Goal: Information Seeking & Learning: Learn about a topic

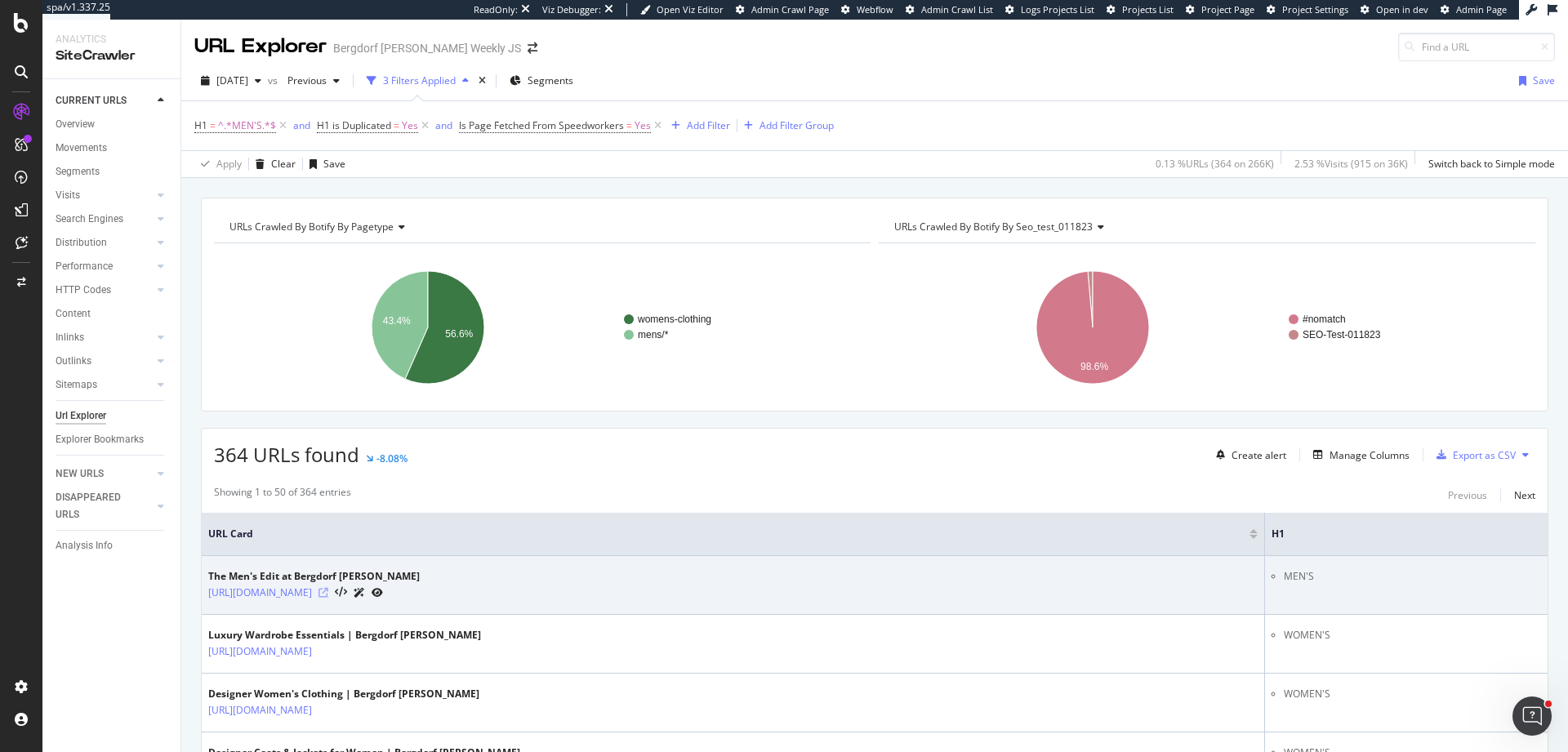
click at [329, 595] on icon at bounding box center [322, 593] width 10 height 10
click at [347, 593] on icon at bounding box center [341, 593] width 12 height 11
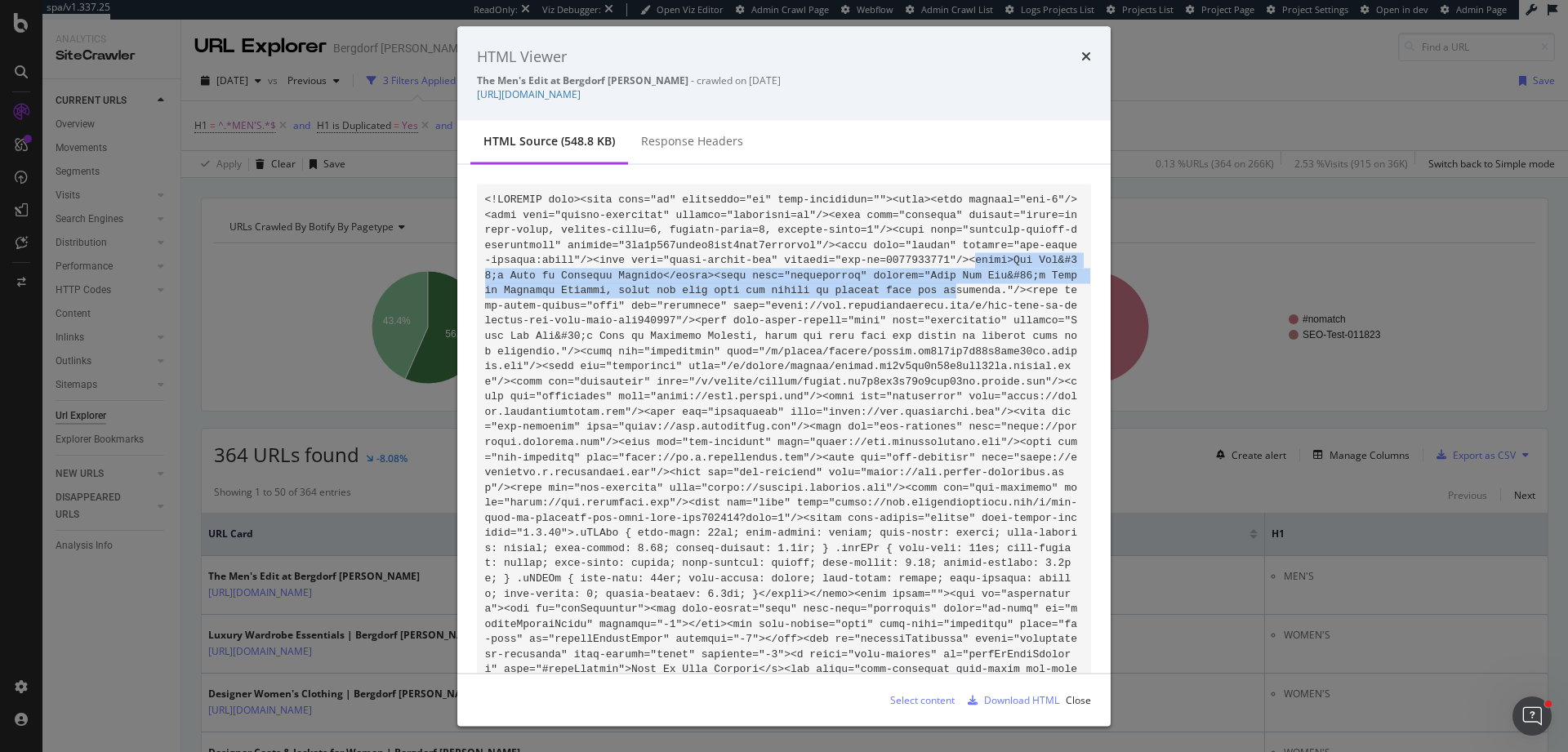
drag, startPoint x: 1000, startPoint y: 261, endPoint x: 998, endPoint y: 291, distance: 30.1
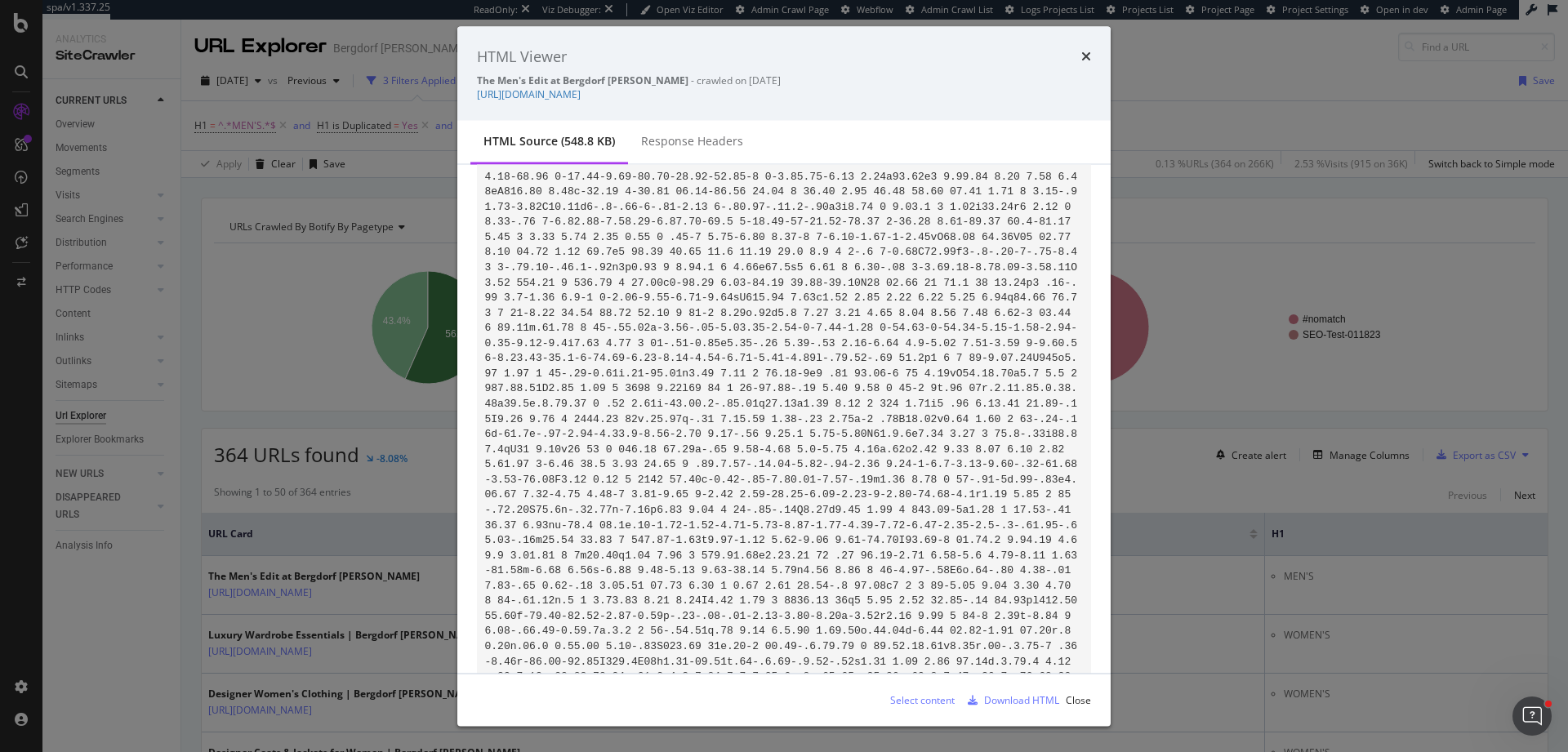
scroll to position [4661, 0]
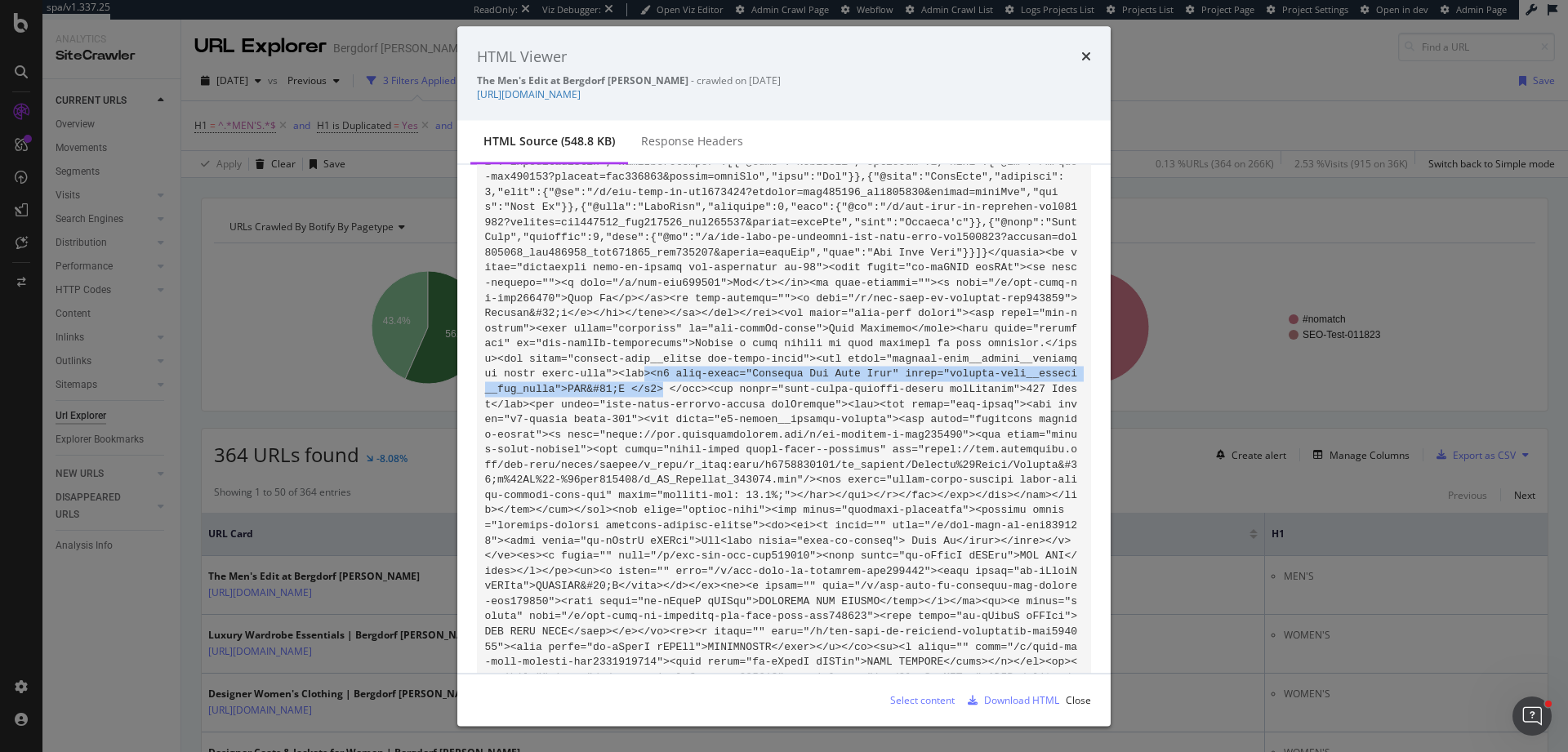
drag, startPoint x: 736, startPoint y: 435, endPoint x: 710, endPoint y: 419, distance: 30.5
drag, startPoint x: 713, startPoint y: 417, endPoint x: 735, endPoint y: 432, distance: 26.6
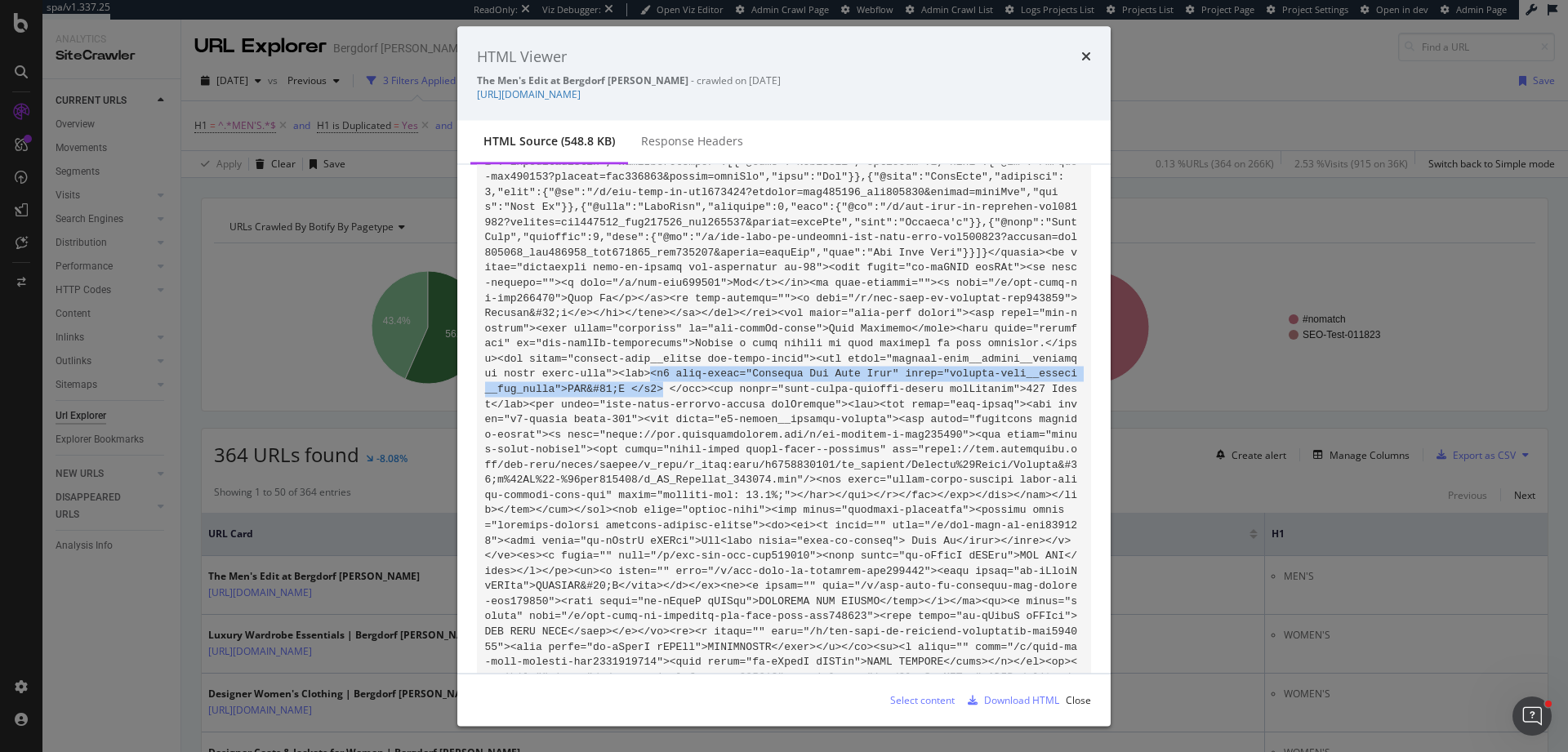
copy code "<h1 aria-label="Category The Mens Edit" class="product-list__header__seo_title"…"
click at [821, 56] on icon "times" at bounding box center [1086, 56] width 10 height 13
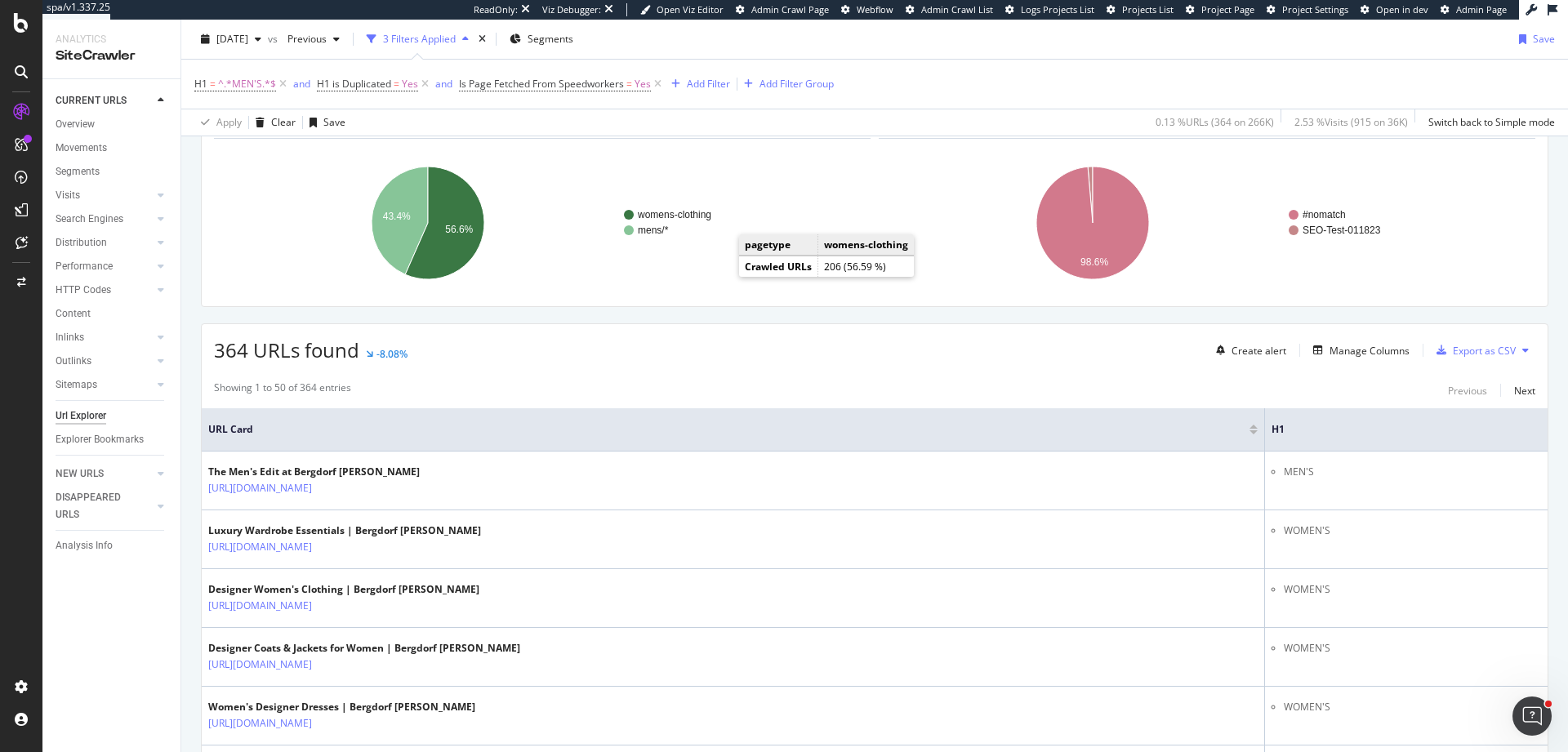
scroll to position [12, 0]
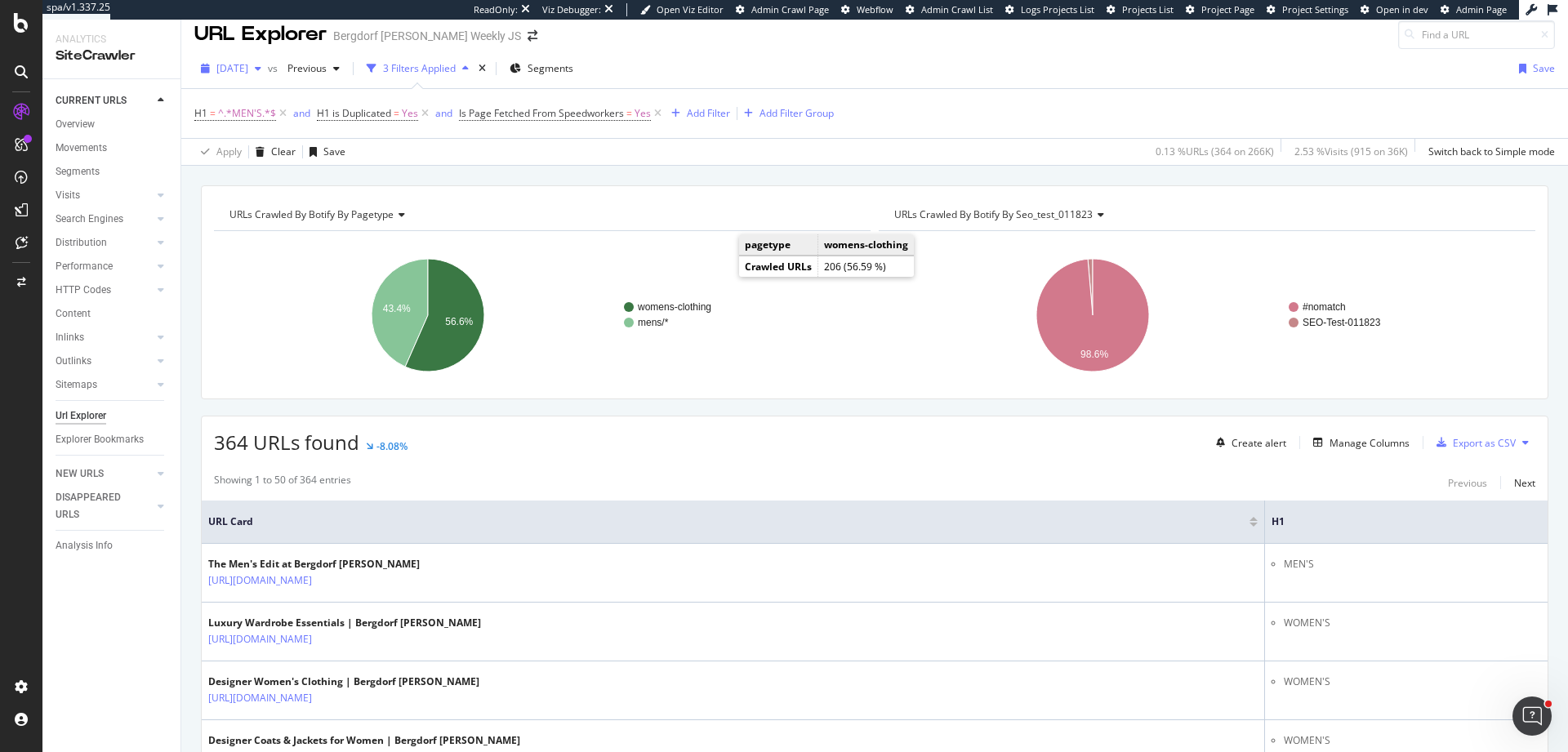
click at [268, 59] on div "2025 Aug. 3rd" at bounding box center [231, 69] width 73 height 24
click at [318, 125] on div "303K URLs" at bounding box center [339, 127] width 48 height 15
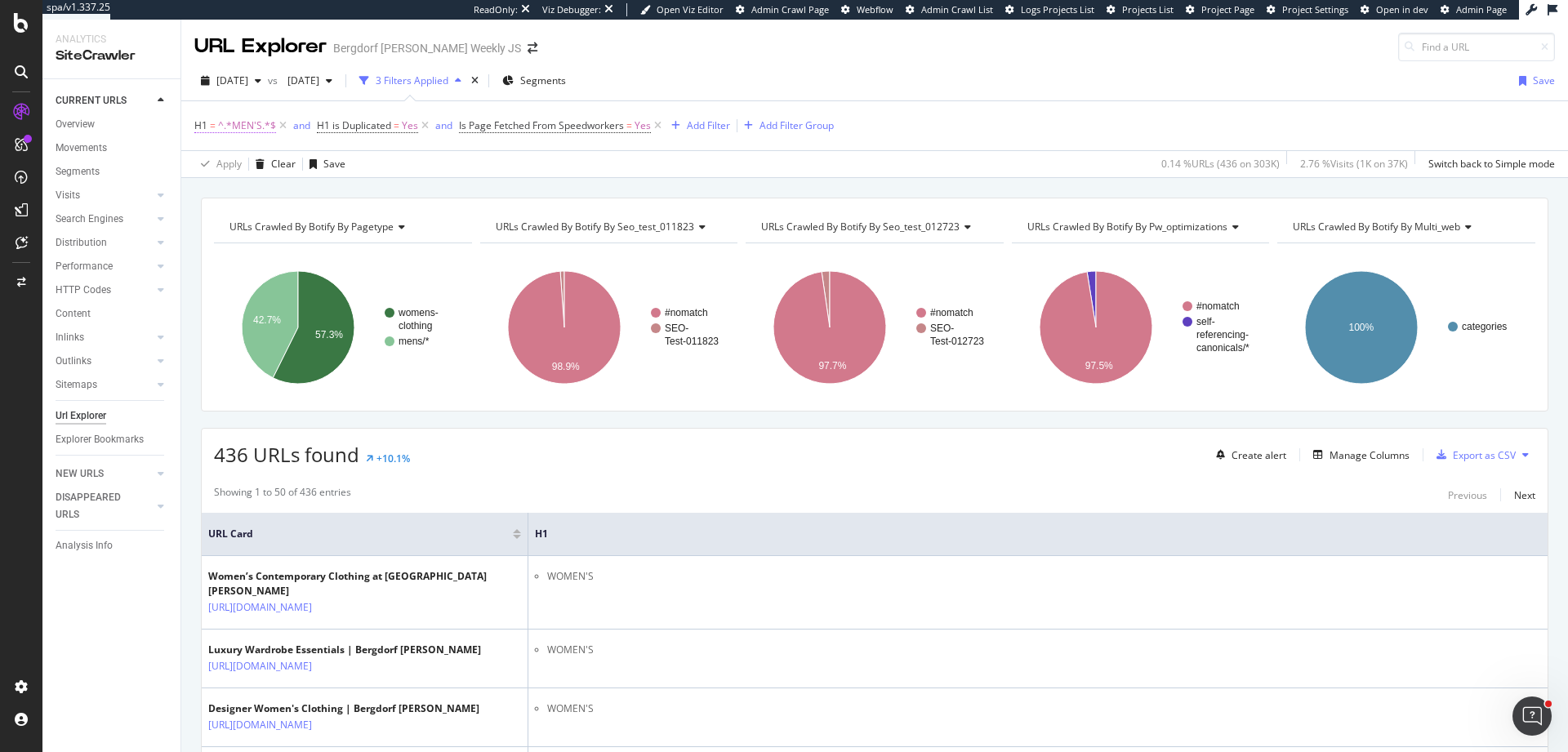
click at [260, 131] on span "^.*MEN'S.*$" at bounding box center [247, 125] width 58 height 23
click at [259, 187] on span "Any contains" at bounding box center [238, 190] width 58 height 14
click at [247, 125] on span "^.*MEN'S.*$" at bounding box center [247, 125] width 58 height 23
click at [268, 181] on div "Any contains" at bounding box center [298, 190] width 180 height 26
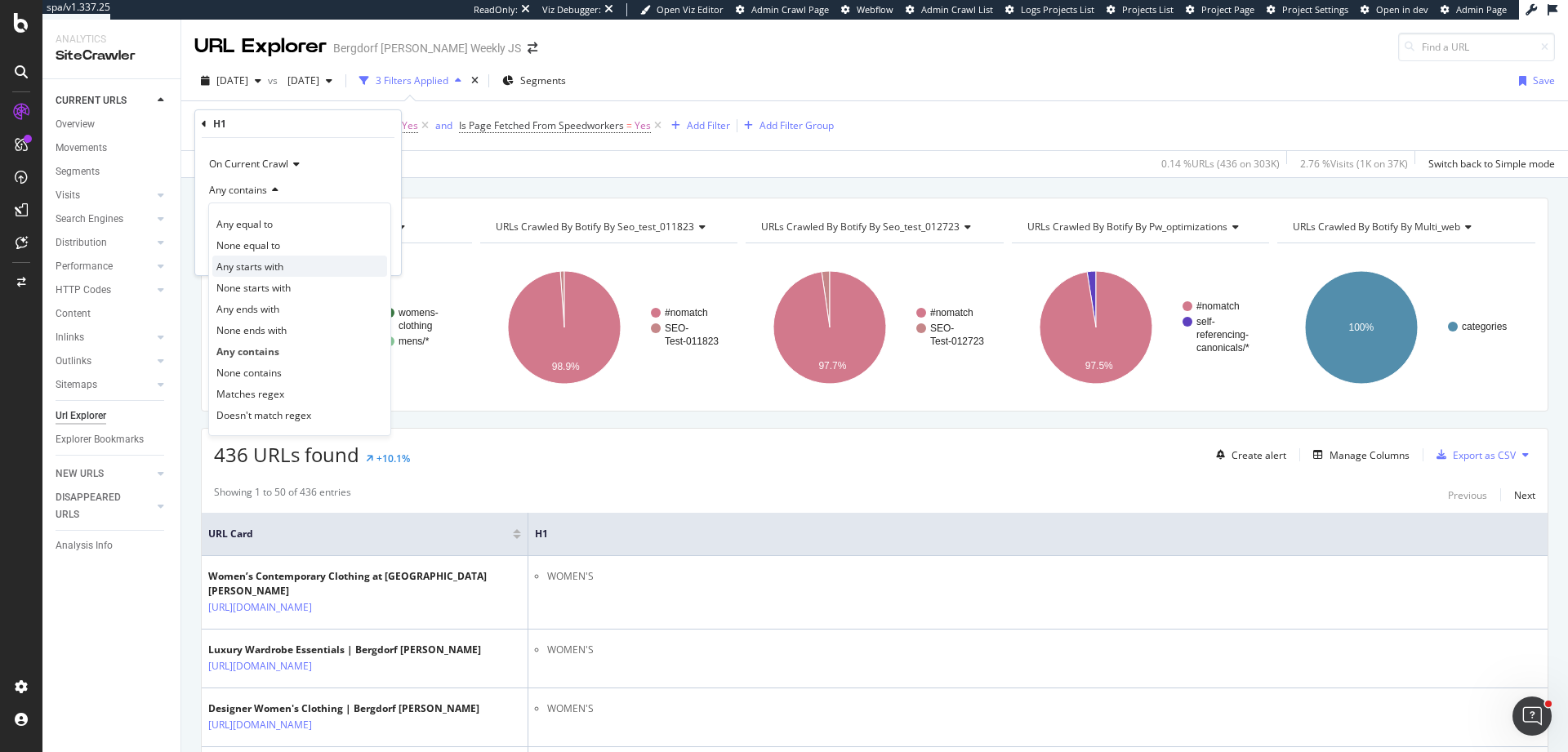
click at [296, 268] on div "Any starts with" at bounding box center [300, 266] width 175 height 21
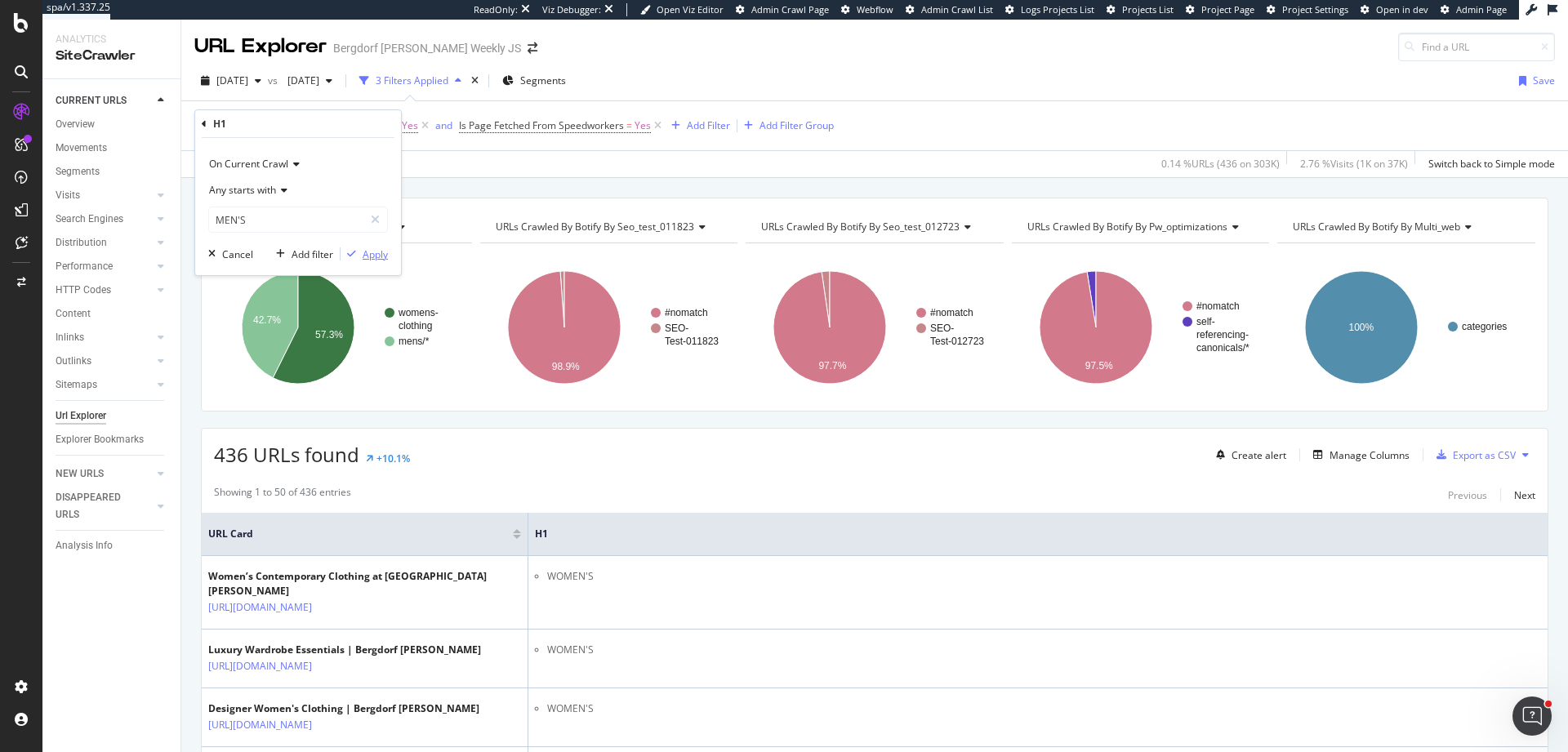
click at [384, 254] on div "Apply" at bounding box center [375, 254] width 25 height 14
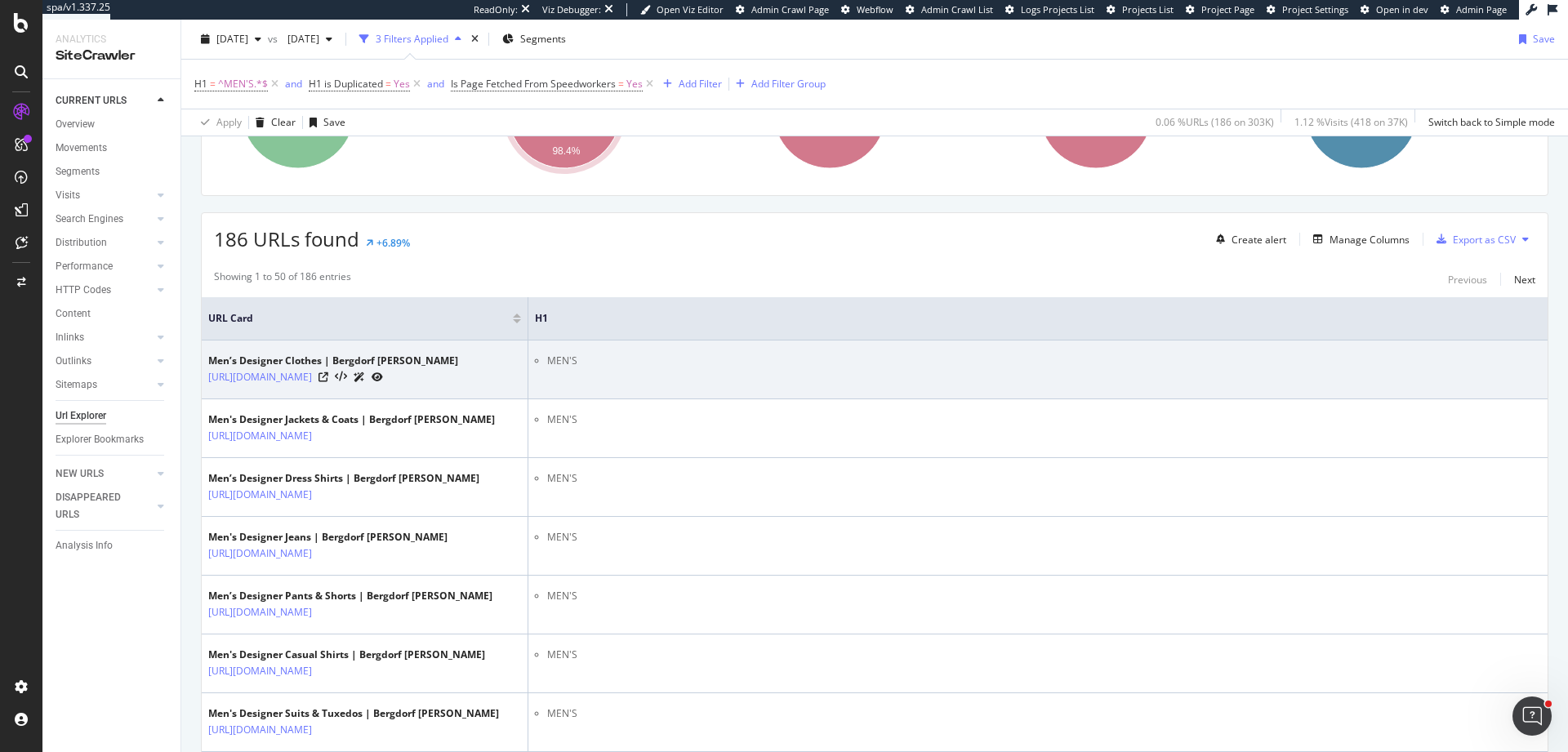
scroll to position [184, 0]
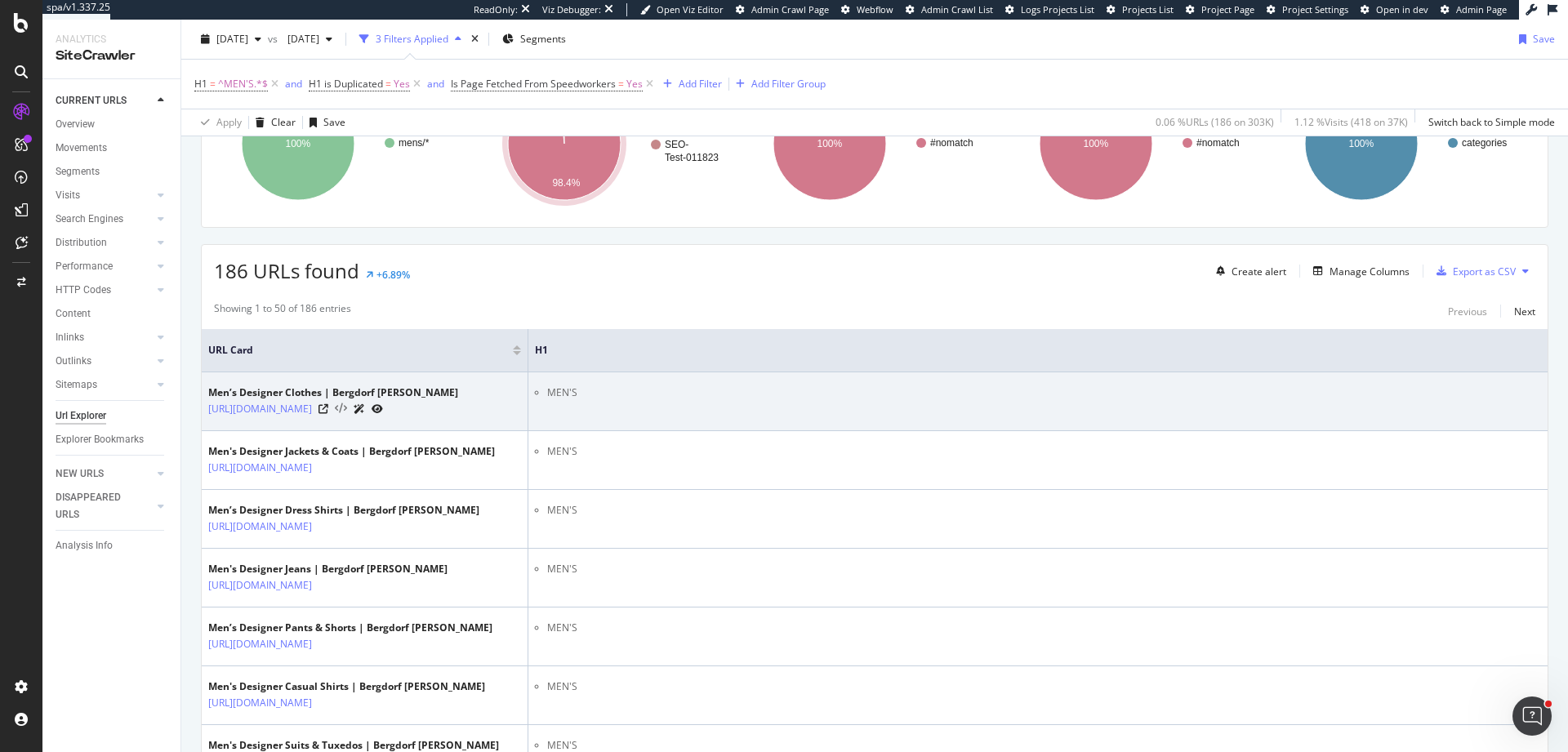
click at [347, 415] on icon at bounding box center [341, 409] width 12 height 11
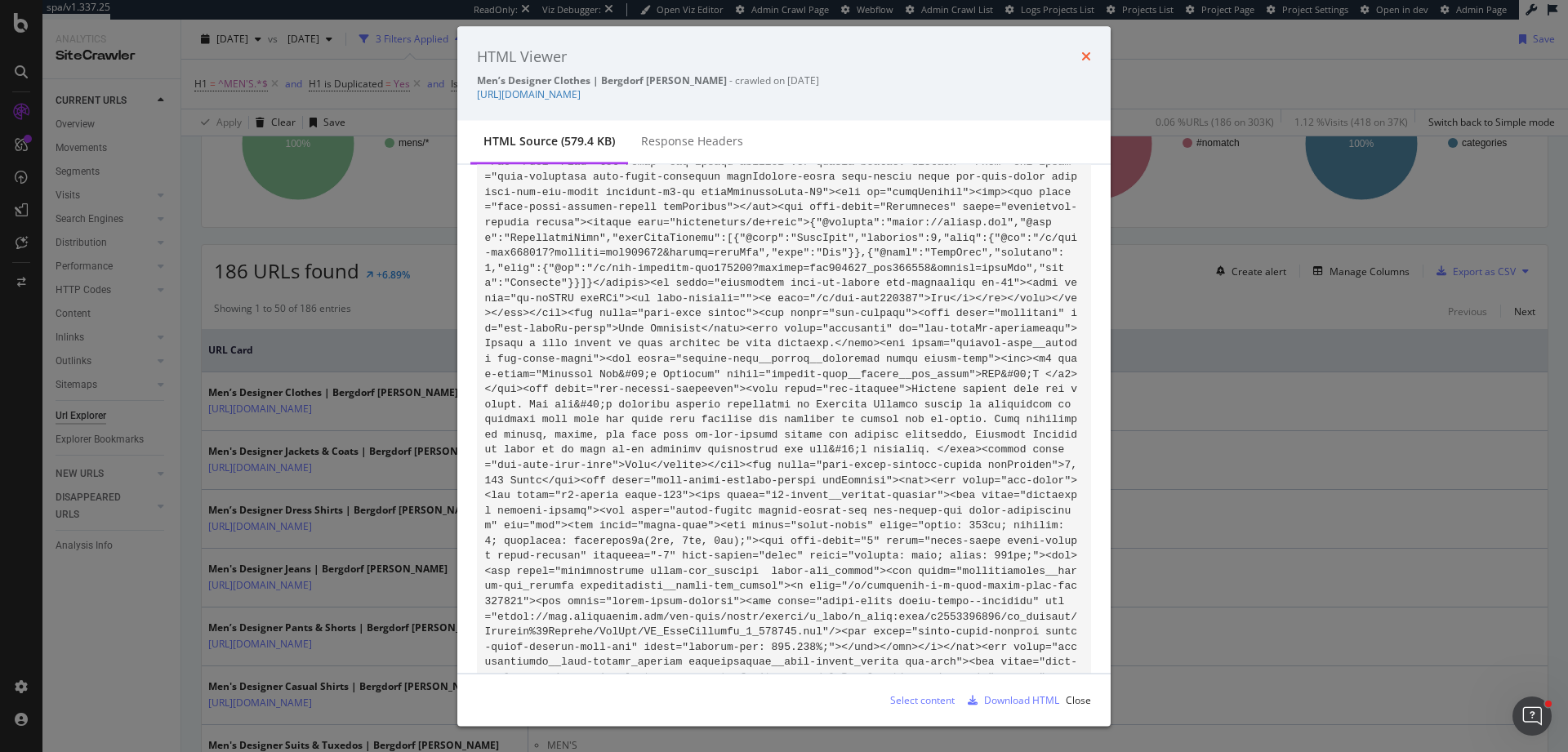
click at [821, 58] on icon "times" at bounding box center [1086, 56] width 10 height 13
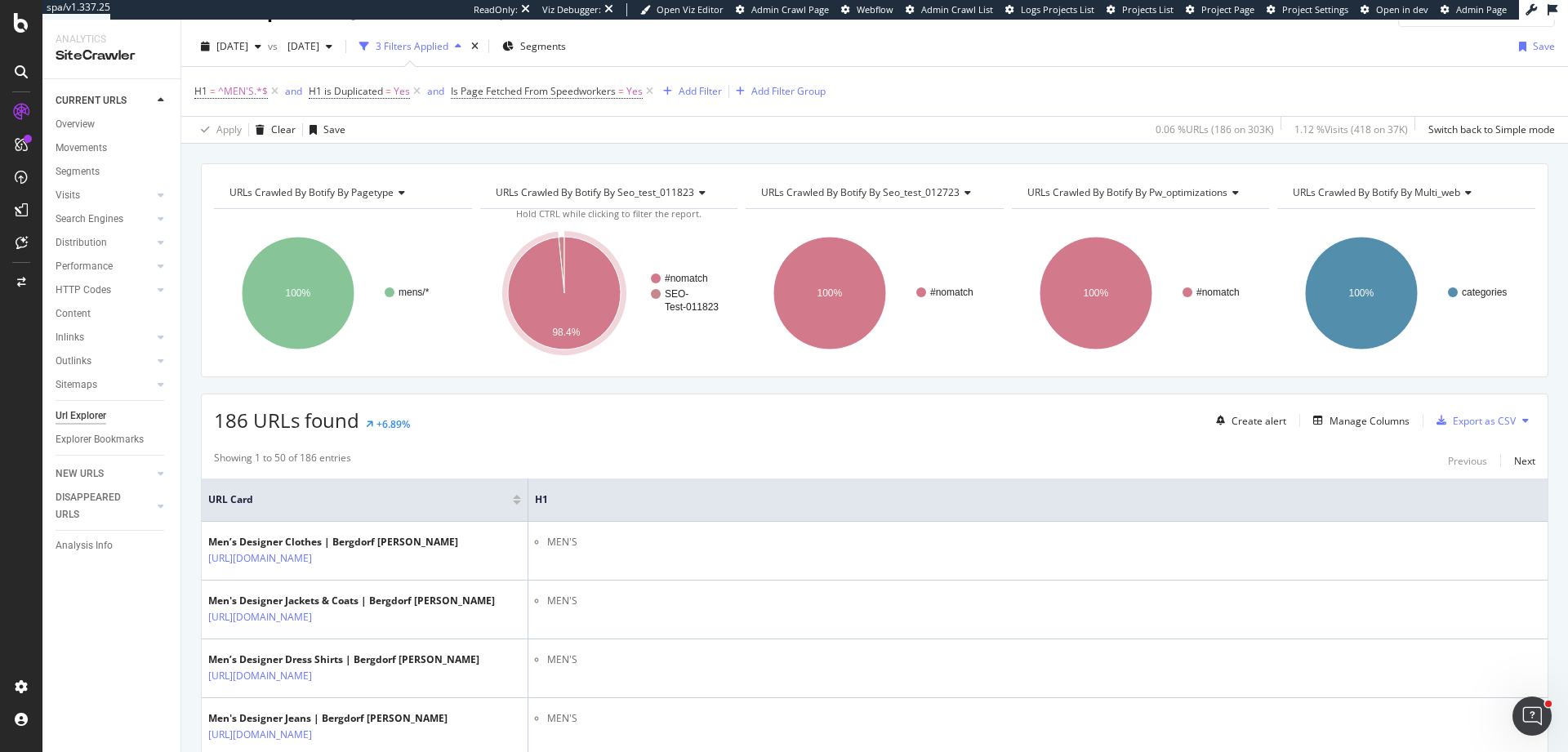
scroll to position [0, 0]
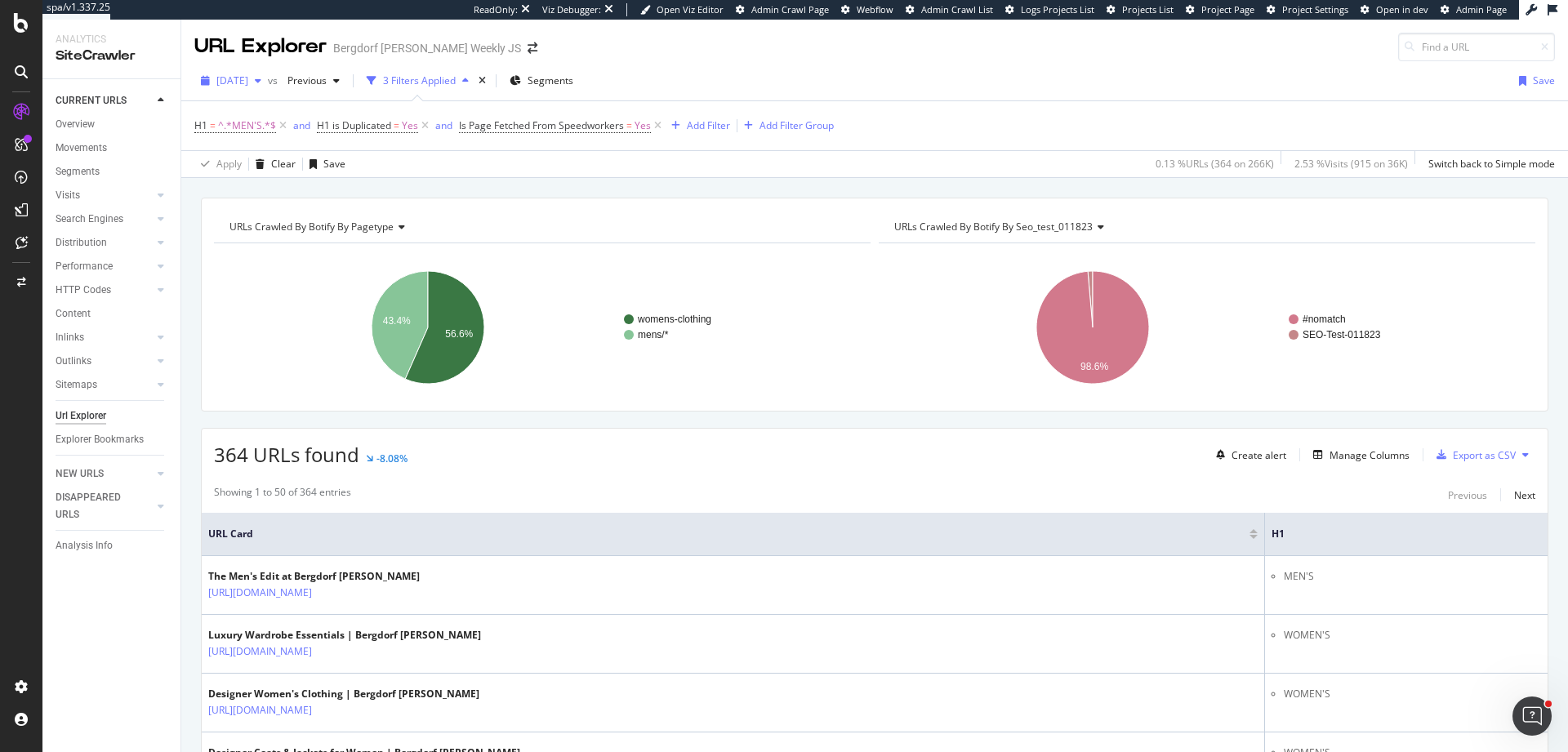
click at [268, 89] on div "2025 Aug. 3rd" at bounding box center [231, 81] width 73 height 24
click at [370, 138] on span at bounding box center [377, 139] width 19 height 19
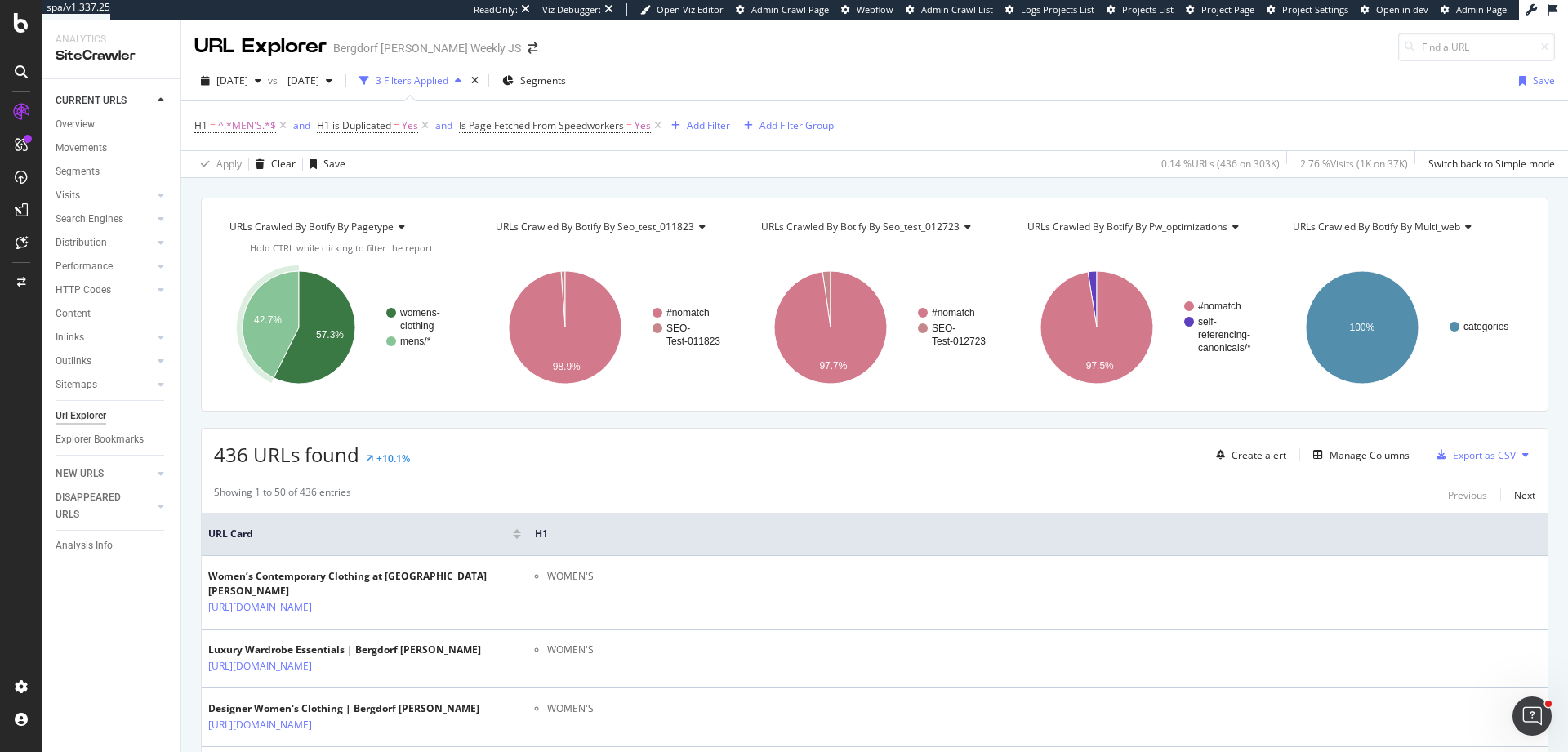
click at [90, 554] on div "Analysis Info" at bounding box center [118, 545] width 125 height 24
click at [92, 548] on div "Analysis Info" at bounding box center [85, 546] width 58 height 17
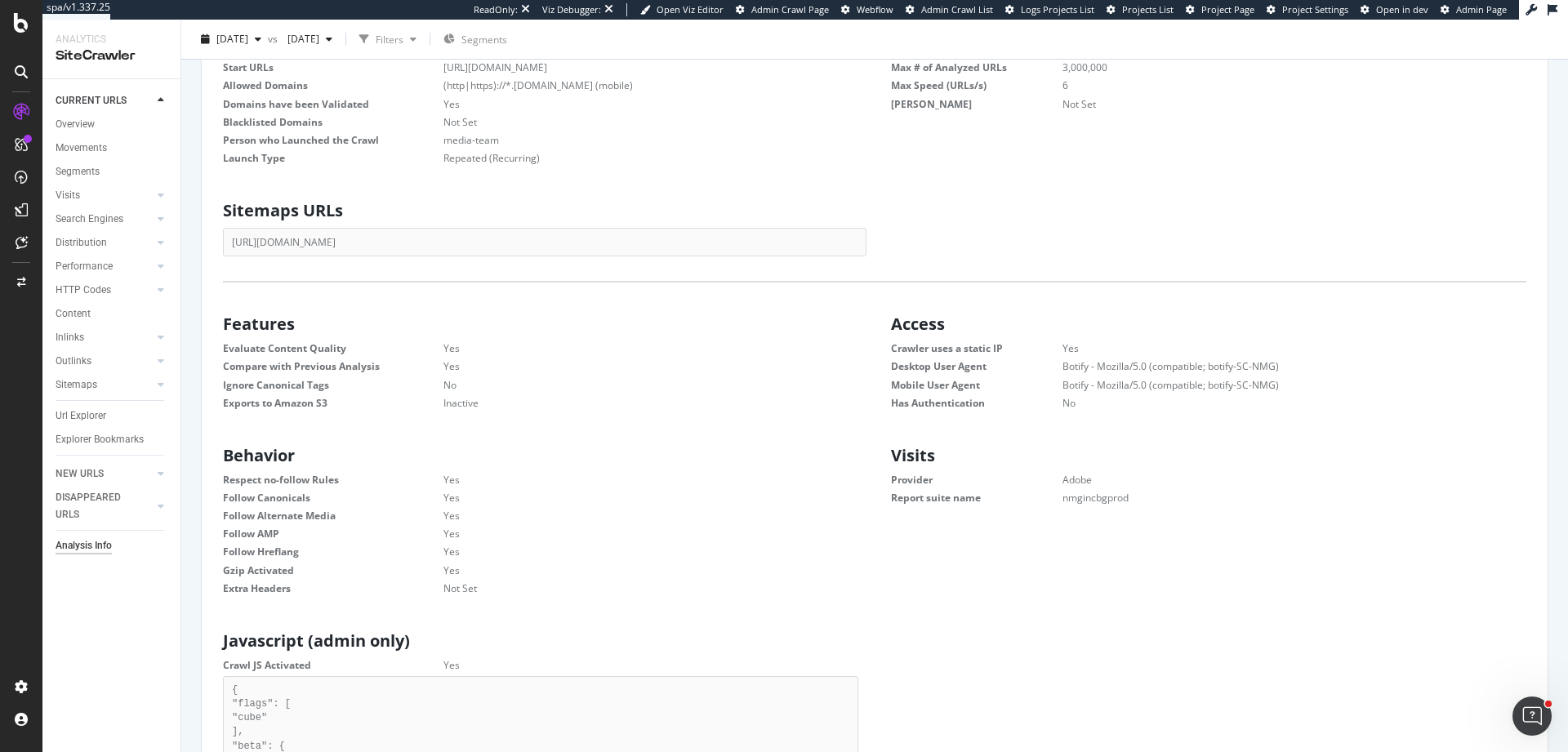
scroll to position [281, 0]
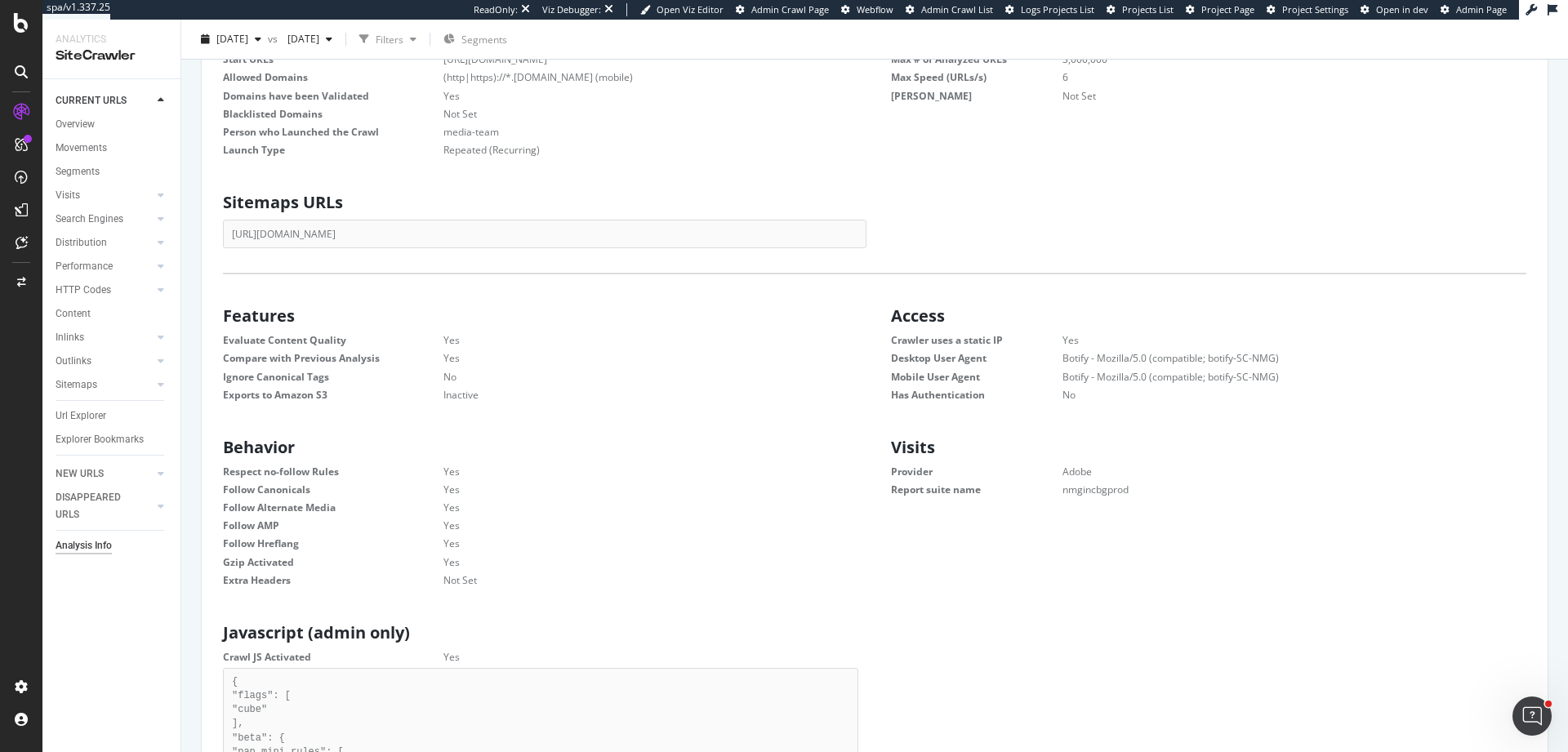
click at [821, 361] on dd "Botify - Mozilla/5.0 (compatible; botify-SC-NMG)" at bounding box center [1273, 358] width 505 height 14
drag, startPoint x: 1060, startPoint y: 361, endPoint x: 1271, endPoint y: 356, distance: 211.1
click at [821, 356] on dd "Botify - Mozilla/5.0 (compatible; botify-SC-NMG)" at bounding box center [1273, 358] width 505 height 14
copy dd "Botify - Mozilla/5.0 (compatible; botify-SC-NMG)"
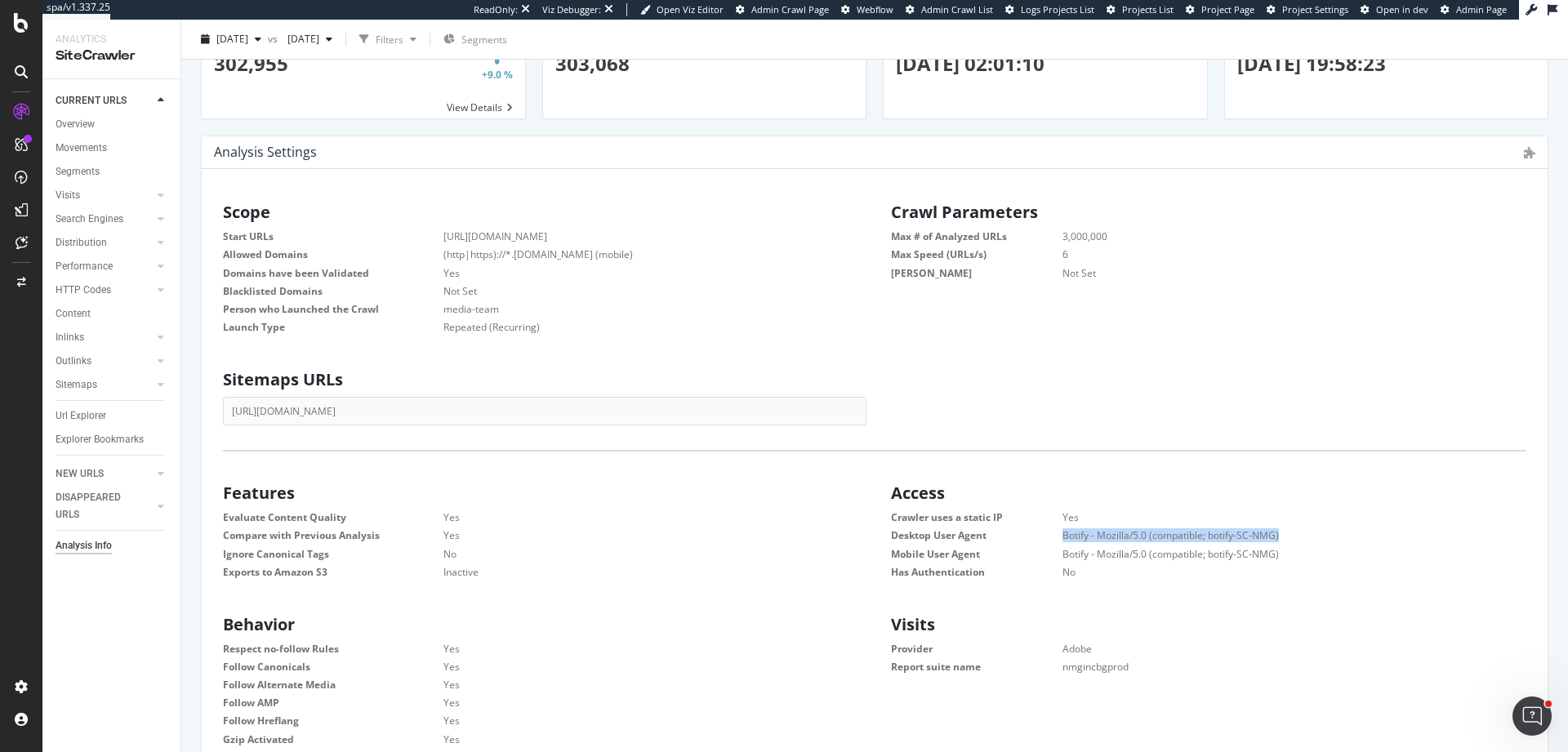
scroll to position [0, 0]
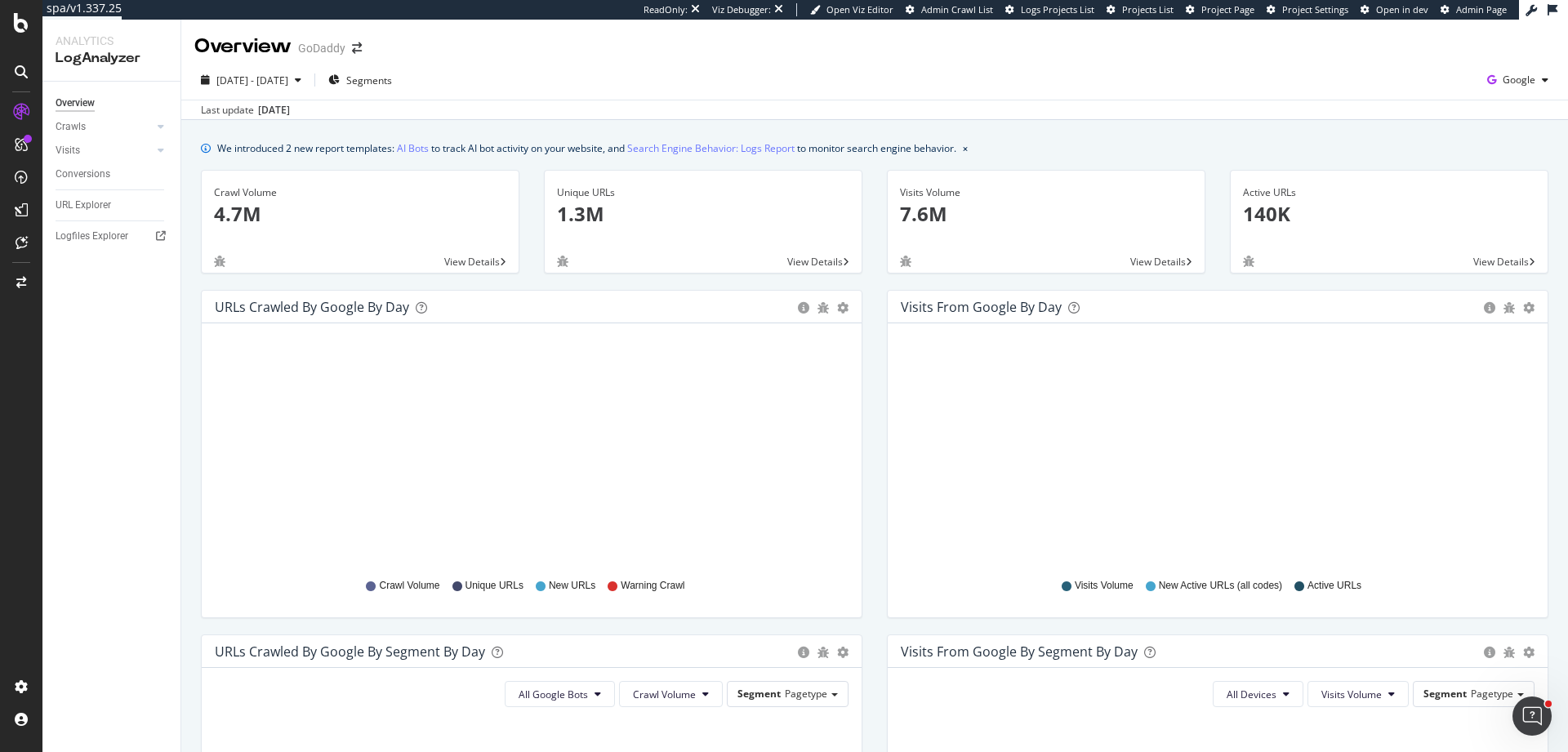
click at [986, 62] on div "[DATE] - [DATE] Segments Google Last update [DATE]" at bounding box center [874, 90] width 1387 height 59
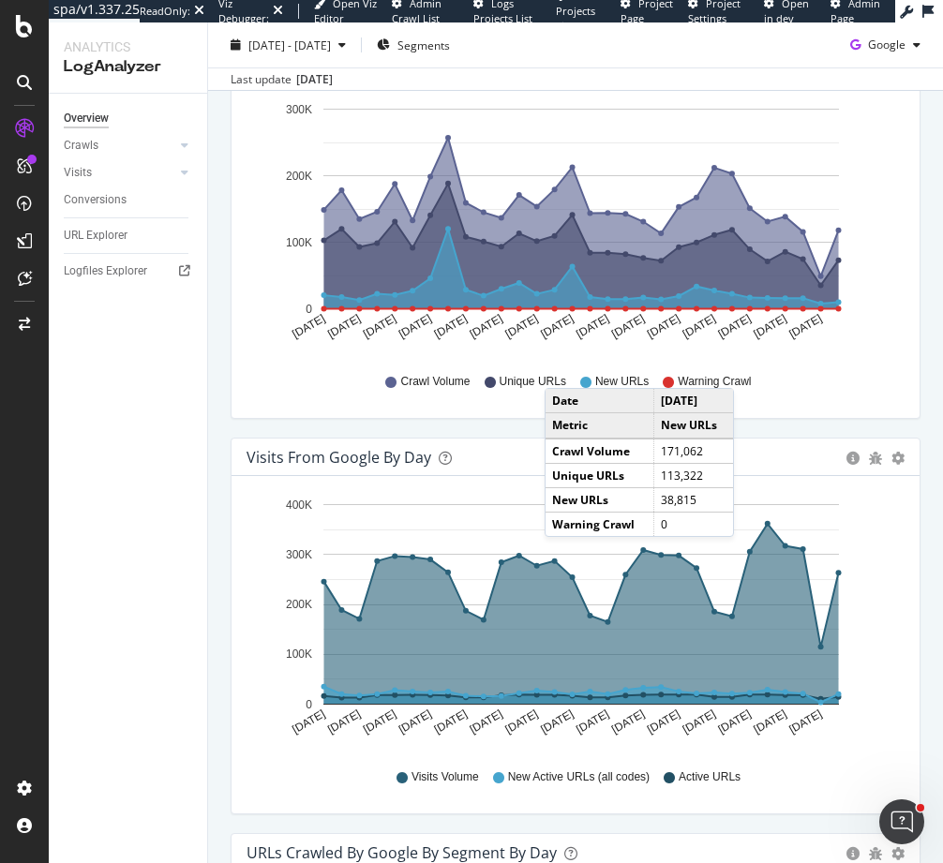
scroll to position [450, 0]
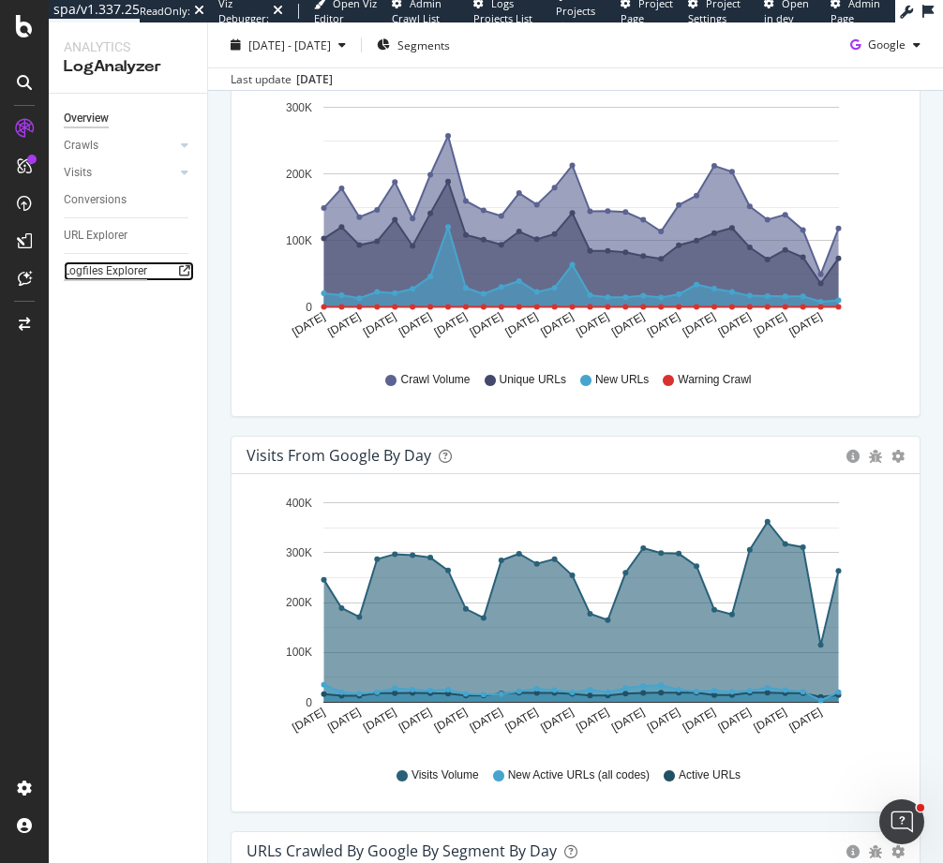
click at [86, 270] on div "Logfiles Explorer" at bounding box center [105, 271] width 83 height 20
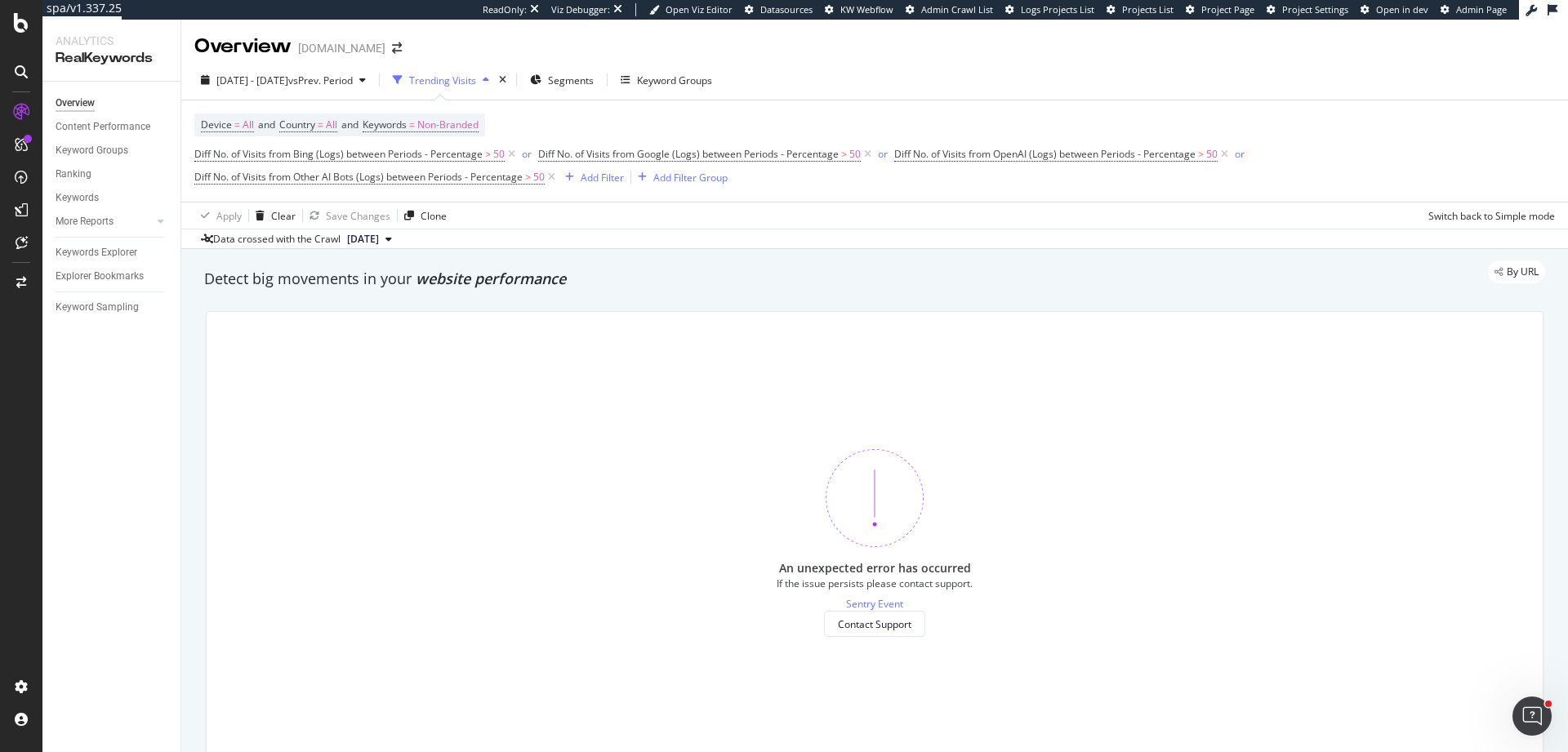
click at [607, 15] on div "Viz Debugger:" at bounding box center [580, 10] width 58 height 13
click at [609, 8] on div "Viz Debugger:" at bounding box center [580, 10] width 58 height 13
click at [1333, 118] on div "Device = All and Country = All and Keywords = Non-Branded Diff No. of Visits fr…" at bounding box center [874, 151] width 1361 height 75
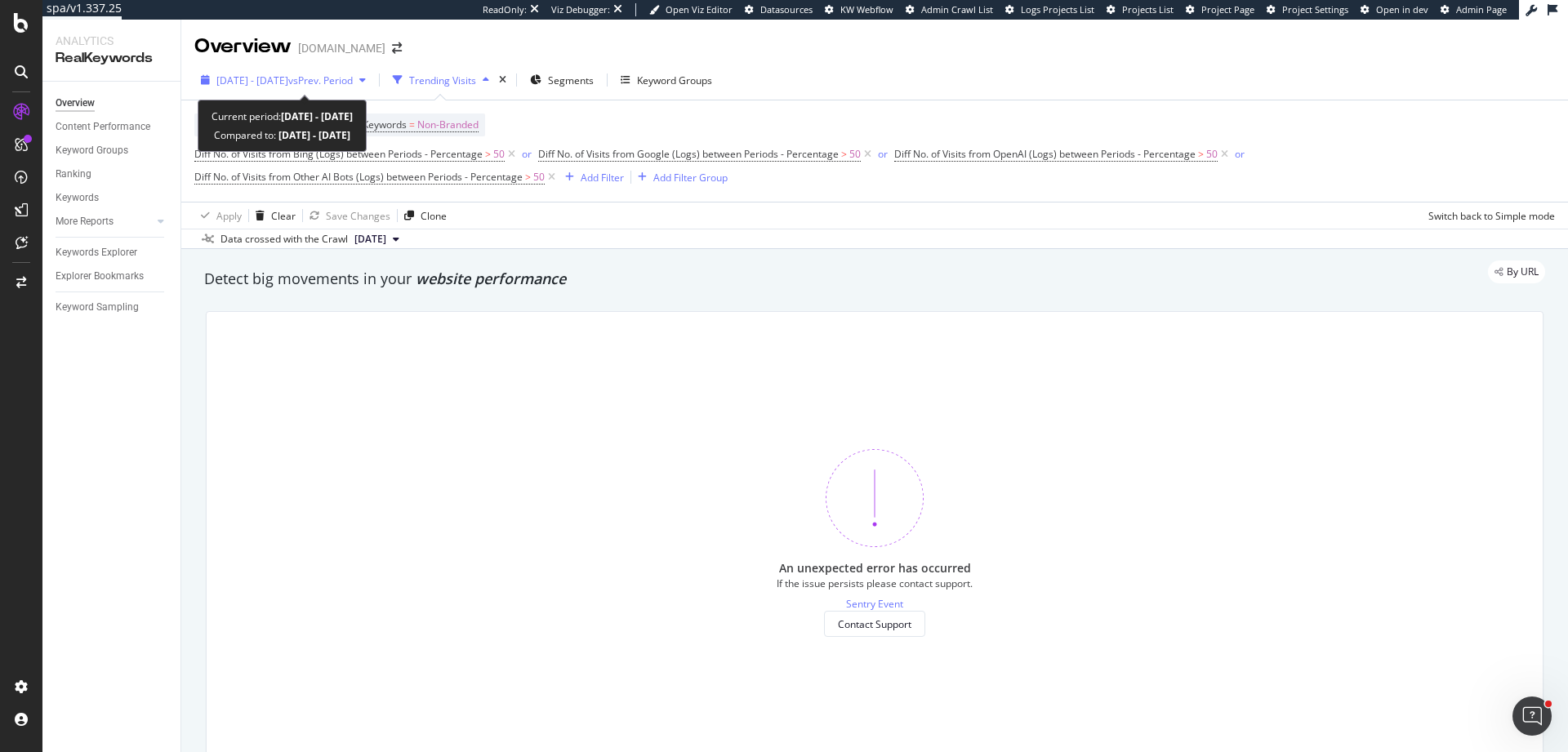
click at [344, 85] on span "vs Prev. Period" at bounding box center [321, 80] width 64 height 14
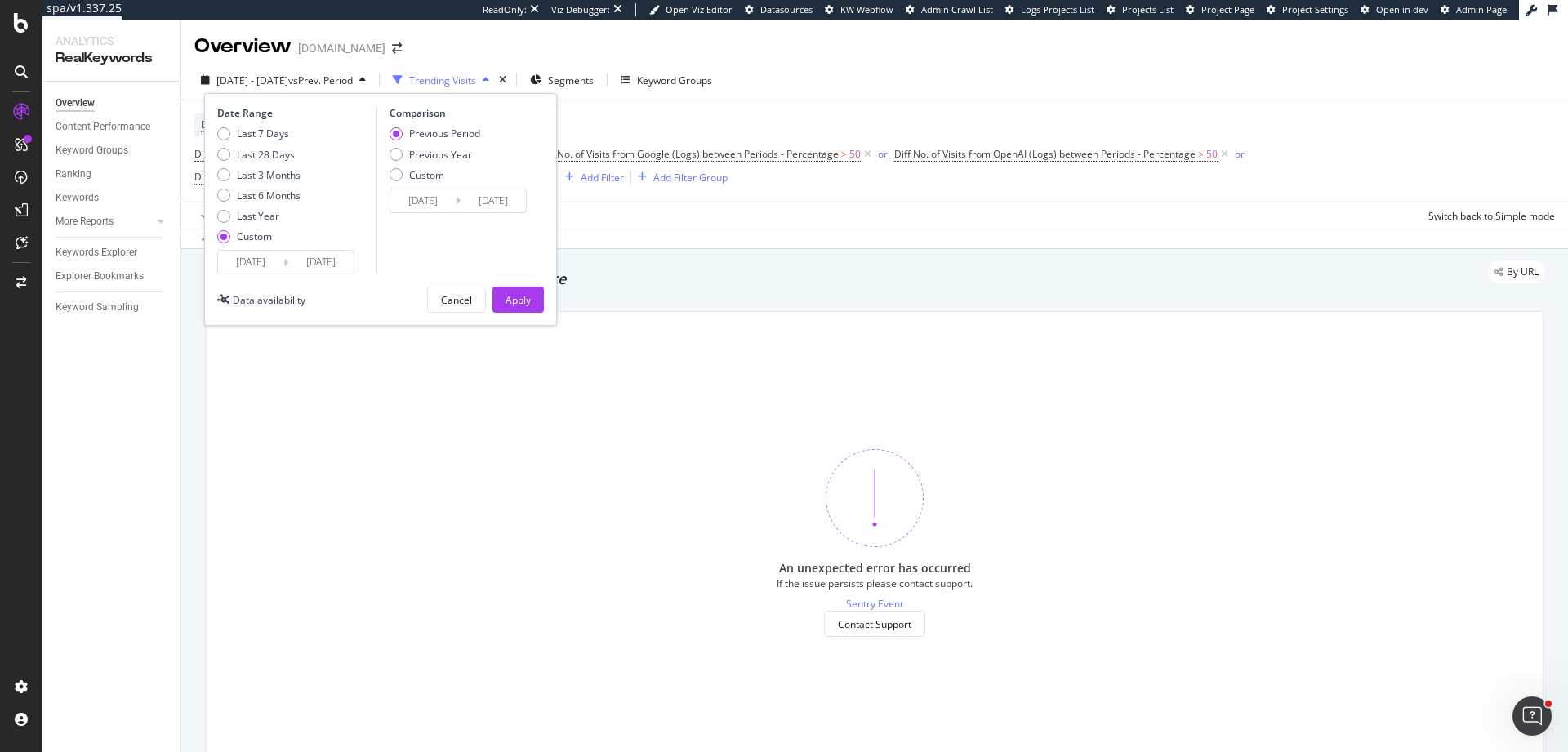
click at [776, 45] on div "Overview [DOMAIN_NAME]" at bounding box center [874, 39] width 1387 height 41
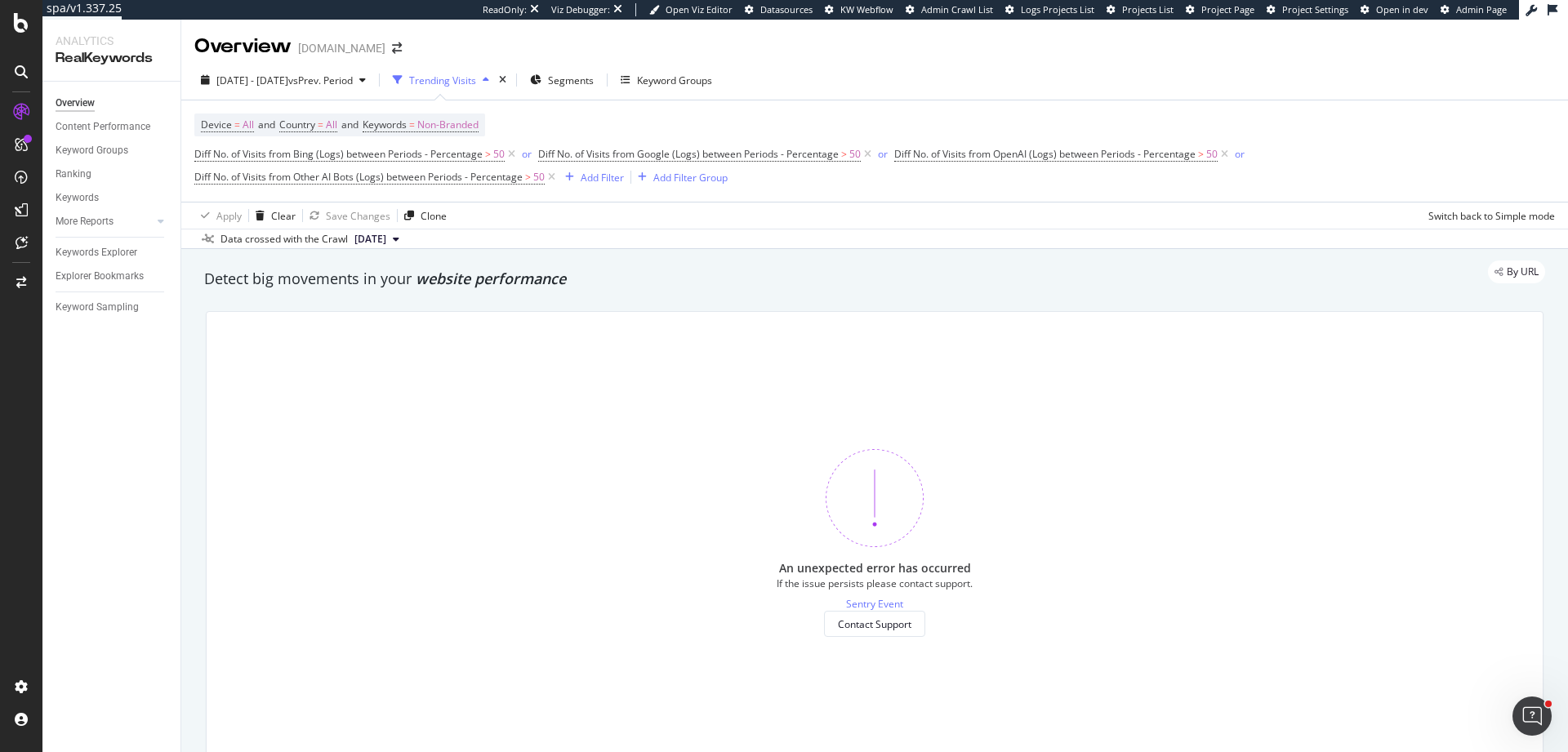
click at [1396, 270] on div "By URL" at bounding box center [866, 272] width 1357 height 23
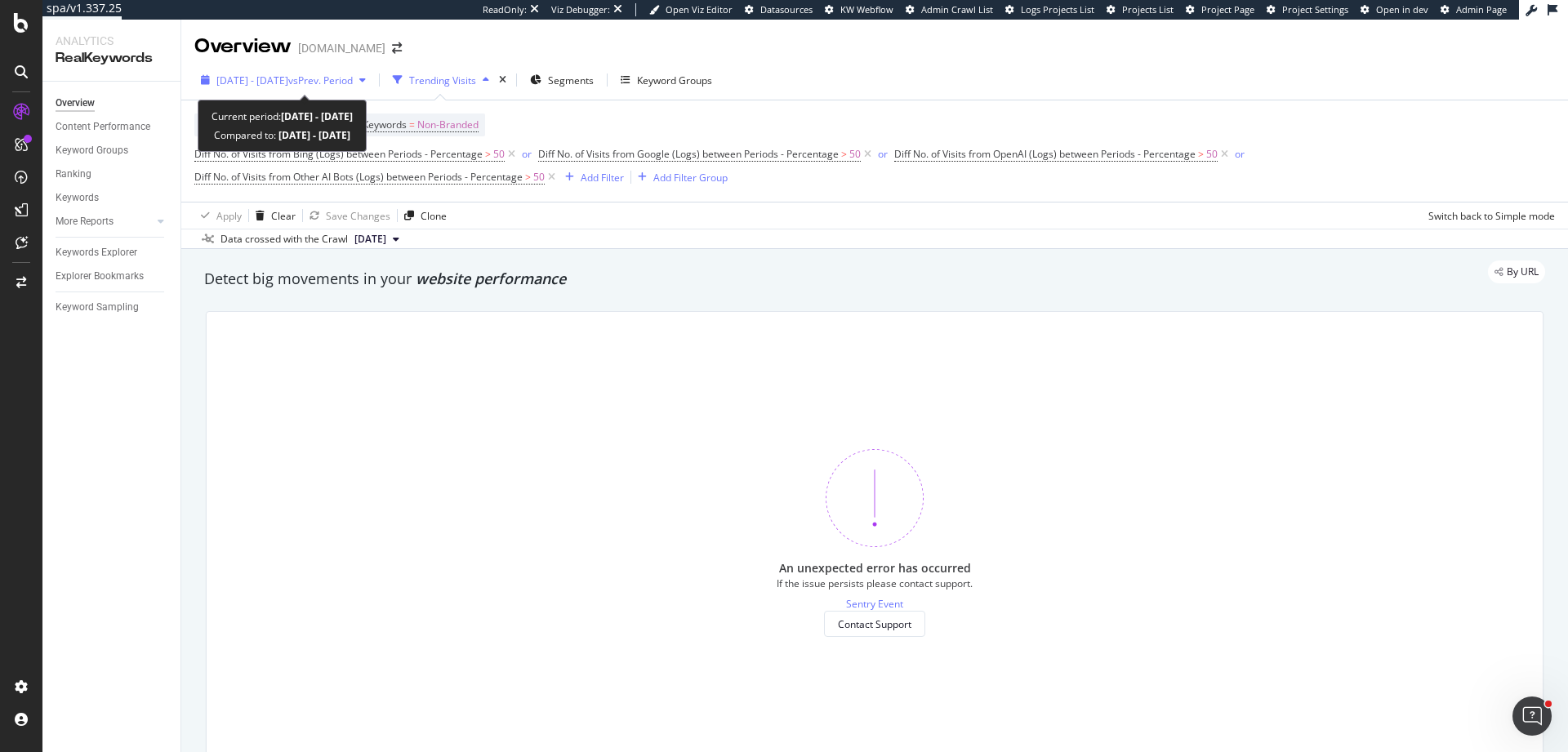
click at [353, 85] on span "vs Prev. Period" at bounding box center [321, 80] width 64 height 14
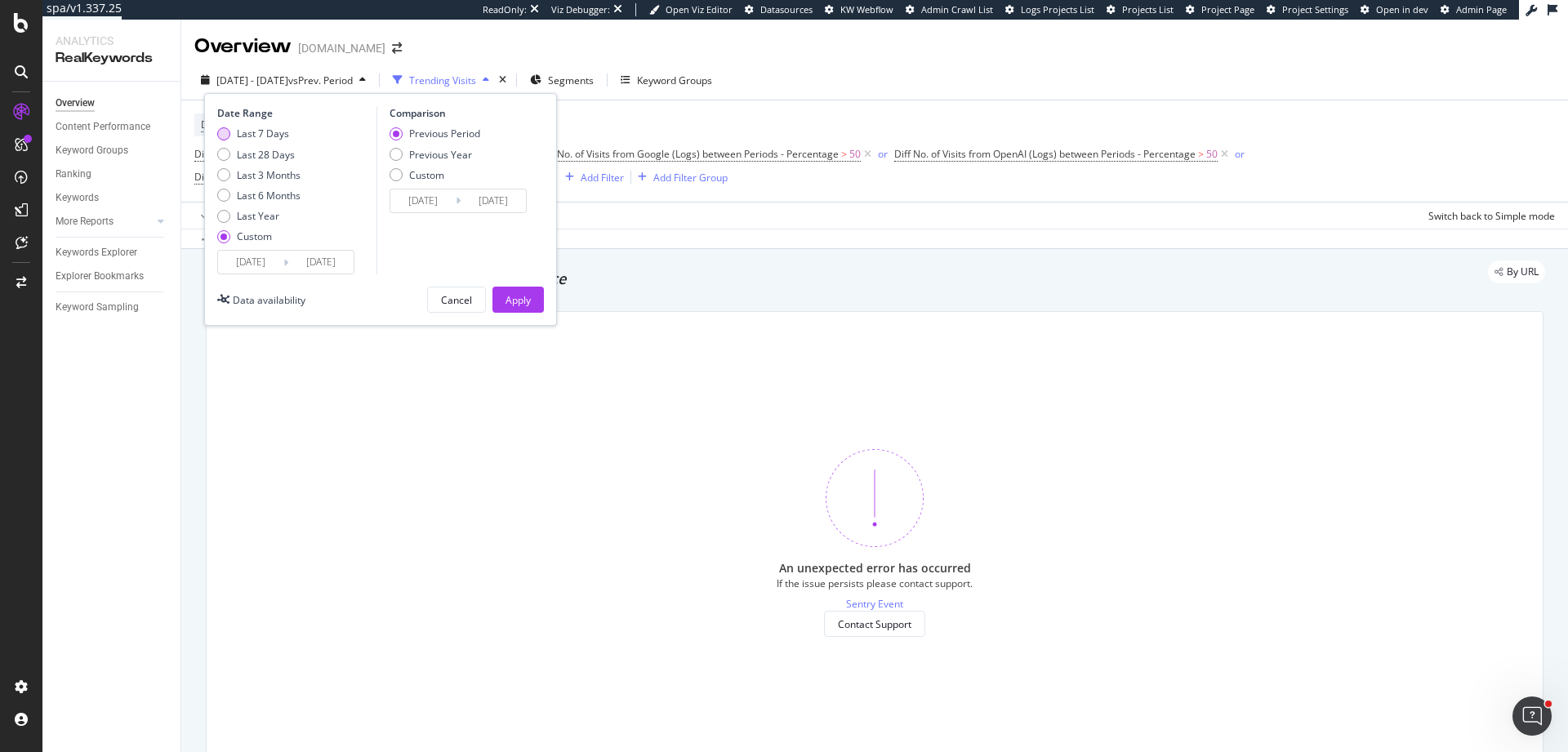
click at [276, 135] on div "Last 7 Days" at bounding box center [263, 133] width 52 height 14
click at [281, 163] on div "Last 7 Days Last 28 Days Last 3 Months Last 6 Months Last Year Custom" at bounding box center [259, 187] width 84 height 123
click at [274, 128] on div "Last 7 Days" at bounding box center [263, 133] width 52 height 14
click at [279, 157] on div "Last 28 Days" at bounding box center [266, 155] width 58 height 14
click at [268, 127] on div "Last 7 Days" at bounding box center [263, 133] width 52 height 14
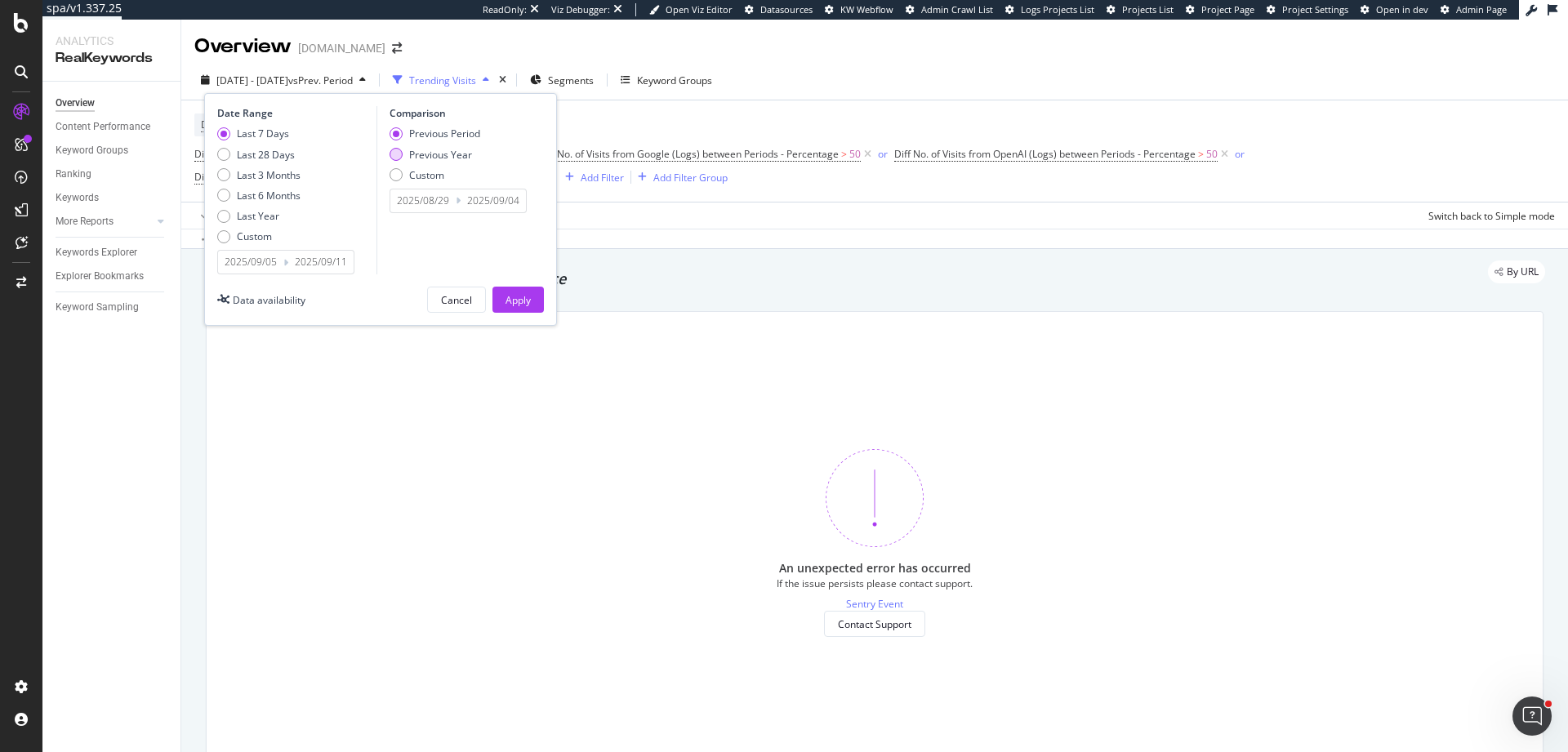
click at [445, 156] on div "Previous Year" at bounding box center [440, 155] width 63 height 14
click at [451, 128] on div "Previous Period" at bounding box center [445, 133] width 71 height 14
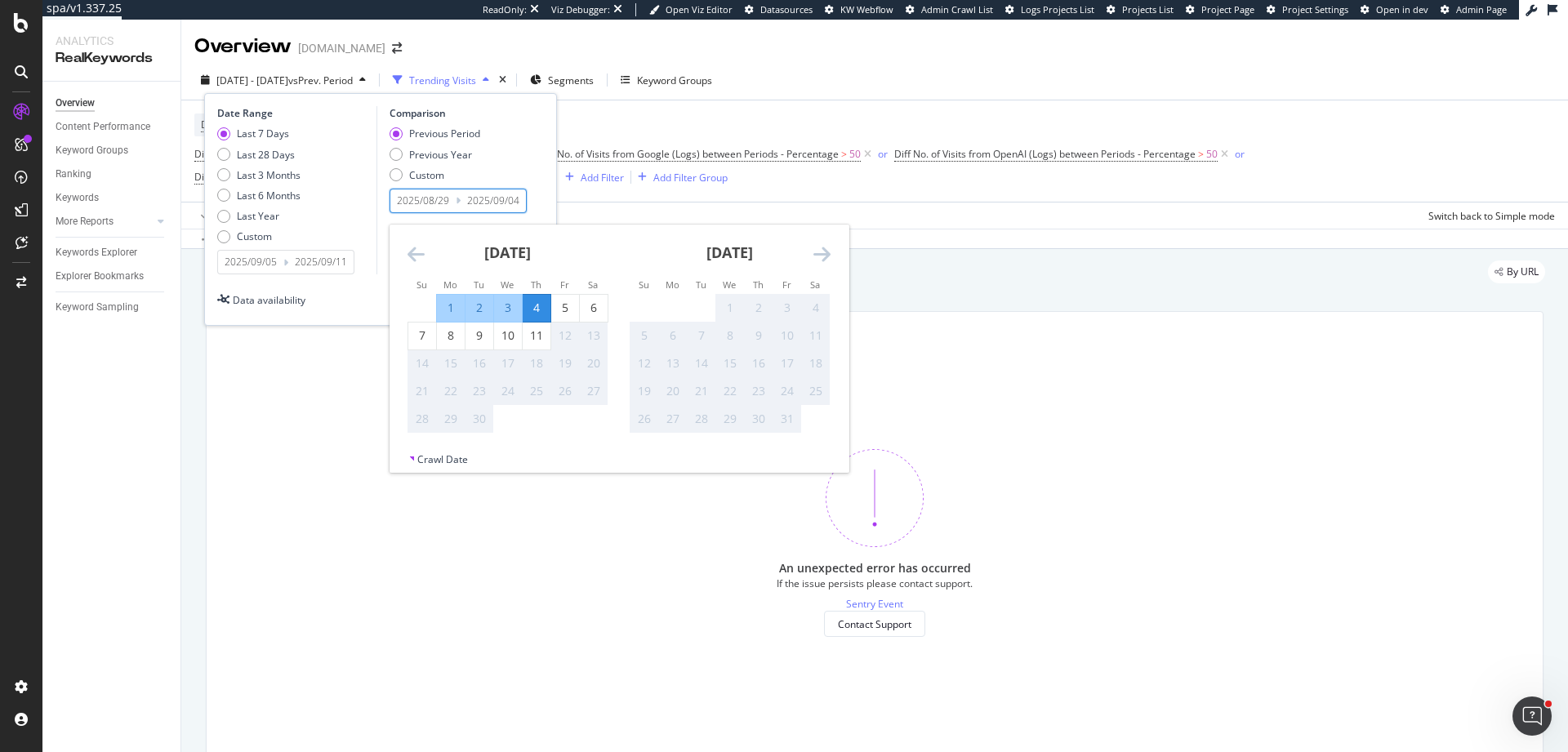
click at [461, 198] on input "2025/09/01" at bounding box center [493, 200] width 65 height 23
click at [524, 149] on div "Previous Period Previous Year Custom" at bounding box center [460, 157] width 142 height 61
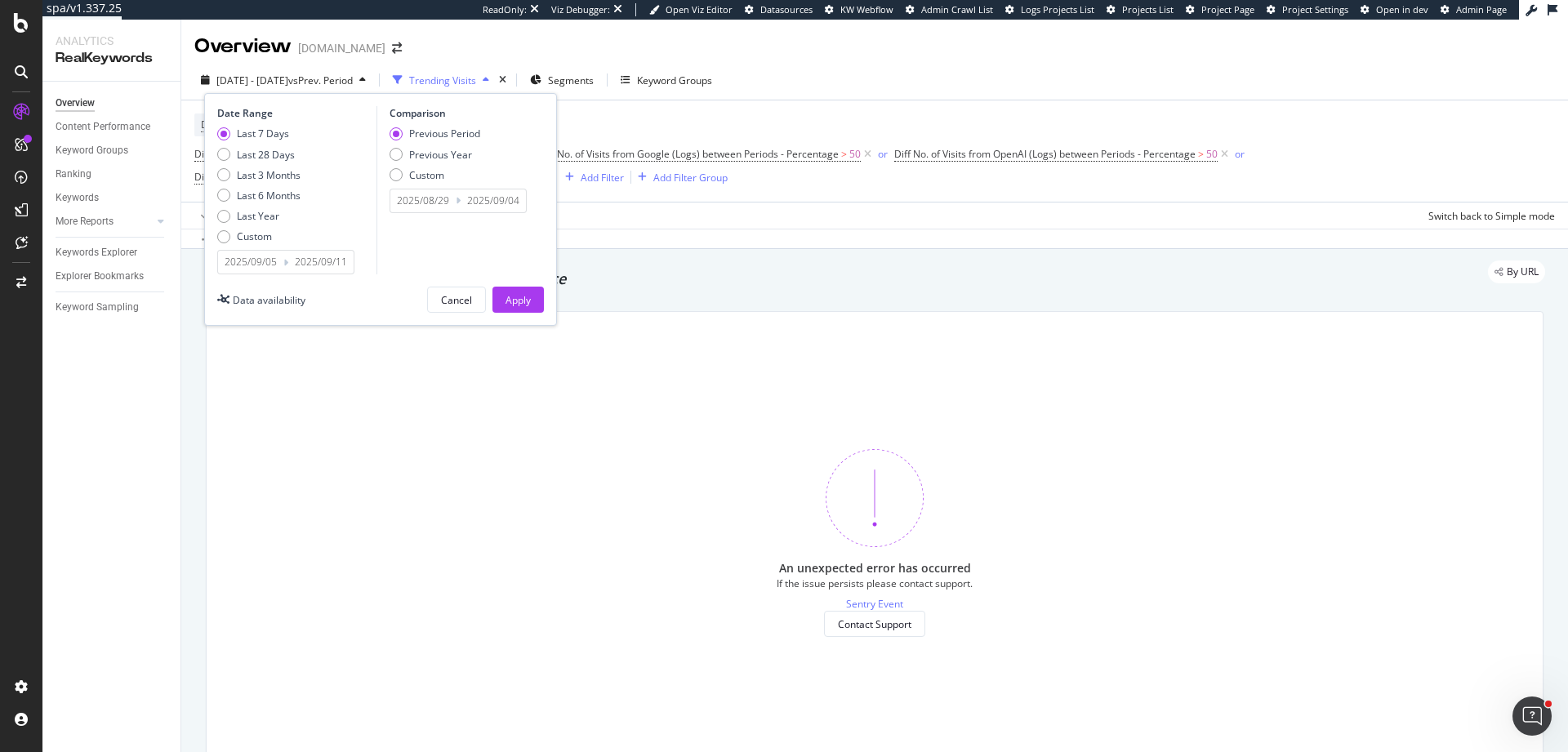
drag, startPoint x: 515, startPoint y: 301, endPoint x: 538, endPoint y: 139, distance: 163.6
click at [515, 300] on div "Apply" at bounding box center [518, 300] width 25 height 14
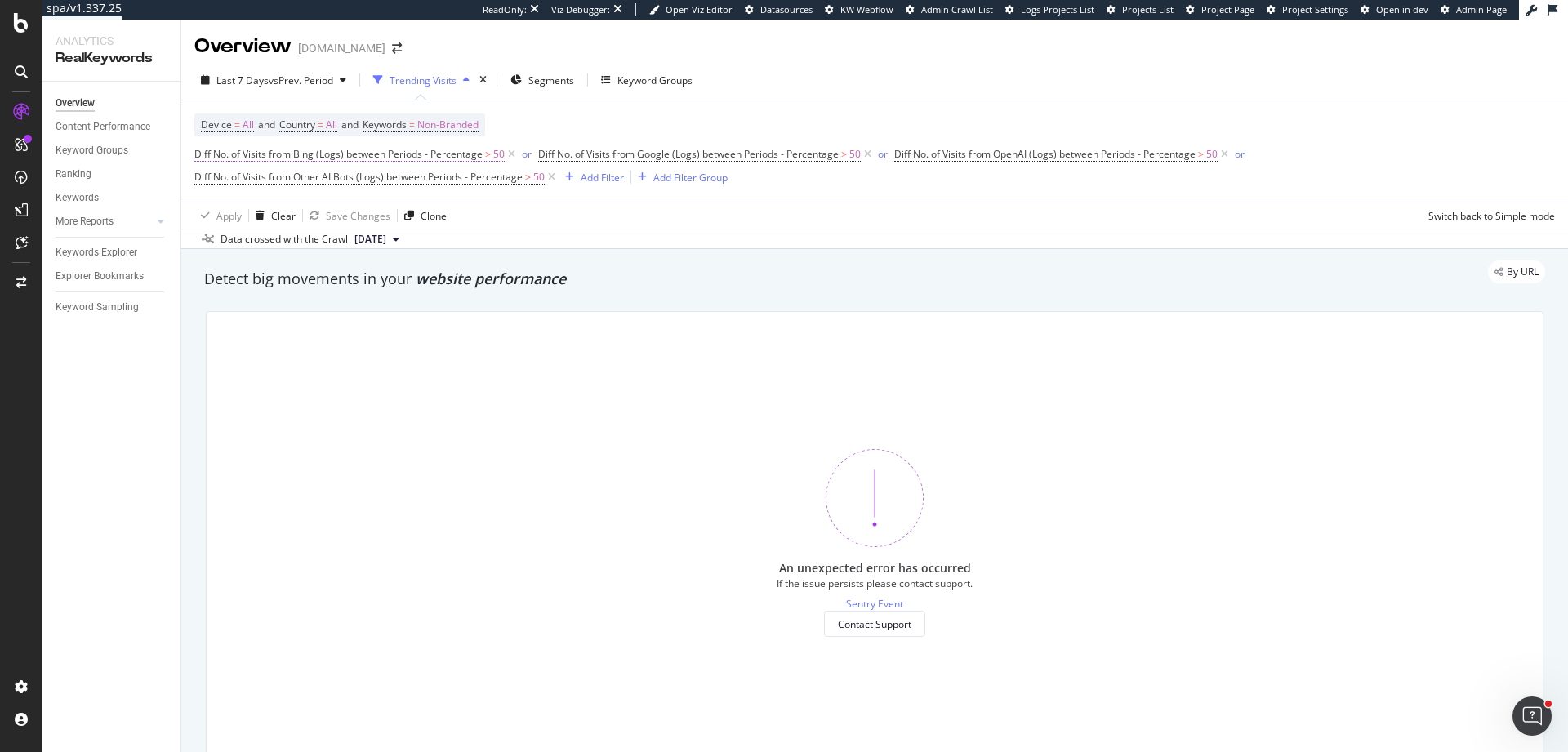
click at [458, 154] on span "Diff No. of Visits from Bing (Logs) between Periods - Percentage" at bounding box center [338, 154] width 288 height 14
click at [514, 156] on icon at bounding box center [512, 154] width 14 height 17
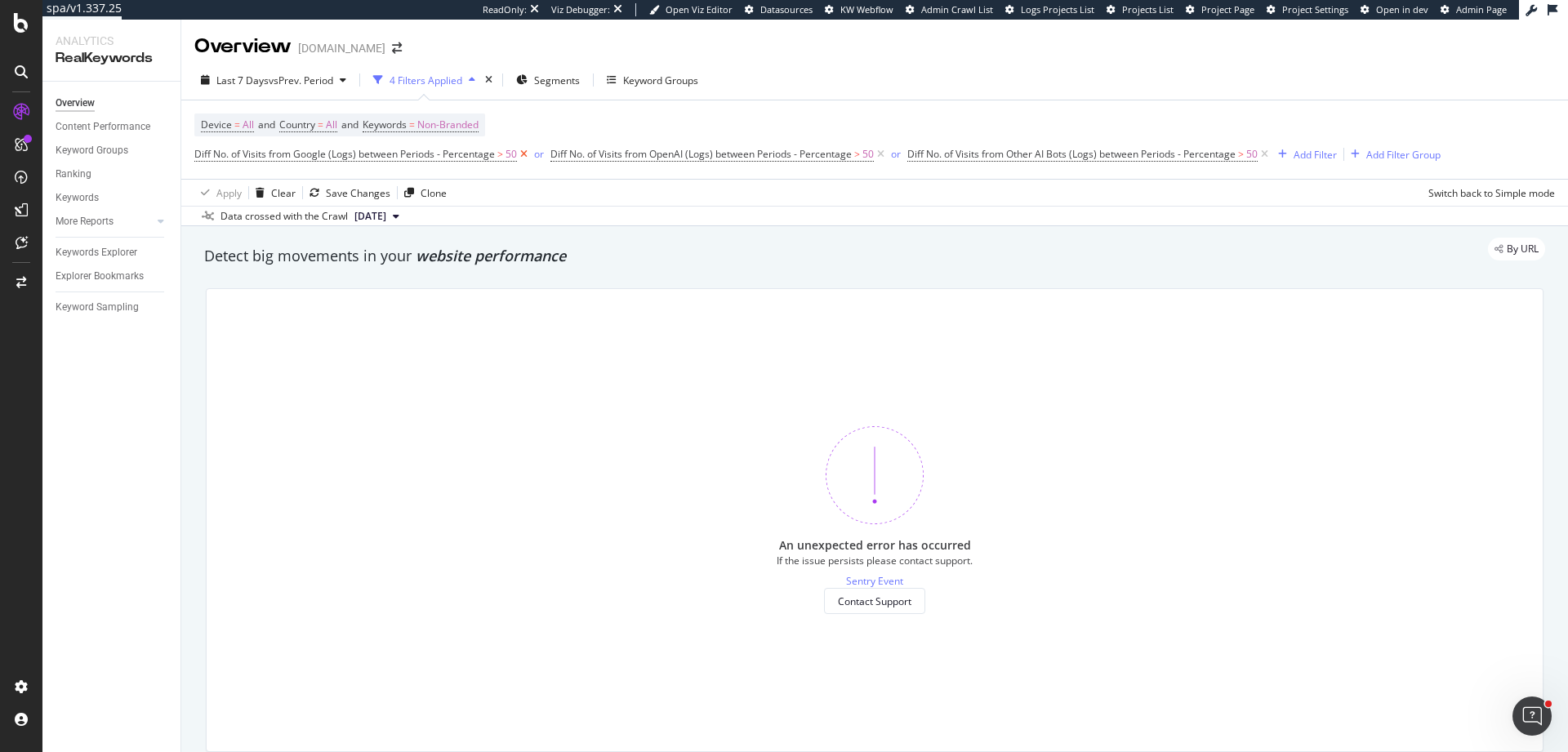
click at [523, 154] on icon at bounding box center [524, 154] width 14 height 17
click at [526, 159] on icon at bounding box center [525, 154] width 14 height 17
click at [552, 158] on icon at bounding box center [552, 154] width 14 height 17
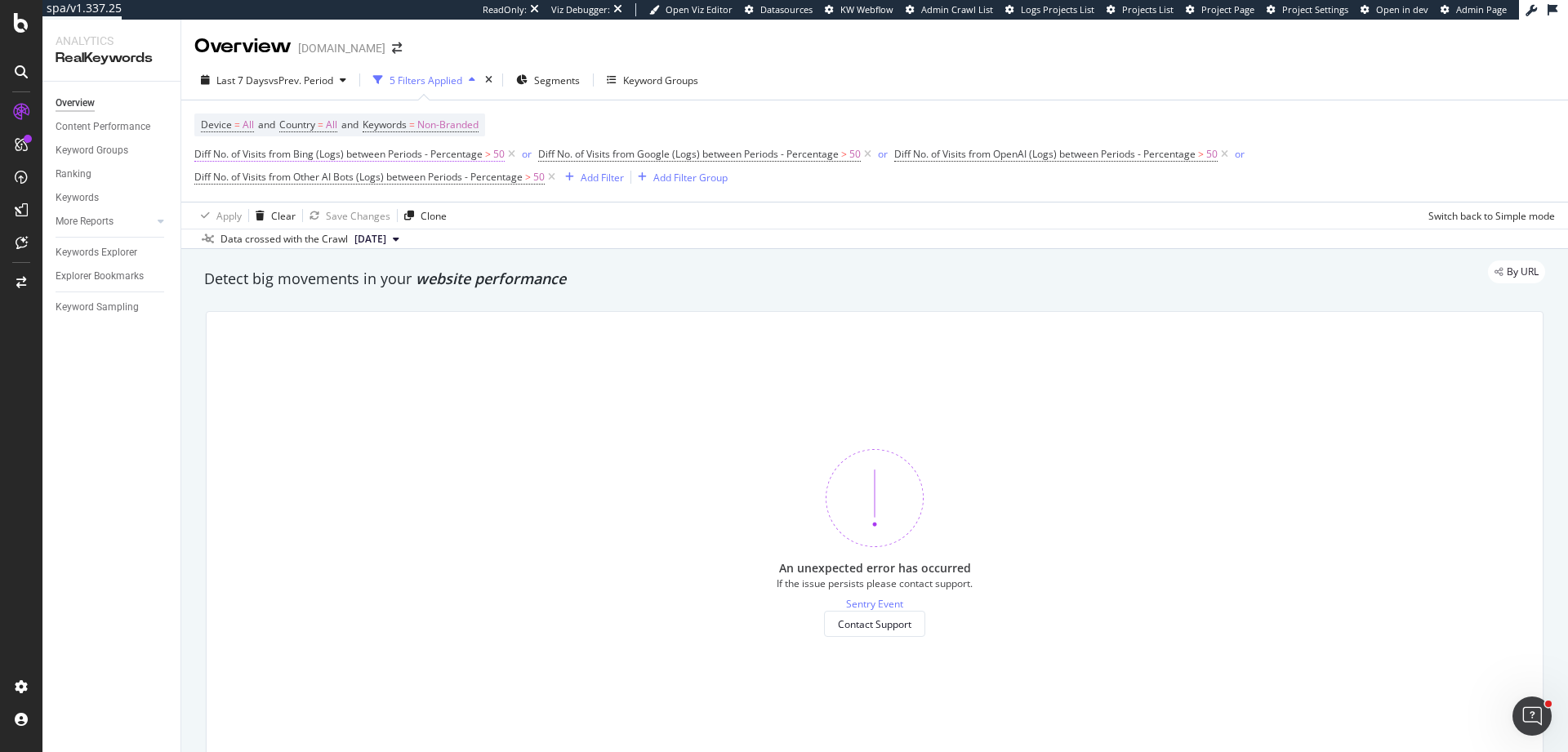
click at [336, 157] on span "Diff No. of Visits from Bing (Logs) between Periods - Percentage" at bounding box center [338, 154] width 288 height 14
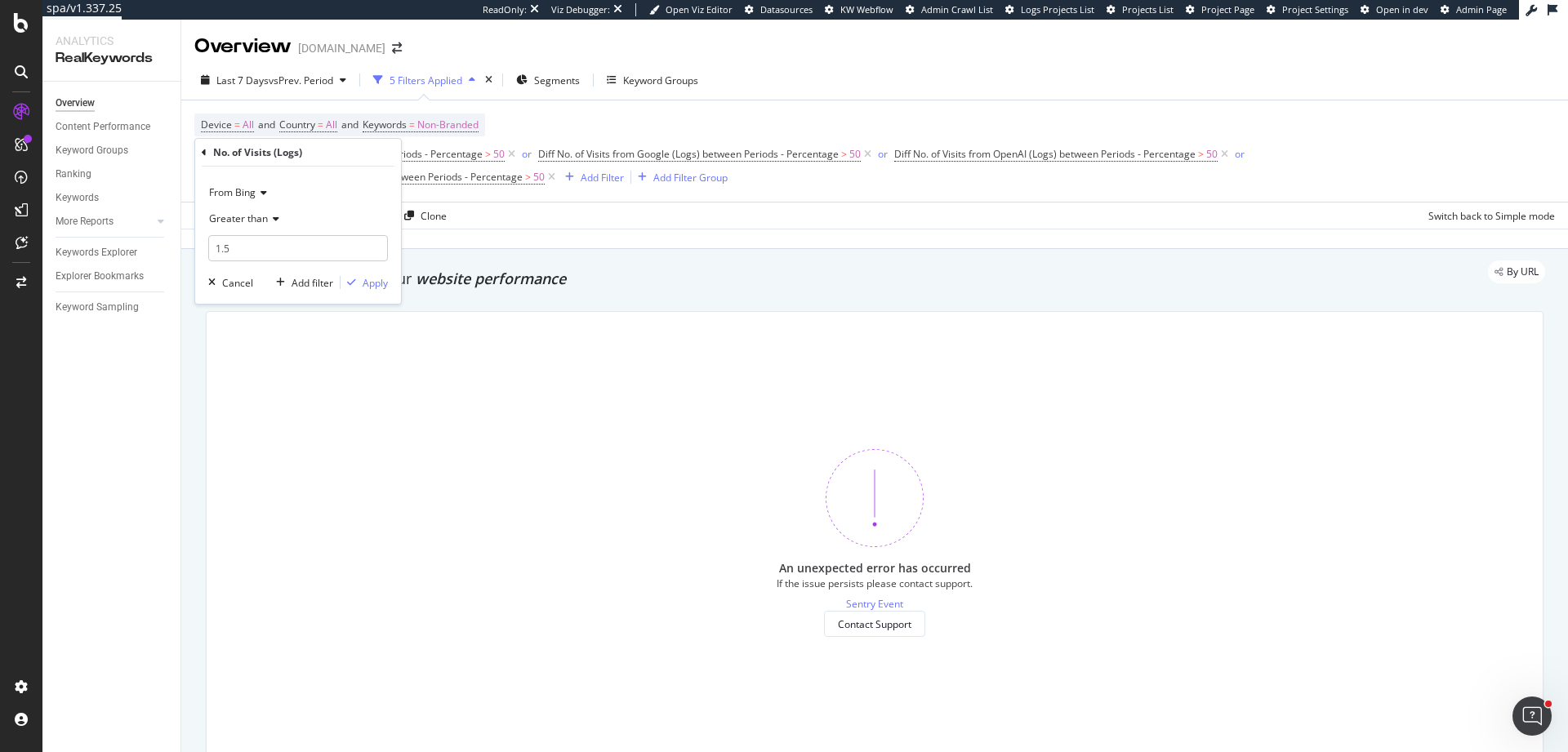
click at [99, 399] on div "Overview Content Performance Keyword Groups Ranking Keywords More Reports Count…" at bounding box center [112, 417] width 138 height 670
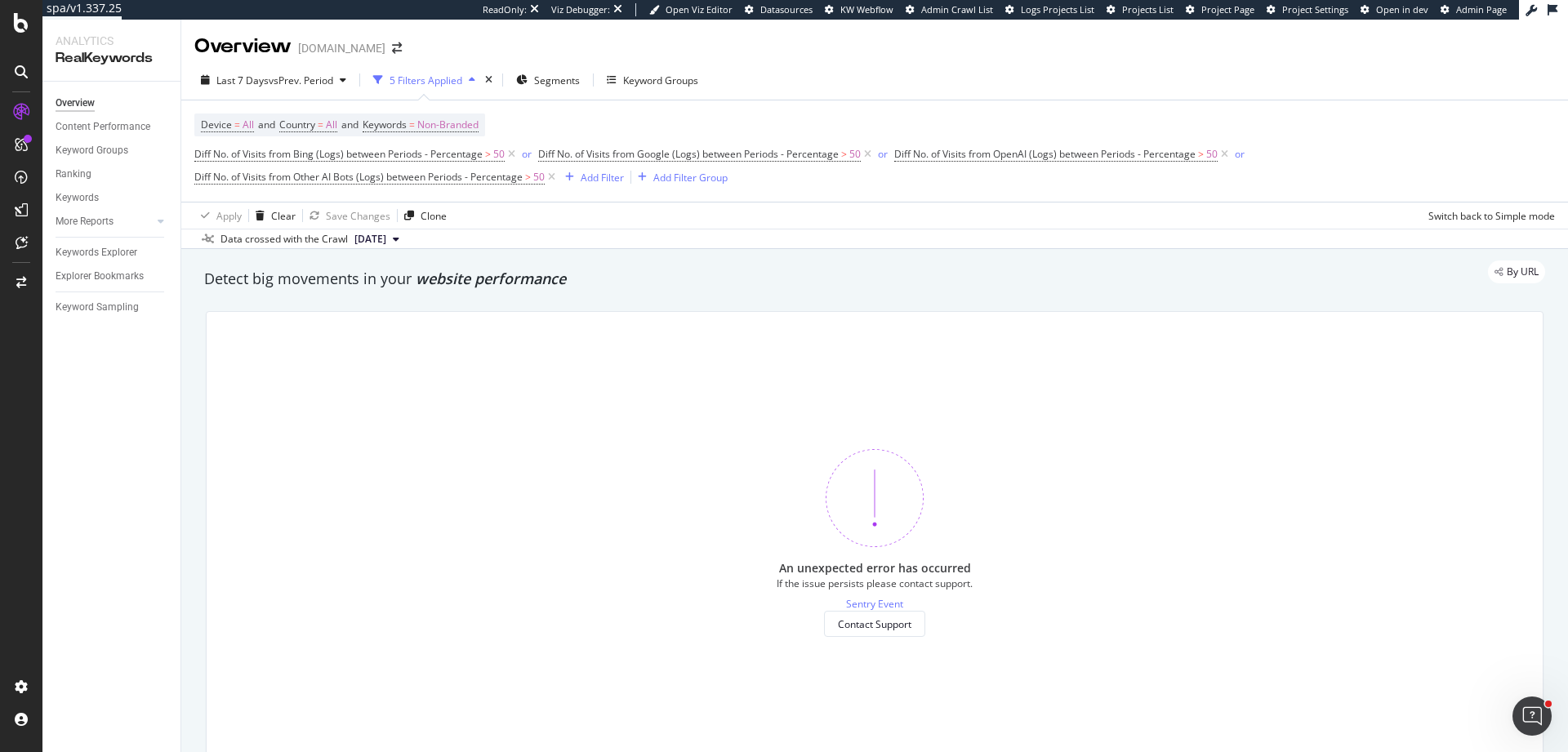
click at [386, 242] on span "2025 Aug. 30th" at bounding box center [370, 239] width 32 height 15
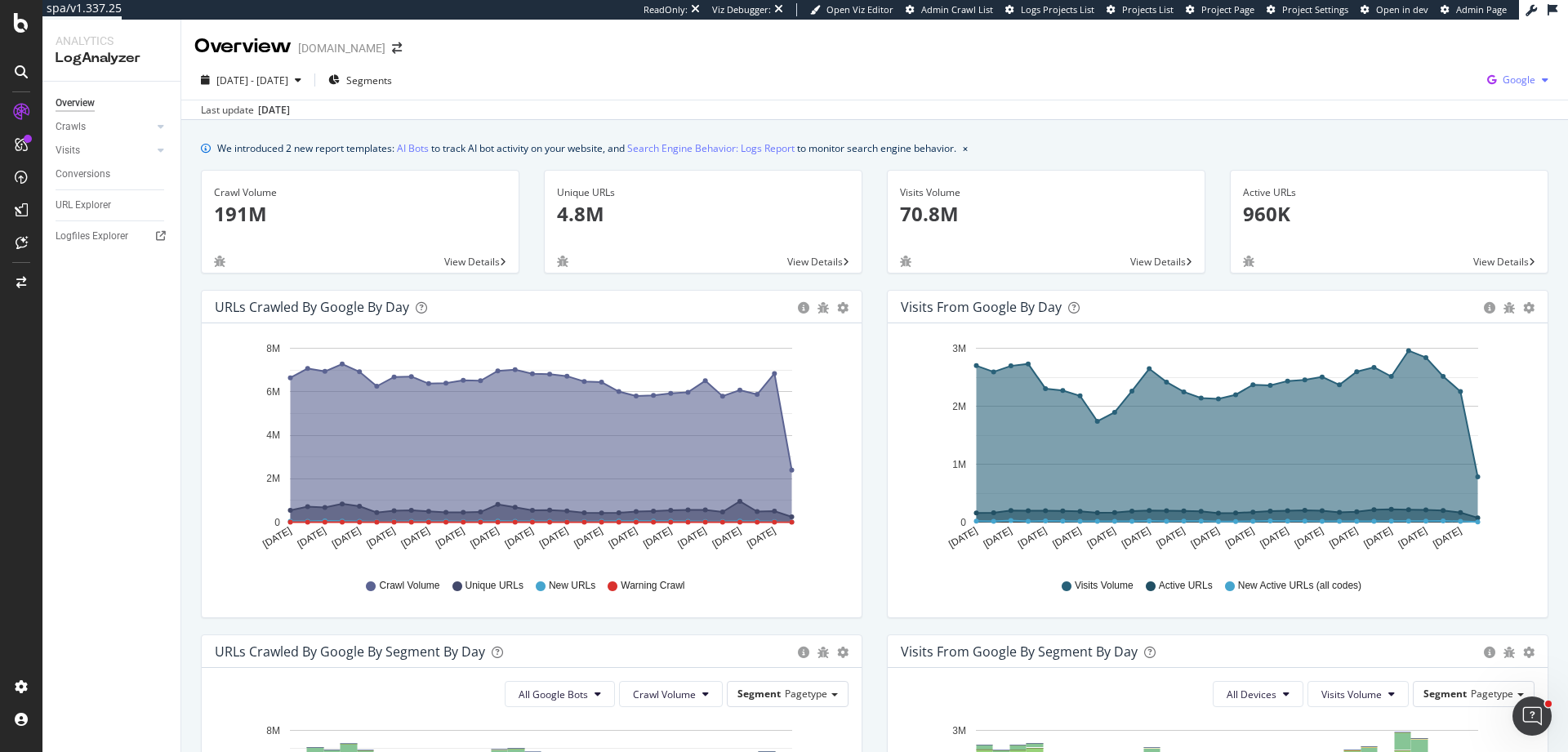
click at [1503, 82] on span "Google" at bounding box center [1518, 79] width 32 height 14
click at [1433, 64] on span "Bing" at bounding box center [1425, 65] width 60 height 15
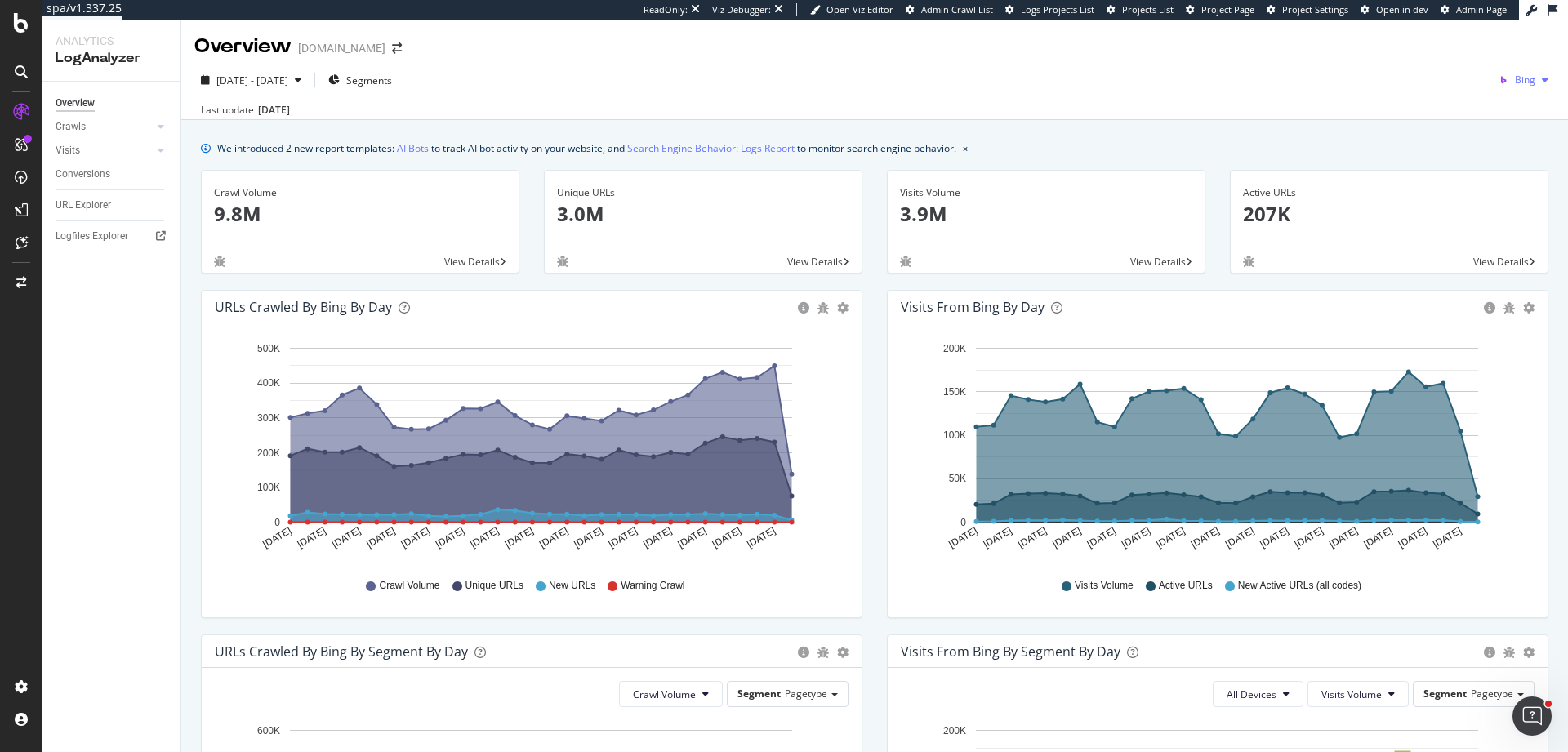
click at [1515, 83] on span "Bing" at bounding box center [1524, 79] width 20 height 14
click at [1443, 86] on div "OpenAI" at bounding box center [1423, 95] width 112 height 24
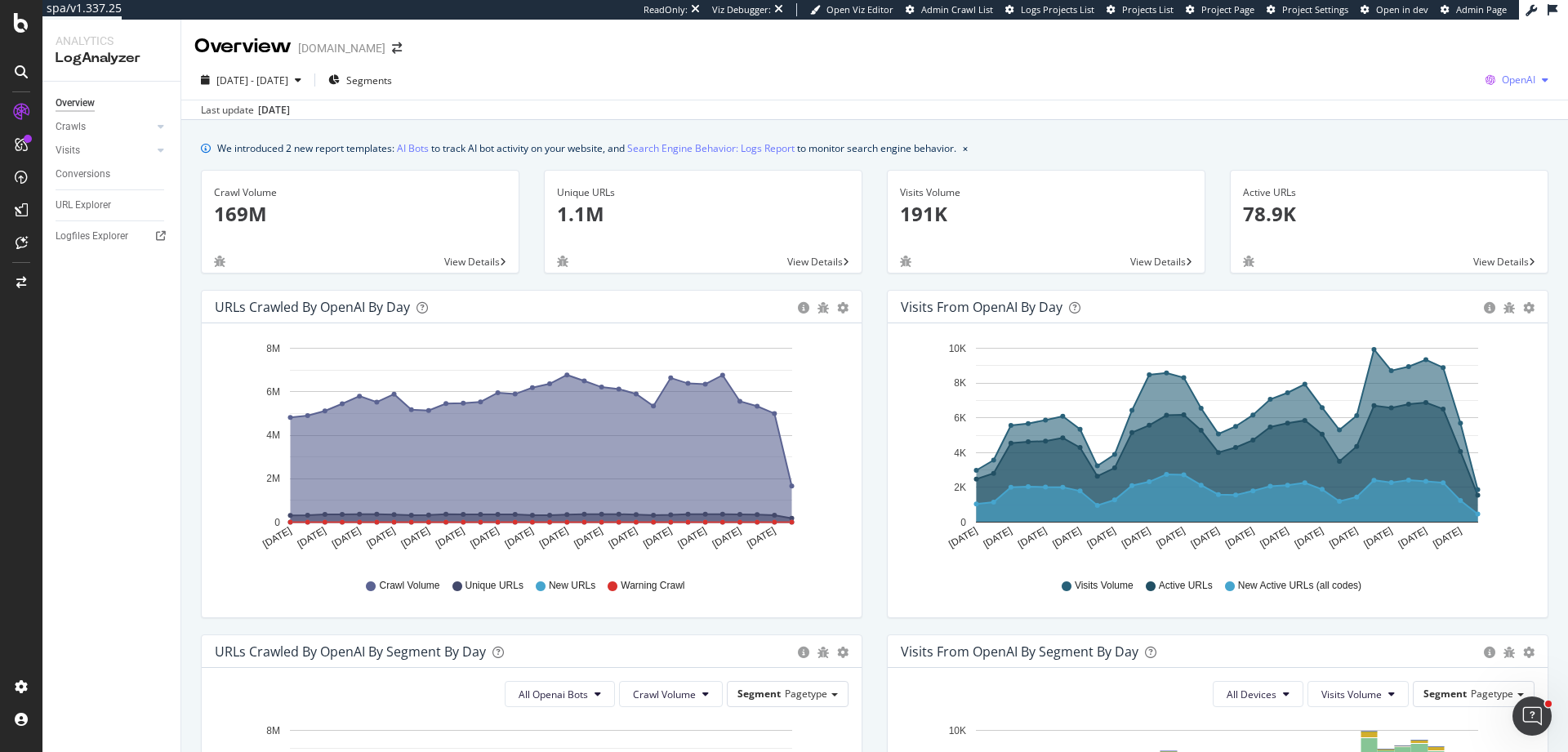
click at [1509, 85] on span "OpenAI" at bounding box center [1518, 79] width 33 height 14
click at [1406, 30] on span "Google" at bounding box center [1422, 35] width 60 height 15
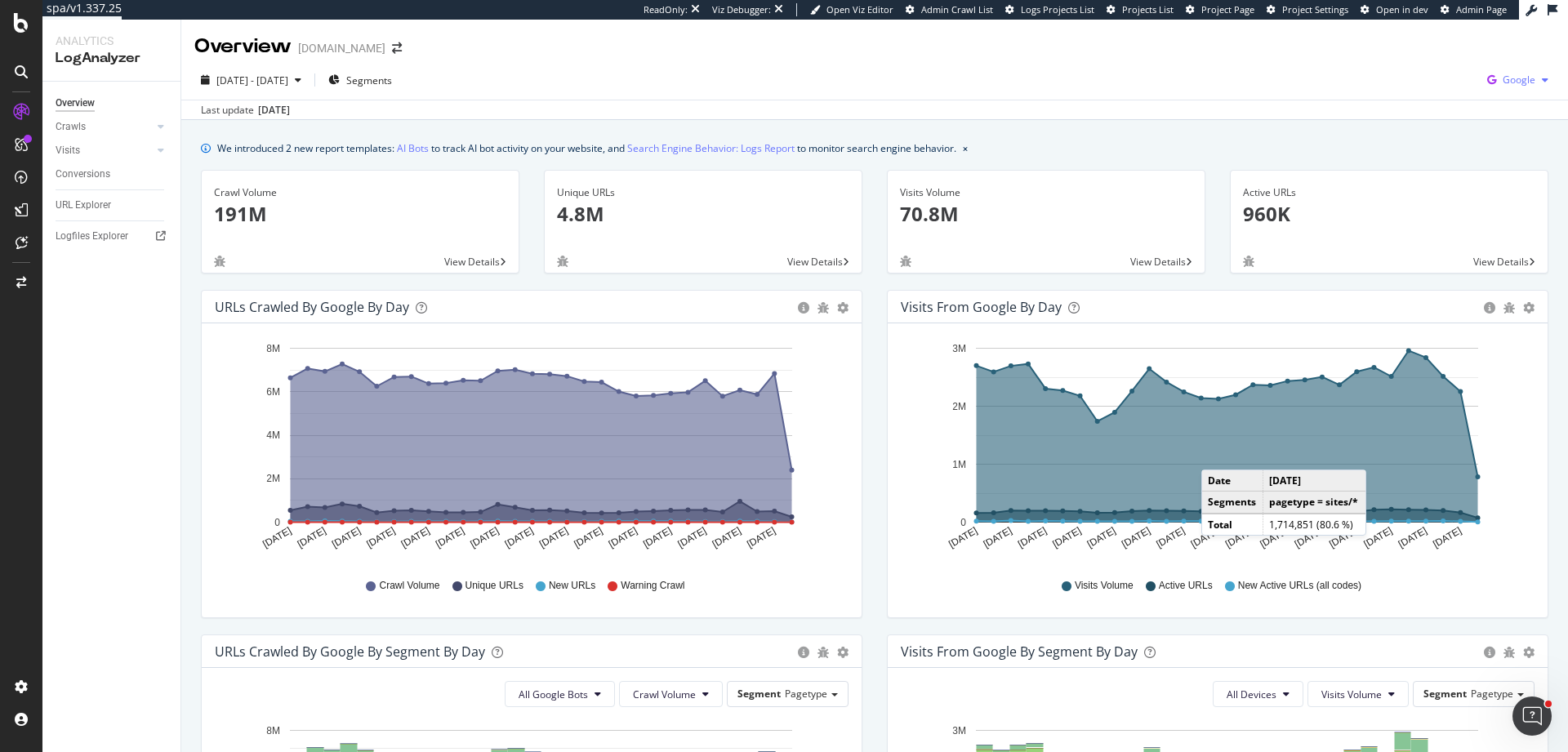
click at [1503, 79] on span "Google" at bounding box center [1518, 79] width 32 height 14
click at [1434, 128] on span "Other AI Bots" at bounding box center [1425, 125] width 60 height 15
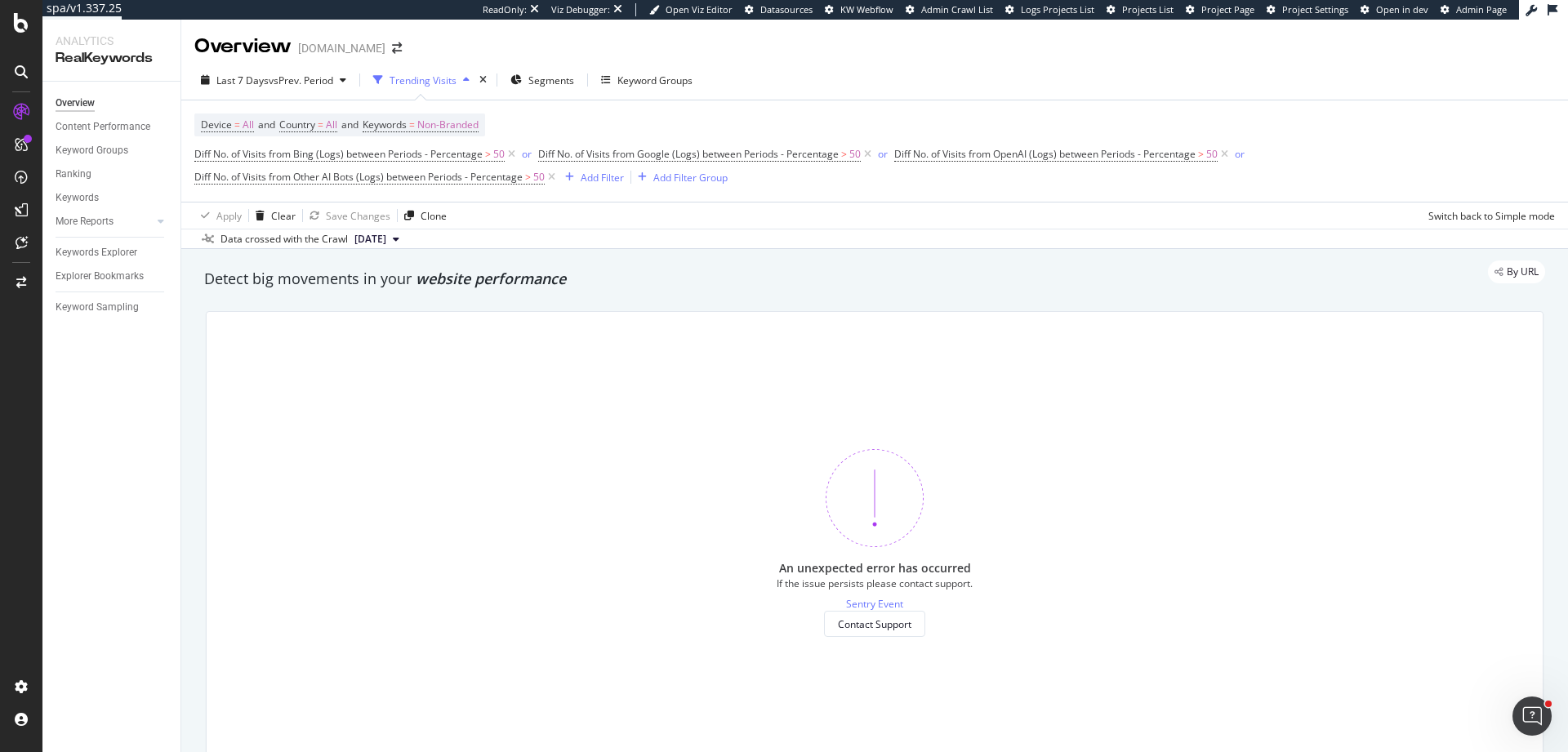
click at [439, 86] on div "Trending Visits" at bounding box center [423, 80] width 67 height 14
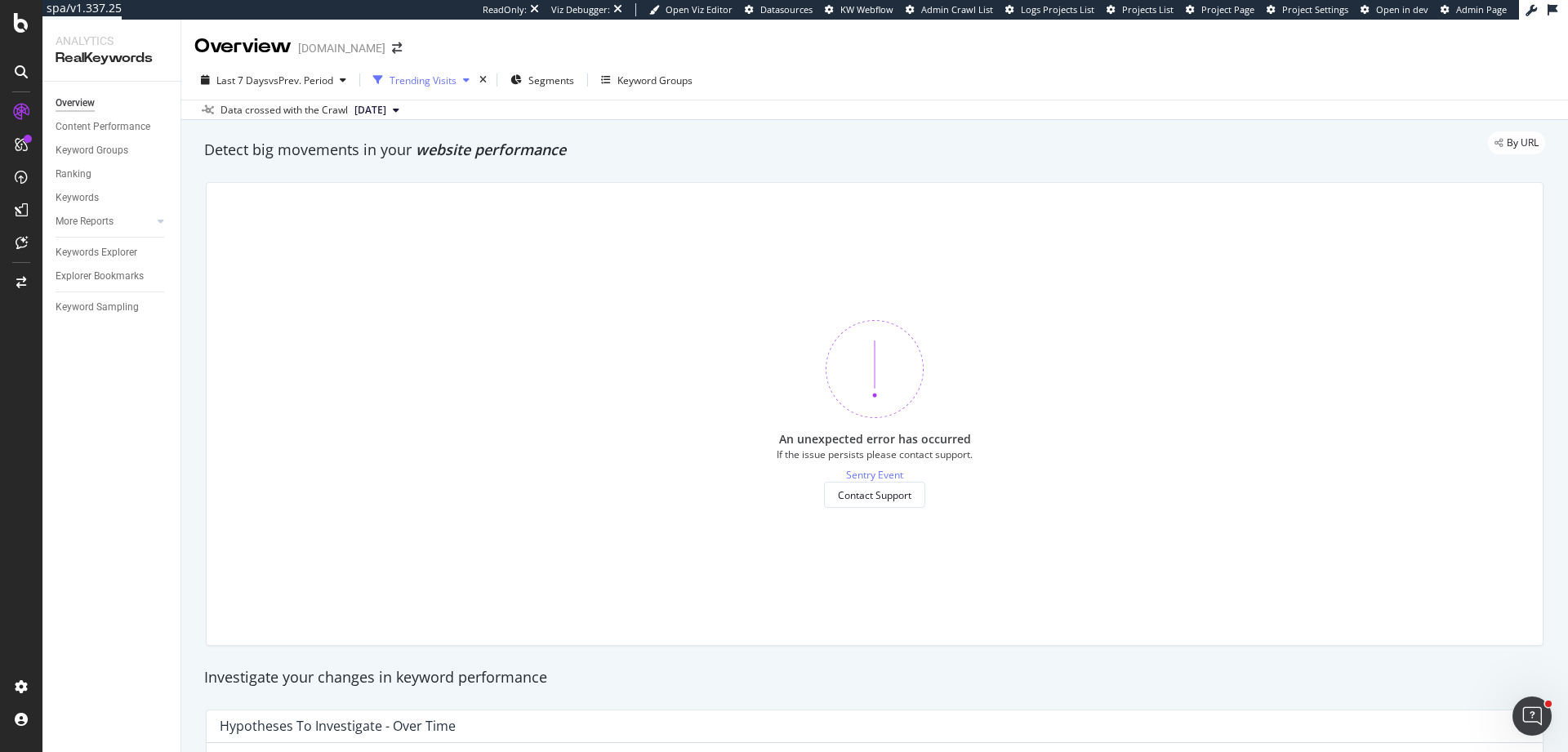
click at [439, 85] on div "Trending Visits" at bounding box center [423, 80] width 67 height 14
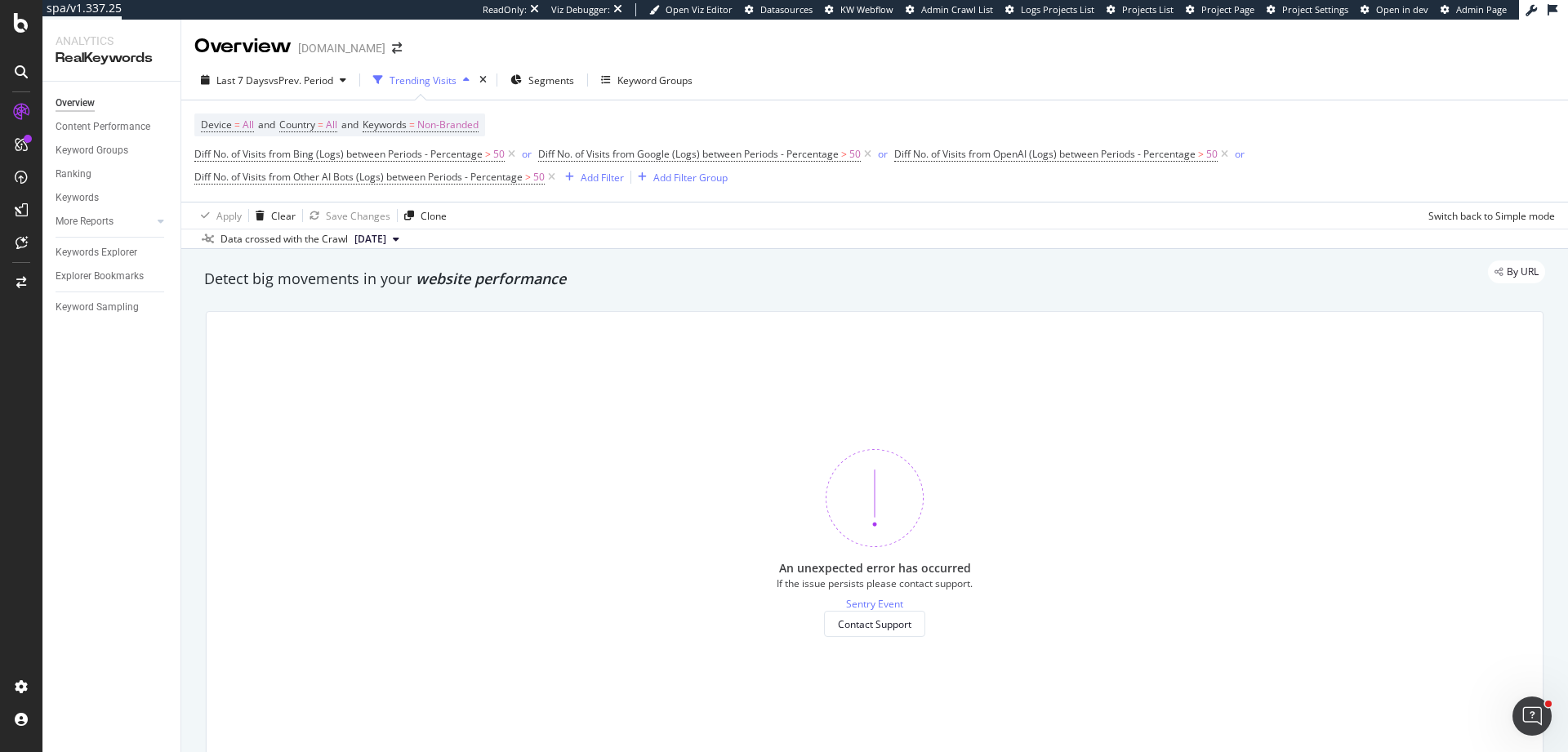
click at [468, 79] on icon "button" at bounding box center [465, 79] width 6 height 10
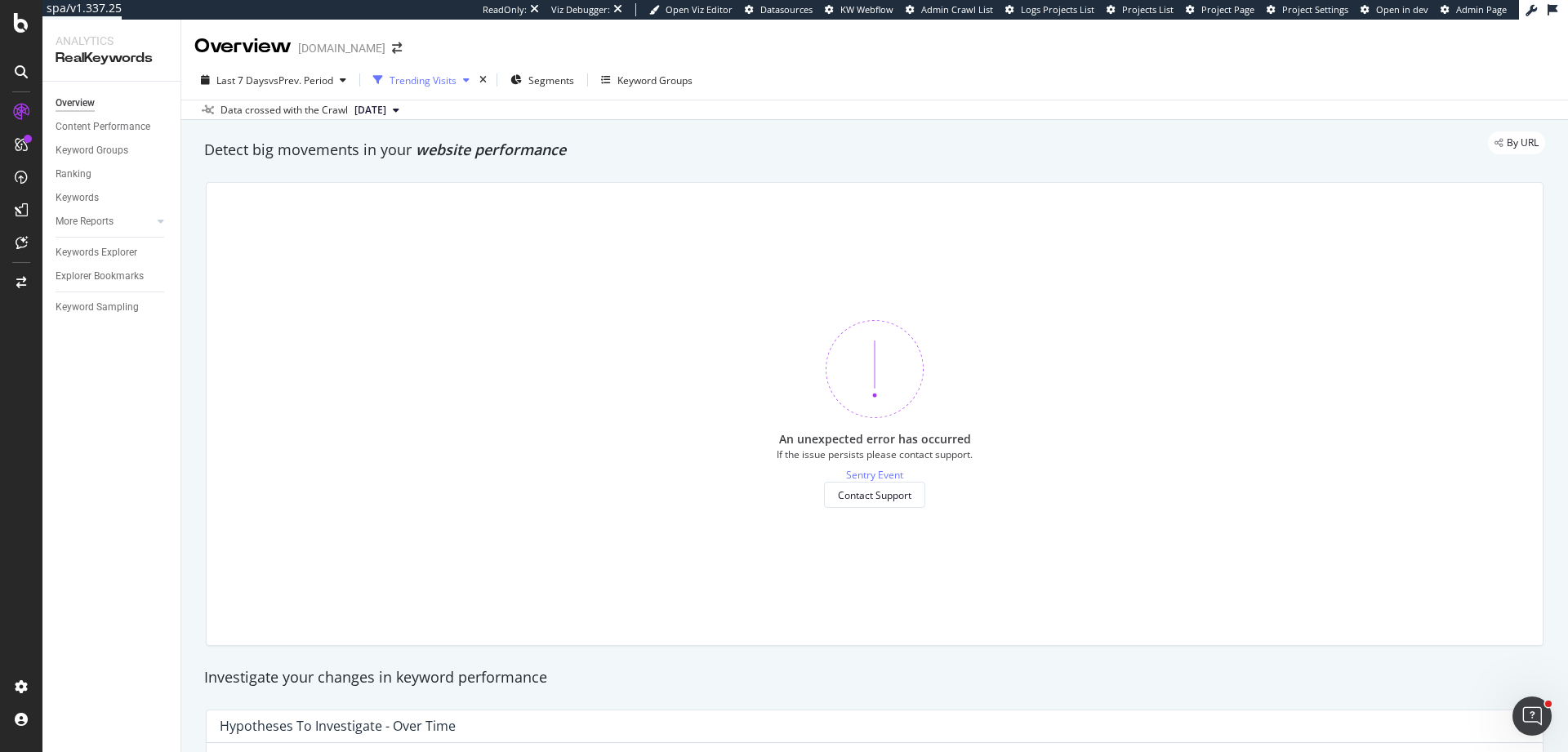
click at [443, 82] on div "Trending Visits" at bounding box center [423, 80] width 67 height 14
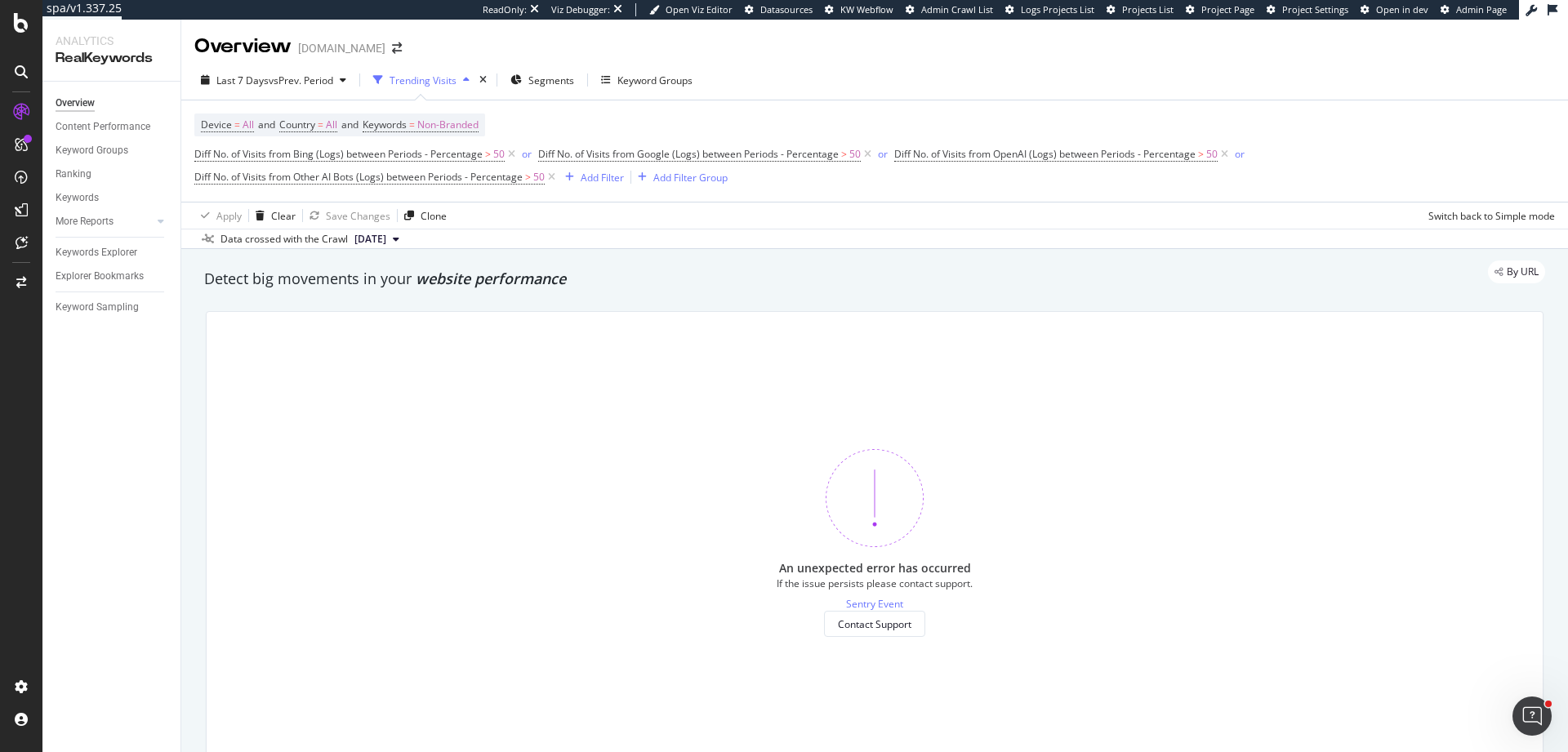
click at [381, 81] on icon "button" at bounding box center [377, 79] width 10 height 10
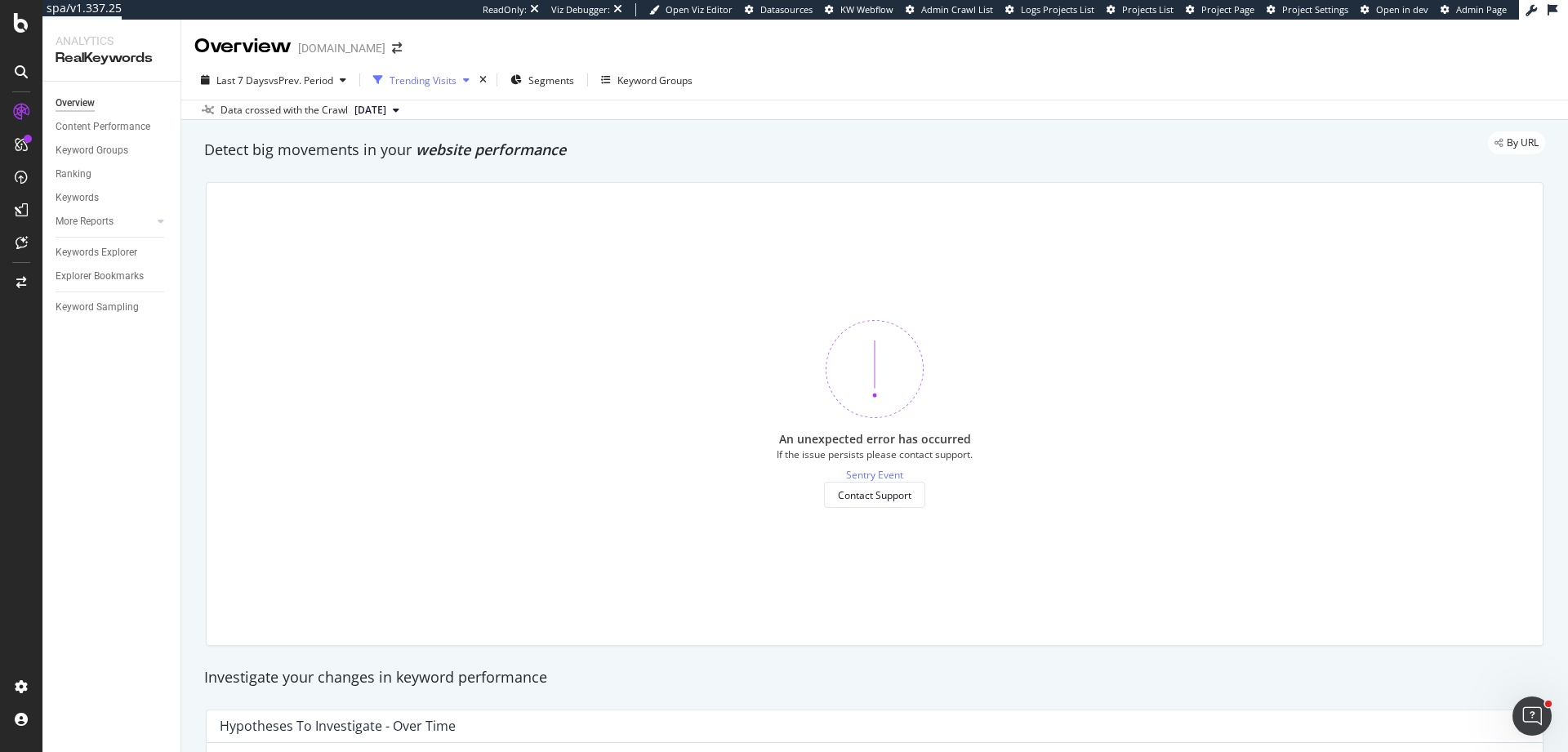
click at [381, 81] on icon "button" at bounding box center [377, 79] width 10 height 10
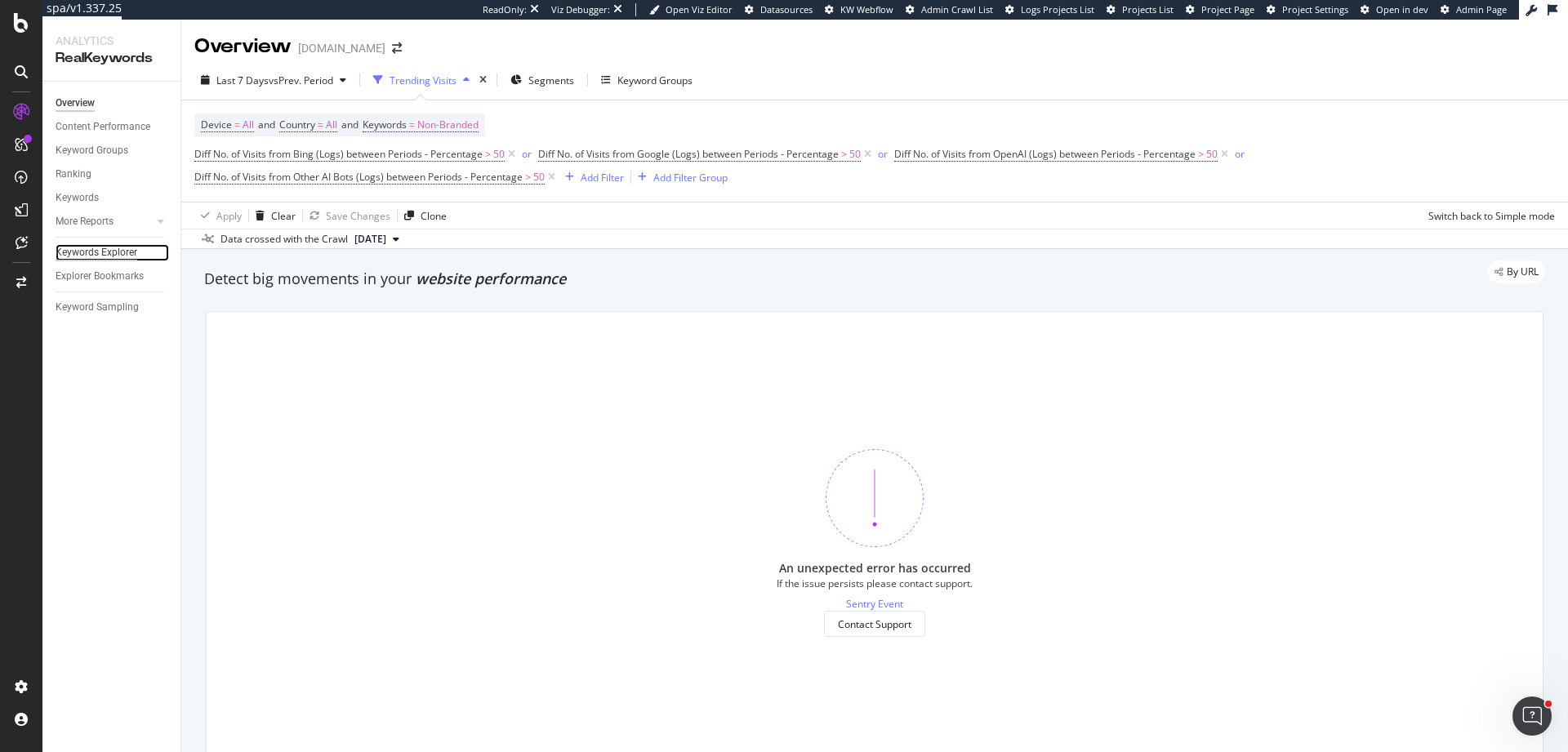
click at [102, 256] on div "Keywords Explorer" at bounding box center [97, 253] width 82 height 17
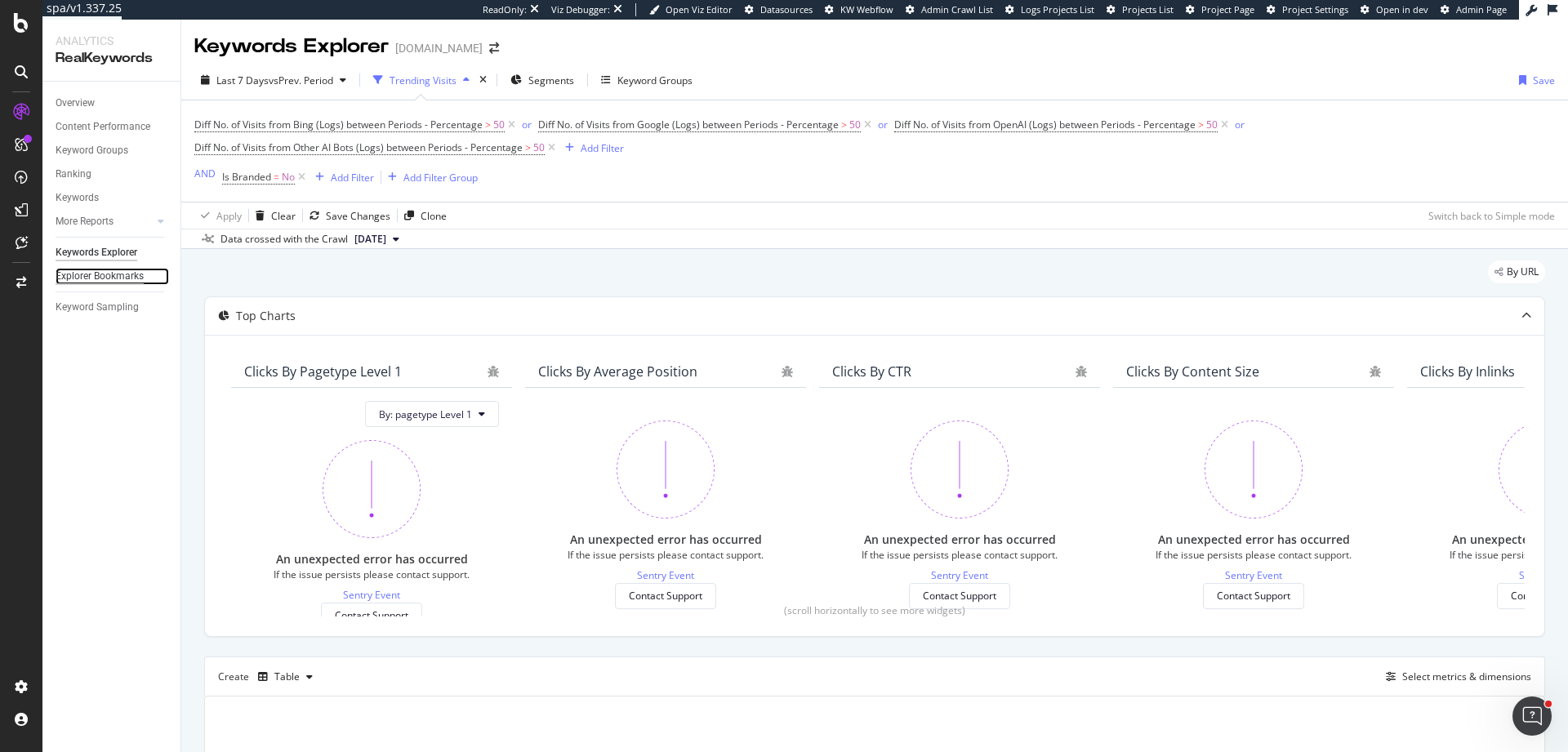
click at [74, 282] on div "Explorer Bookmarks" at bounding box center [99, 276] width 88 height 17
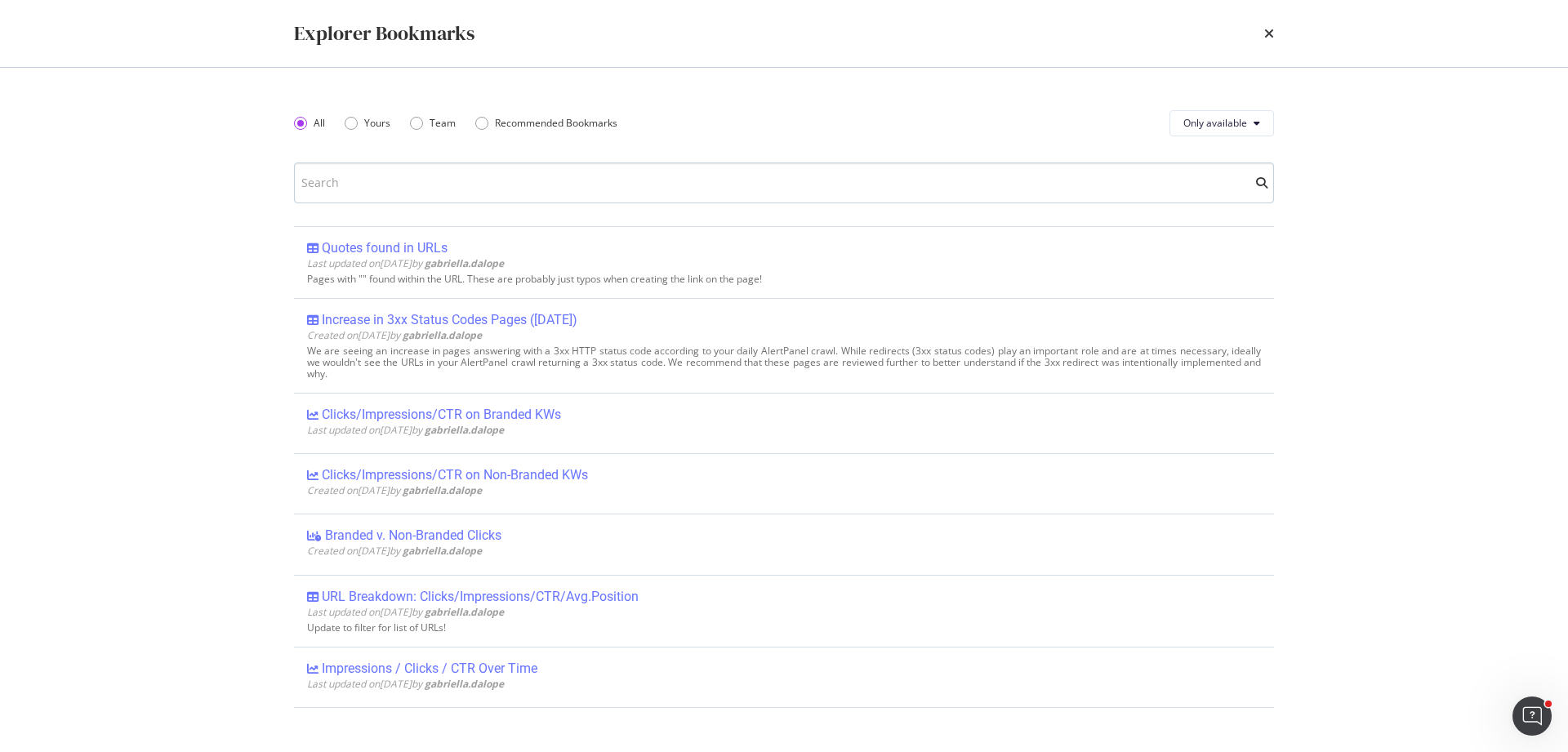
click at [381, 186] on input "modal" at bounding box center [784, 182] width 980 height 41
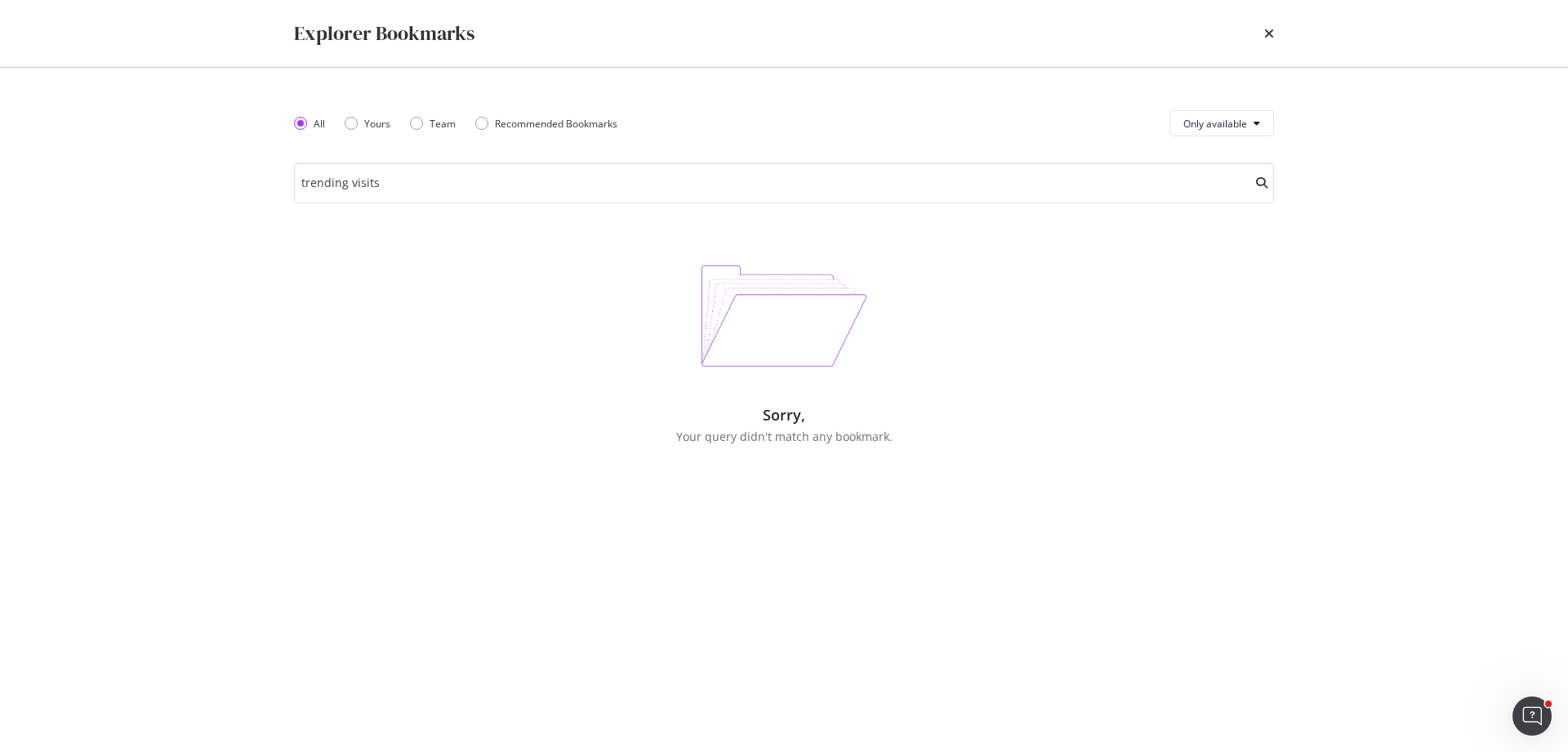
type input "trending visits"
click at [1194, 136] on button "Only available" at bounding box center [1222, 124] width 105 height 26
click at [1216, 155] on span "All" at bounding box center [1216, 156] width 64 height 15
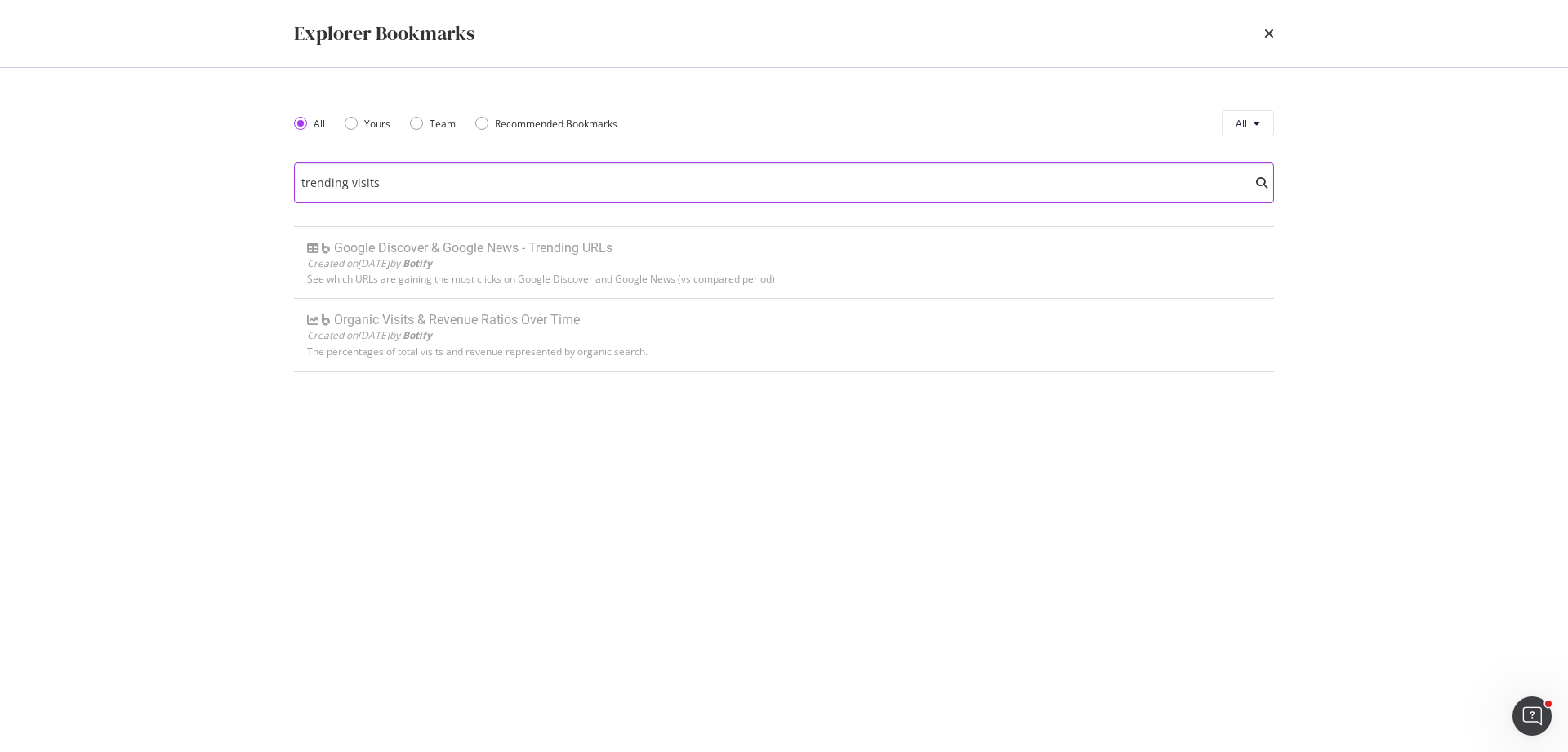
click at [578, 184] on input "trending visits" at bounding box center [784, 182] width 980 height 41
click at [1277, 40] on div "Explorer Bookmarks" at bounding box center [784, 33] width 1045 height 67
click at [1268, 35] on icon "times" at bounding box center [1269, 33] width 10 height 13
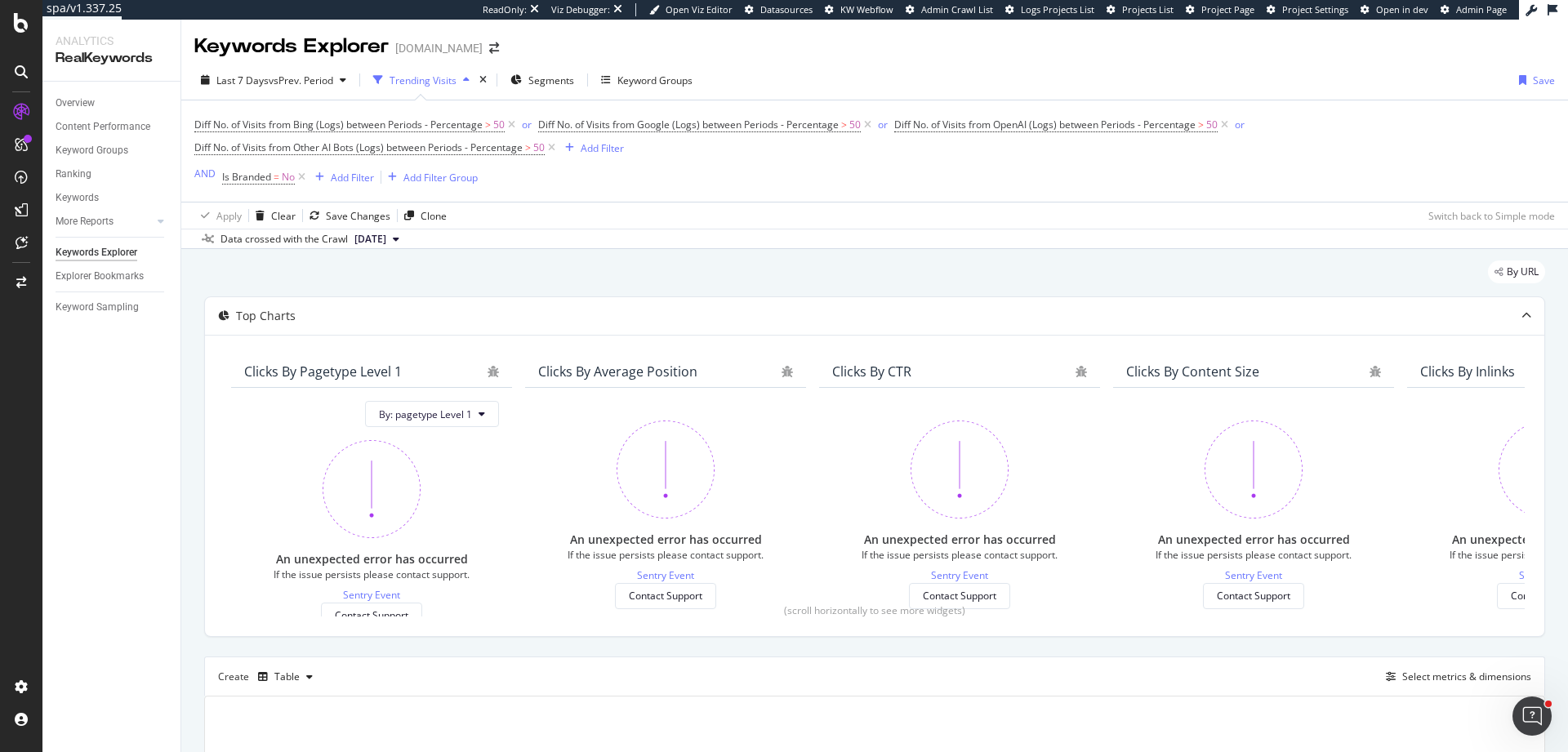
click at [370, 78] on div "button" at bounding box center [378, 80] width 23 height 23
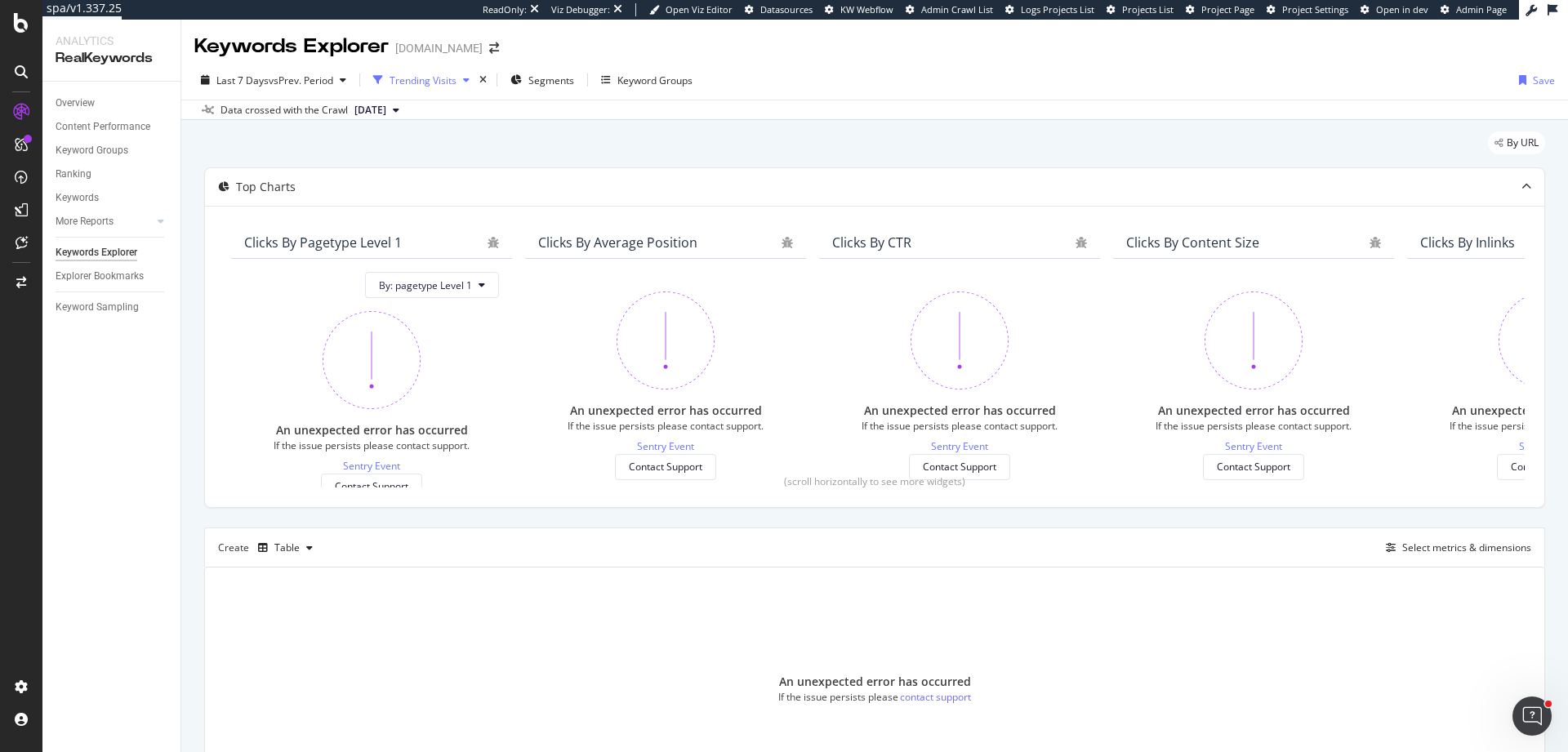
click at [383, 78] on icon "button" at bounding box center [377, 79] width 10 height 10
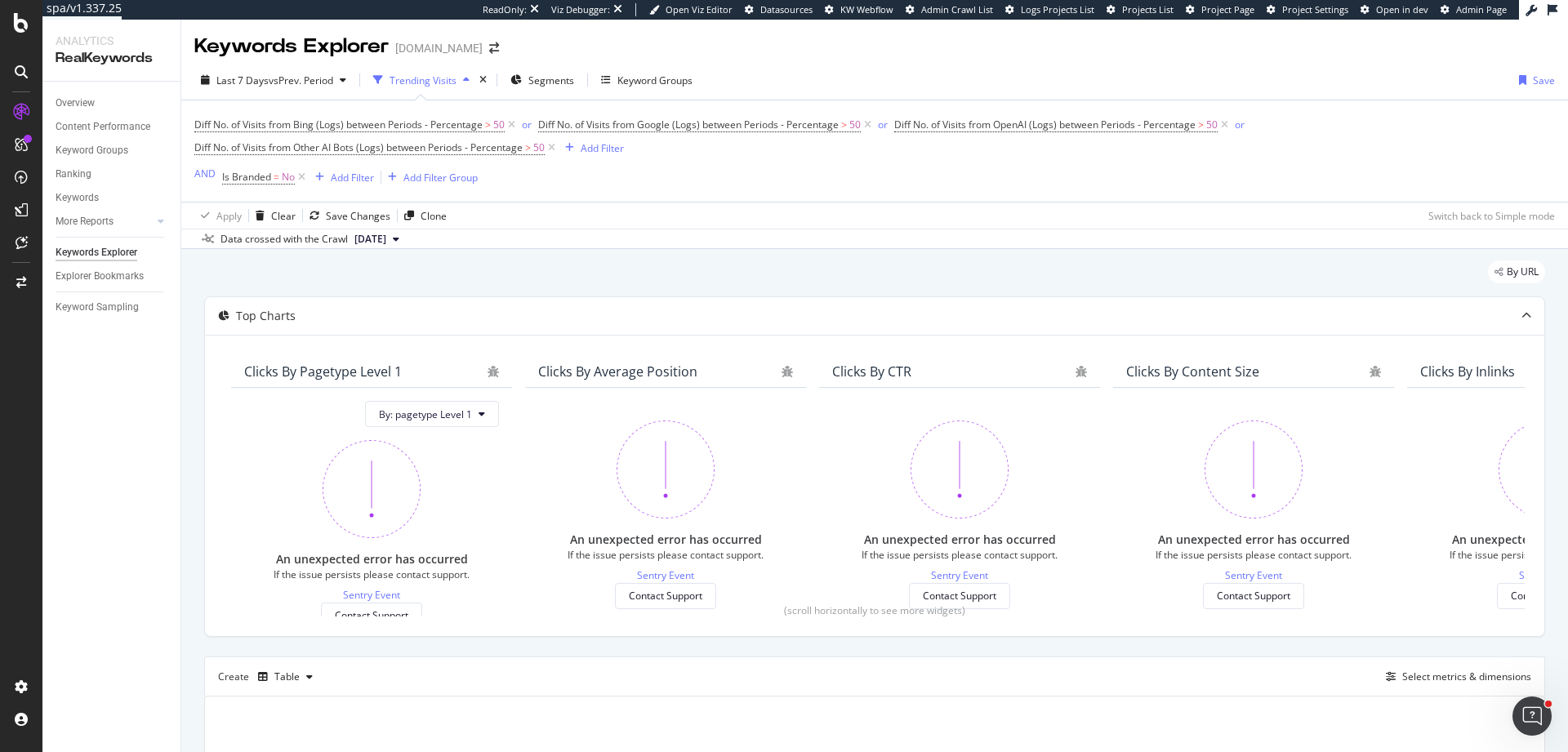
click at [383, 78] on icon "button" at bounding box center [377, 79] width 10 height 10
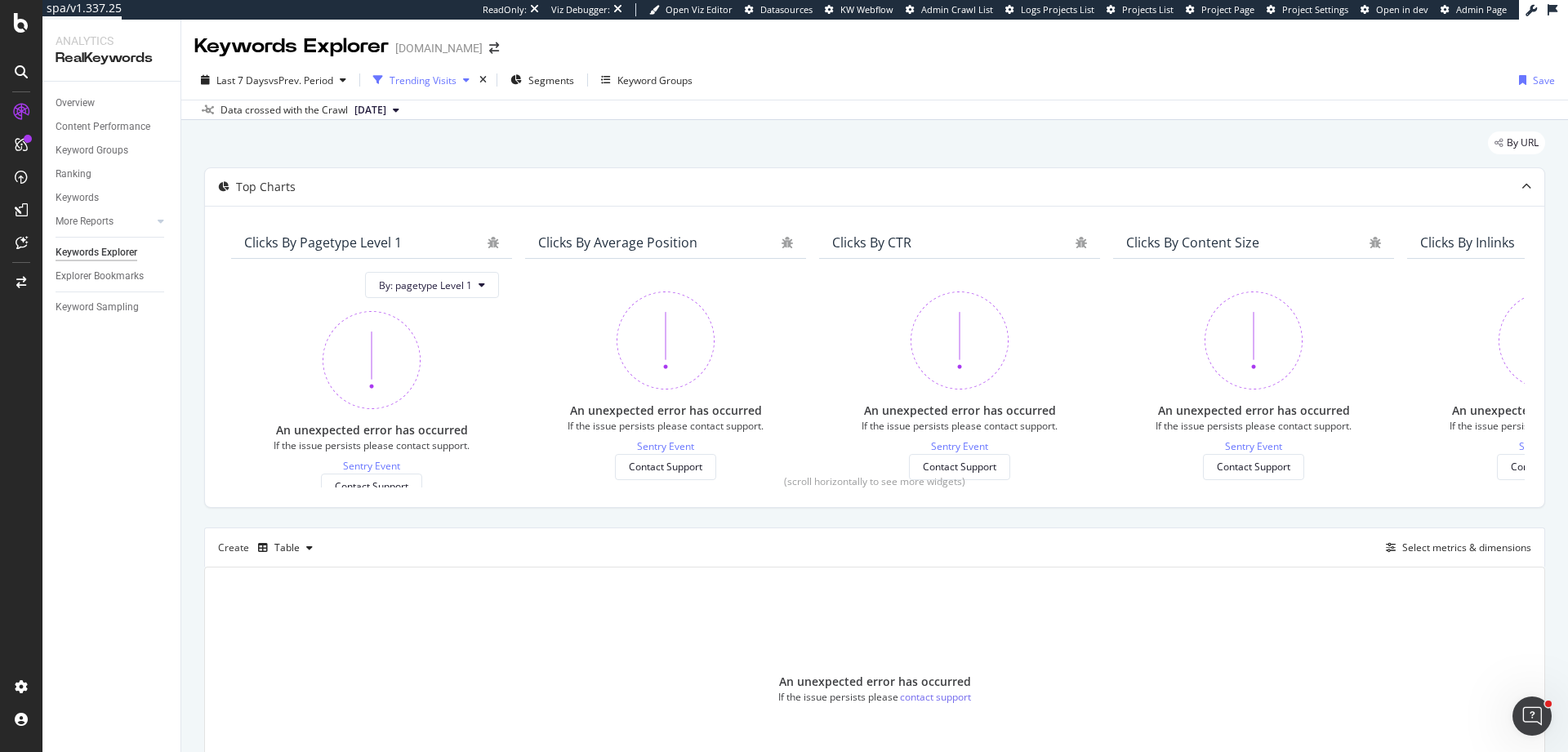
click at [383, 78] on icon "button" at bounding box center [377, 79] width 10 height 10
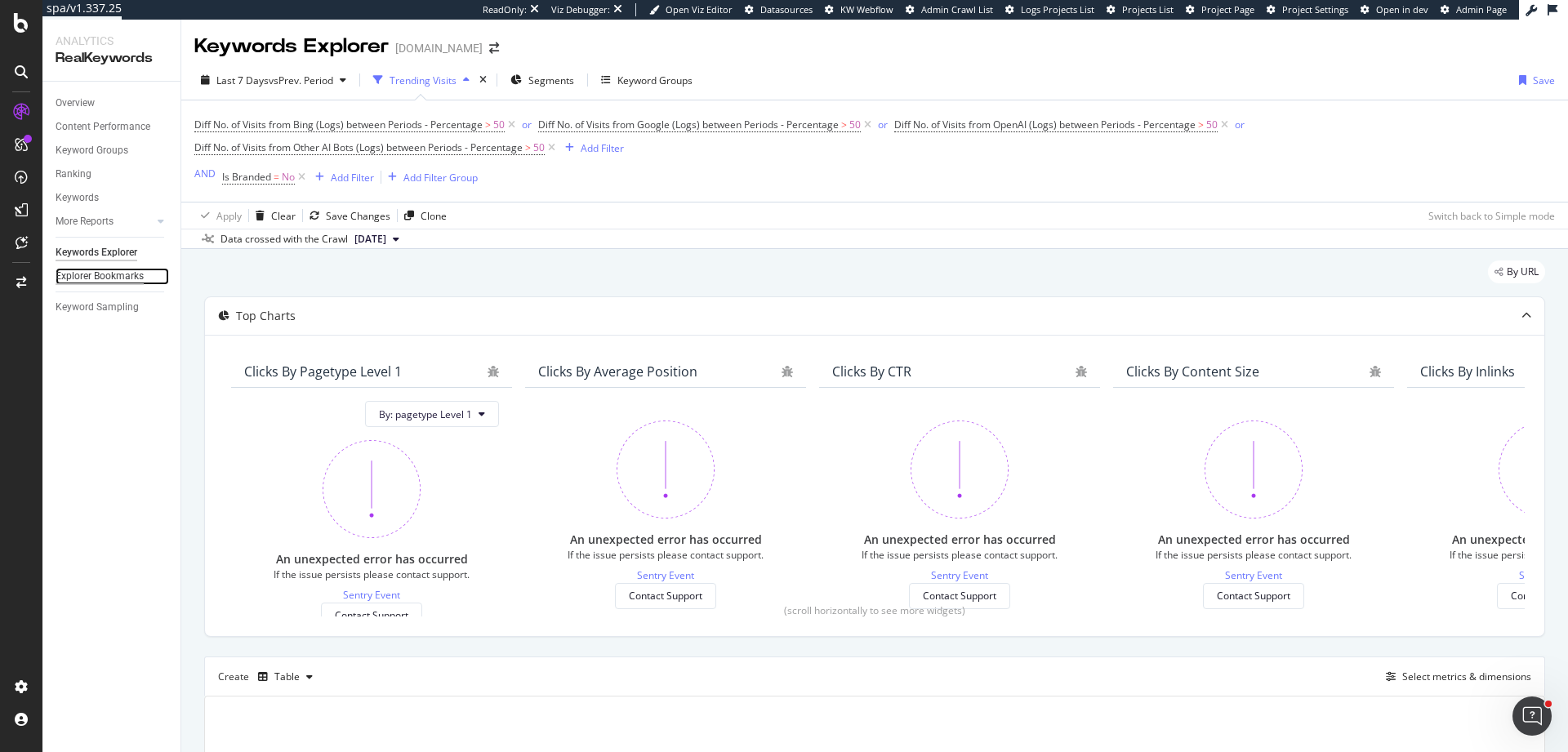
click at [121, 275] on div "Explorer Bookmarks" at bounding box center [99, 276] width 88 height 17
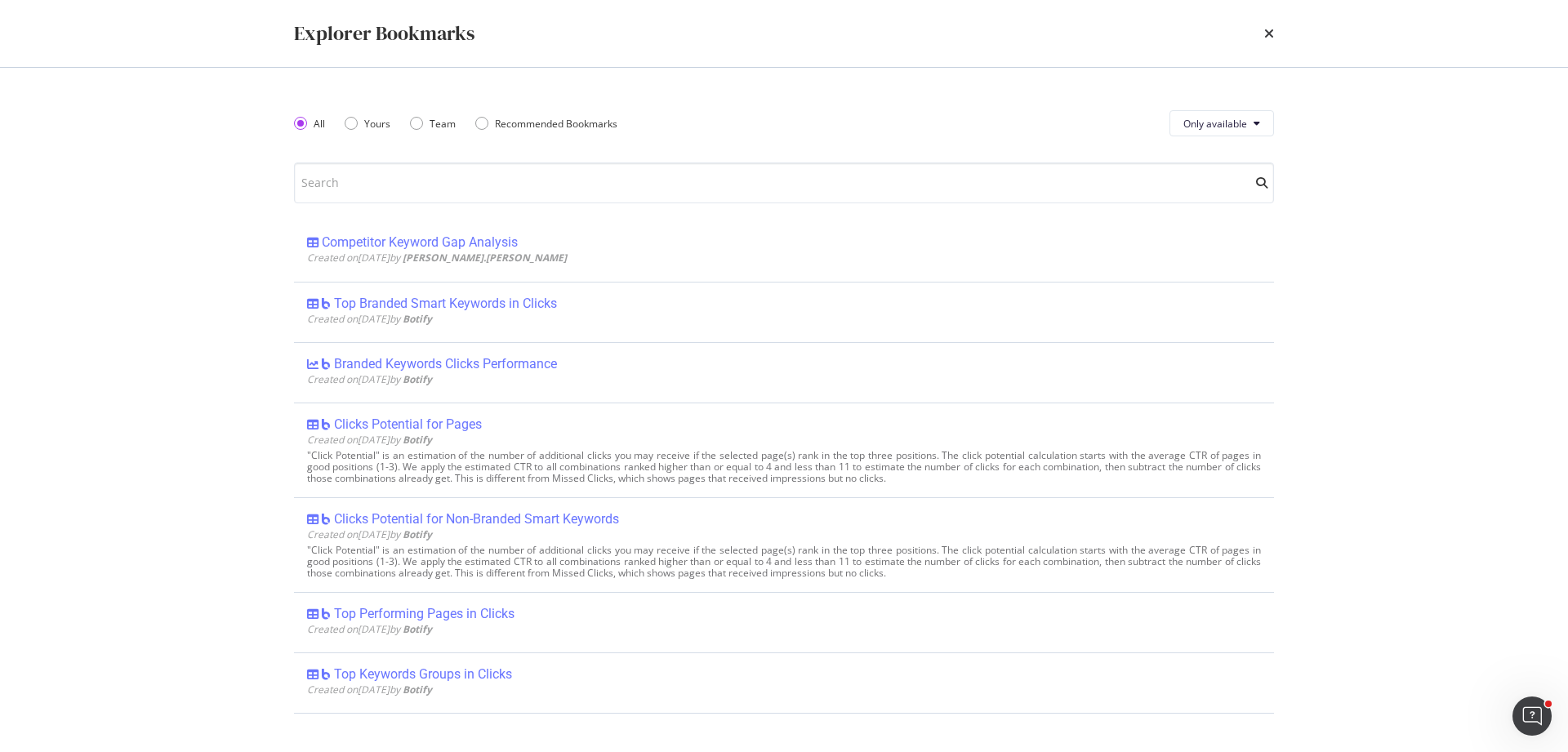
scroll to position [1911, 0]
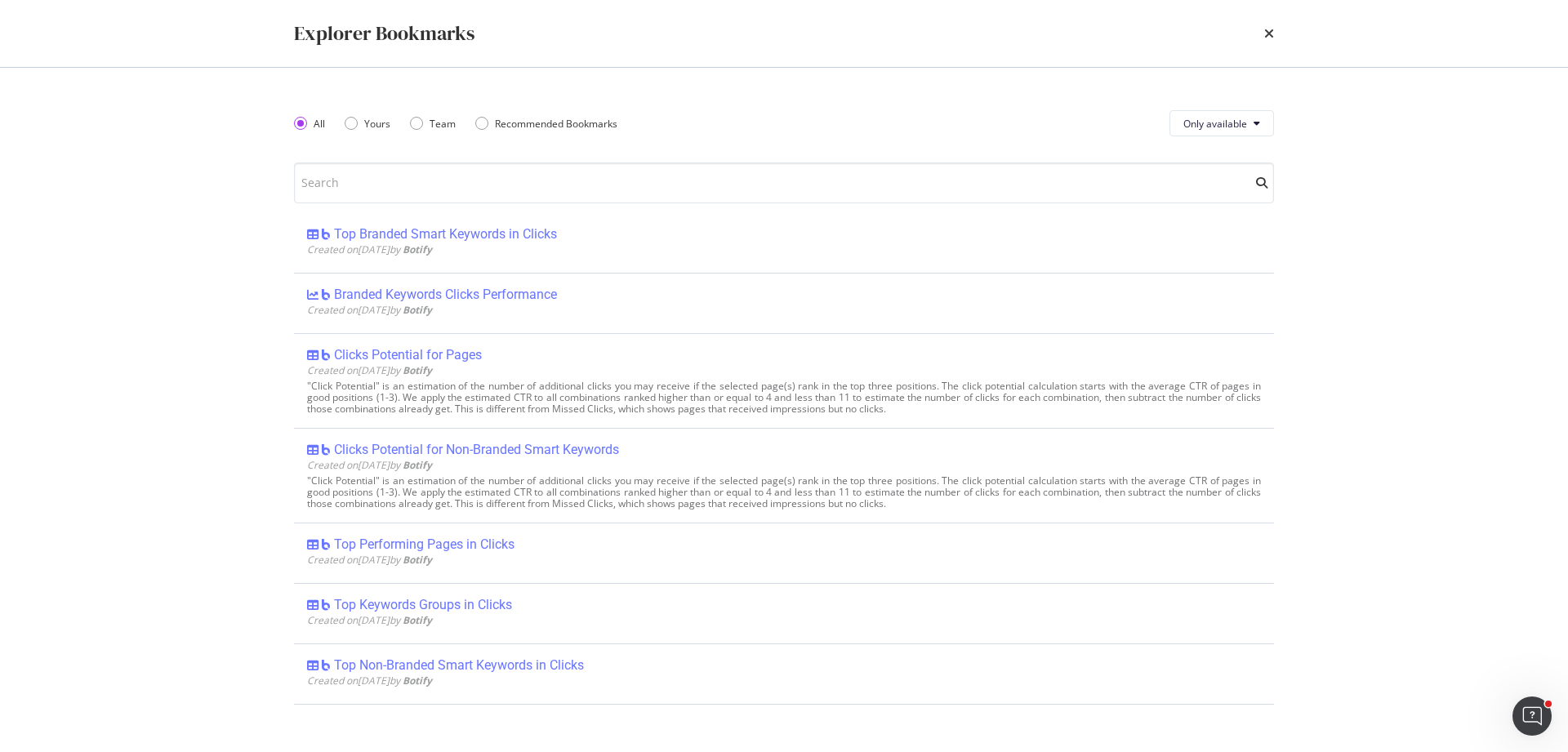
click at [123, 255] on div "Explorer Bookmarks All Yours Team Recommended Bookmarks Only available Quotes f…" at bounding box center [784, 376] width 1568 height 752
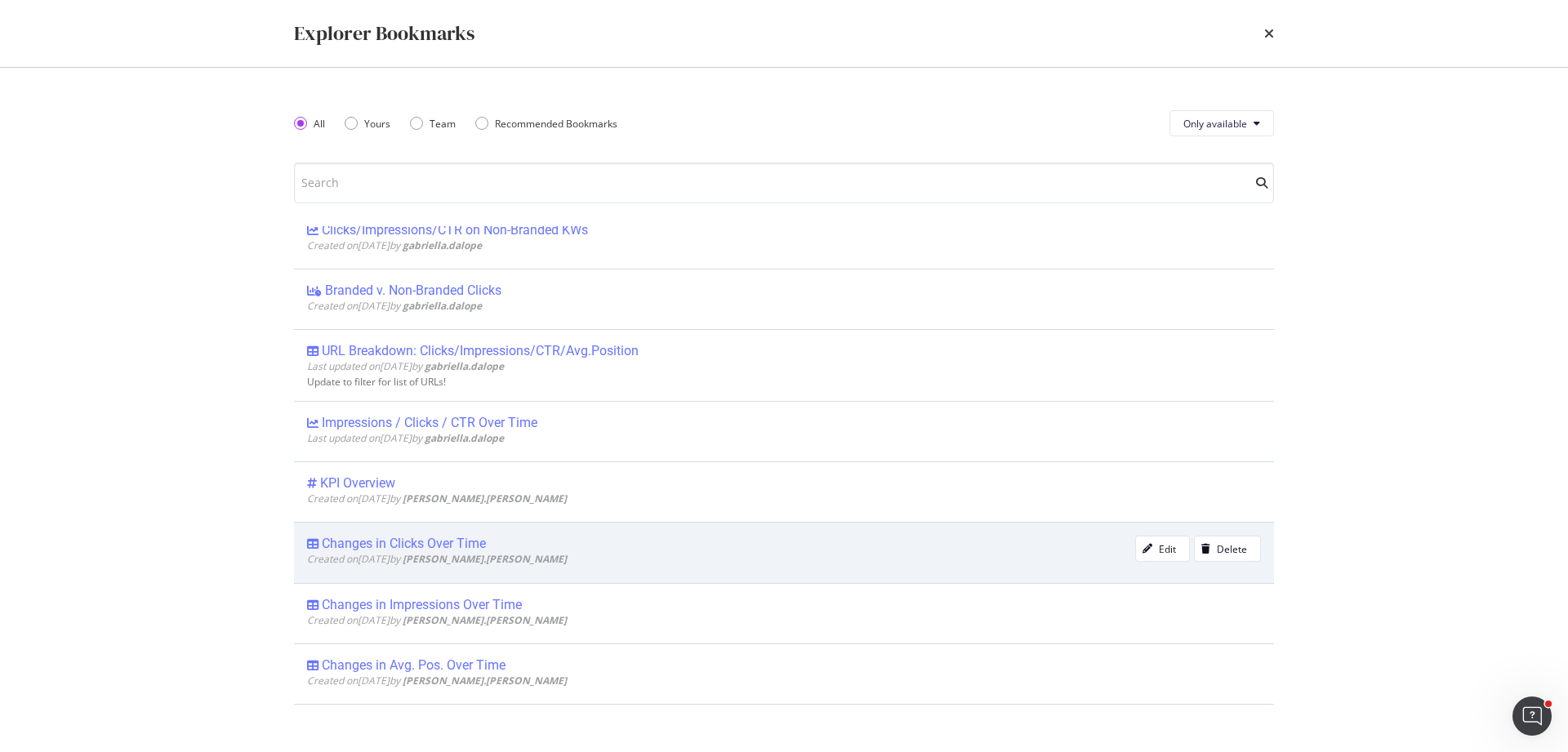
scroll to position [0, 0]
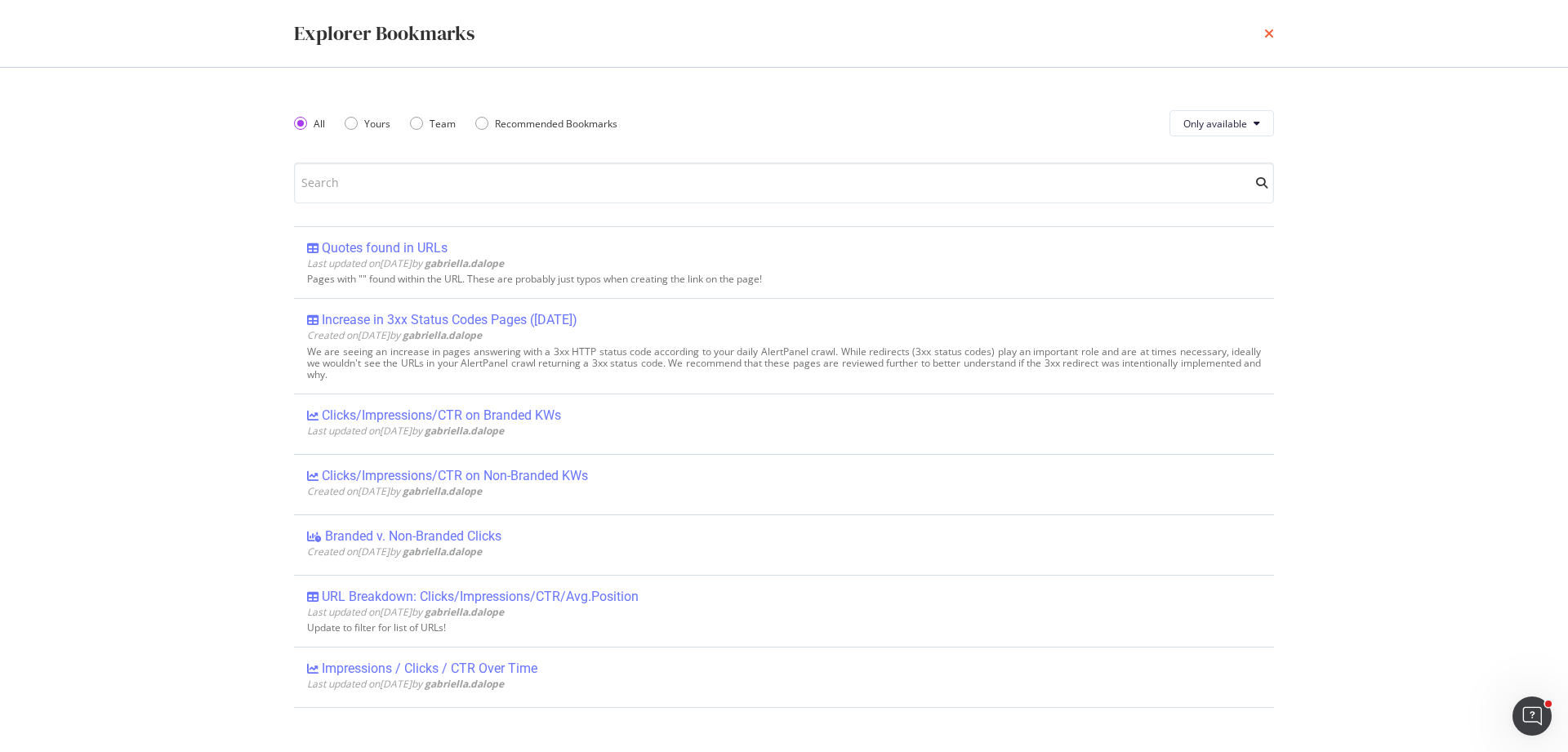
click at [1266, 35] on icon "times" at bounding box center [1269, 33] width 10 height 13
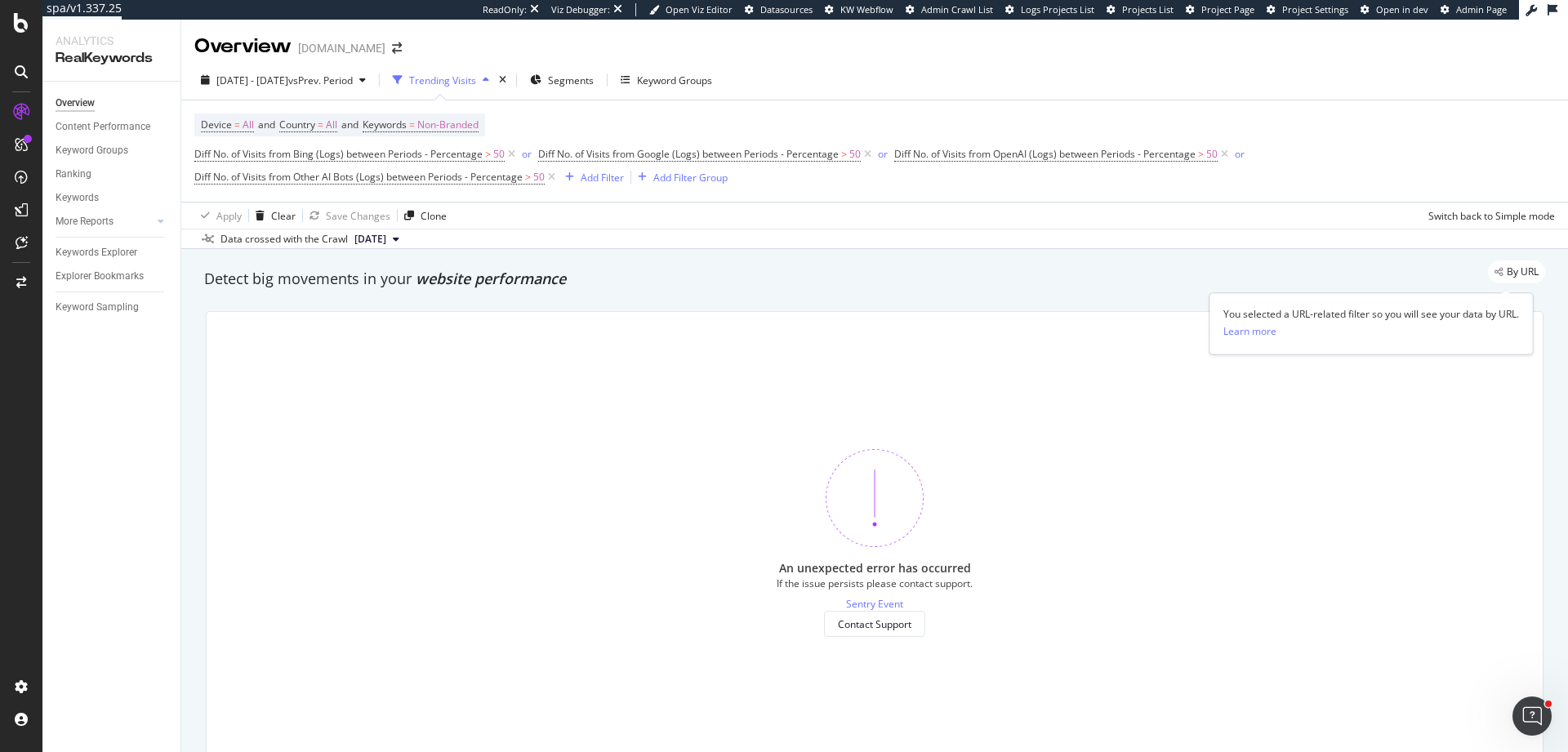
click at [1507, 270] on span "By URL" at bounding box center [1523, 271] width 32 height 10
click at [399, 239] on icon at bounding box center [396, 239] width 6 height 10
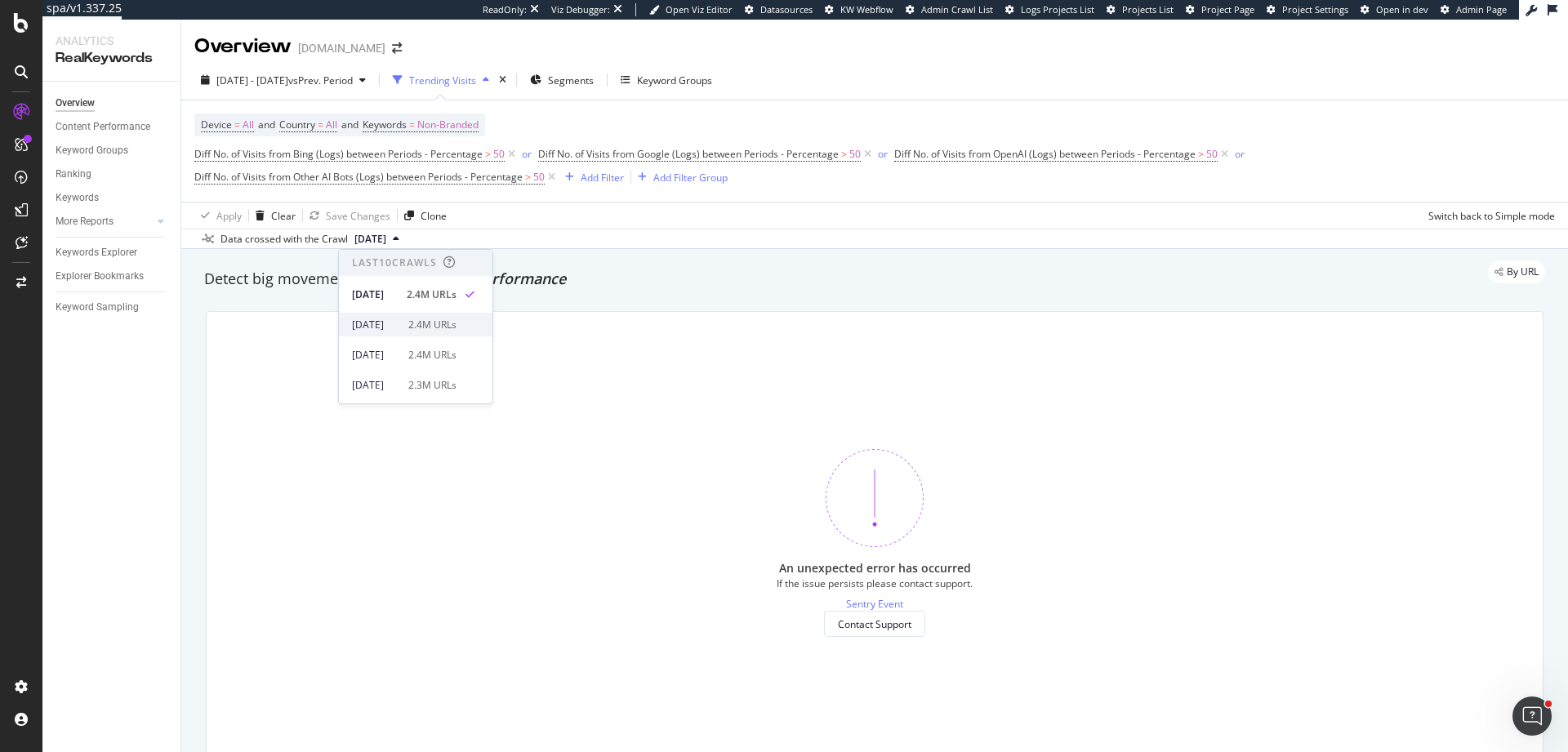
click at [457, 326] on div "2.4M URLs" at bounding box center [432, 325] width 48 height 15
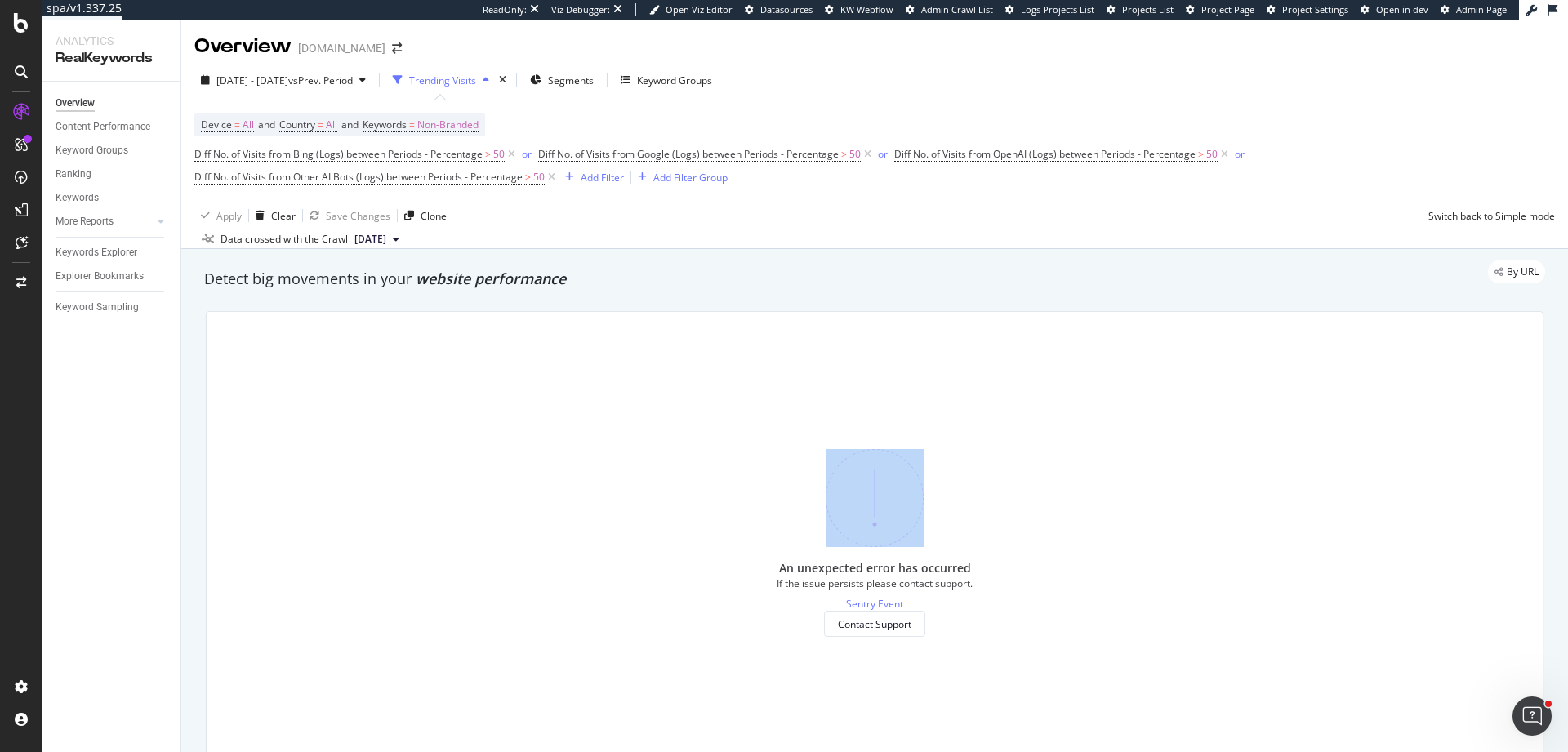
click at [689, 466] on div "An unexpected error has occurred If the issue persists please contact support. …" at bounding box center [874, 543] width 1336 height 462
click at [685, 426] on div "An unexpected error has occurred If the issue persists please contact support. …" at bounding box center [874, 543] width 1336 height 462
click at [386, 240] on span "[DATE]" at bounding box center [370, 239] width 32 height 15
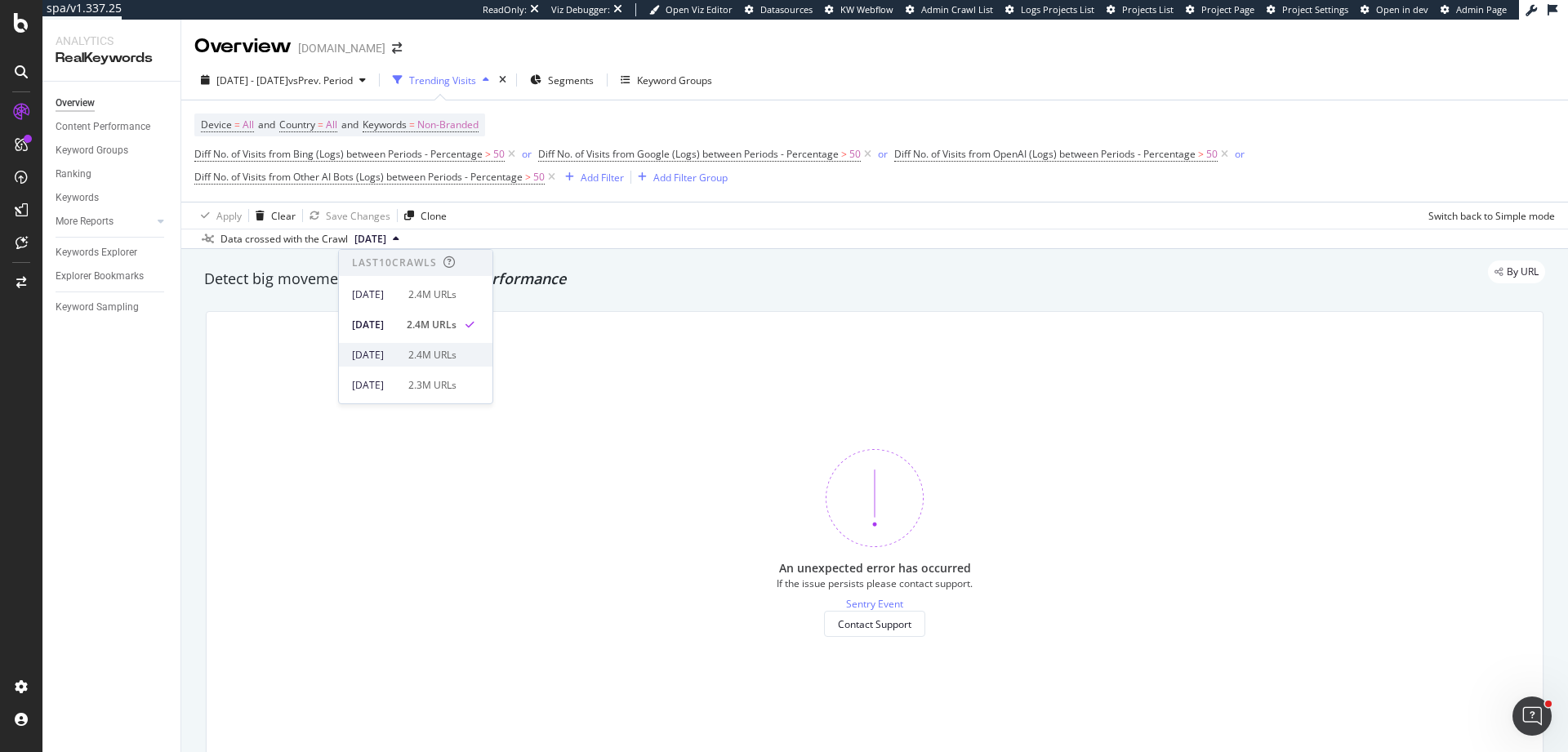
click at [398, 362] on div "[DATE]" at bounding box center [375, 355] width 46 height 15
click at [322, 158] on span "Diff No. of Visits from Bing (Logs) between Periods - Percentage" at bounding box center [338, 154] width 288 height 14
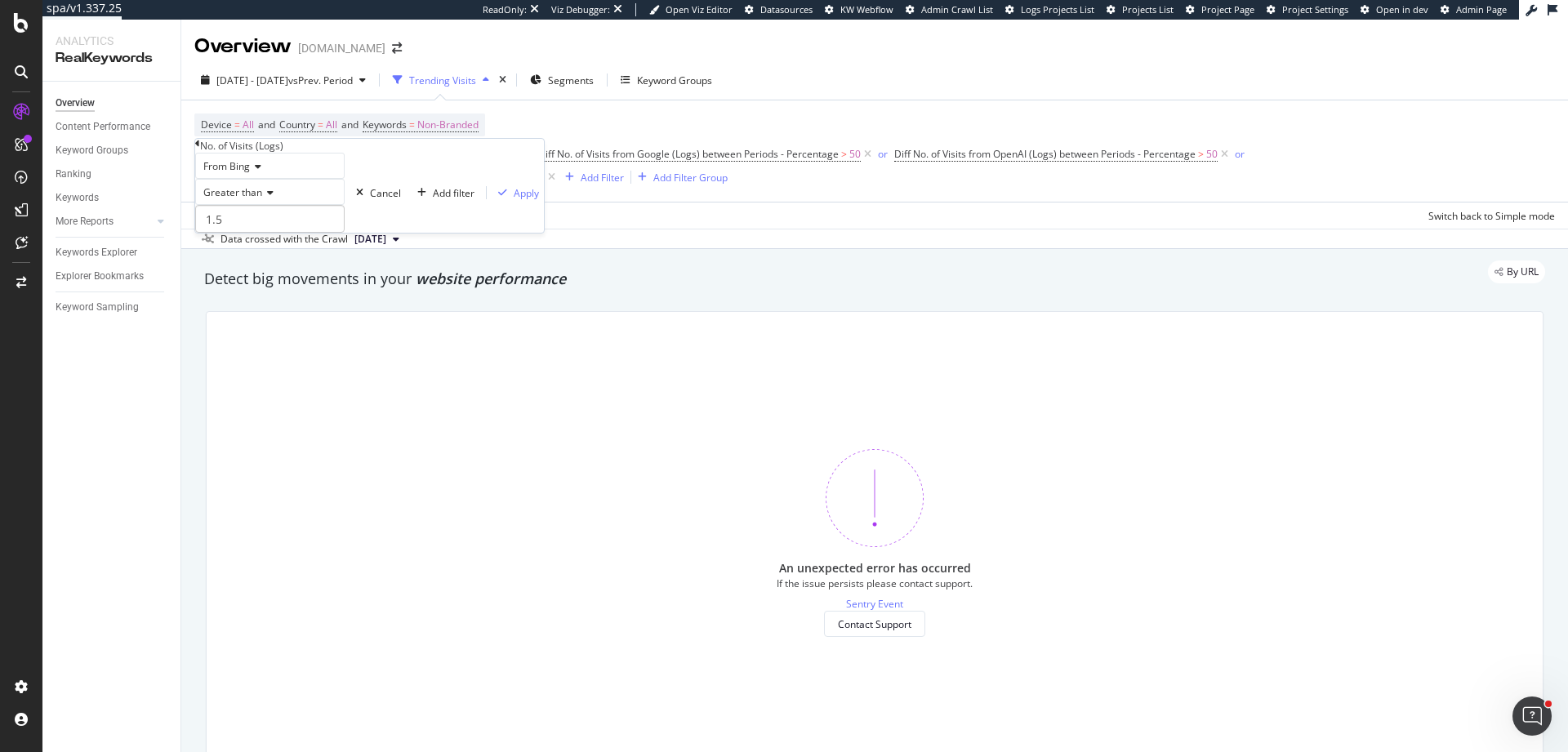
click at [466, 154] on span "Diff No. of Visits from Bing (Logs) between Periods - Percentage" at bounding box center [338, 154] width 288 height 14
click at [200, 149] on icon at bounding box center [198, 143] width 5 height 10
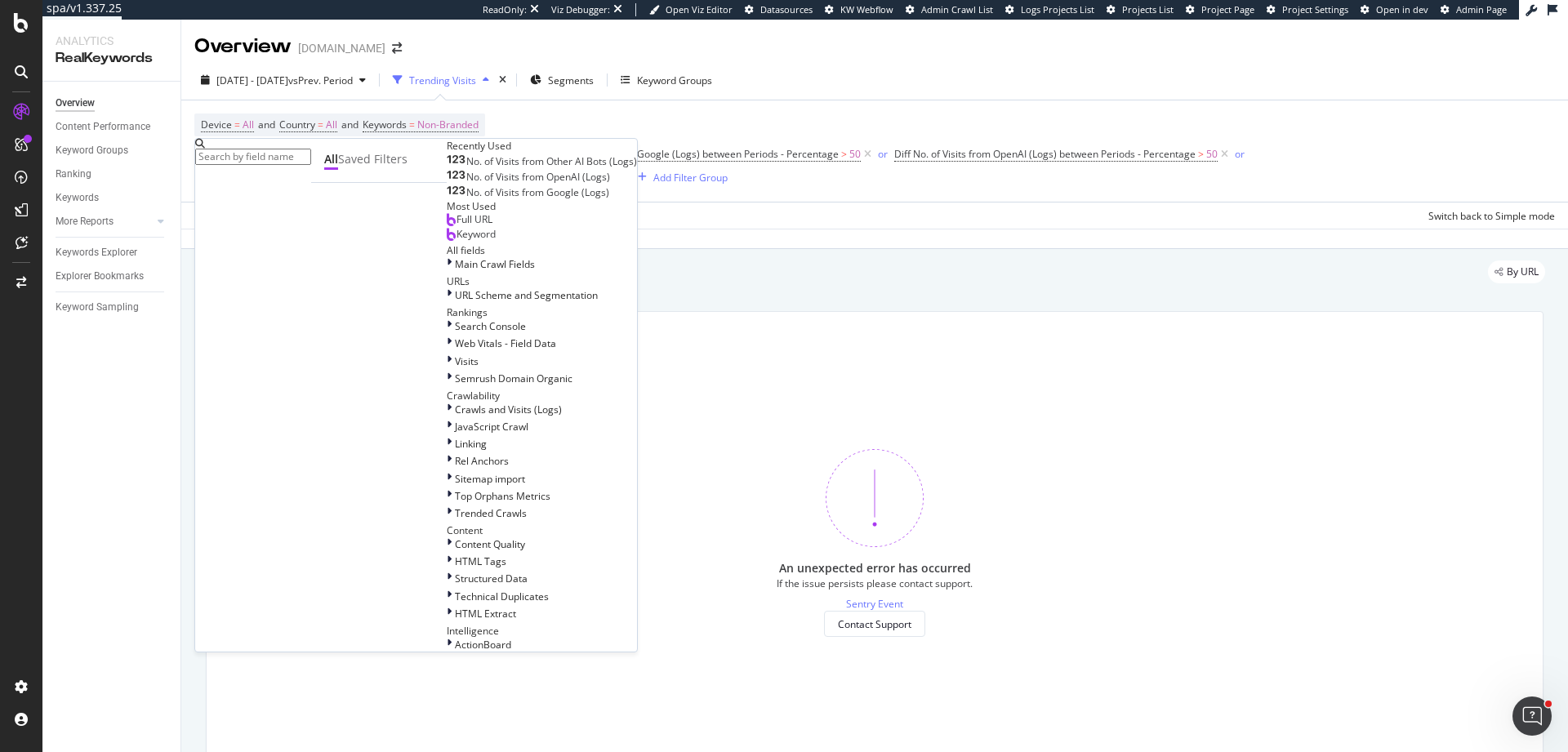
click at [553, 121] on div "Device = All and Country = All and Keywords = Non-Branded Diff No. of Visits fr…" at bounding box center [874, 151] width 1361 height 75
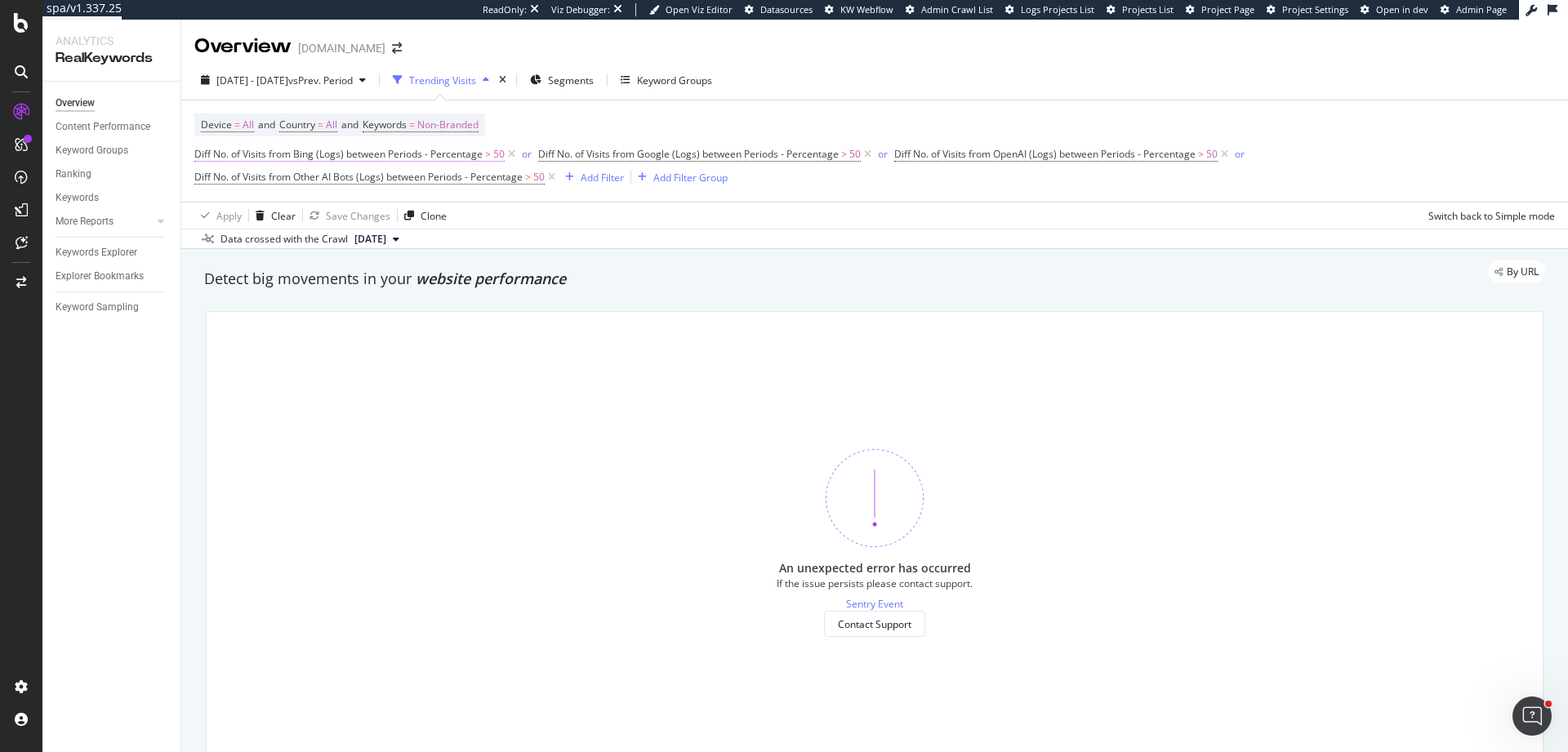
click at [287, 155] on span "Diff No. of Visits from Bing (Logs) between Periods - Percentage" at bounding box center [338, 154] width 288 height 14
click at [476, 84] on div "Trending Visits" at bounding box center [442, 80] width 67 height 14
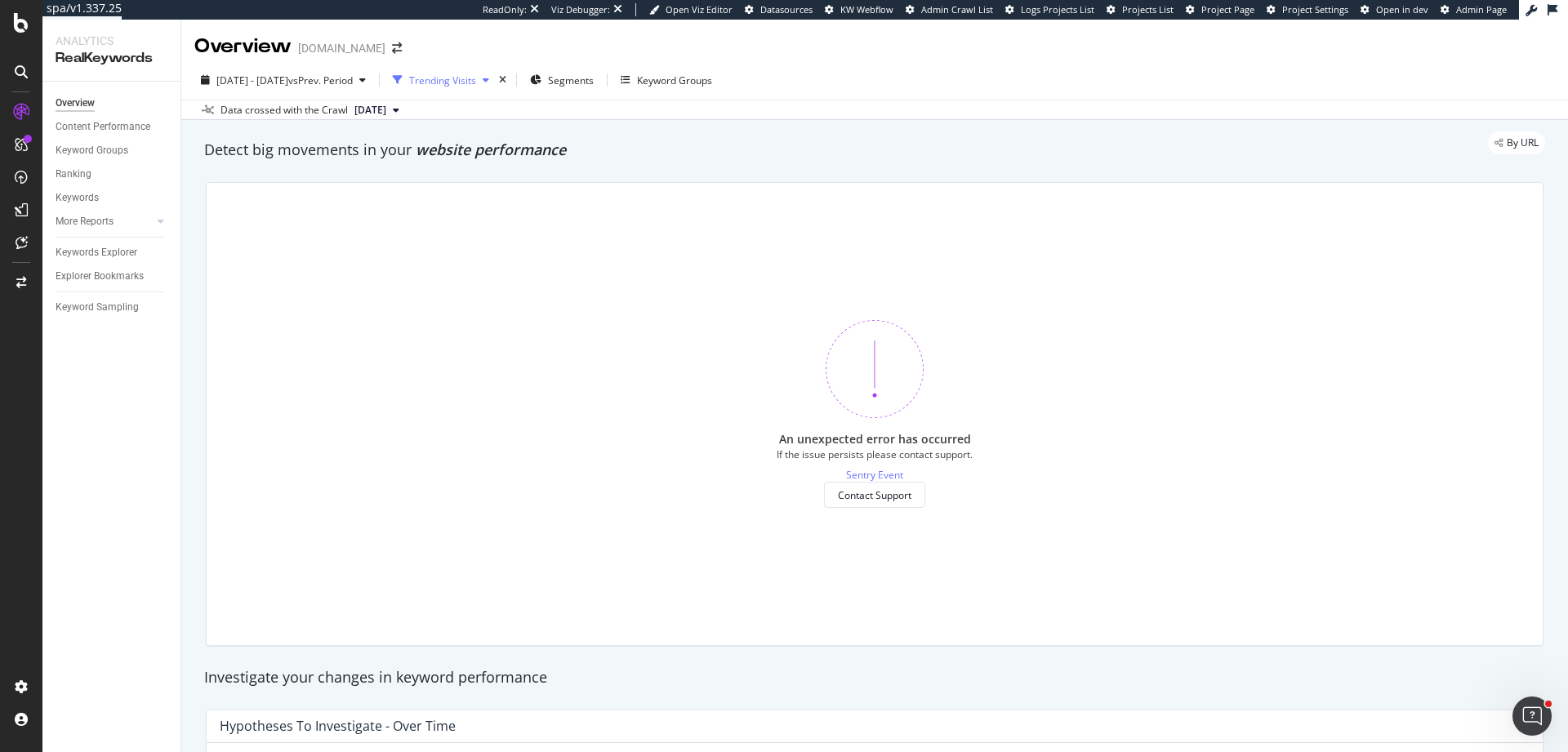
click at [476, 78] on div "Trending Visits" at bounding box center [442, 80] width 67 height 14
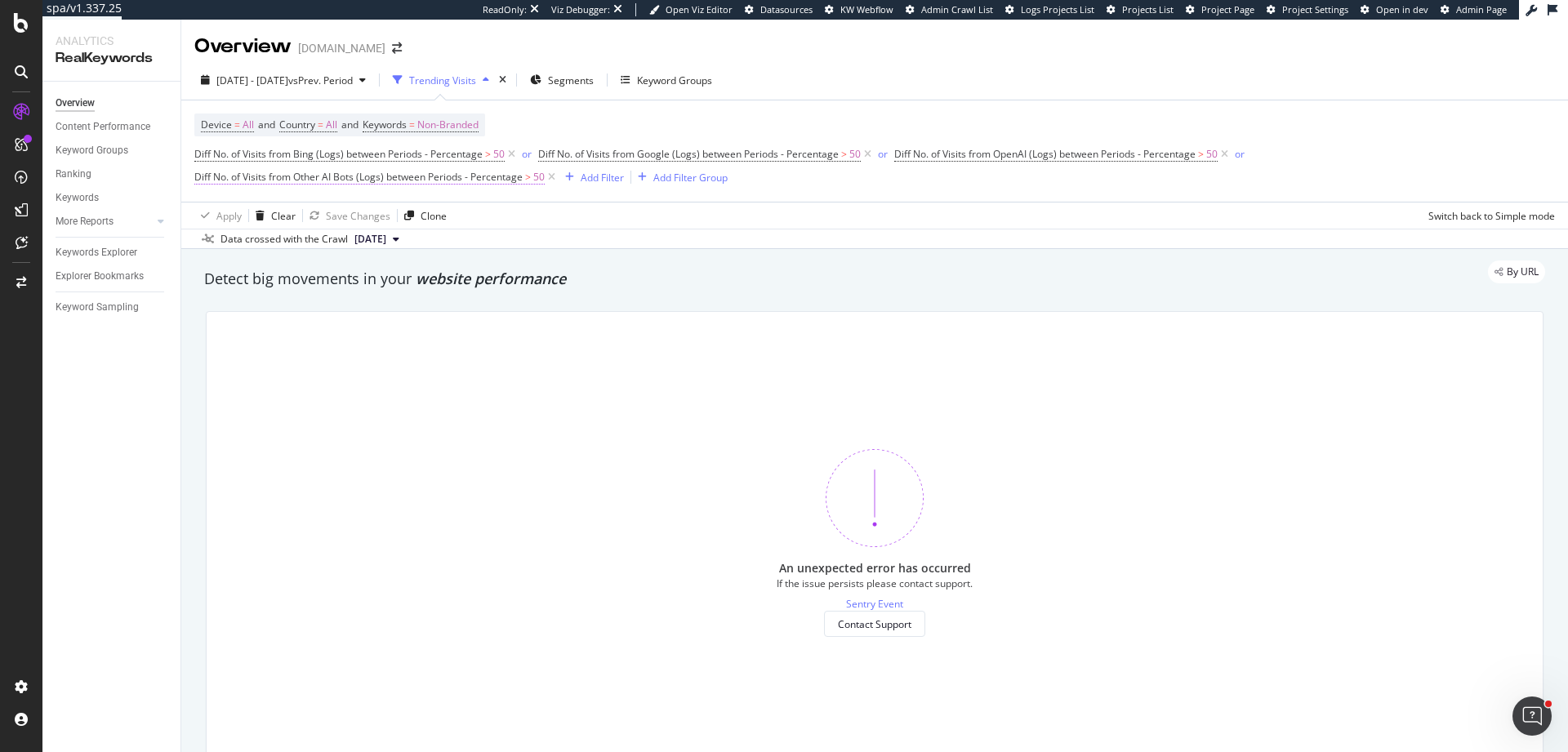
click at [487, 174] on span "Diff No. of Visits from Other AI Bots (Logs) between Periods - Percentage" at bounding box center [358, 177] width 329 height 14
click at [302, 194] on icon at bounding box center [295, 189] width 11 height 10
click at [320, 189] on div "From Other AI Bots Greater than 1.5 Cancel Add filter Apply" at bounding box center [370, 215] width 349 height 80
click at [198, 168] on div "No. of Visits (Logs) From Other AI Bots Greater than 1.5 Cancel Add filter Apply" at bounding box center [370, 209] width 349 height 94
click at [200, 172] on icon at bounding box center [198, 166] width 5 height 10
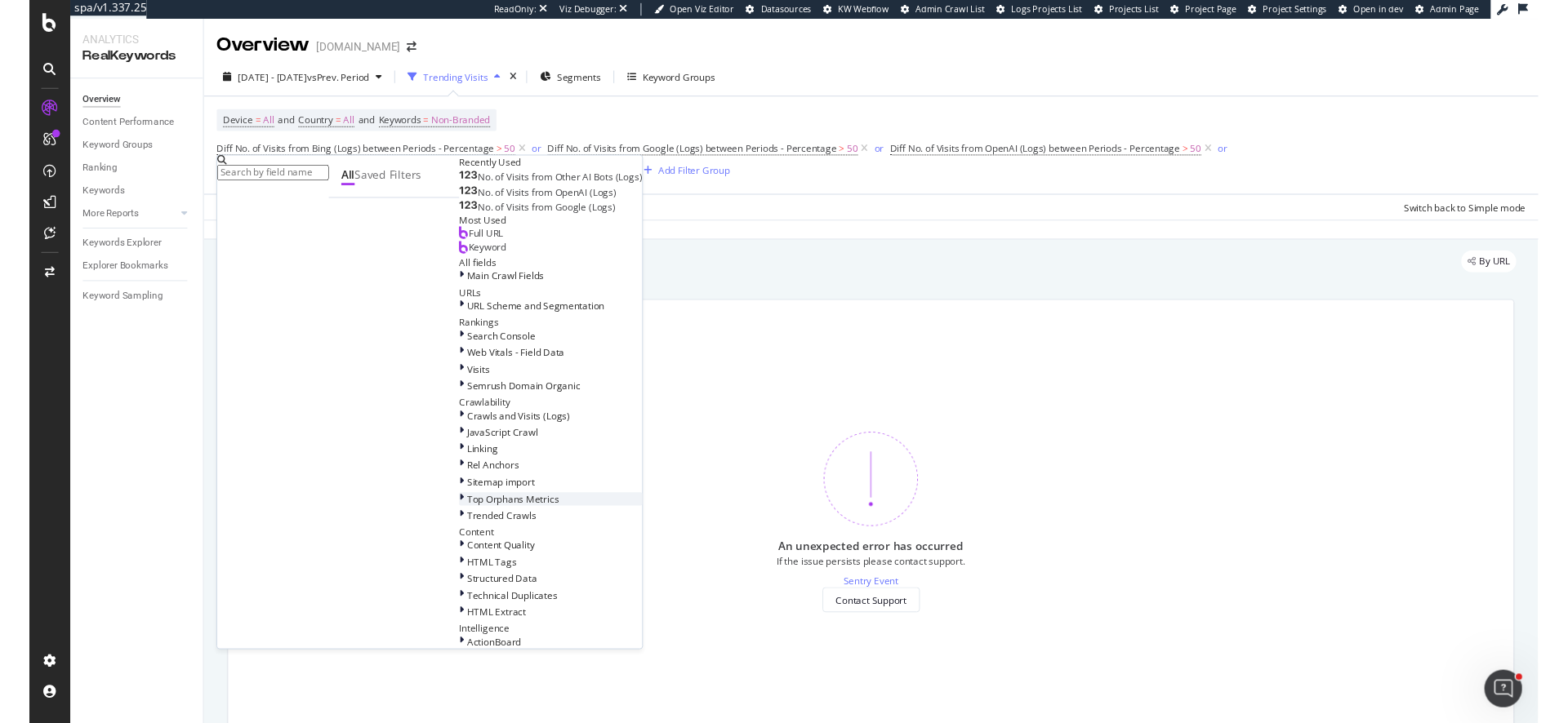
scroll to position [547, 0]
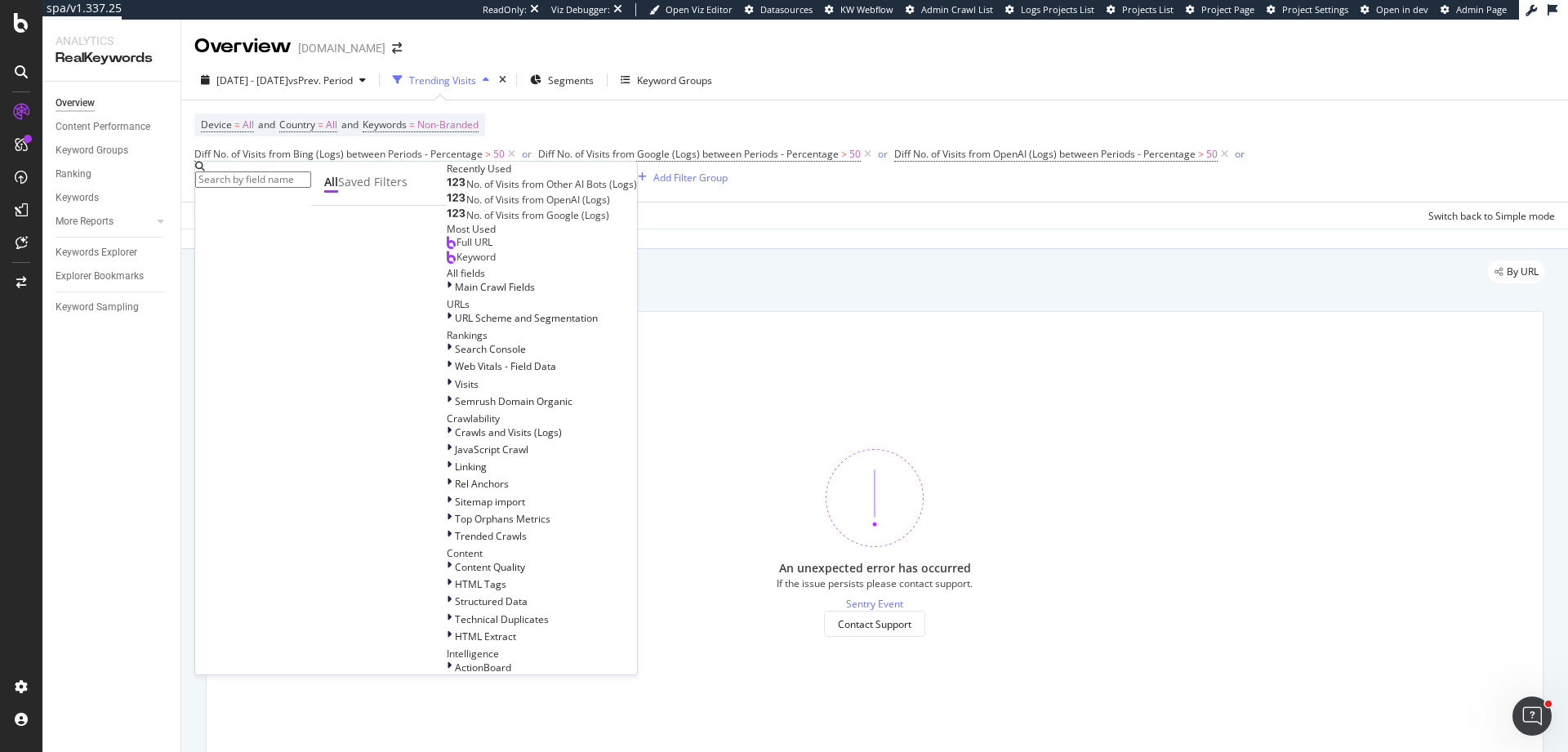
click at [1416, 164] on div "Diff No. of Visits from Bing (Logs) between Periods - Percentage > 50 or Diff N…" at bounding box center [874, 166] width 1361 height 45
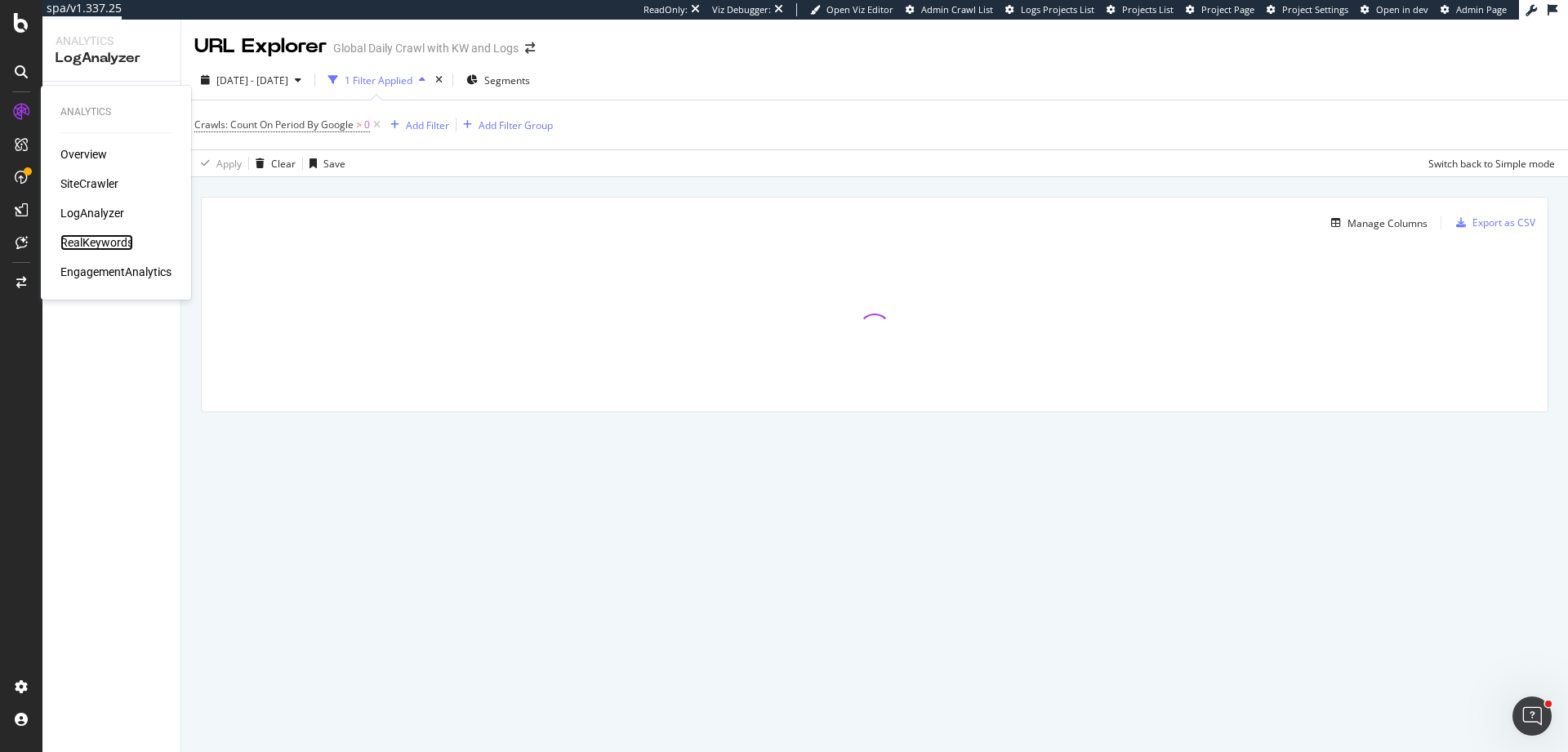
click at [80, 241] on div "RealKeywords" at bounding box center [96, 242] width 72 height 17
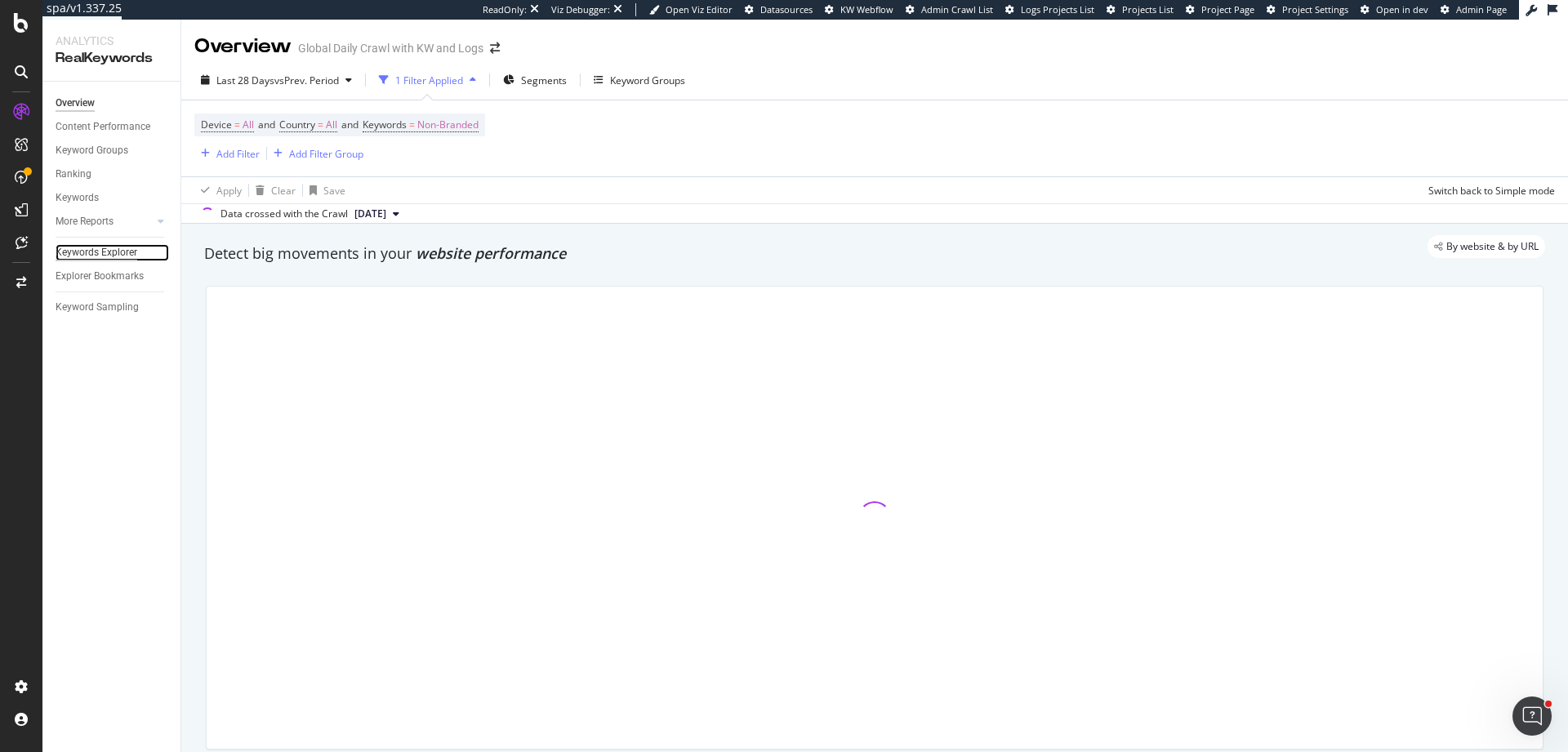
click at [117, 252] on div "Keywords Explorer" at bounding box center [97, 253] width 82 height 17
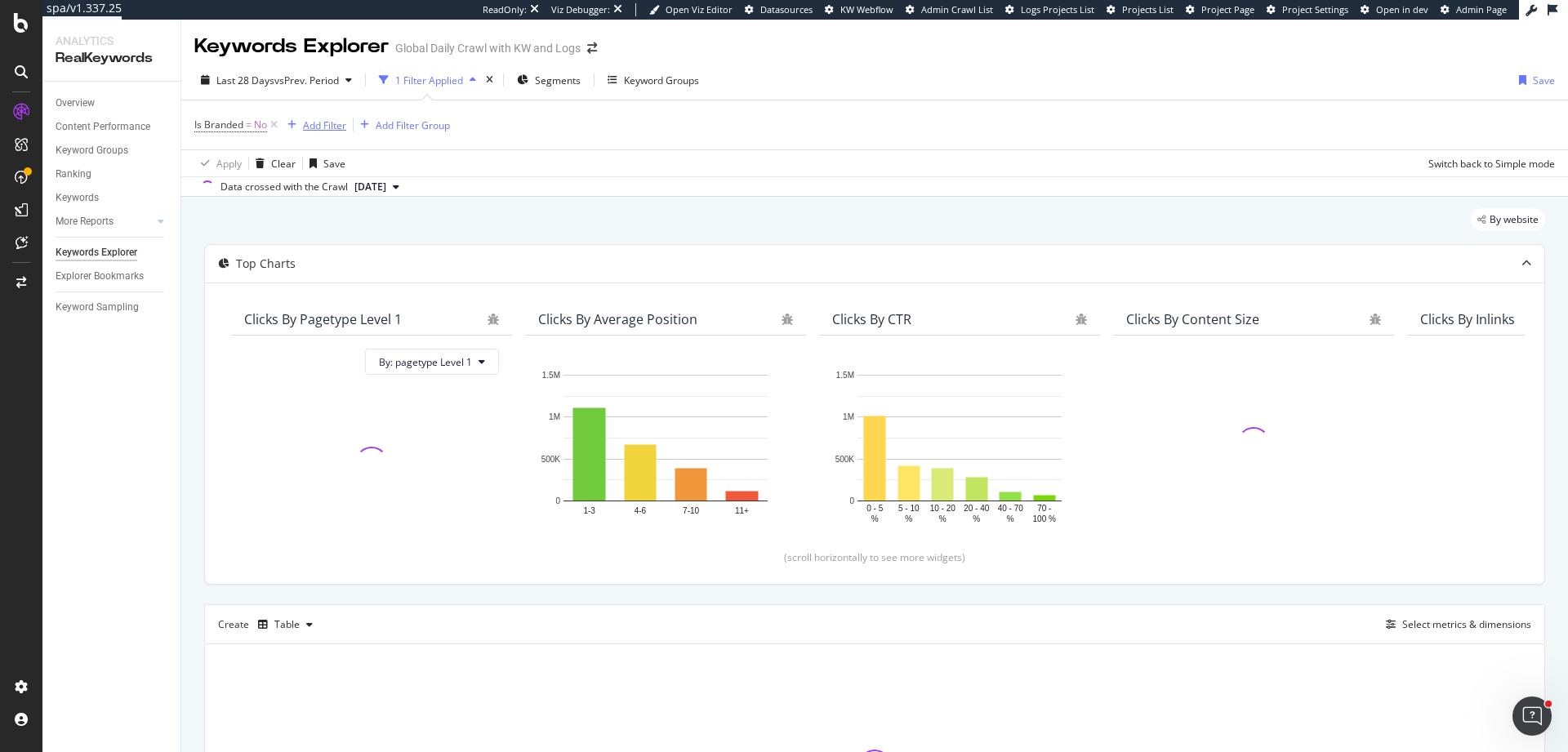
click at [329, 122] on div "Add Filter" at bounding box center [325, 125] width 44 height 14
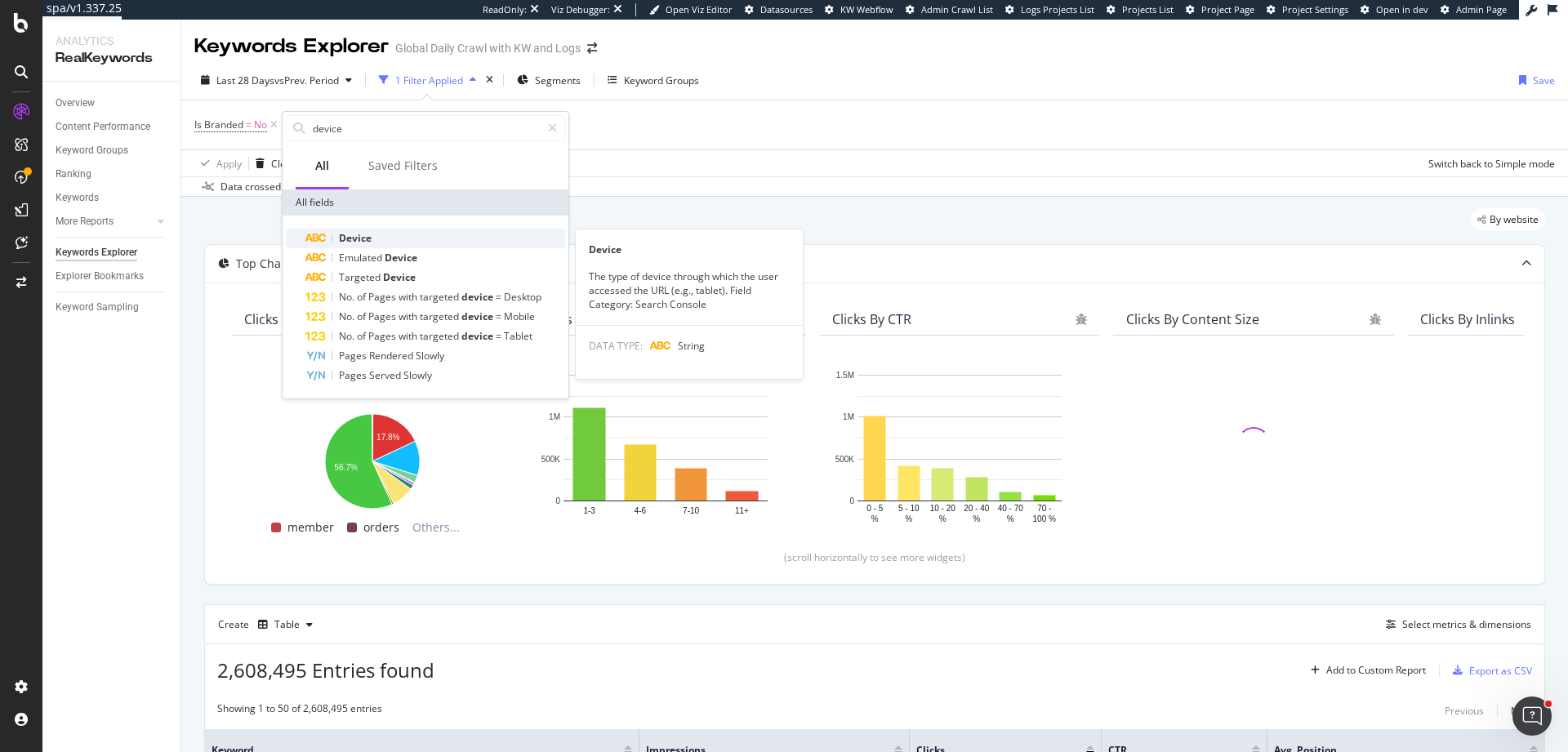
type input "device"
click at [440, 234] on div "Device" at bounding box center [435, 238] width 260 height 19
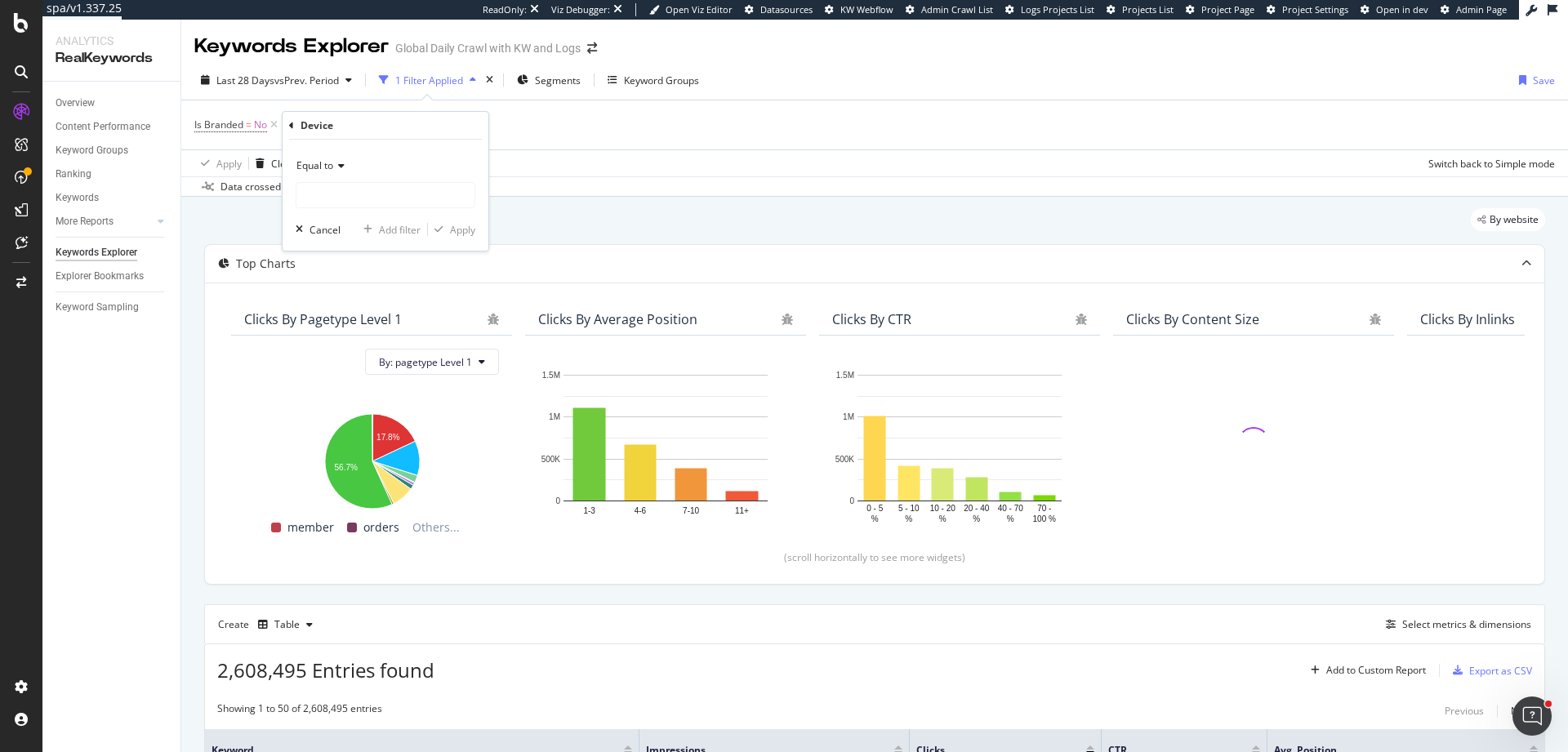
click at [336, 161] on icon at bounding box center [338, 166] width 11 height 10
drag, startPoint x: 358, startPoint y: 160, endPoint x: 371, endPoint y: 159, distance: 13.0
click at [359, 160] on div "Equal to" at bounding box center [385, 166] width 180 height 26
click at [330, 227] on div "Cancel" at bounding box center [325, 230] width 31 height 14
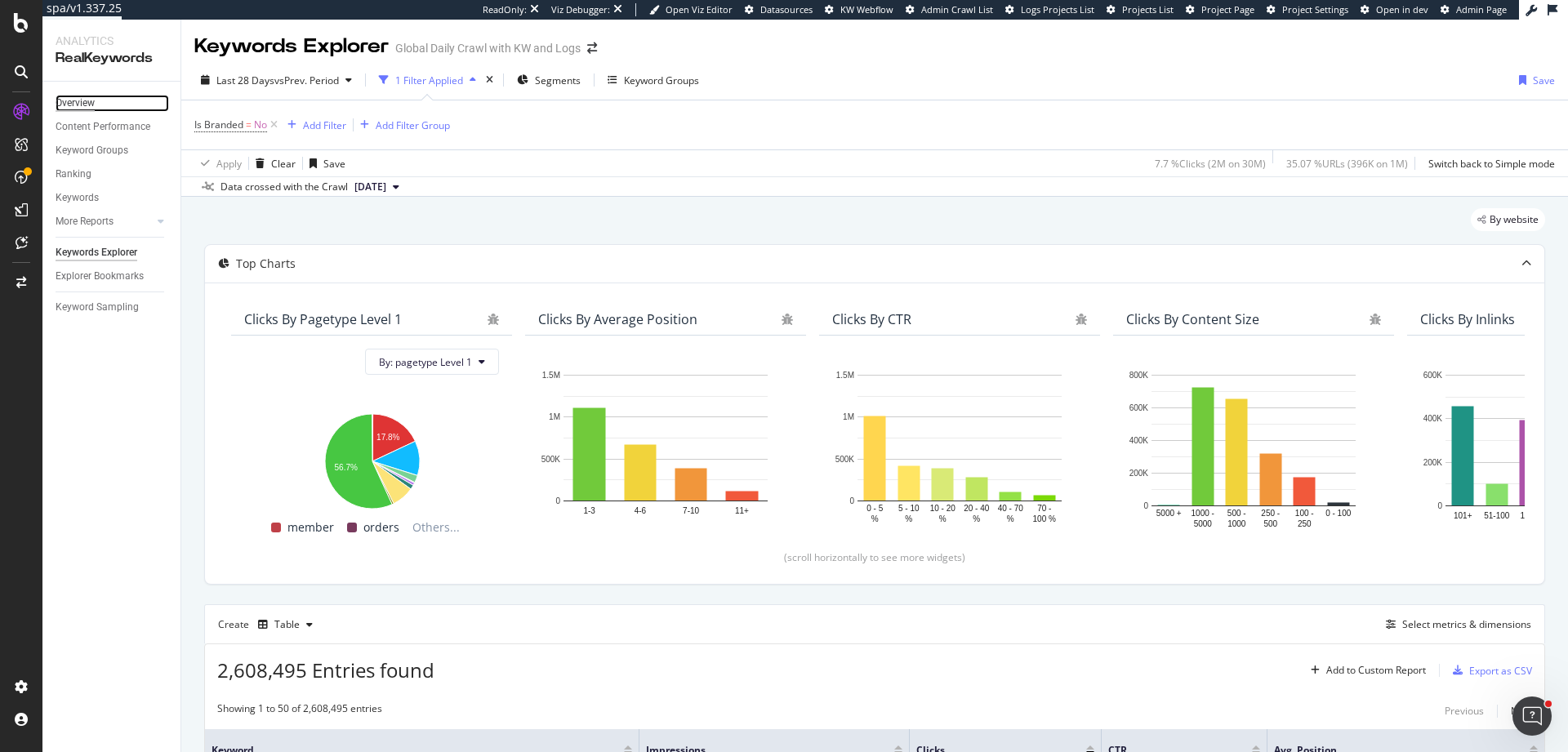
click at [85, 104] on div "Overview" at bounding box center [75, 104] width 39 height 17
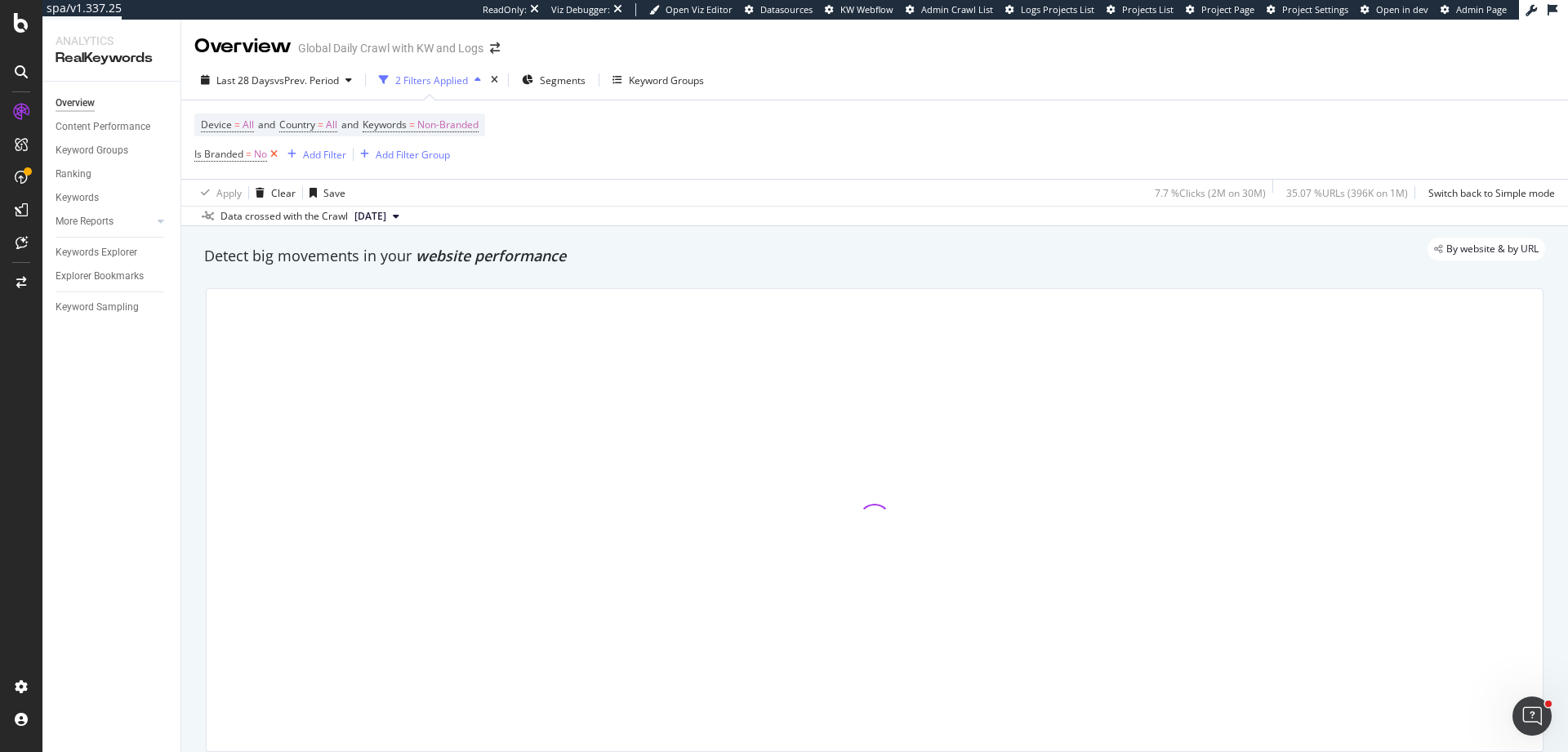
click at [270, 156] on icon at bounding box center [274, 154] width 14 height 17
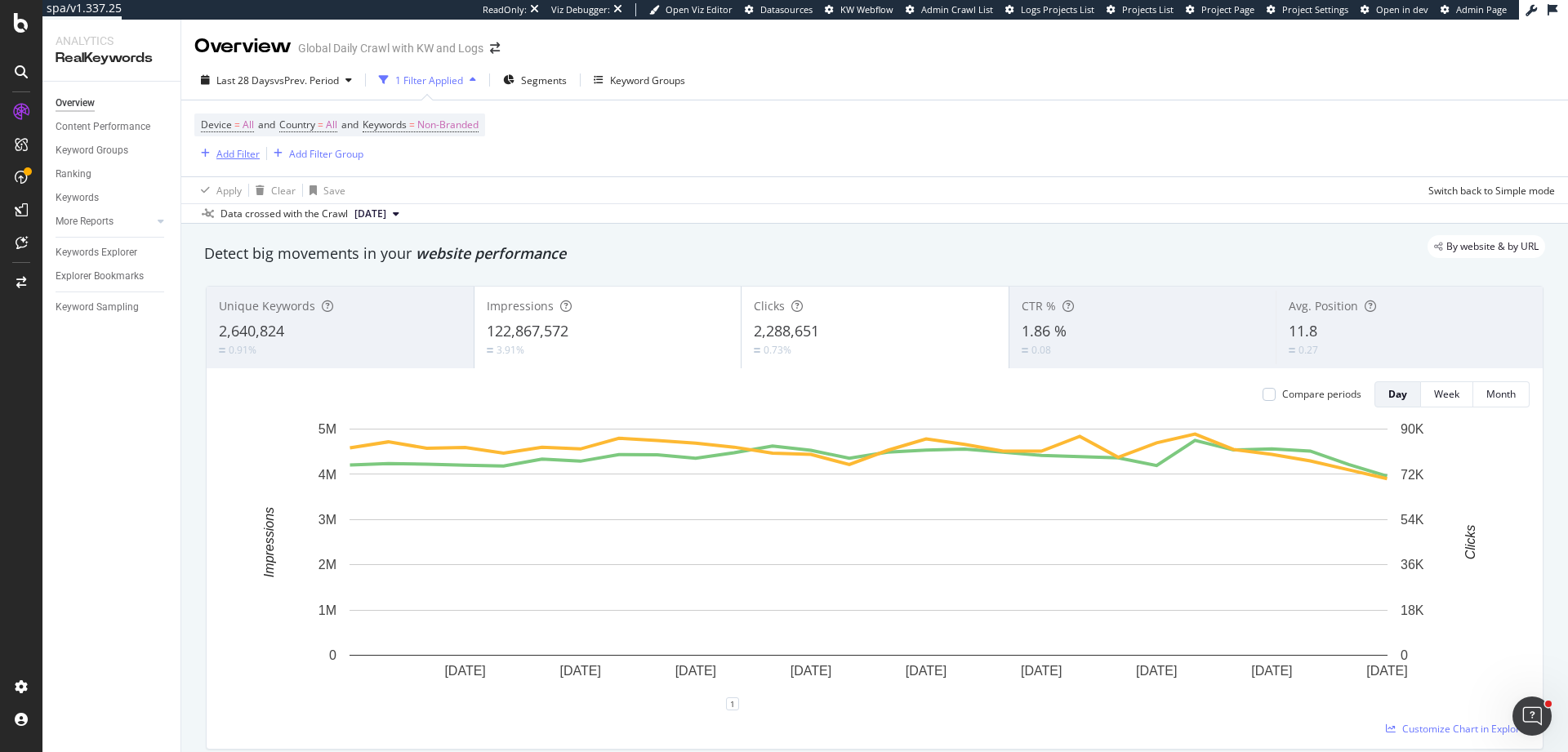
click at [241, 153] on div "Add Filter" at bounding box center [238, 154] width 44 height 14
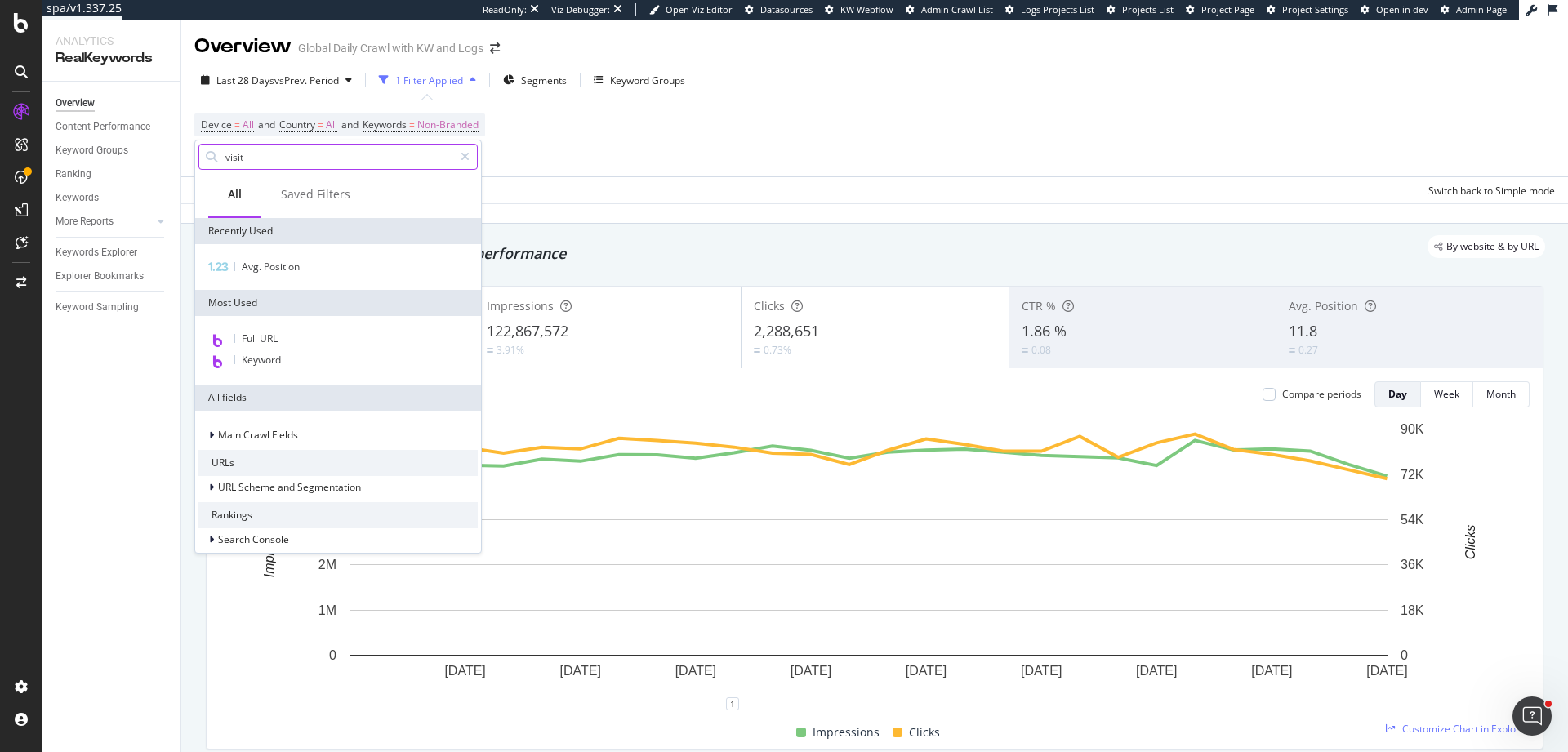
type input "visits"
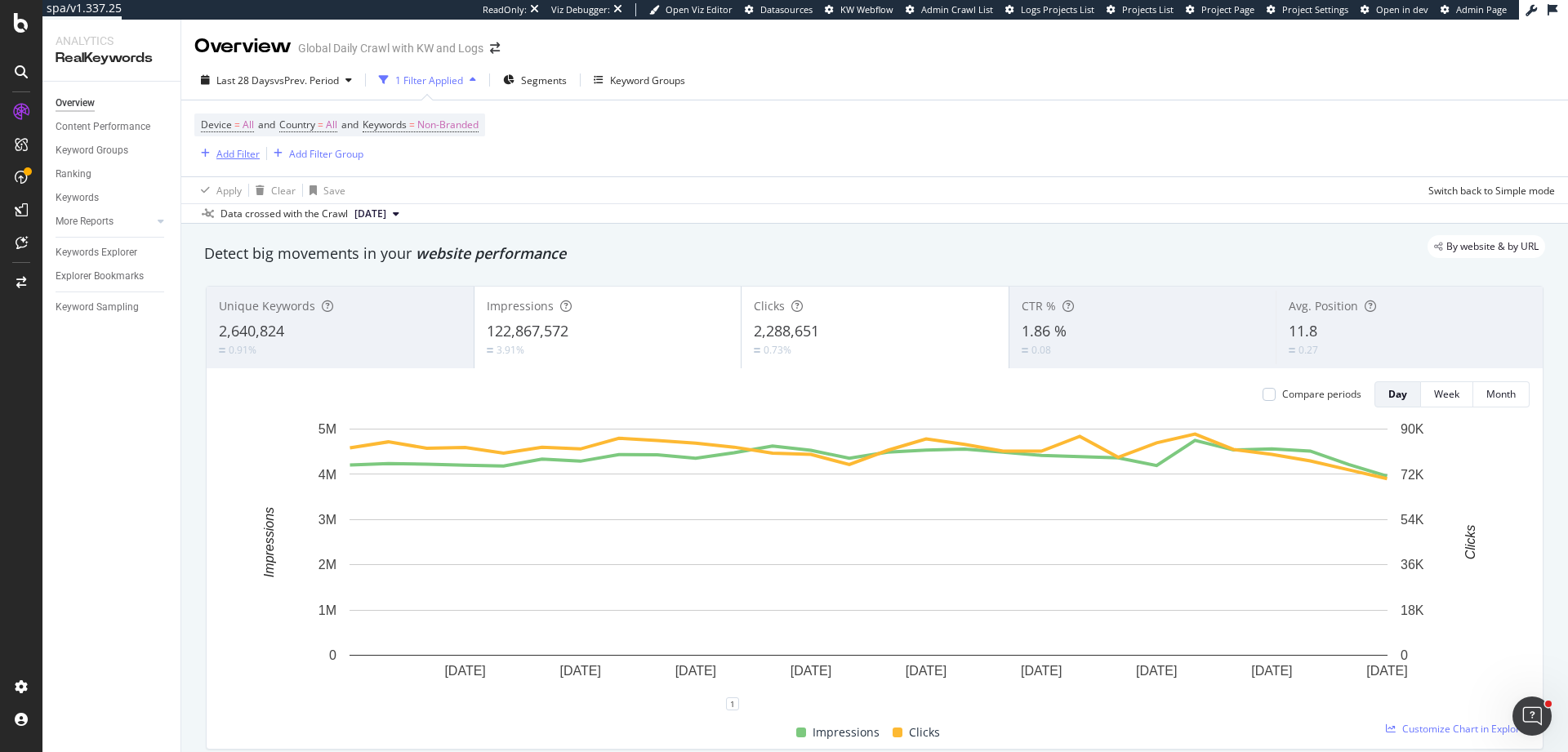
click at [219, 155] on div "Add Filter" at bounding box center [238, 154] width 44 height 14
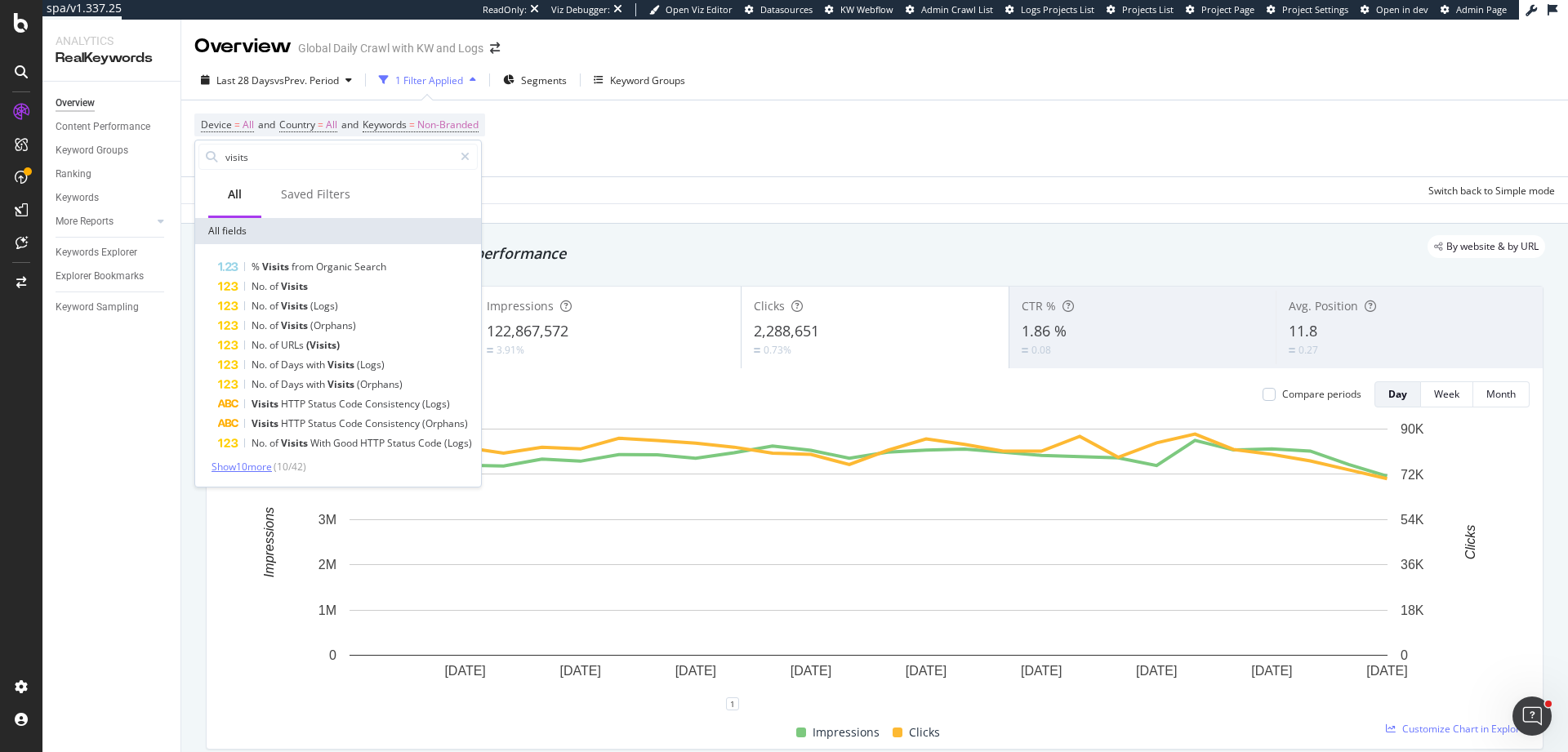
click at [240, 464] on span "Show 10 more" at bounding box center [241, 467] width 60 height 14
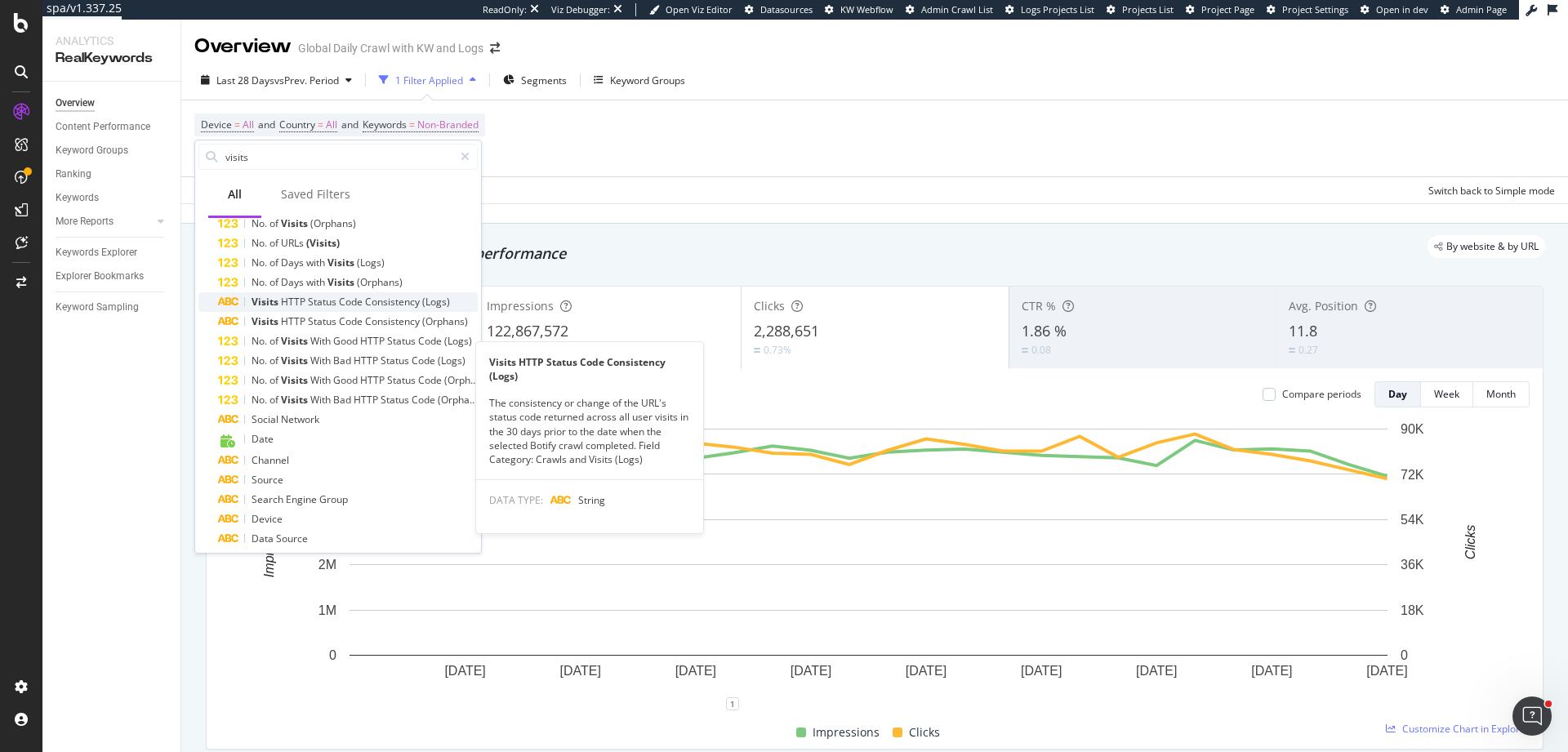
scroll to position [132, 0]
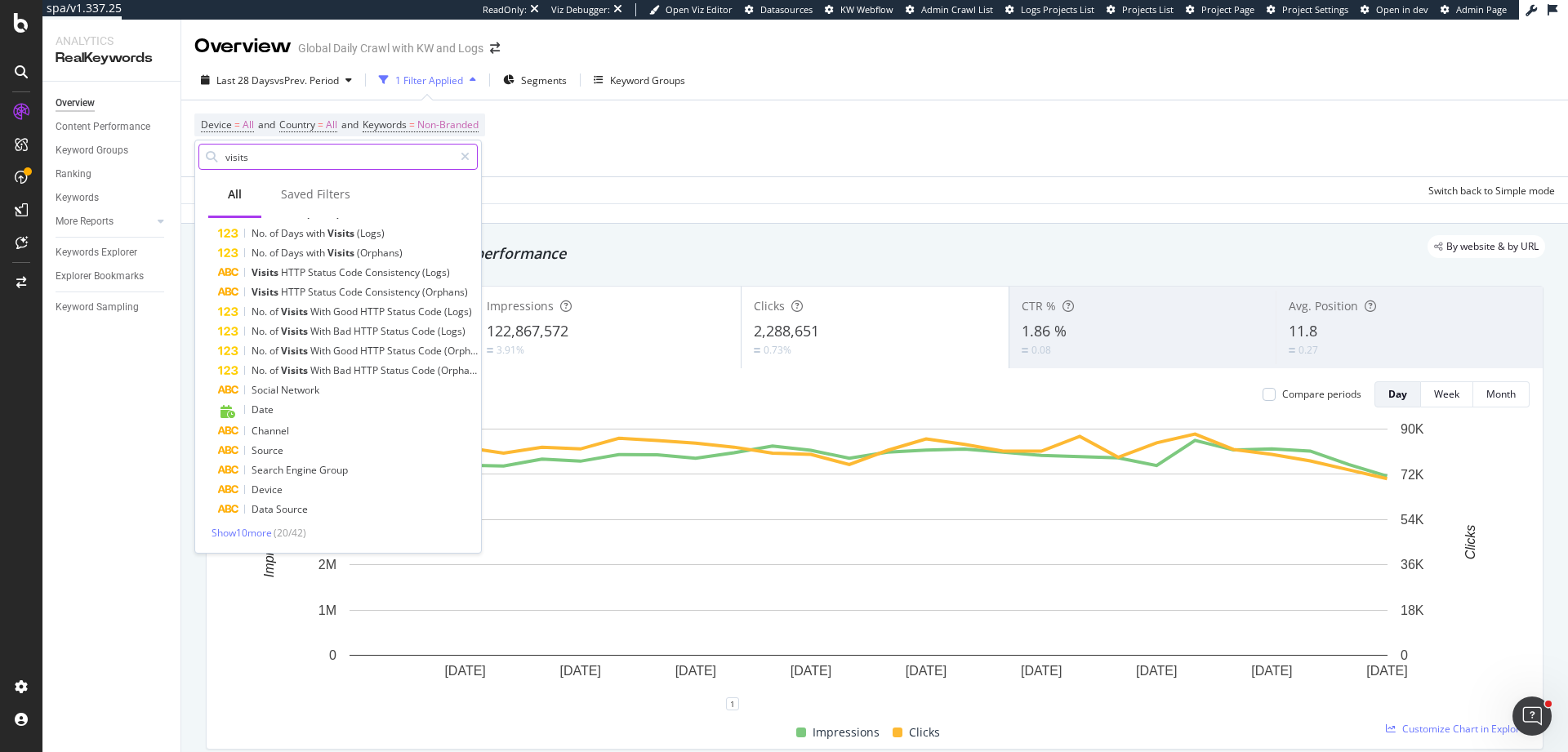
click at [302, 164] on input "visits" at bounding box center [338, 157] width 229 height 24
type input "f"
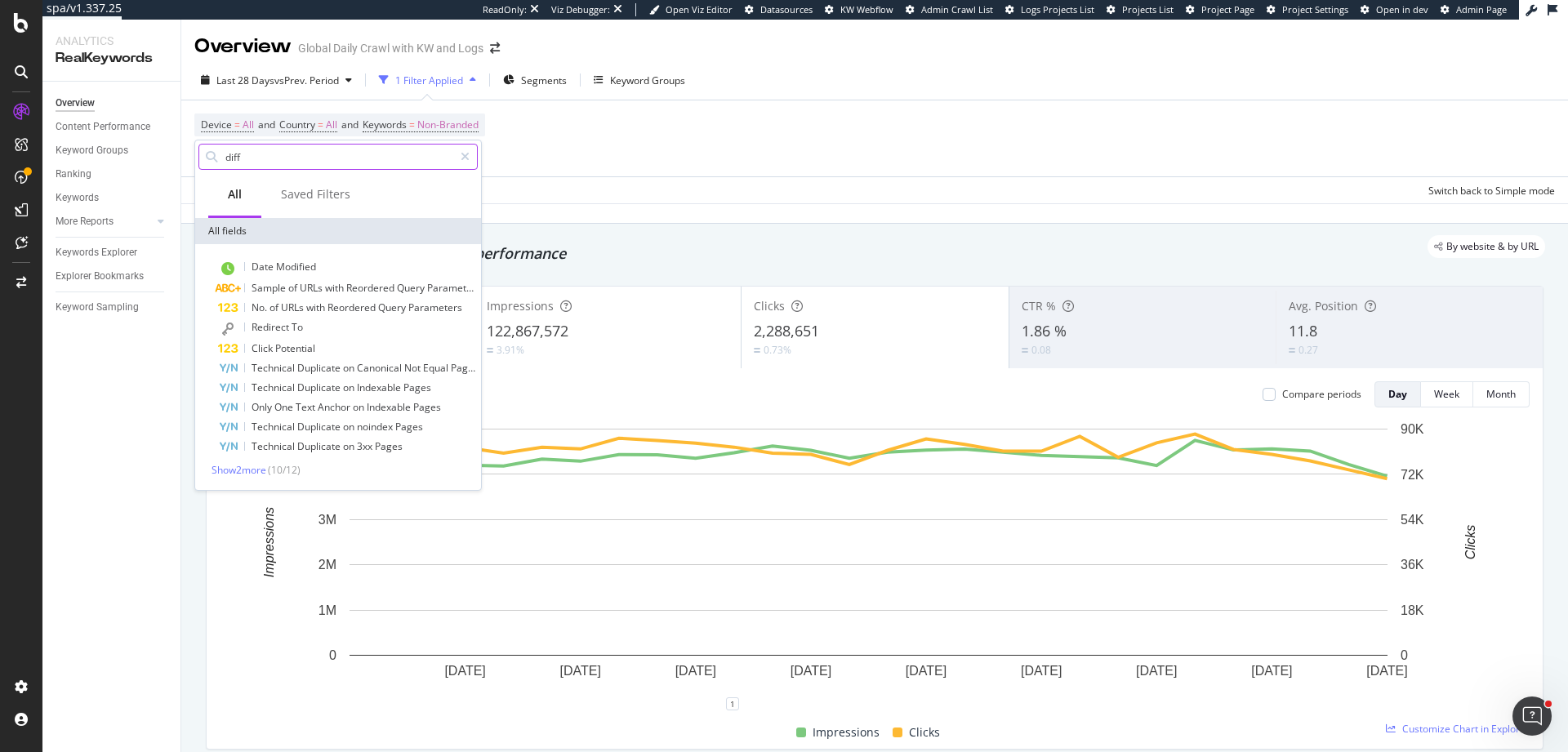
scroll to position [0, 0]
click at [256, 466] on span "Show 2 more" at bounding box center [239, 470] width 55 height 14
click at [288, 199] on div "Saved Filters" at bounding box center [316, 194] width 70 height 17
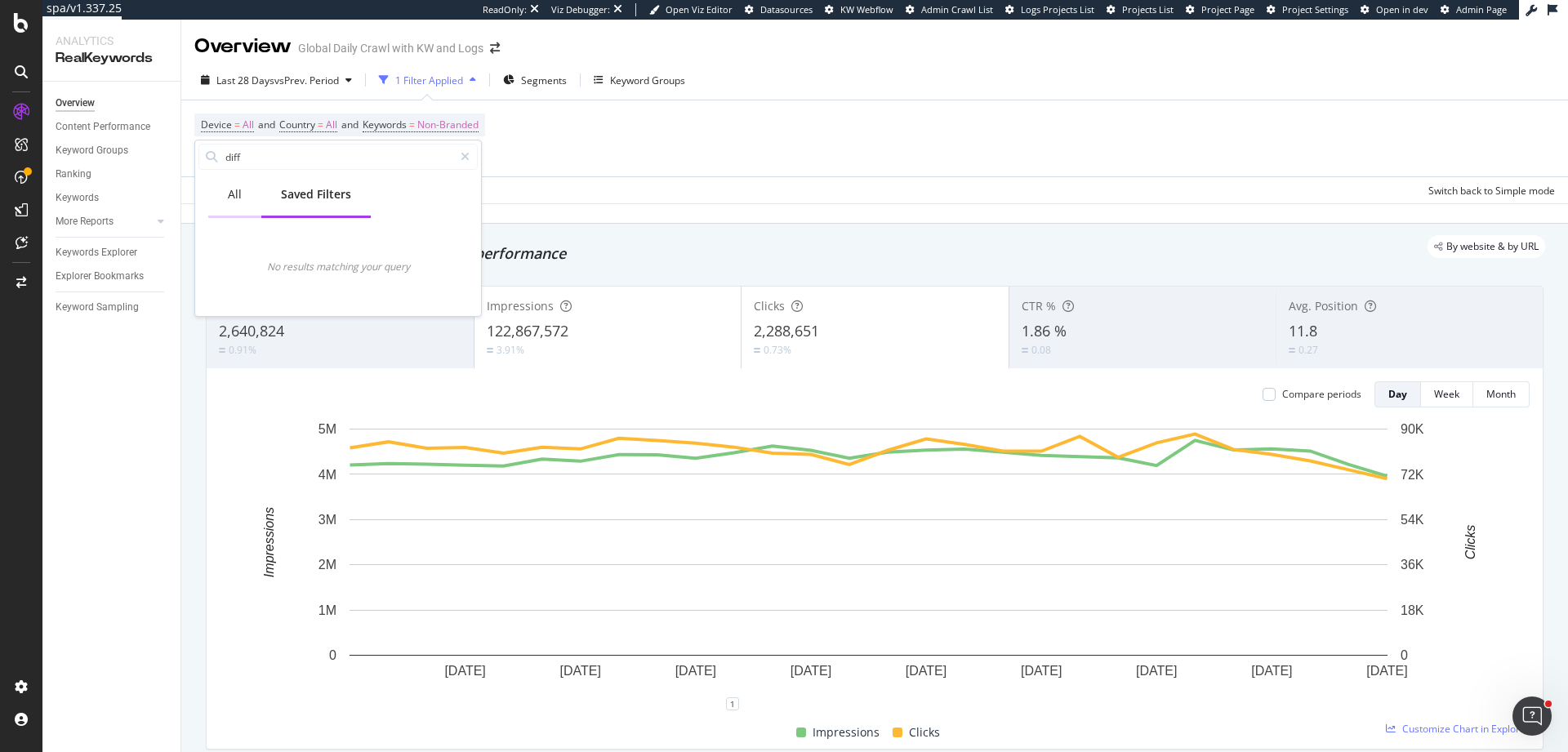
click at [238, 202] on div "All" at bounding box center [234, 196] width 53 height 45
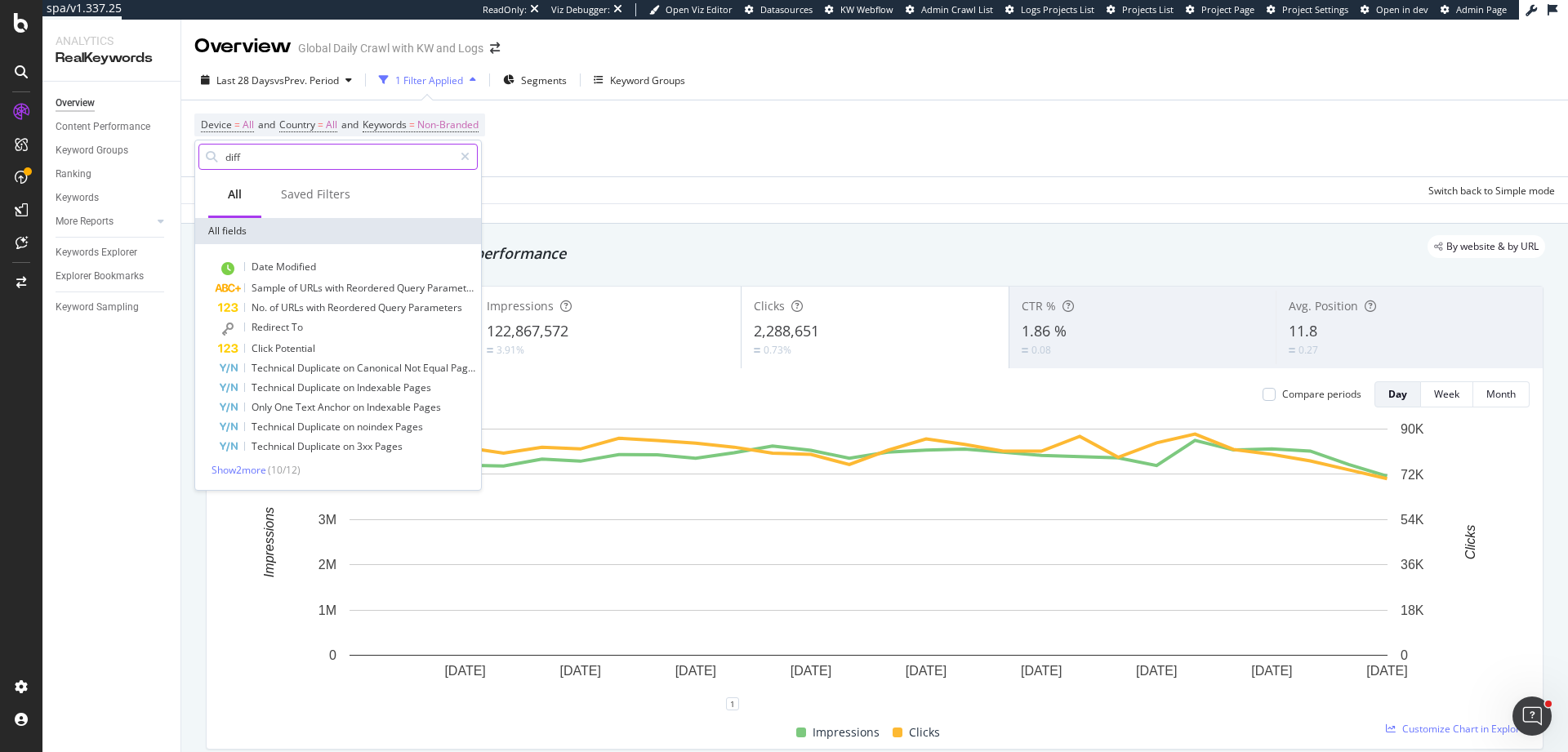
click at [269, 162] on input "diff" at bounding box center [338, 157] width 229 height 24
type input "logs"
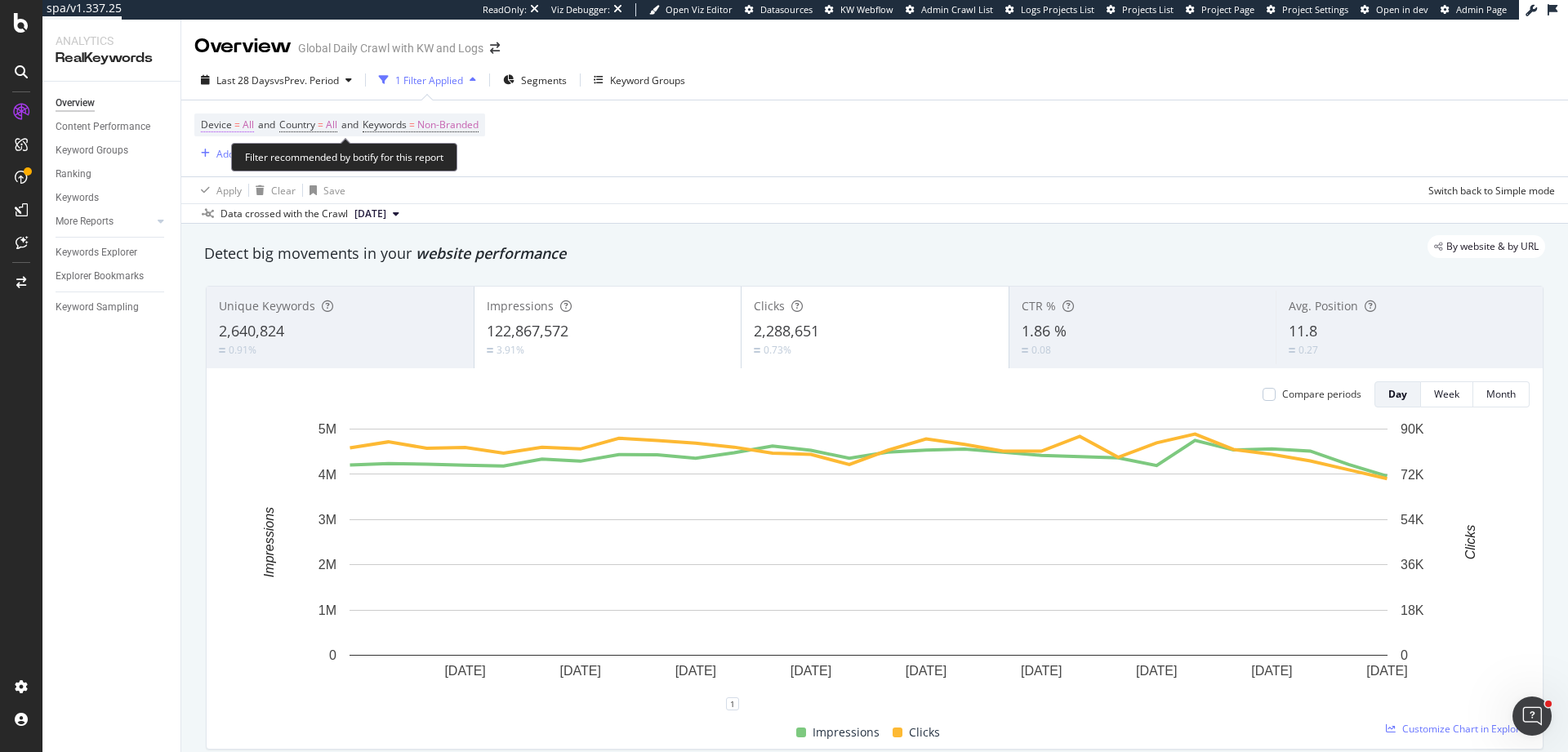
click at [236, 123] on span "=" at bounding box center [237, 125] width 6 height 14
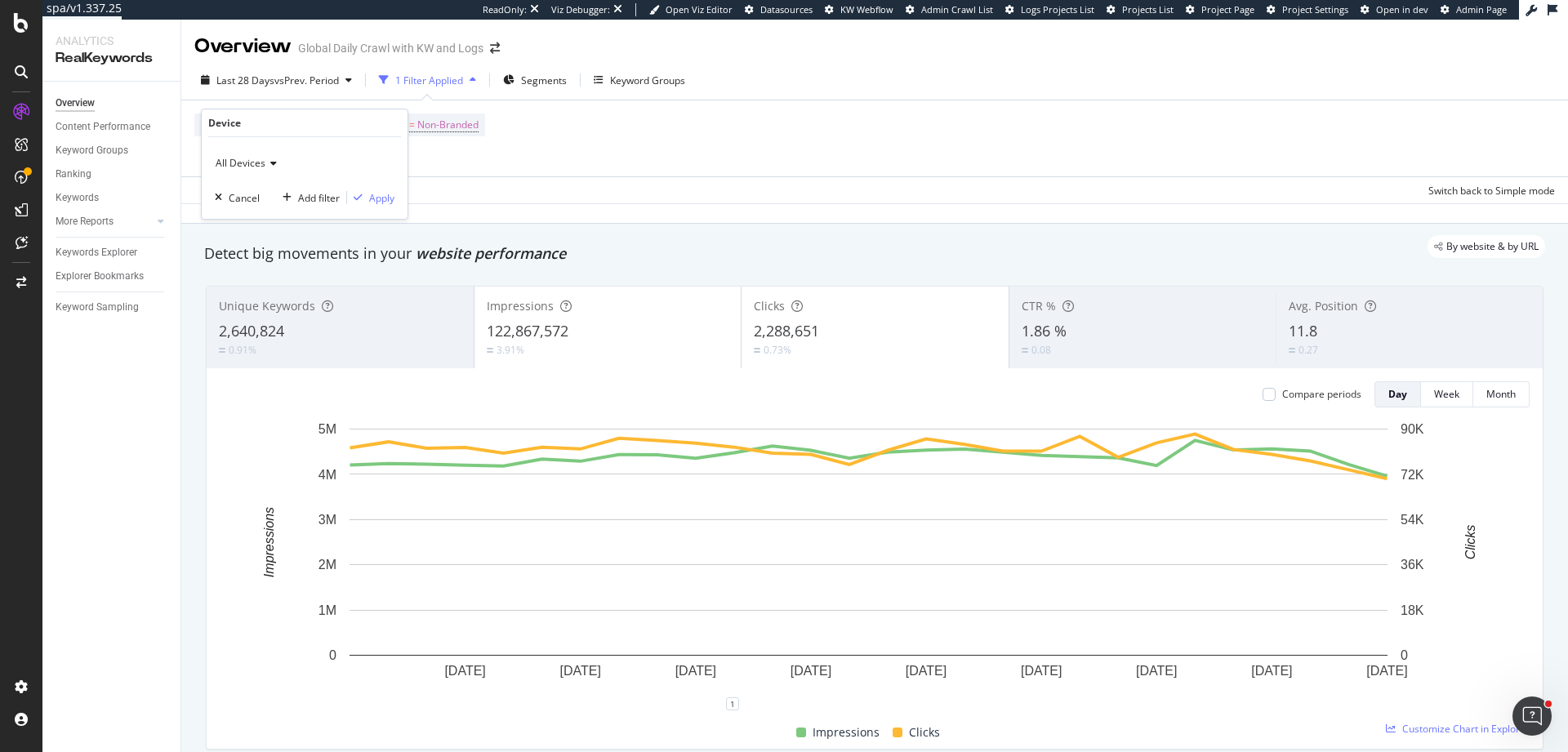
click at [469, 160] on div "Device = All and Country = All and Keywords = Non-Branded Add Filter Add Filter…" at bounding box center [340, 138] width 291 height 50
click at [252, 154] on div "Add Filter" at bounding box center [238, 154] width 44 height 14
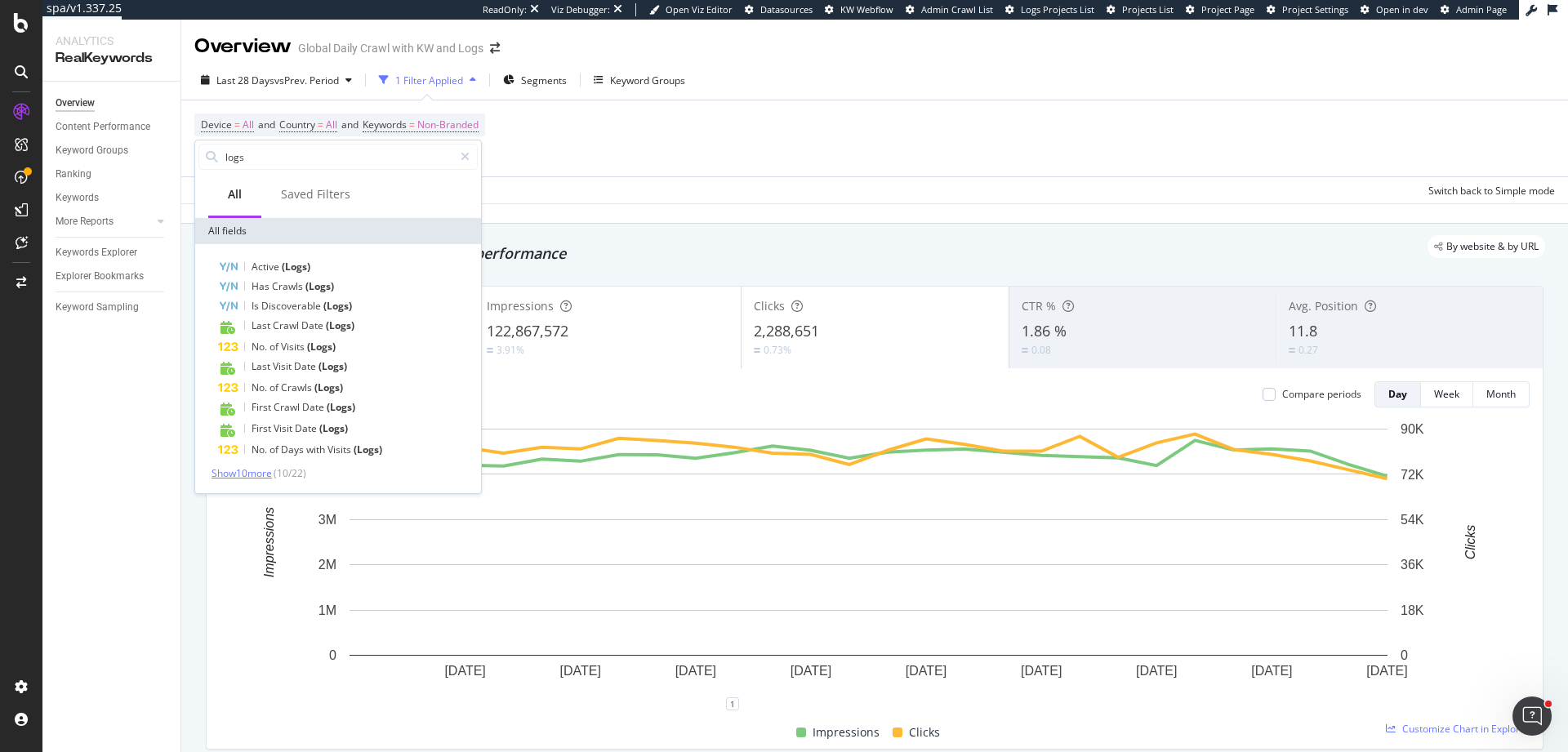
click at [259, 473] on span "Show 10 more" at bounding box center [241, 473] width 60 height 14
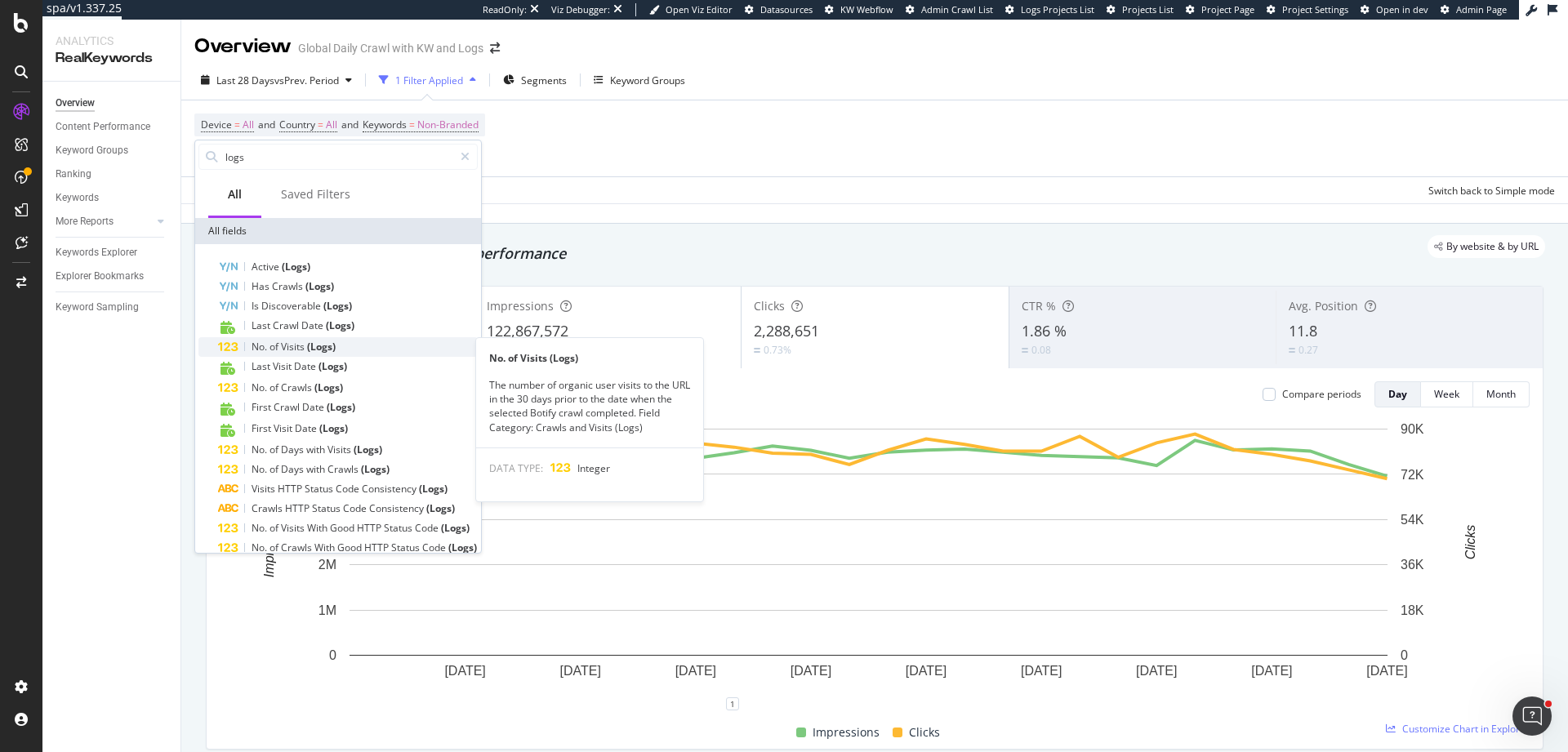
click at [299, 344] on span "Visits" at bounding box center [294, 347] width 26 height 14
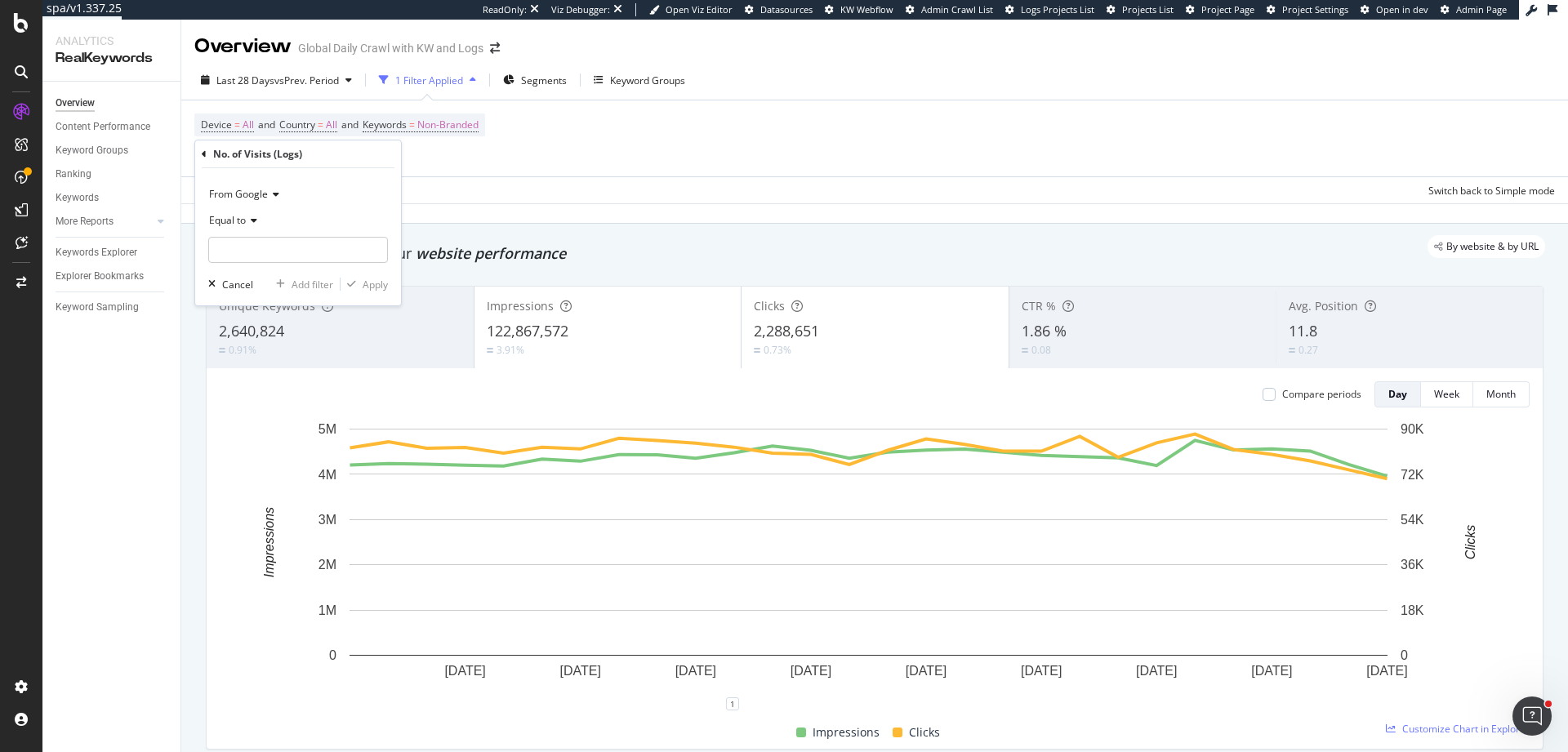
click at [261, 200] on span "From Google" at bounding box center [238, 194] width 58 height 14
click at [321, 186] on div "From Google" at bounding box center [298, 194] width 180 height 26
click at [229, 221] on span "Equal to" at bounding box center [227, 220] width 37 height 14
click at [317, 210] on div "Equal to" at bounding box center [298, 220] width 180 height 26
click at [240, 225] on span "Equal to" at bounding box center [227, 220] width 37 height 14
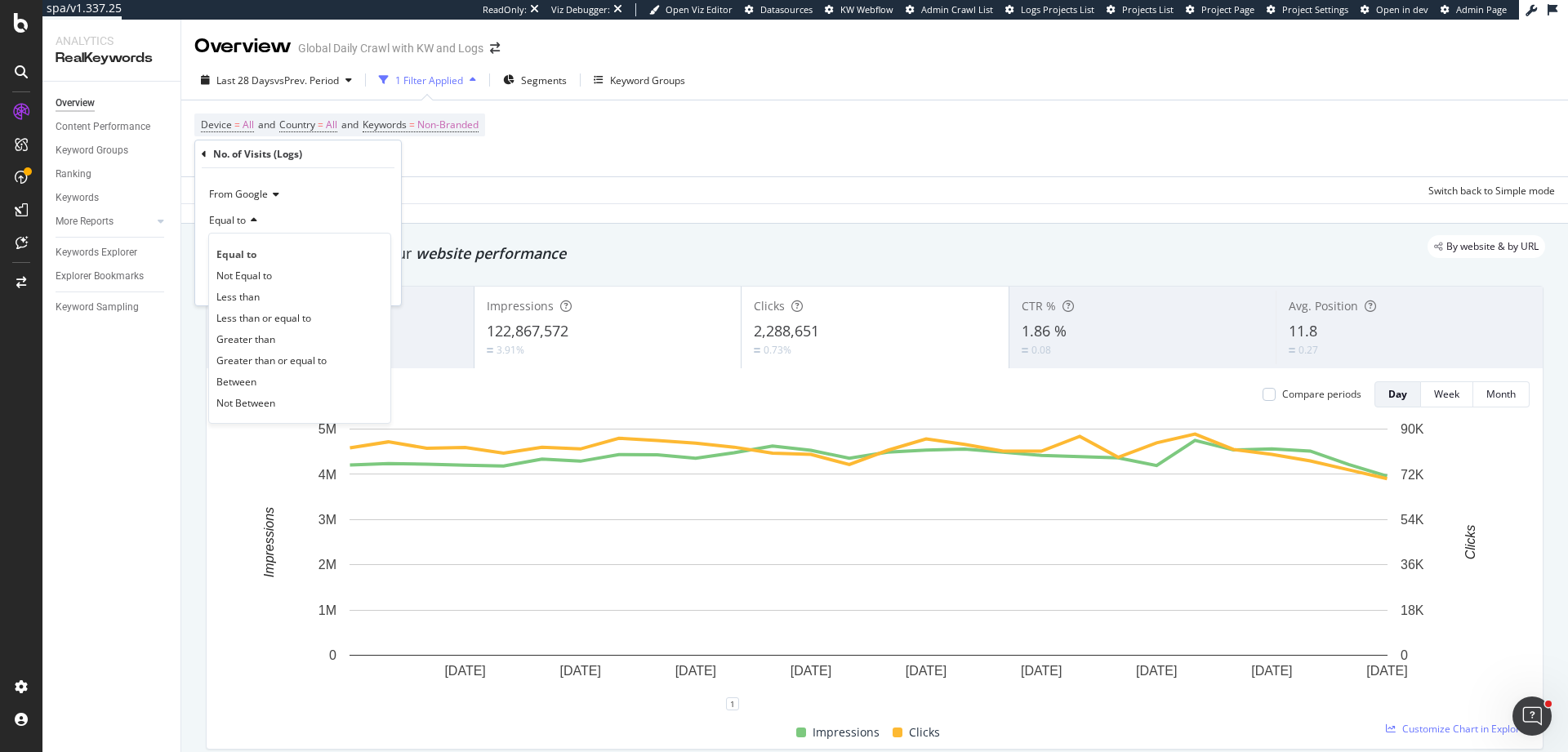
click at [321, 183] on div "From Google" at bounding box center [298, 194] width 180 height 26
click at [199, 153] on div "No. of Visits (Logs) From Google Equal to Cancel Add filter Apply" at bounding box center [298, 222] width 206 height 165
click at [208, 153] on div "No. of Visits (Logs)" at bounding box center [297, 154] width 193 height 28
click at [204, 156] on icon at bounding box center [204, 153] width 5 height 10
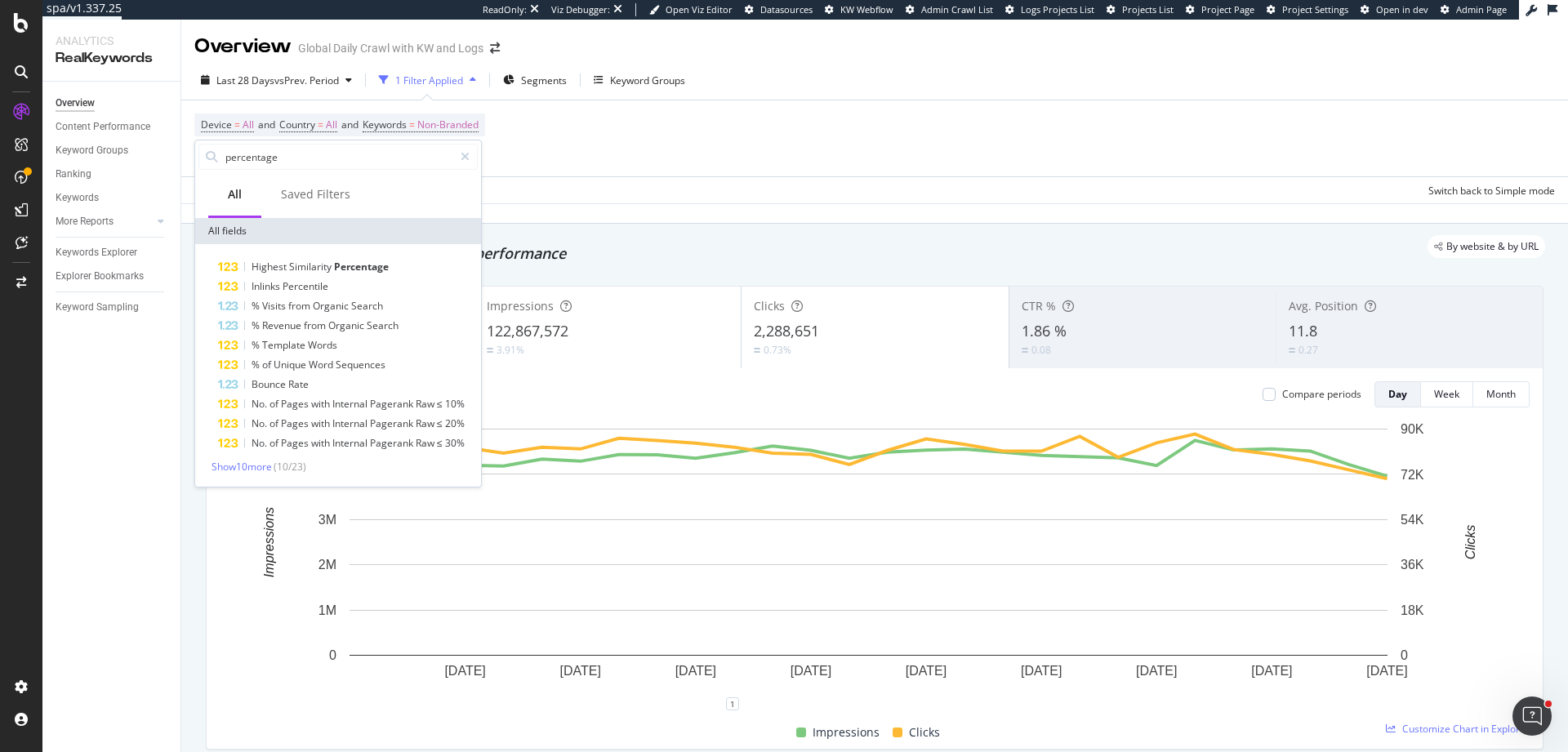
type input "percentage"
click at [301, 462] on span "( 10 / 23 )" at bounding box center [289, 467] width 32 height 14
click at [255, 470] on span "Show 10 more" at bounding box center [241, 467] width 60 height 14
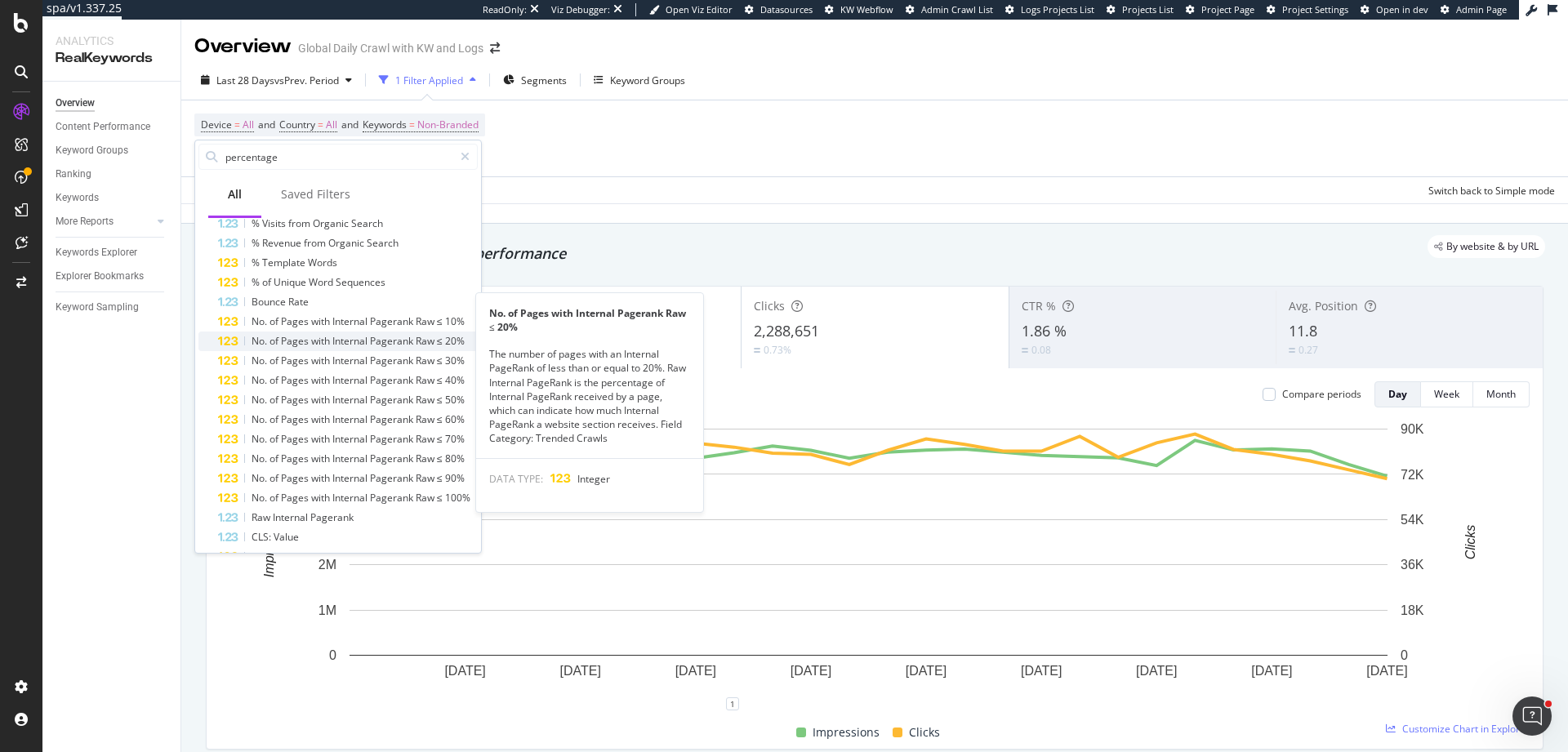
scroll to position [130, 0]
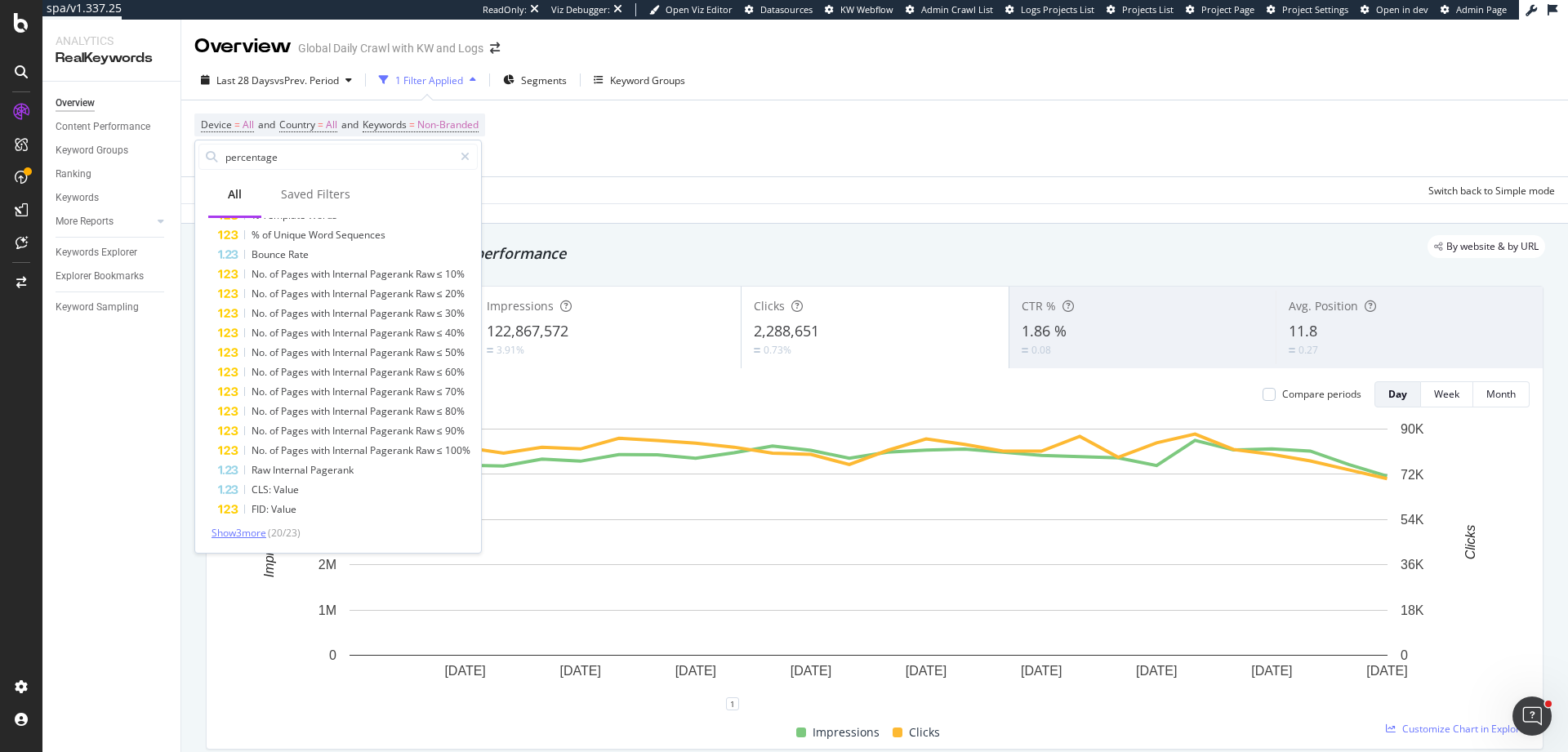
click at [257, 533] on span "Show 3 more" at bounding box center [239, 532] width 55 height 14
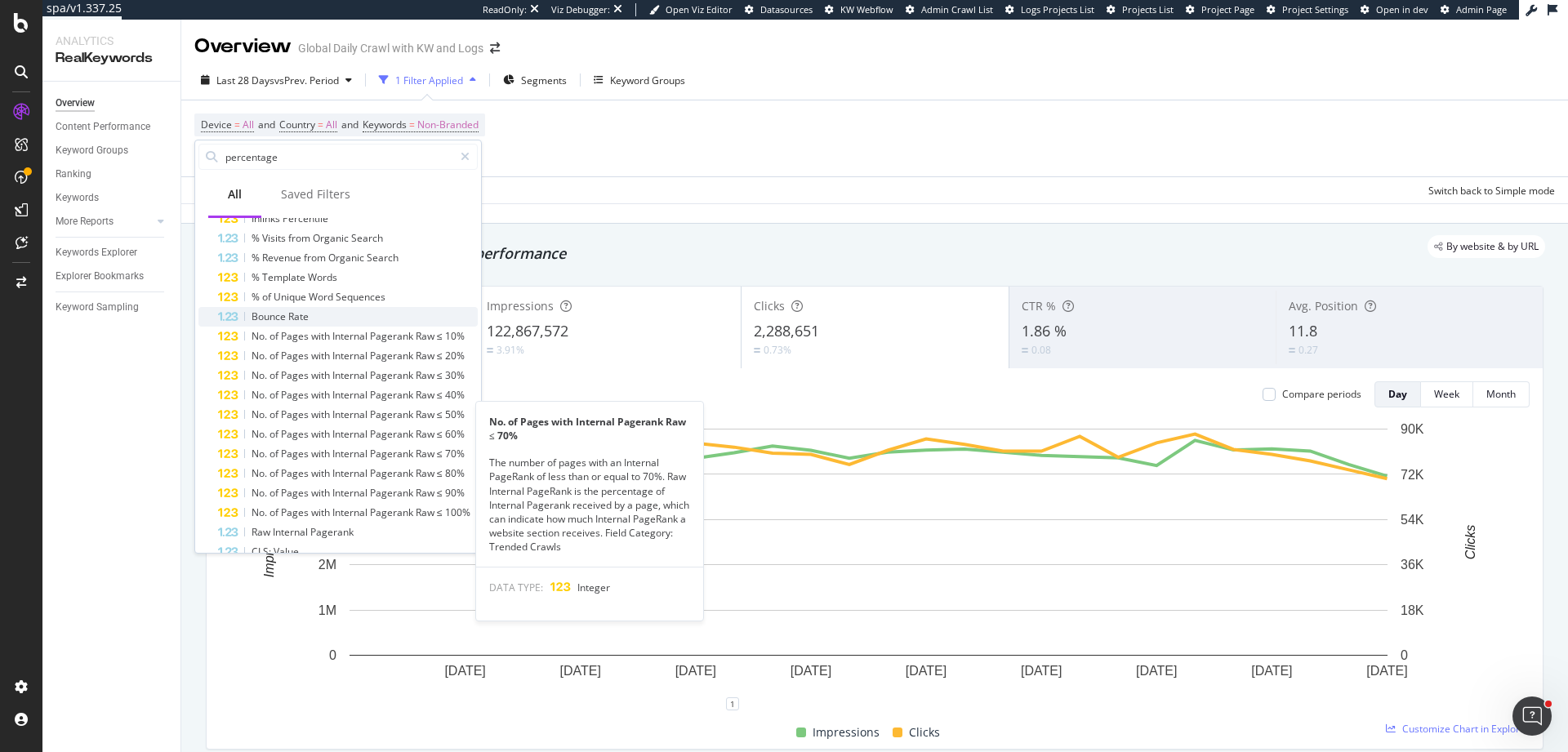
scroll to position [0, 0]
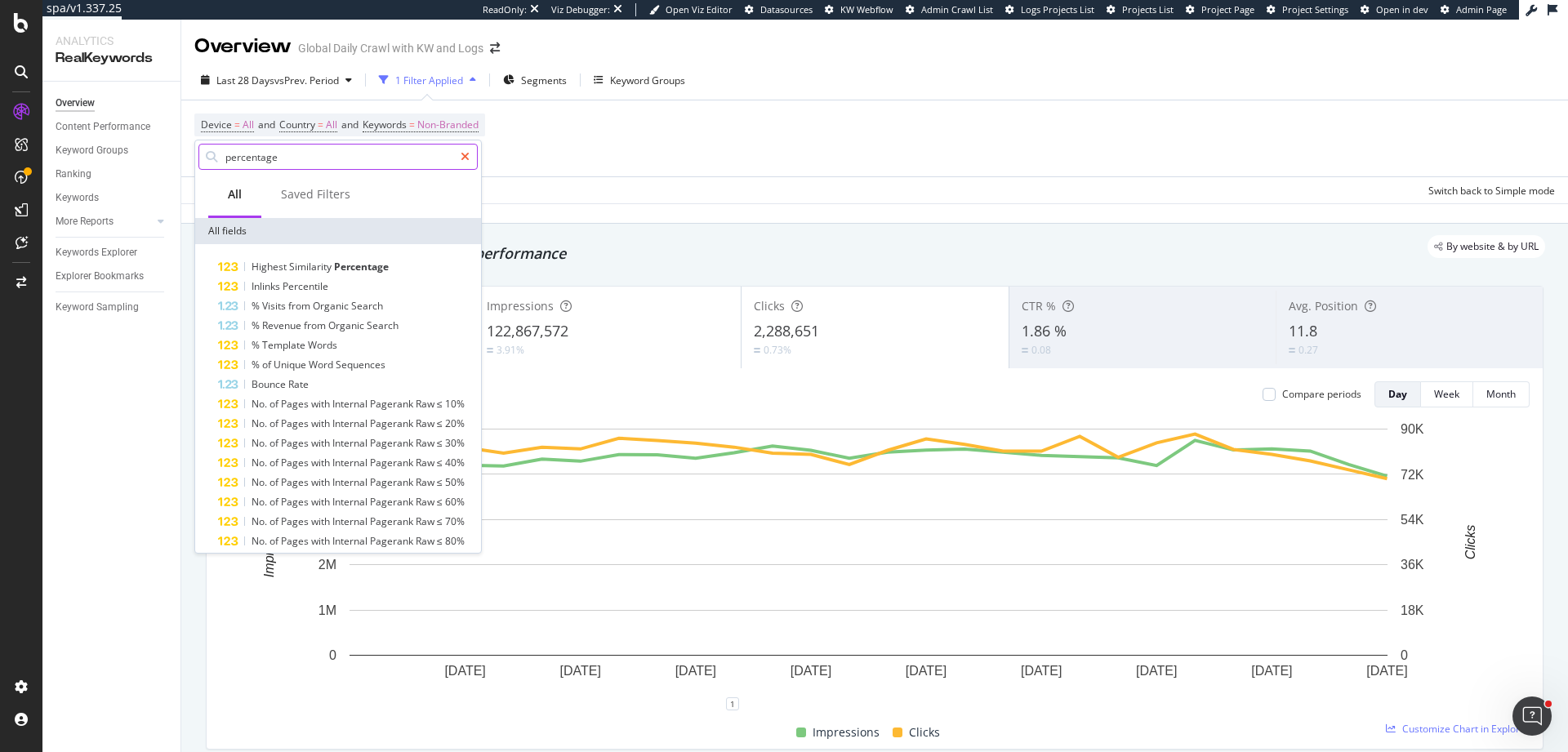
click at [464, 152] on icon at bounding box center [465, 156] width 9 height 11
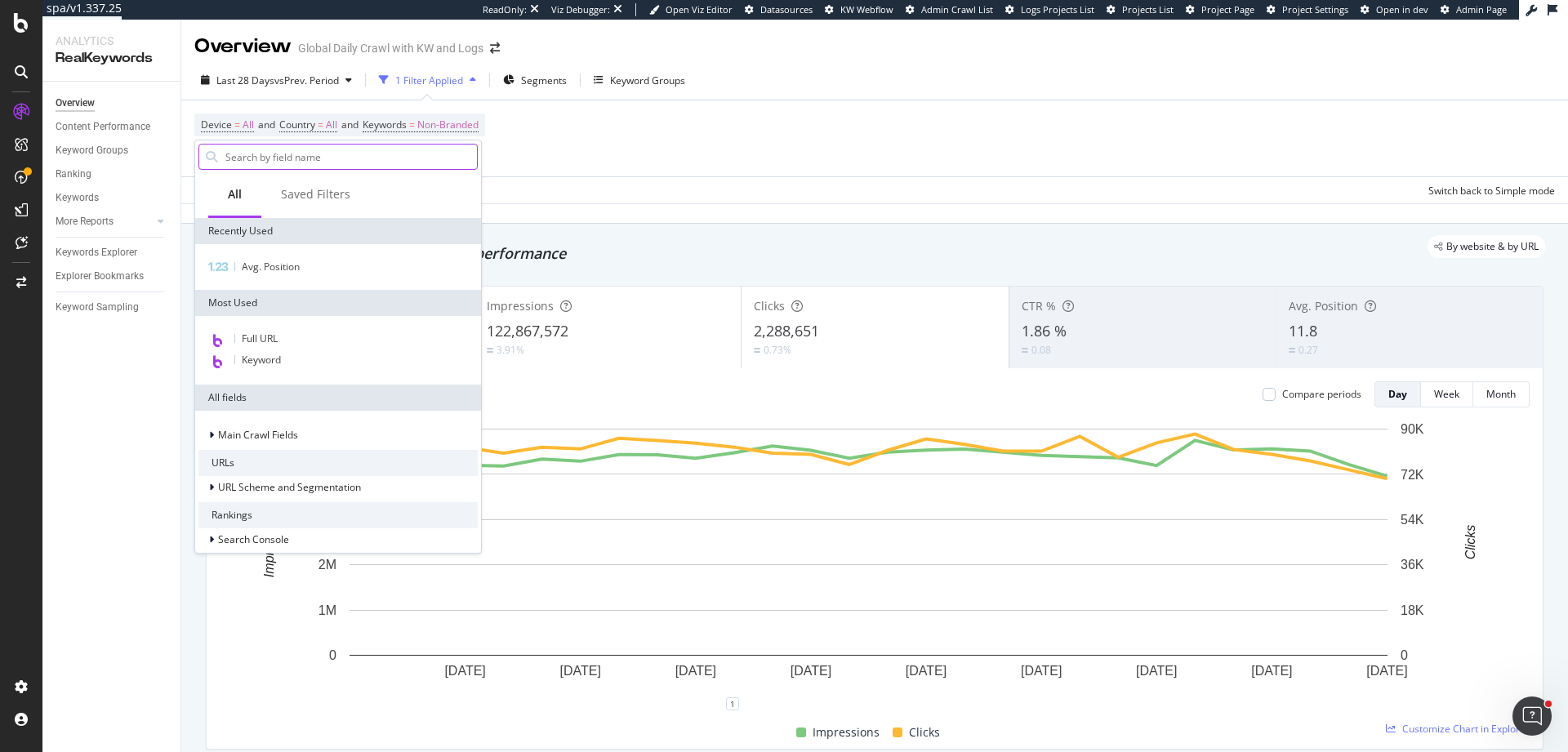
click at [419, 159] on input "text" at bounding box center [350, 157] width 253 height 24
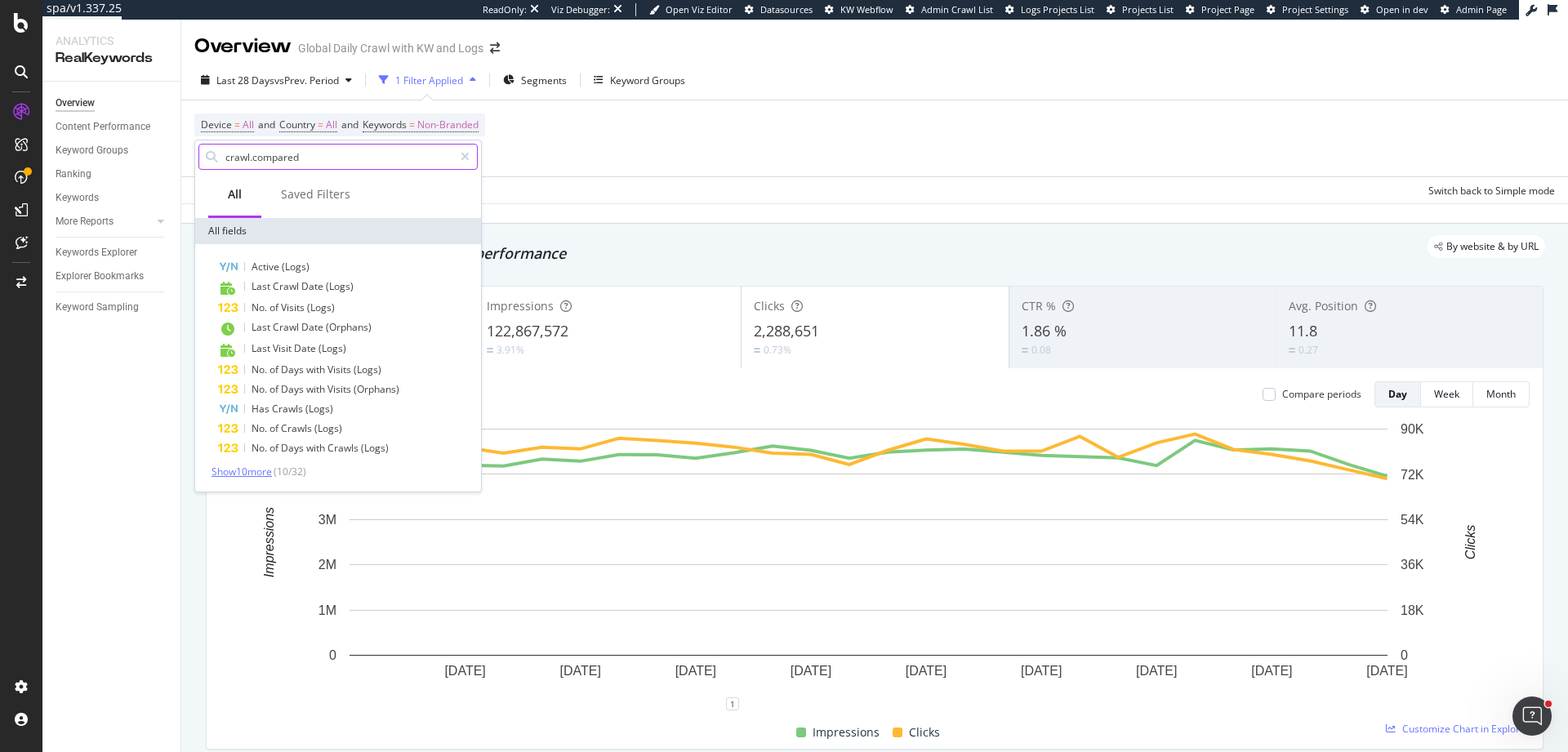
type input "crawl.compared"
click at [272, 475] on span "Show 10 more" at bounding box center [241, 471] width 60 height 14
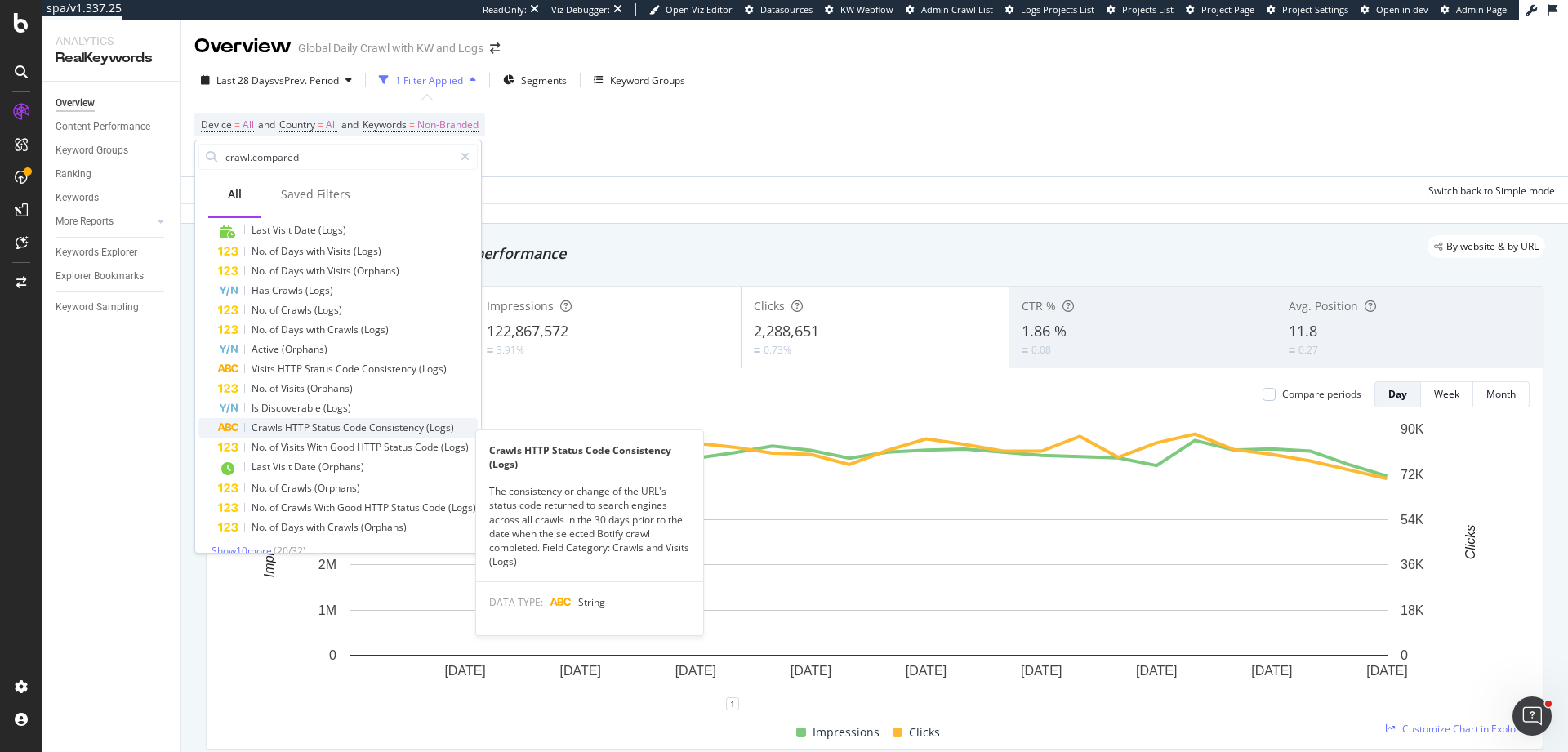
scroll to position [136, 0]
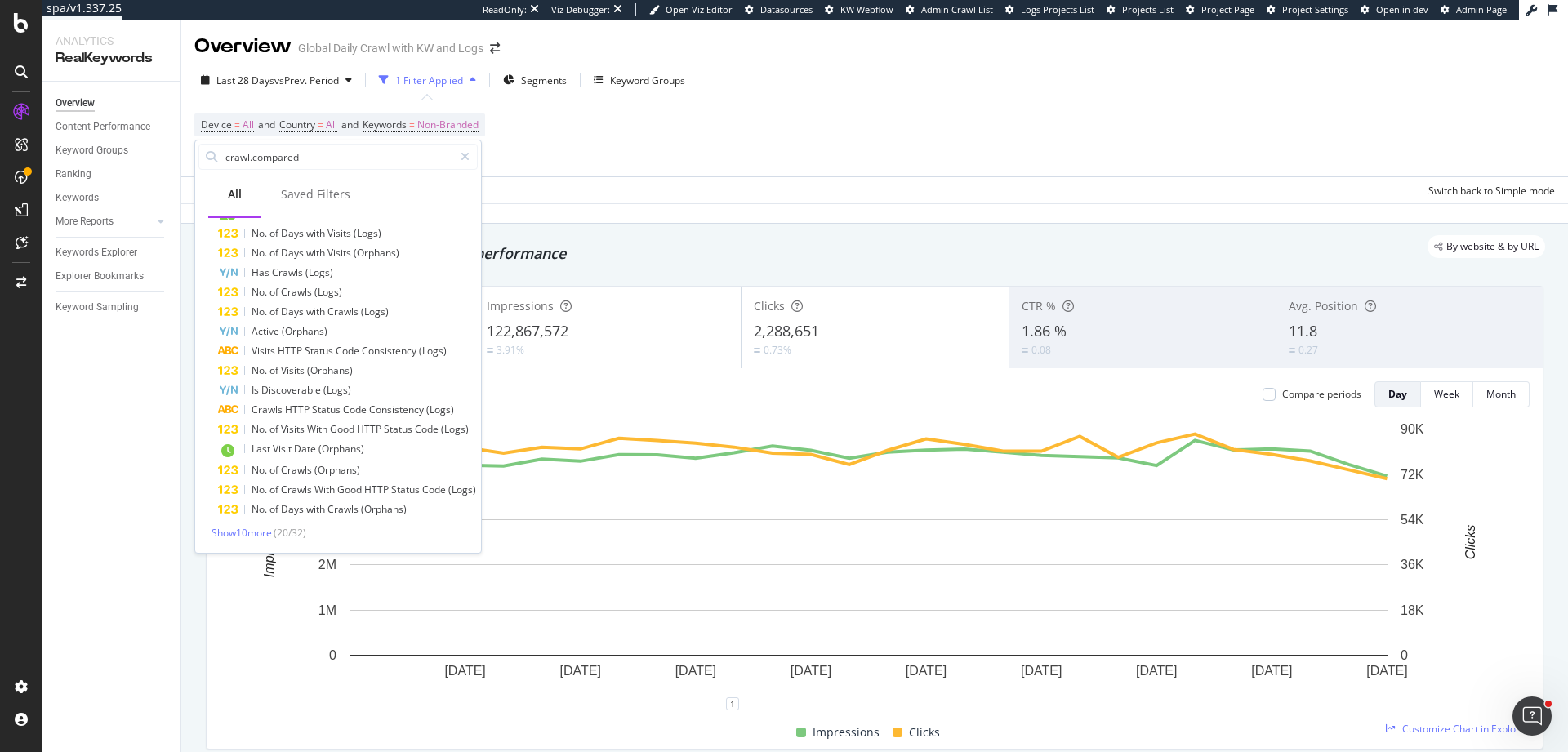
click at [259, 539] on div "Show 10 more ( 20 / 32 )" at bounding box center [338, 532] width 279 height 14
click at [259, 534] on span "Show 10 more" at bounding box center [241, 532] width 60 height 14
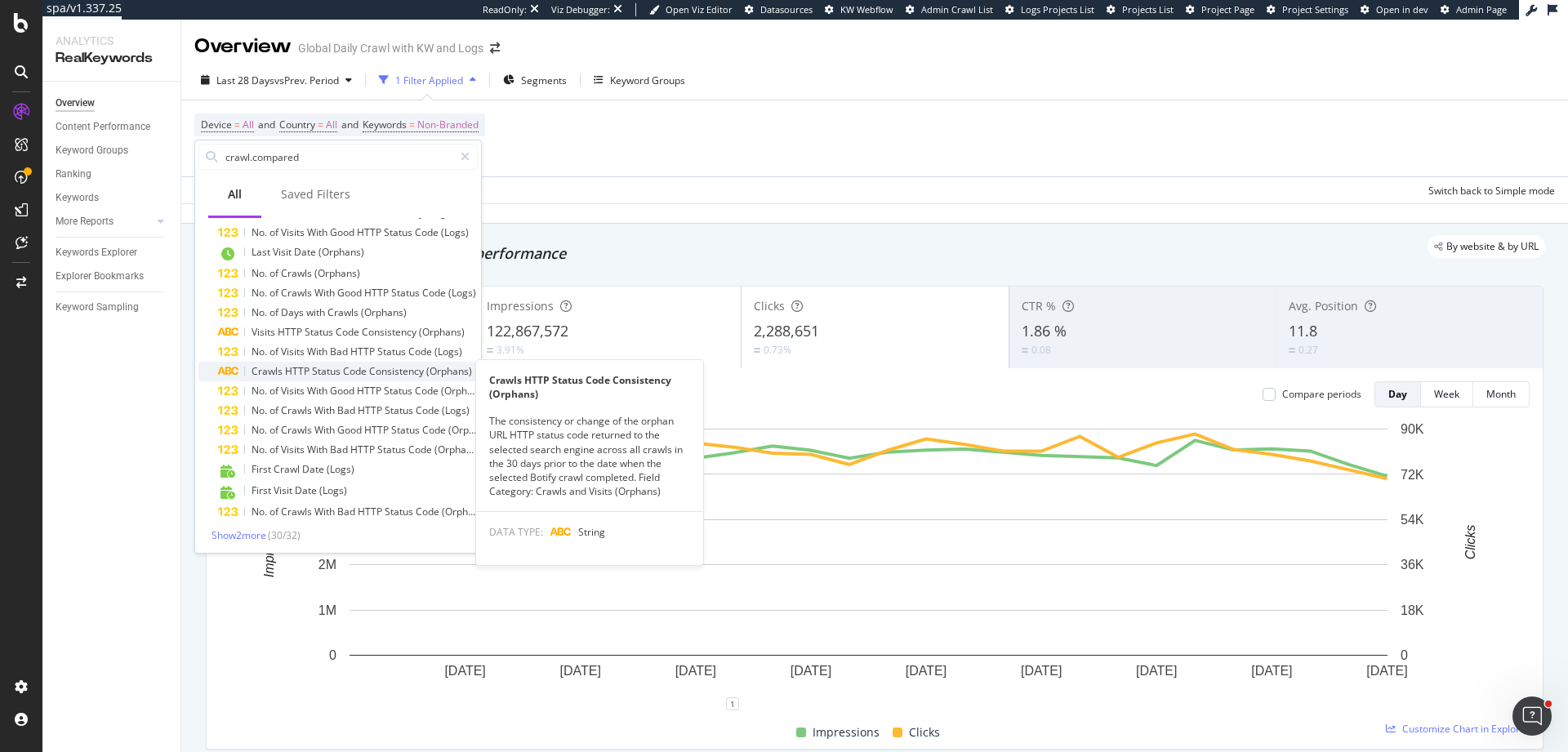
scroll to position [335, 0]
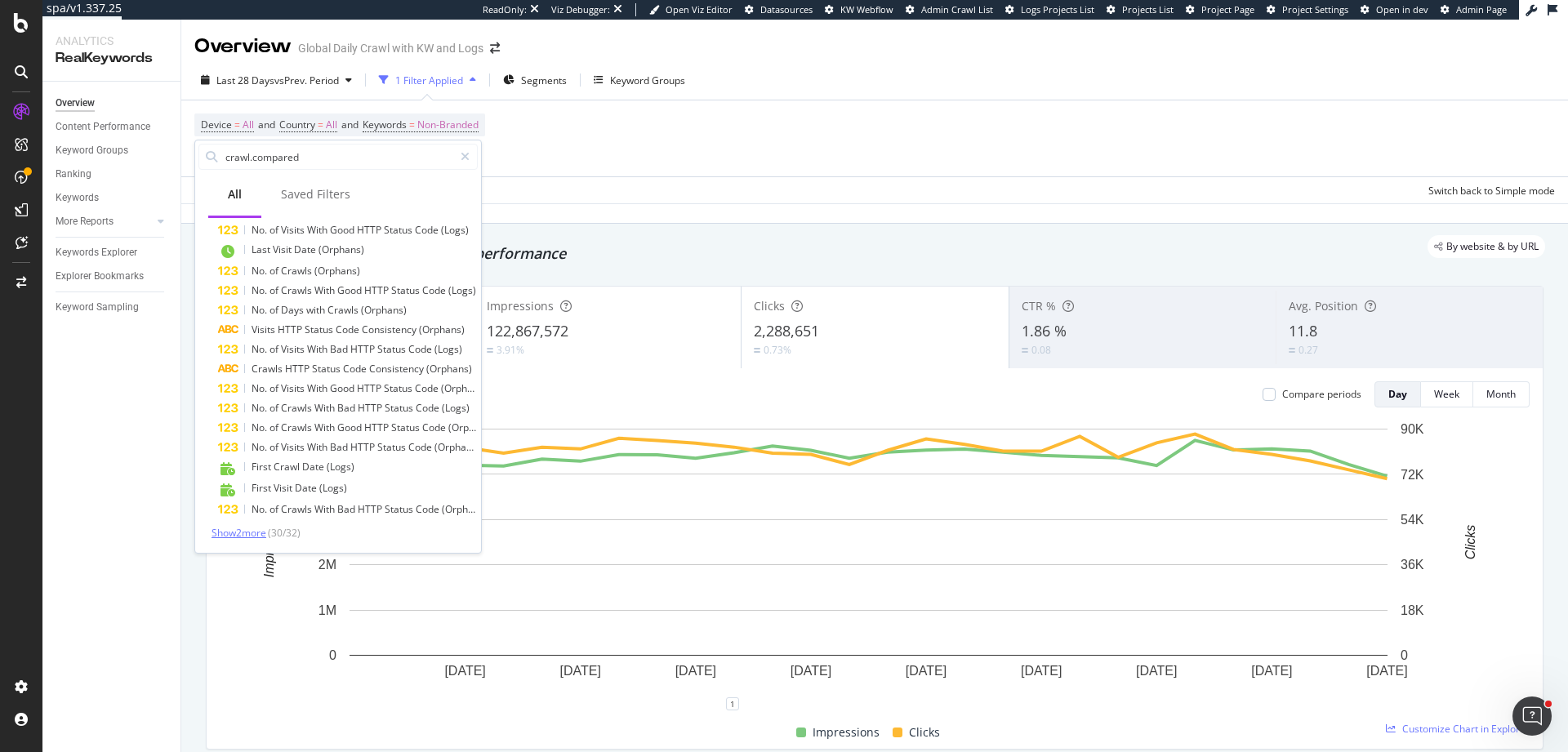
click at [255, 530] on span "Show 2 more" at bounding box center [239, 532] width 55 height 14
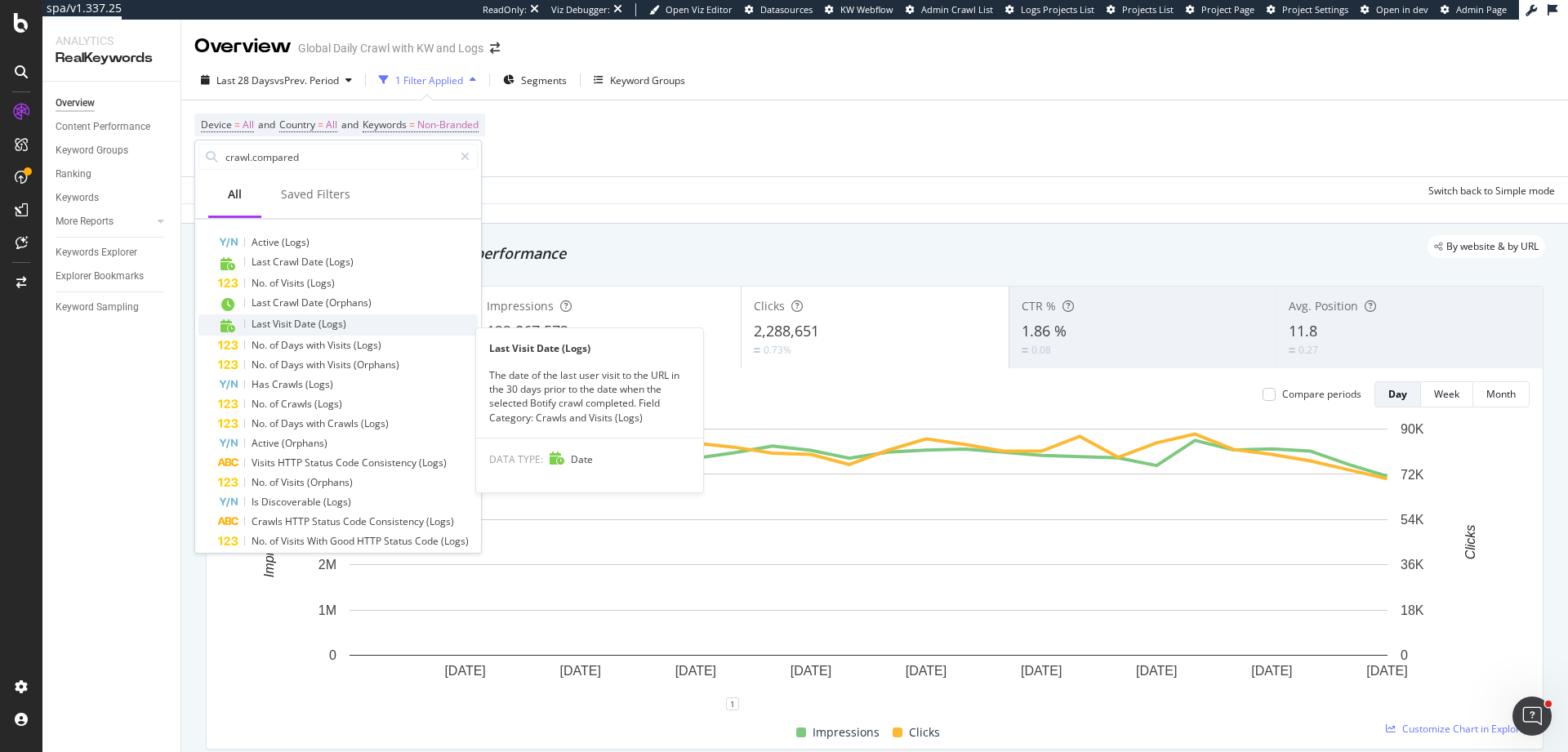
scroll to position [3, 0]
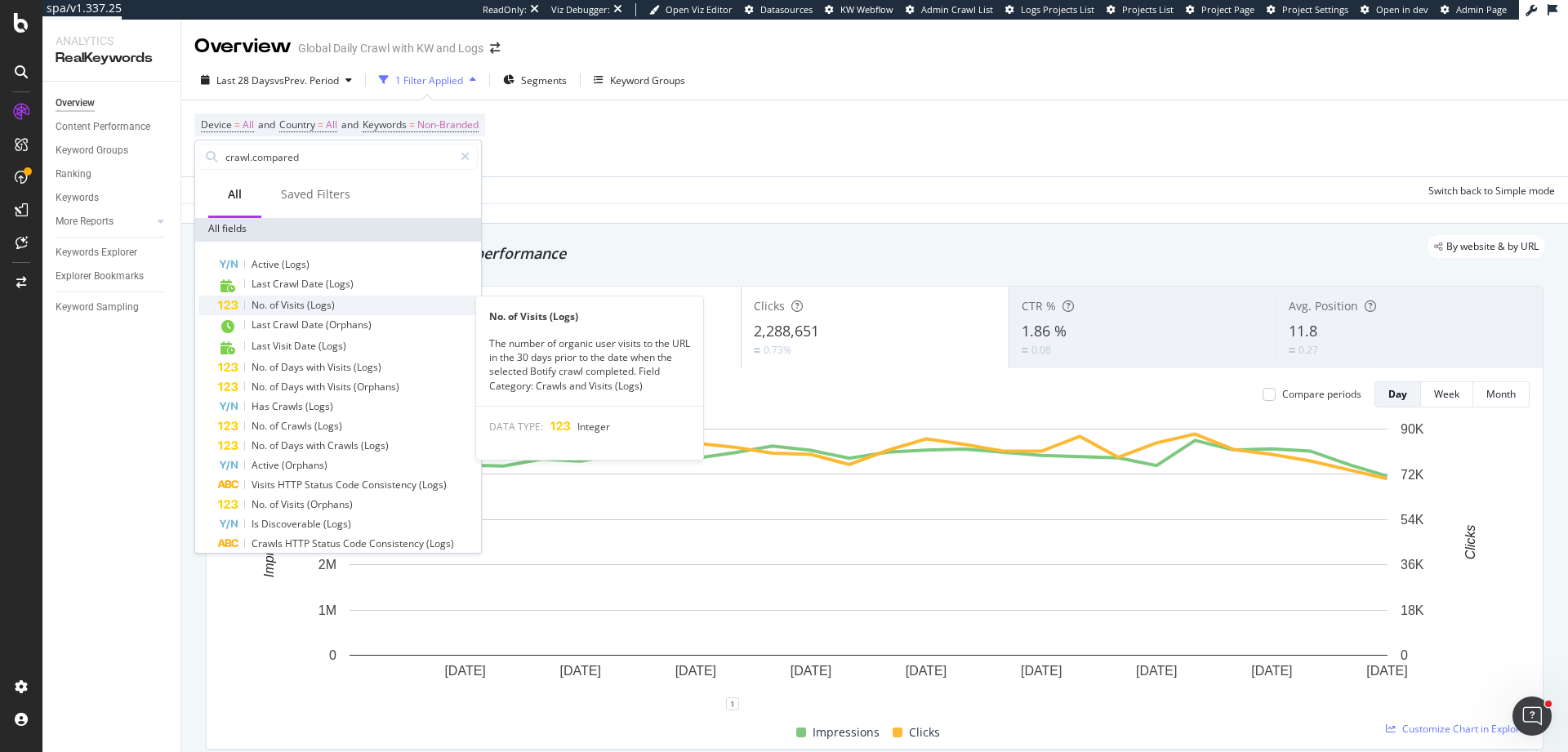
click at [349, 311] on div "No. of Visits (Logs)" at bounding box center [348, 305] width 260 height 19
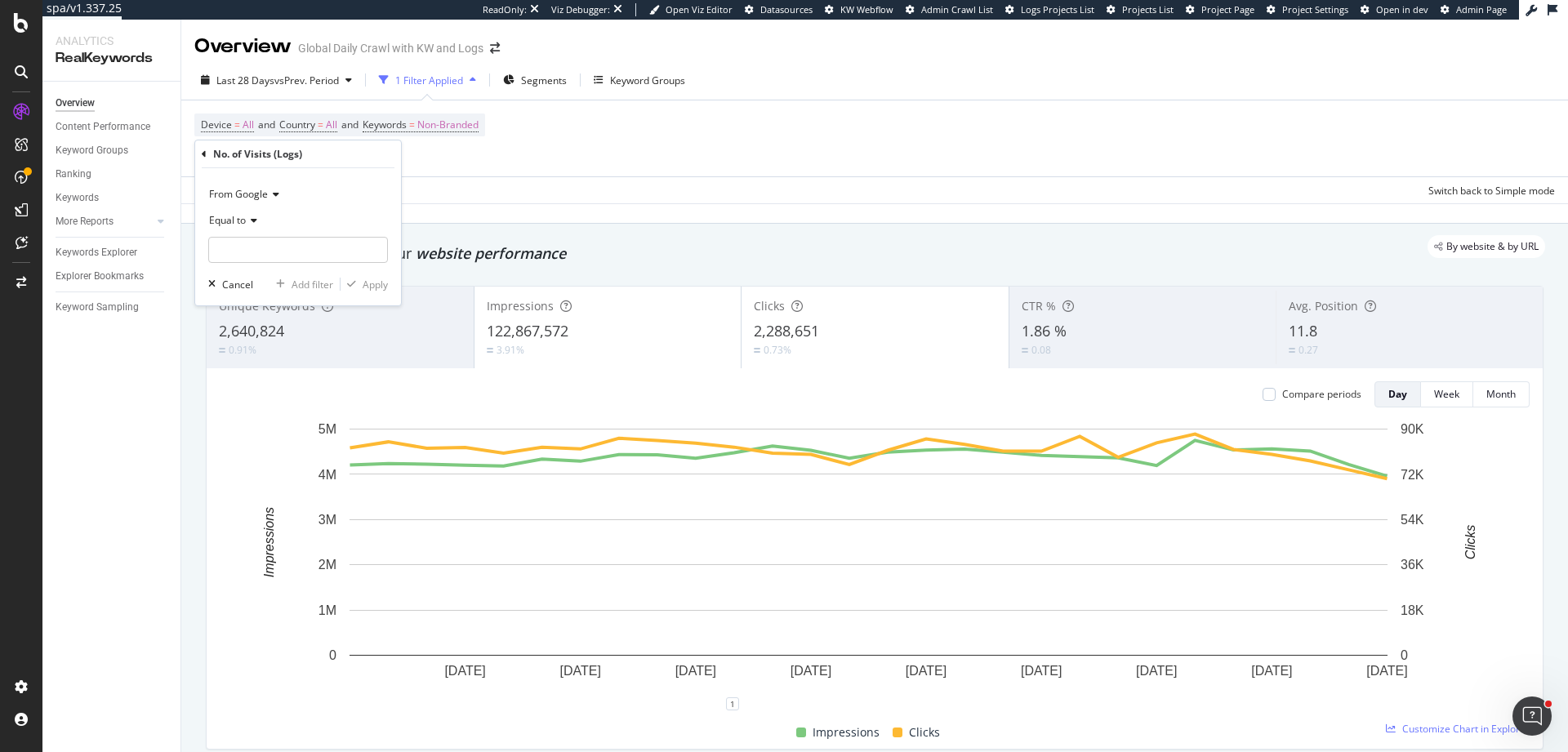
click at [252, 218] on icon at bounding box center [251, 220] width 11 height 10
click at [272, 336] on span "Greater than" at bounding box center [245, 339] width 58 height 14
click at [269, 239] on input "number" at bounding box center [298, 250] width 180 height 26
type input "1.5"
click at [360, 288] on div "button" at bounding box center [351, 283] width 22 height 10
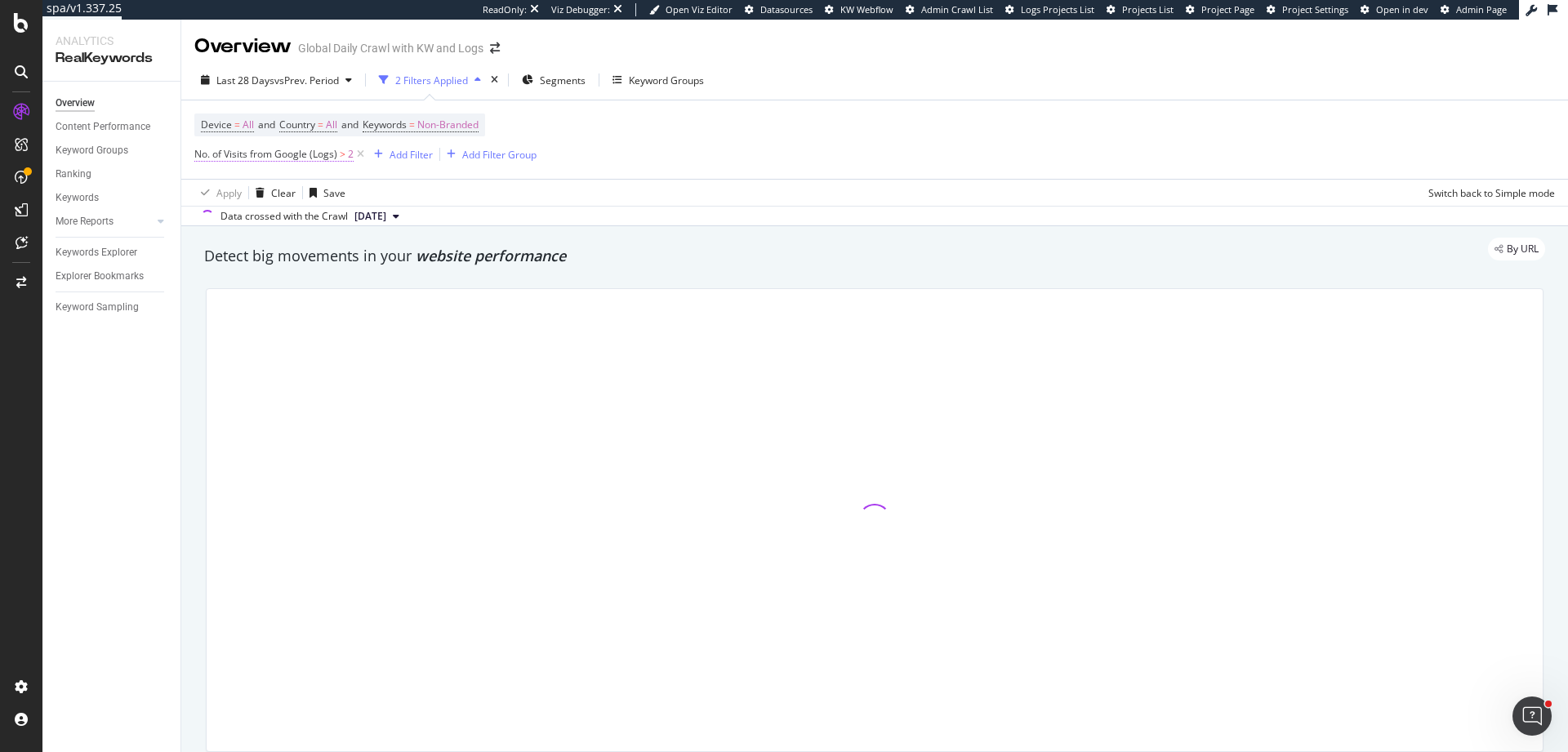
click at [292, 157] on span "No. of Visits from Google (Logs)" at bounding box center [266, 154] width 143 height 14
click at [621, 163] on div "Device = All and Country = All and Keywords = Non-Branded No. of Visits from Go…" at bounding box center [874, 139] width 1361 height 78
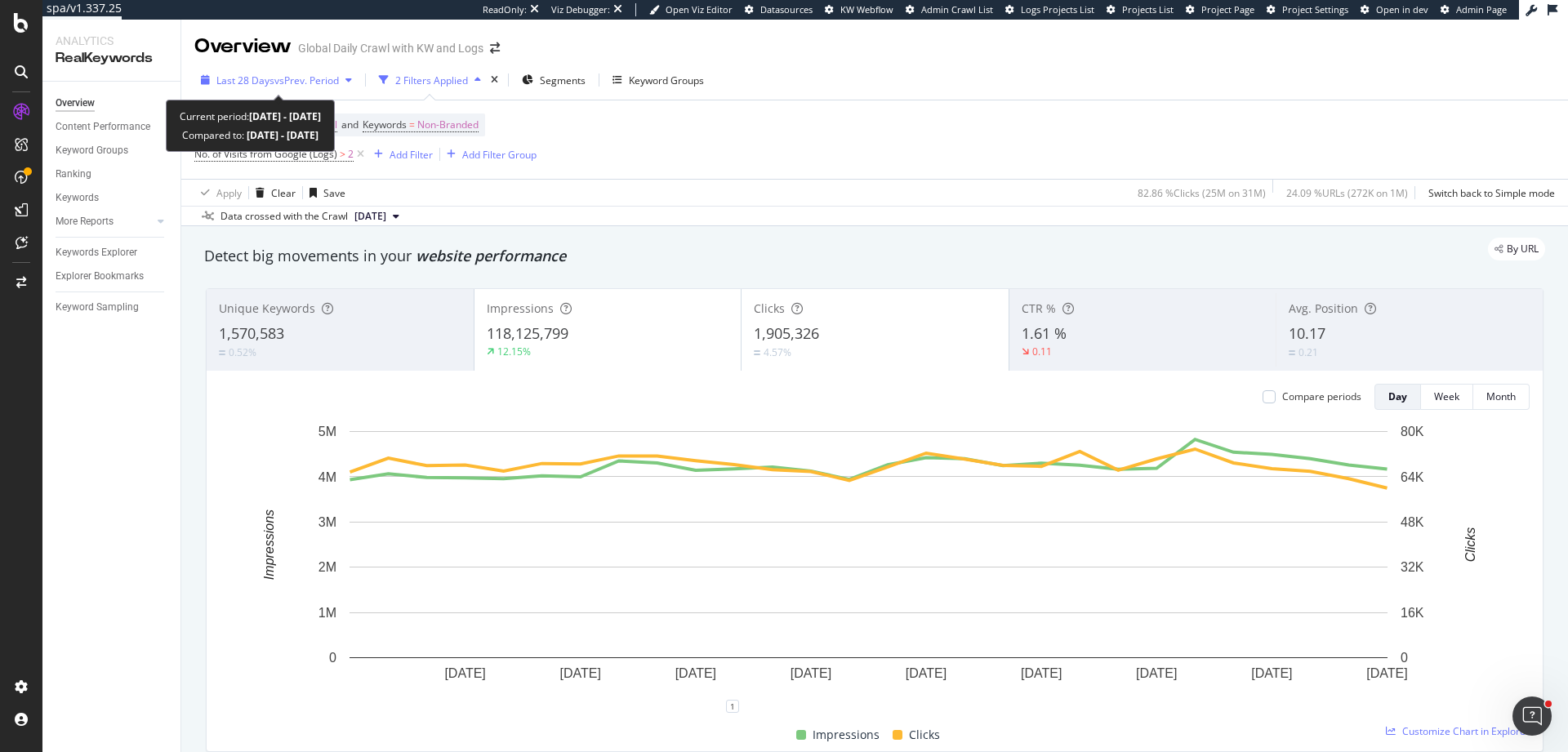
click at [331, 86] on span "vs Prev. Period" at bounding box center [307, 80] width 64 height 14
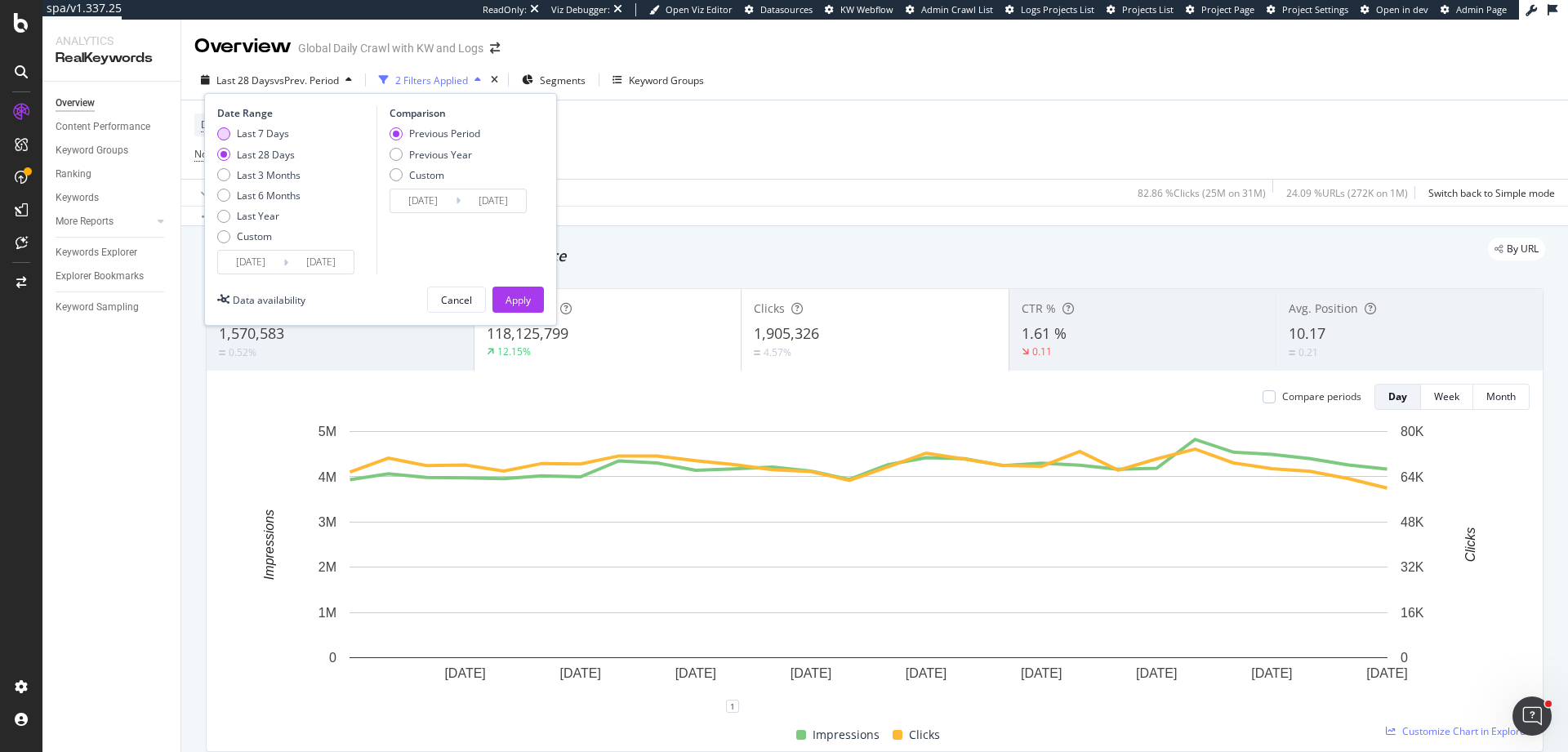
click at [267, 131] on div "Last 7 Days" at bounding box center [263, 133] width 52 height 14
type input "[DATE]"
drag, startPoint x: 529, startPoint y: 306, endPoint x: 559, endPoint y: 254, distance: 60.0
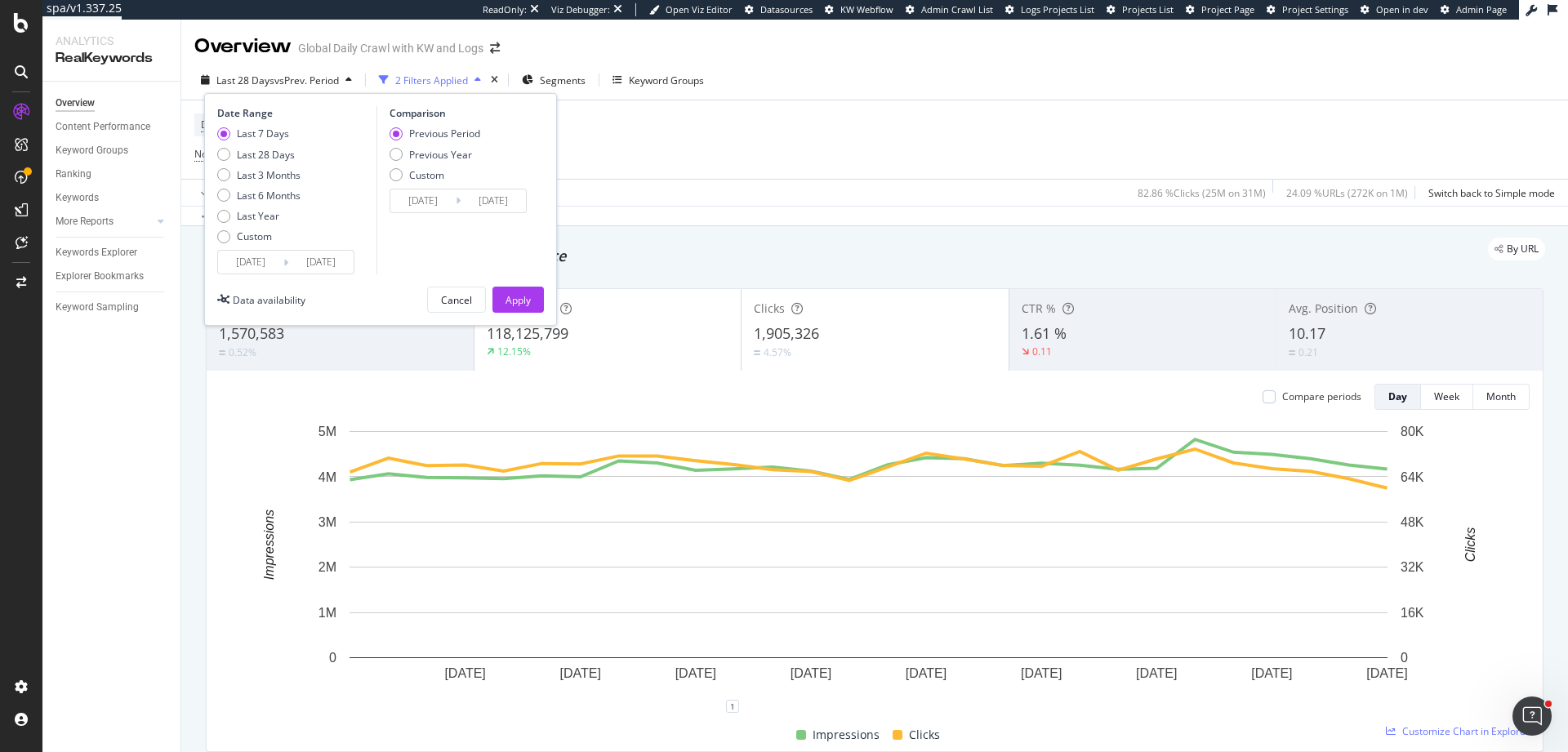
click at [529, 305] on div "Apply" at bounding box center [518, 300] width 25 height 14
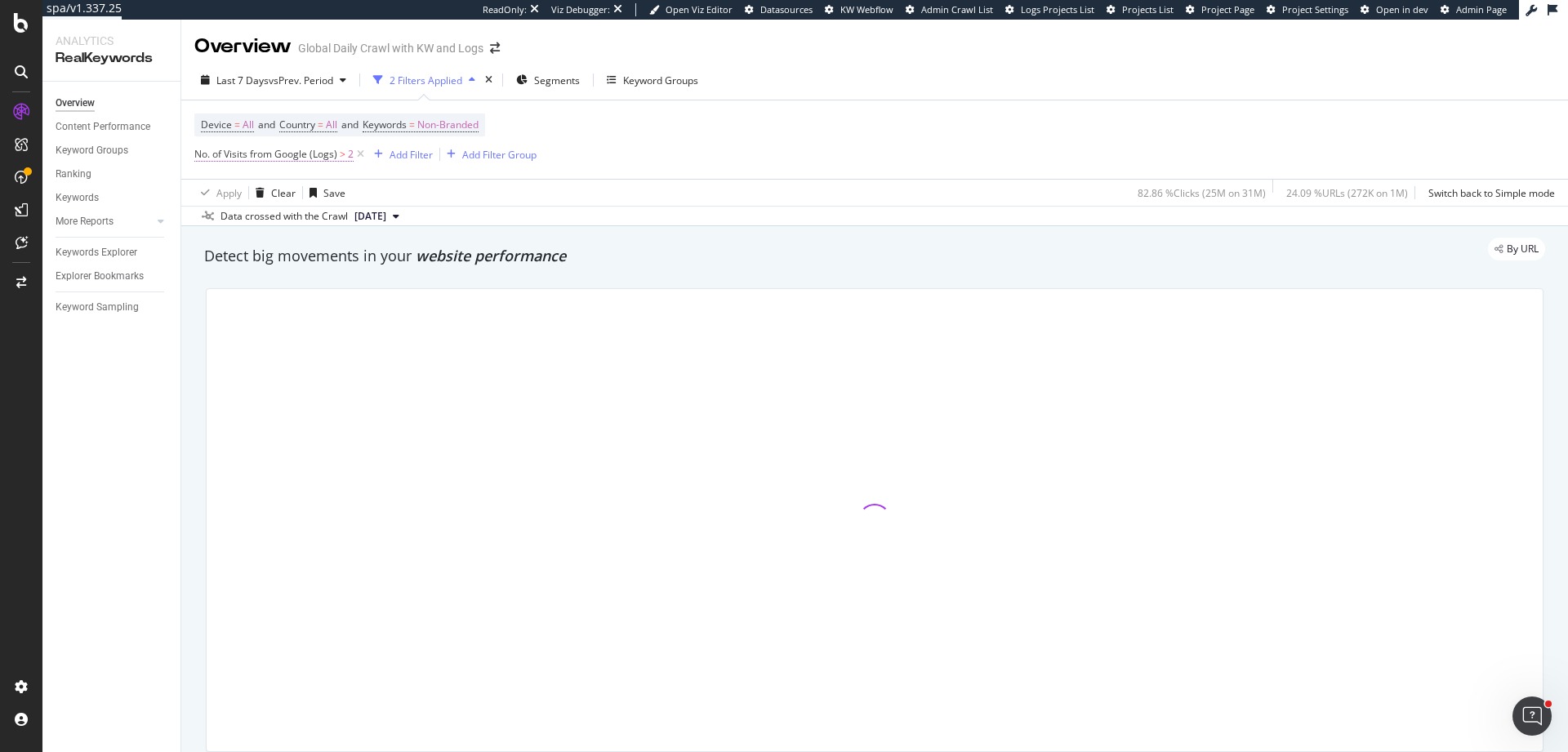
click at [222, 157] on span "No. of Visits from Google (Logs)" at bounding box center [266, 154] width 143 height 14
click at [257, 195] on span "From Google" at bounding box center [238, 193] width 58 height 14
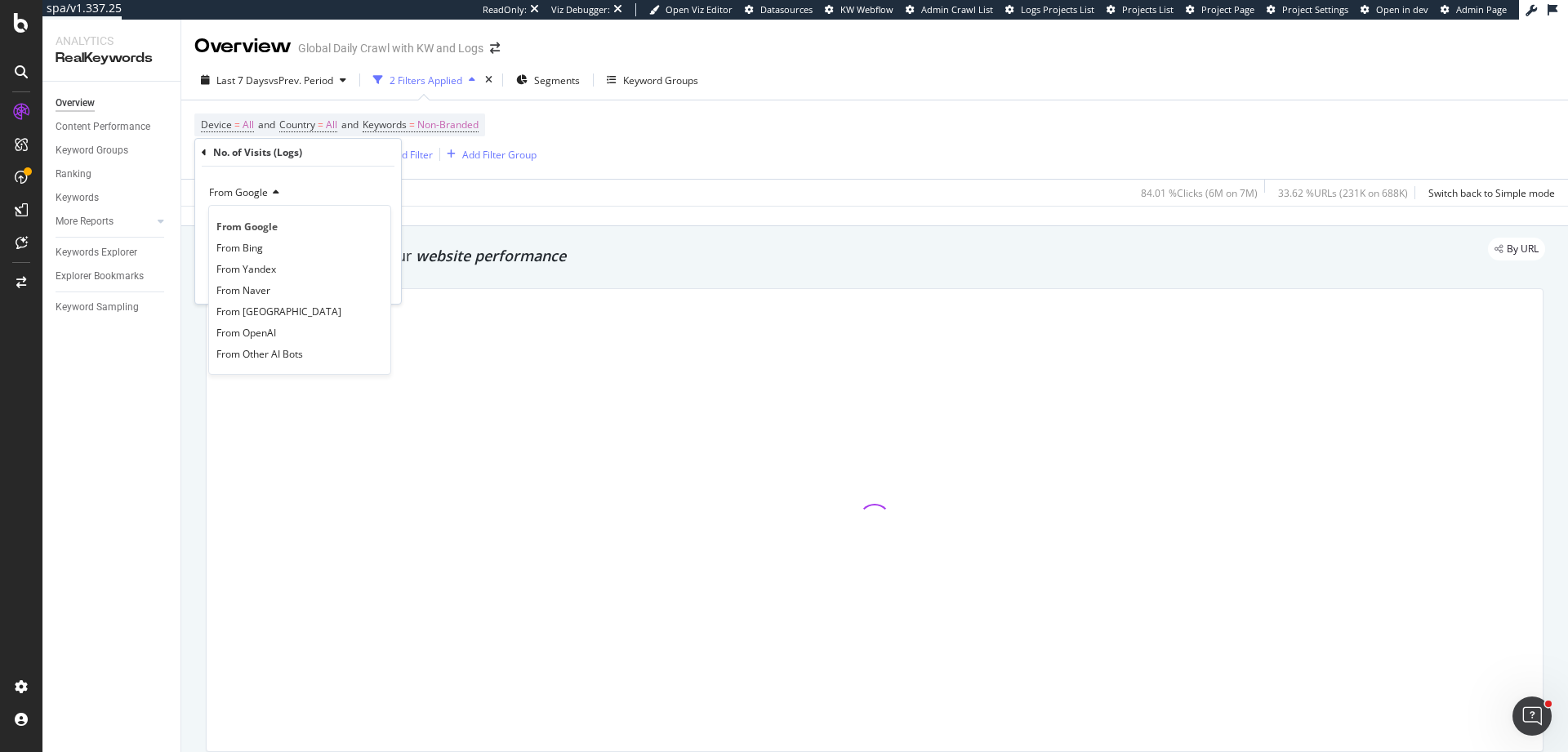
click at [353, 175] on div "From Google From Google From Bing From Yandex From Naver From [GEOGRAPHIC_DATA]…" at bounding box center [298, 234] width 206 height 137
click at [198, 151] on div "No. of Visits (Logs) From Google Greater than 1.5 Cancel Add filter Apply" at bounding box center [298, 220] width 206 height 165
click at [206, 151] on icon at bounding box center [204, 152] width 5 height 10
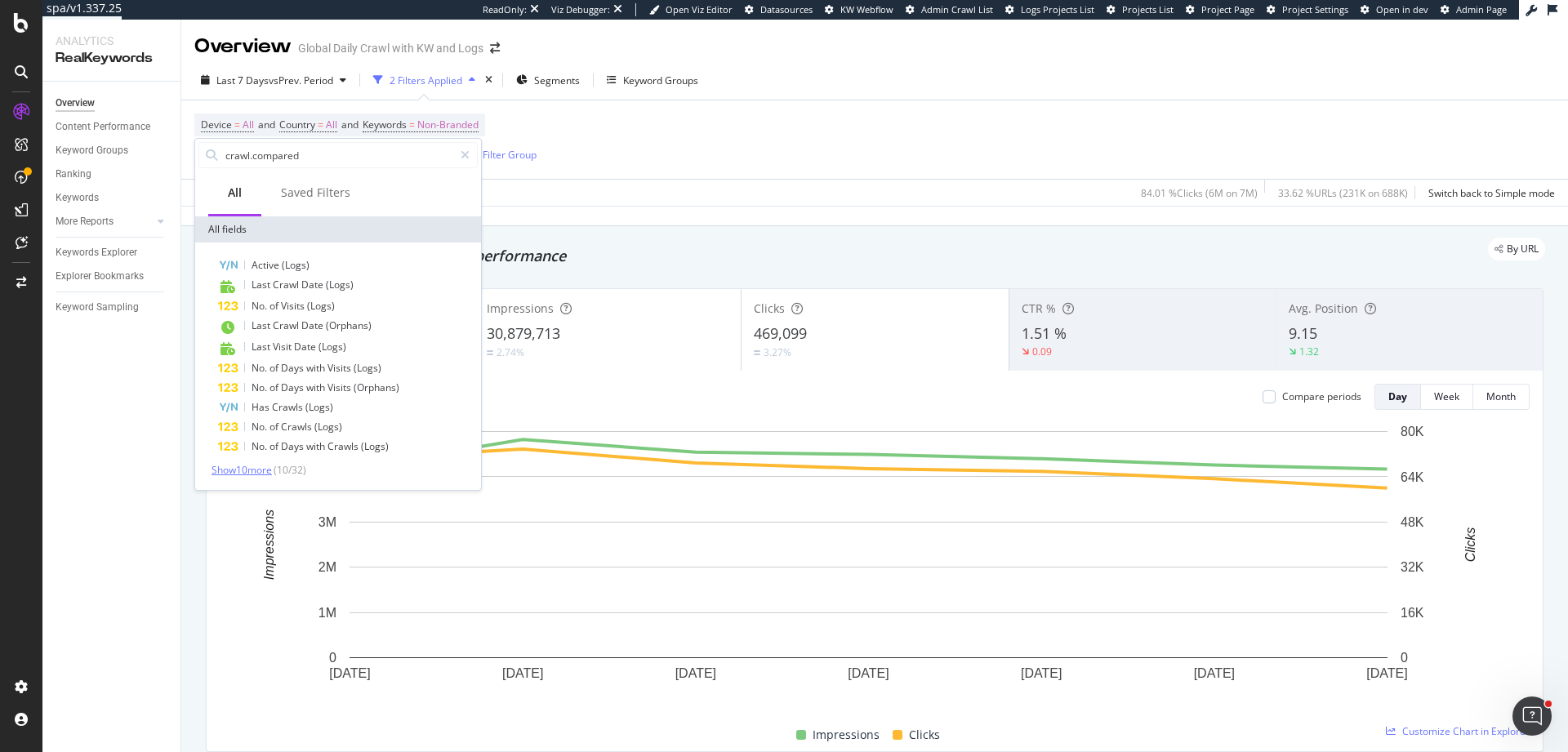
click at [268, 471] on span "Show 10 more" at bounding box center [241, 470] width 60 height 14
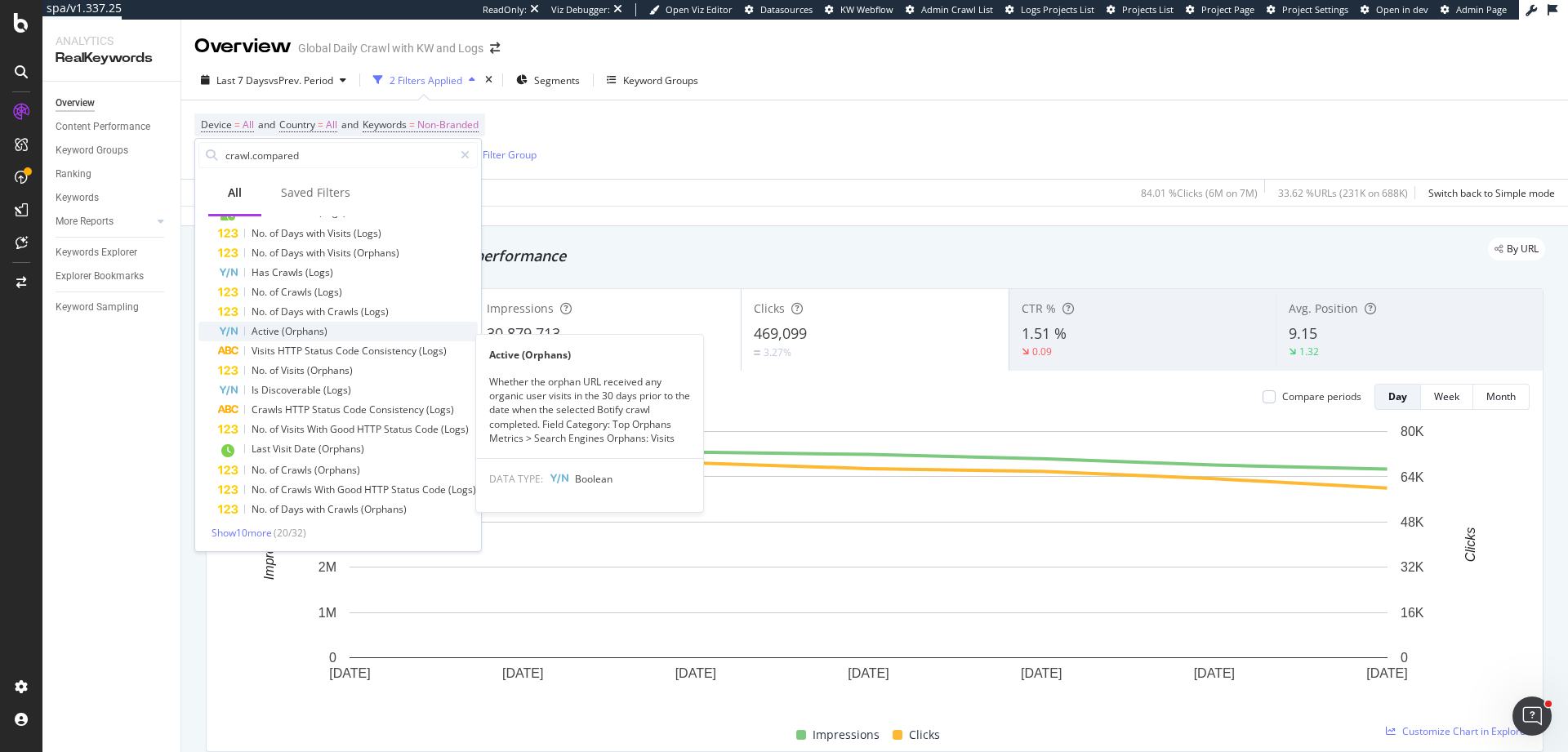
scroll to position [136, 0]
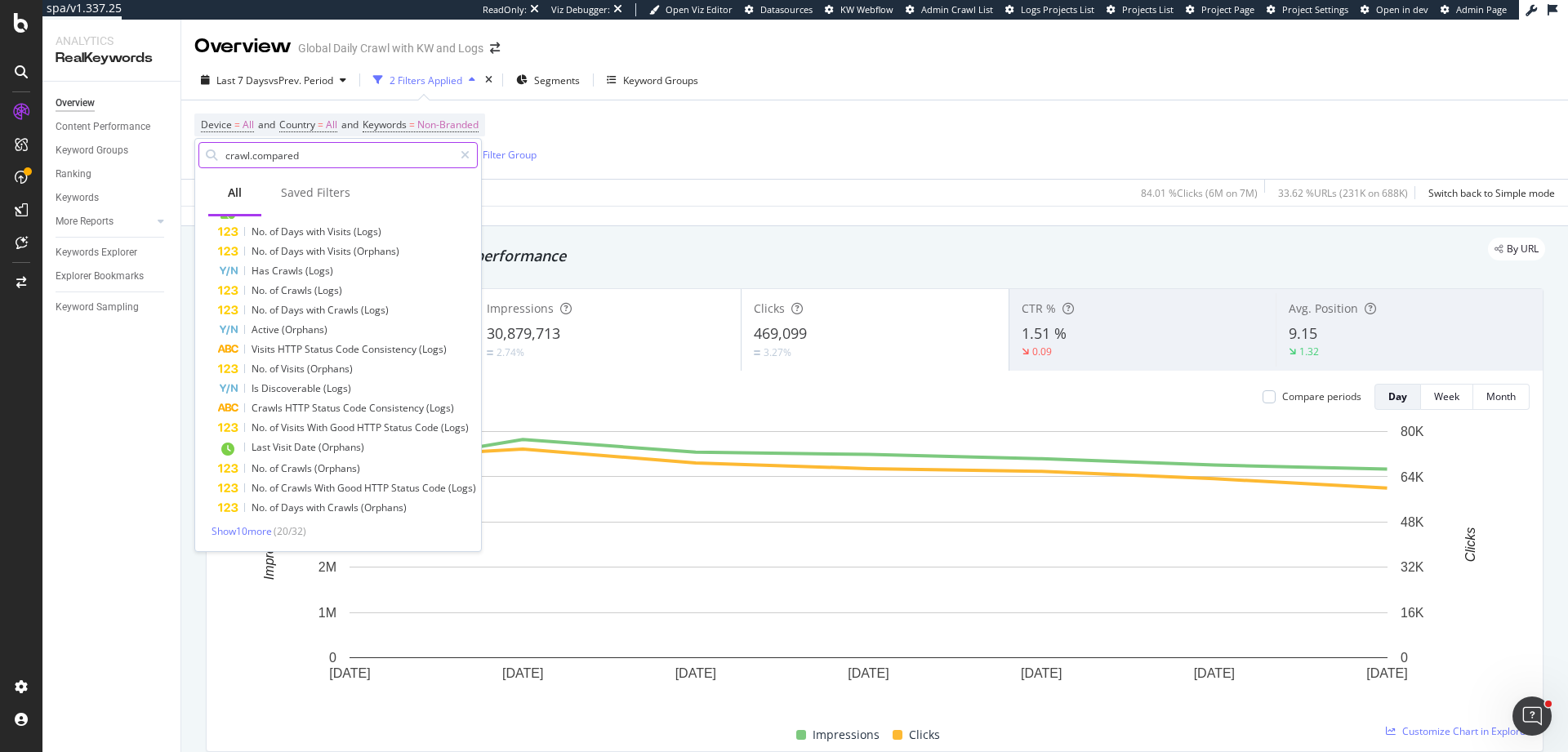
click at [232, 157] on input "crawl.compared" at bounding box center [338, 155] width 229 height 24
click at [232, 156] on input "crawl.compared" at bounding box center [338, 155] width 229 height 24
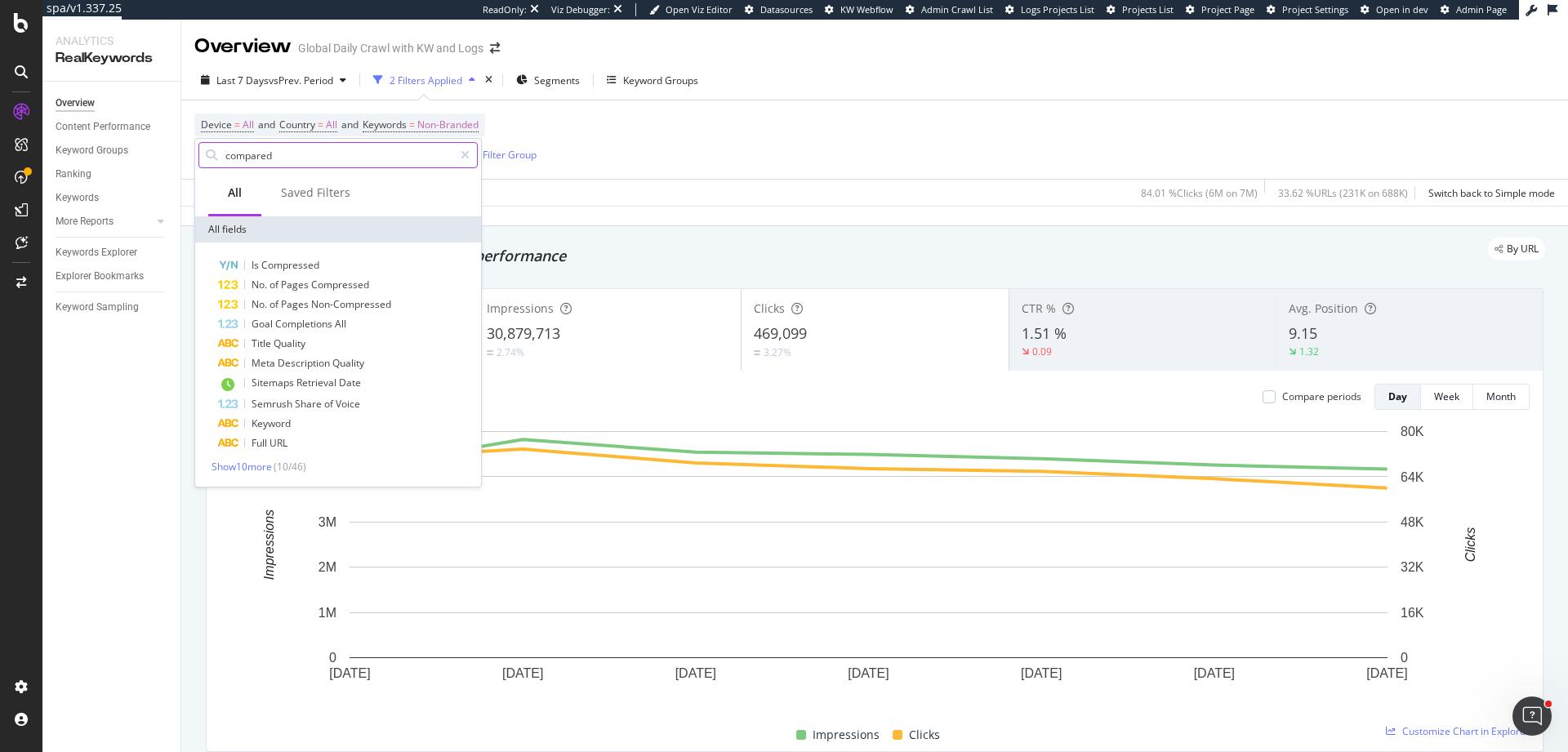
scroll to position [0, 0]
click at [282, 159] on input "compared" at bounding box center [338, 155] width 229 height 24
click at [282, 159] on input "compared" at bounding box center [338, 155] width 229 height 24
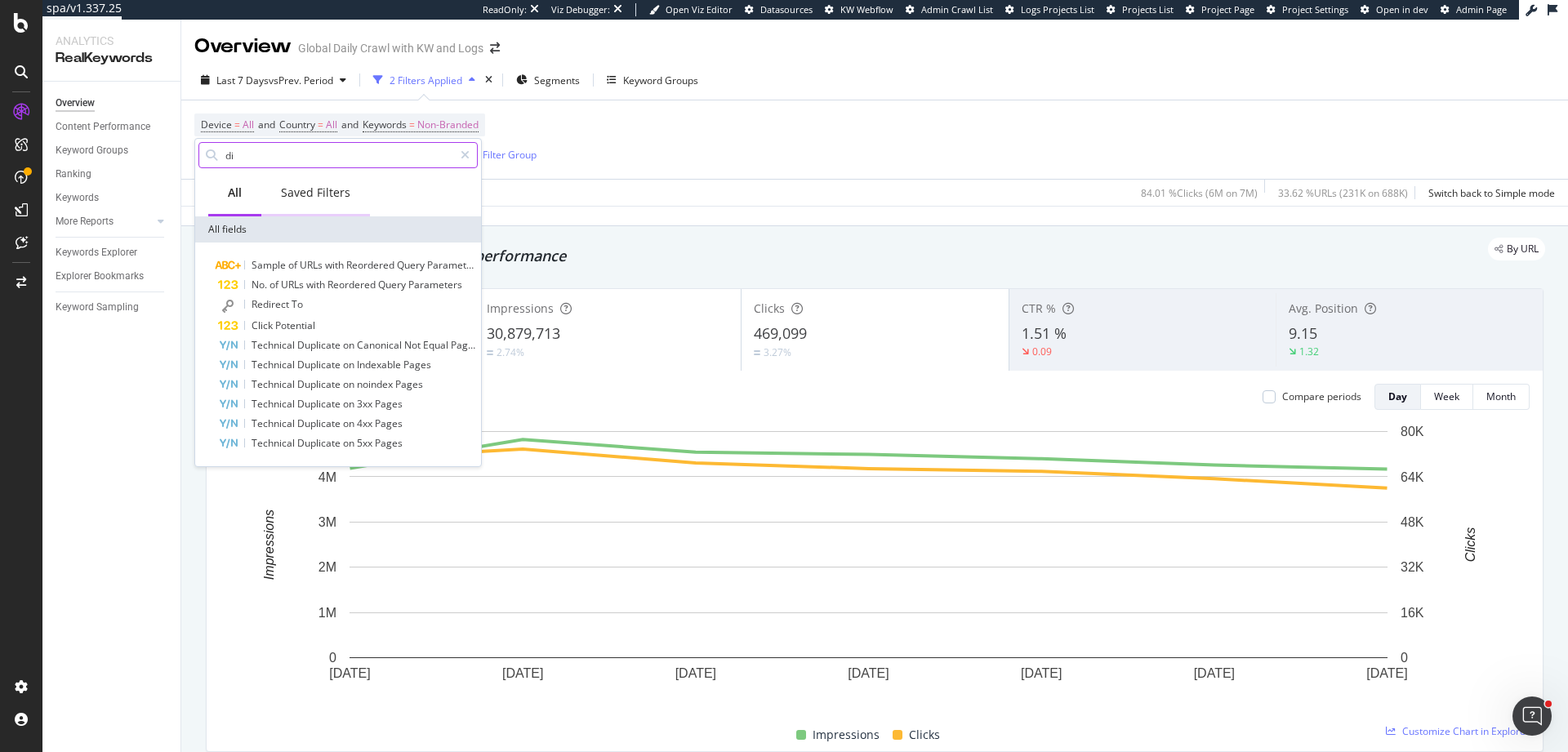
type input "d"
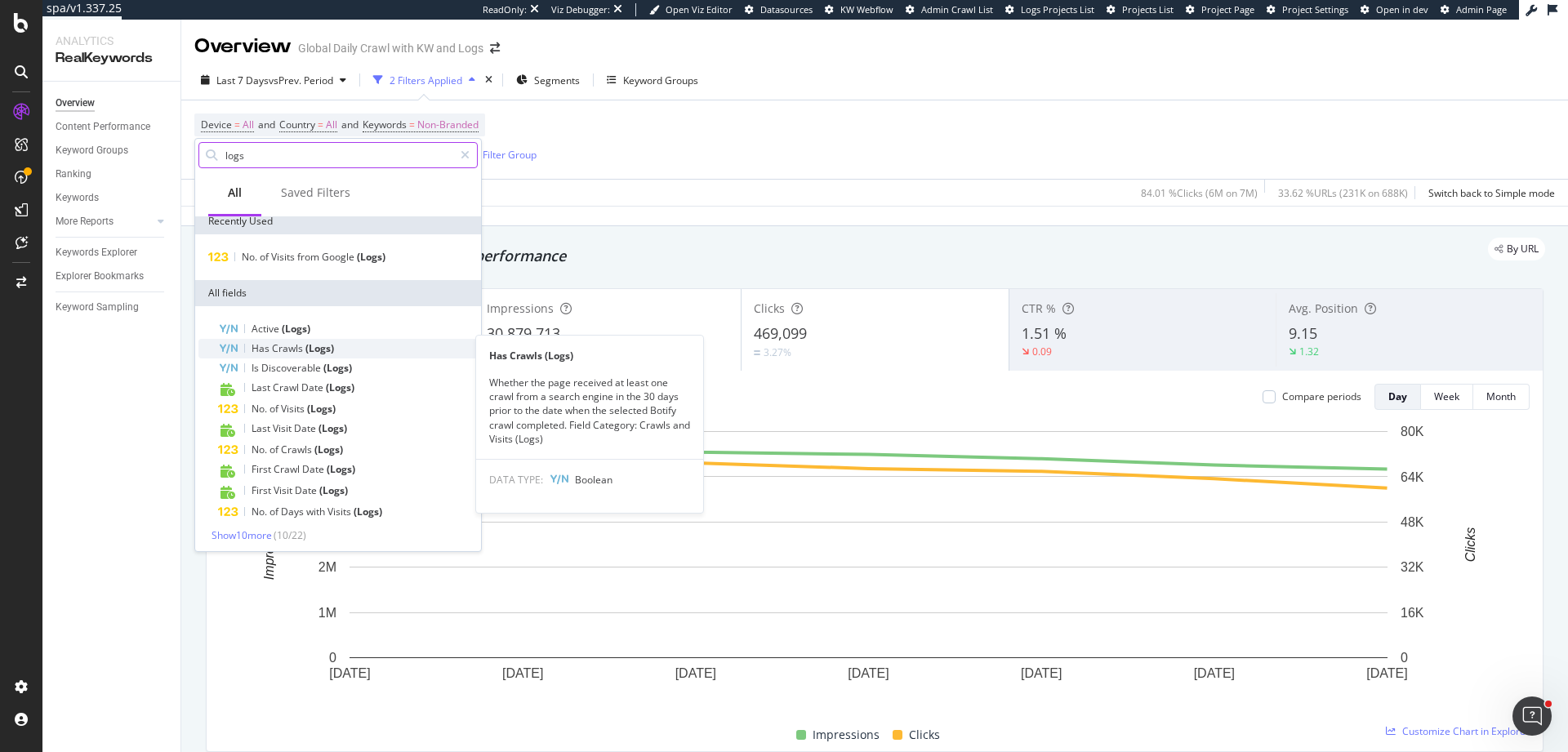
scroll to position [12, 0]
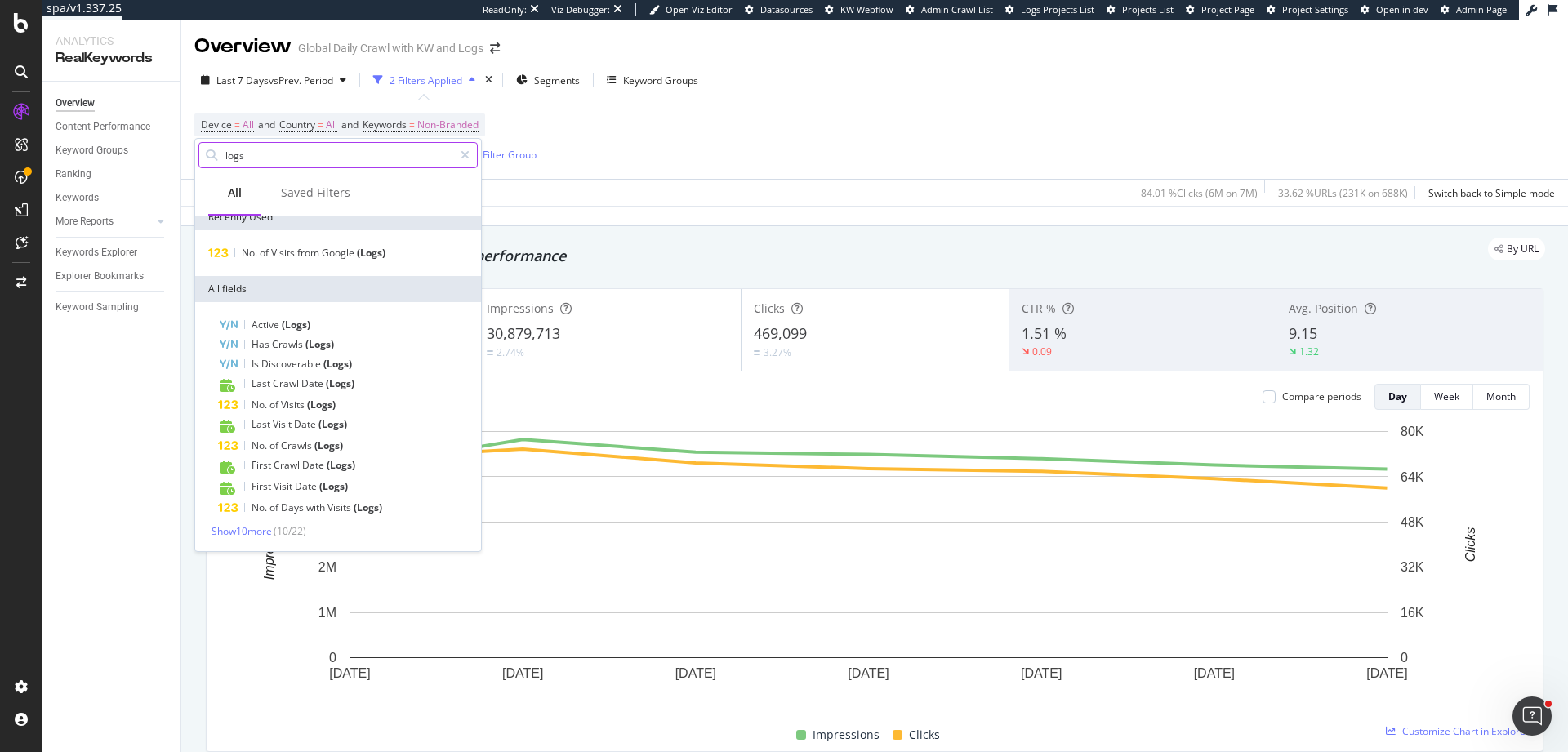
type input "logs"
click at [244, 531] on span "Show 10 more" at bounding box center [241, 532] width 60 height 14
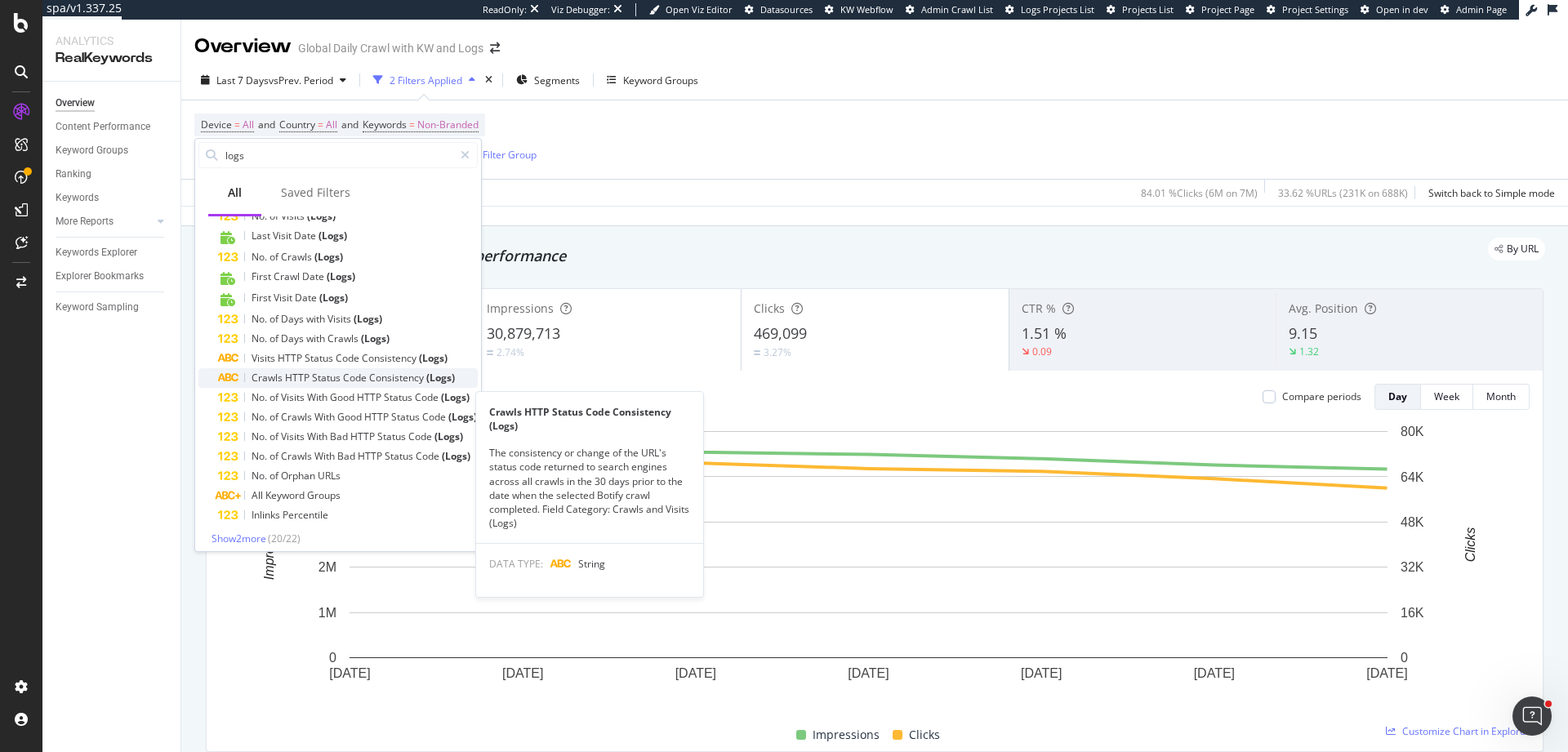
scroll to position [208, 0]
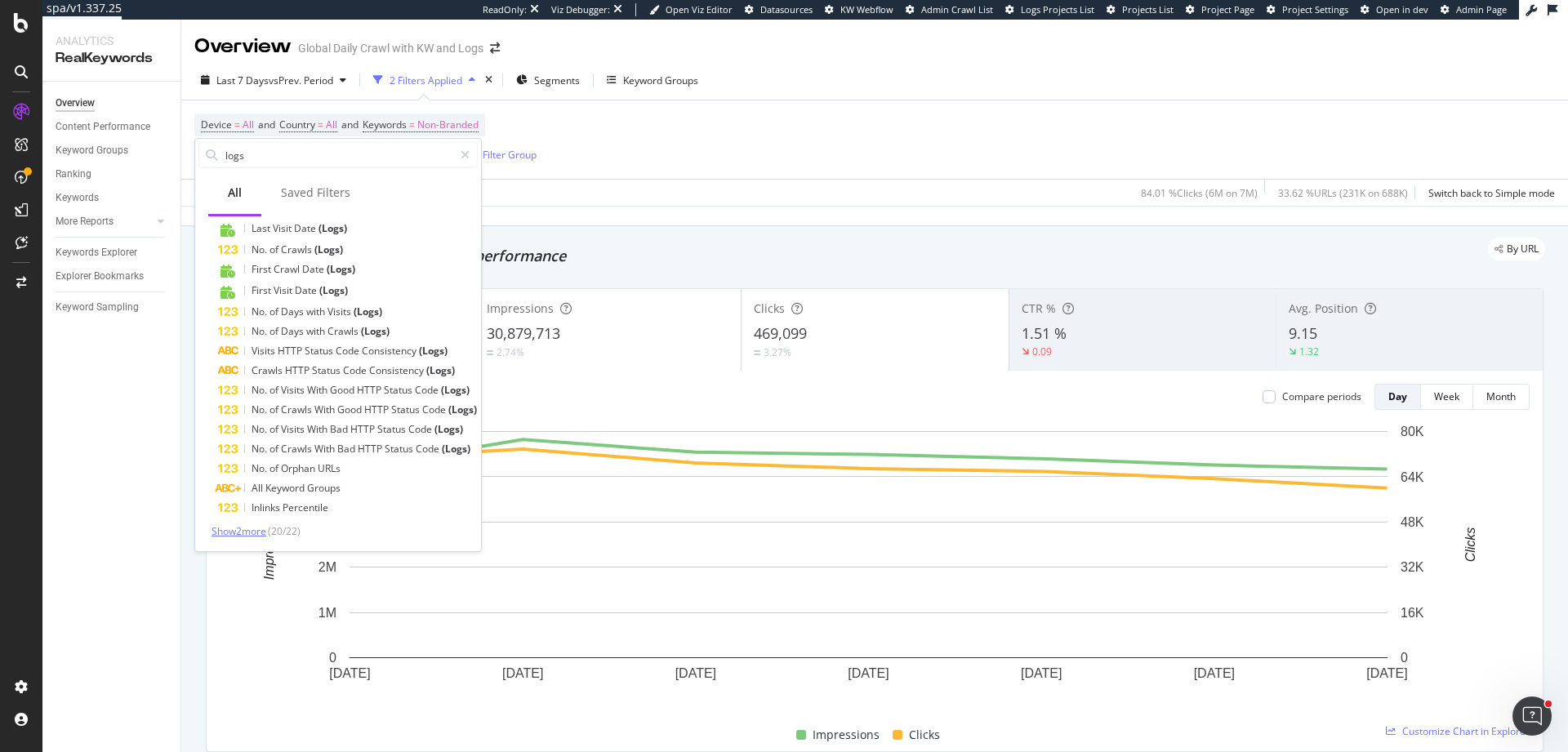
click at [254, 532] on span "Show 2 more" at bounding box center [239, 532] width 55 height 14
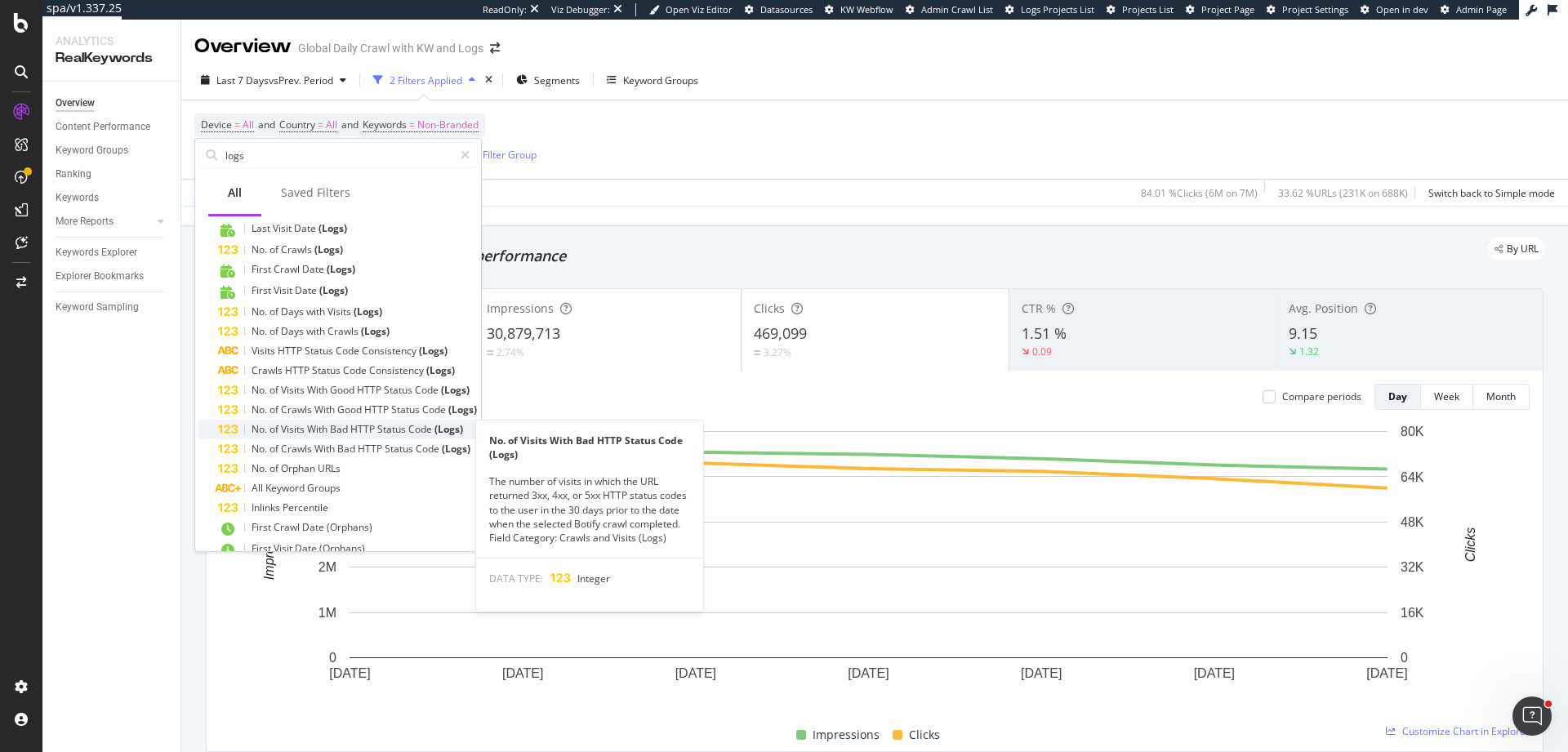
scroll to position [230, 0]
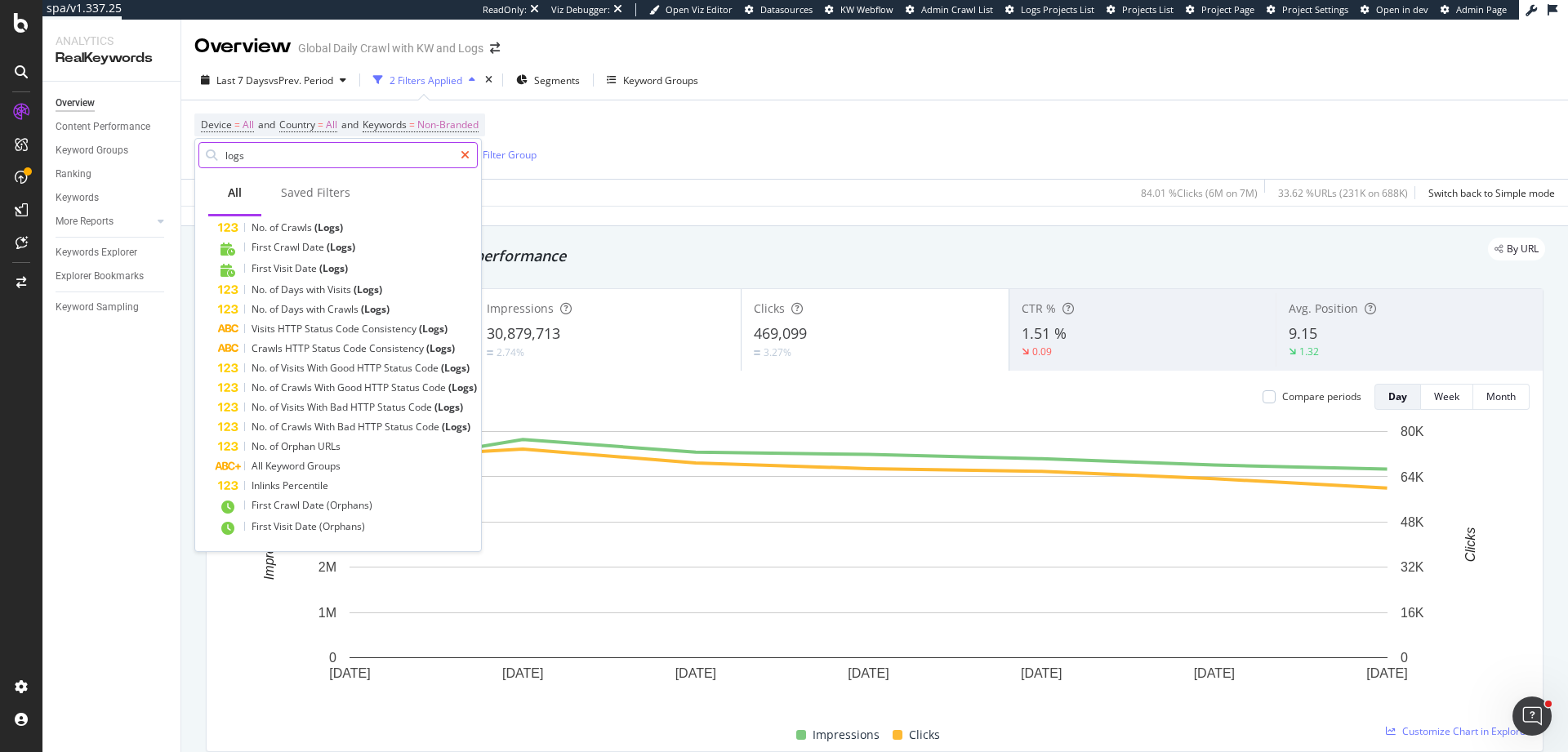
click at [464, 153] on icon at bounding box center [465, 154] width 9 height 11
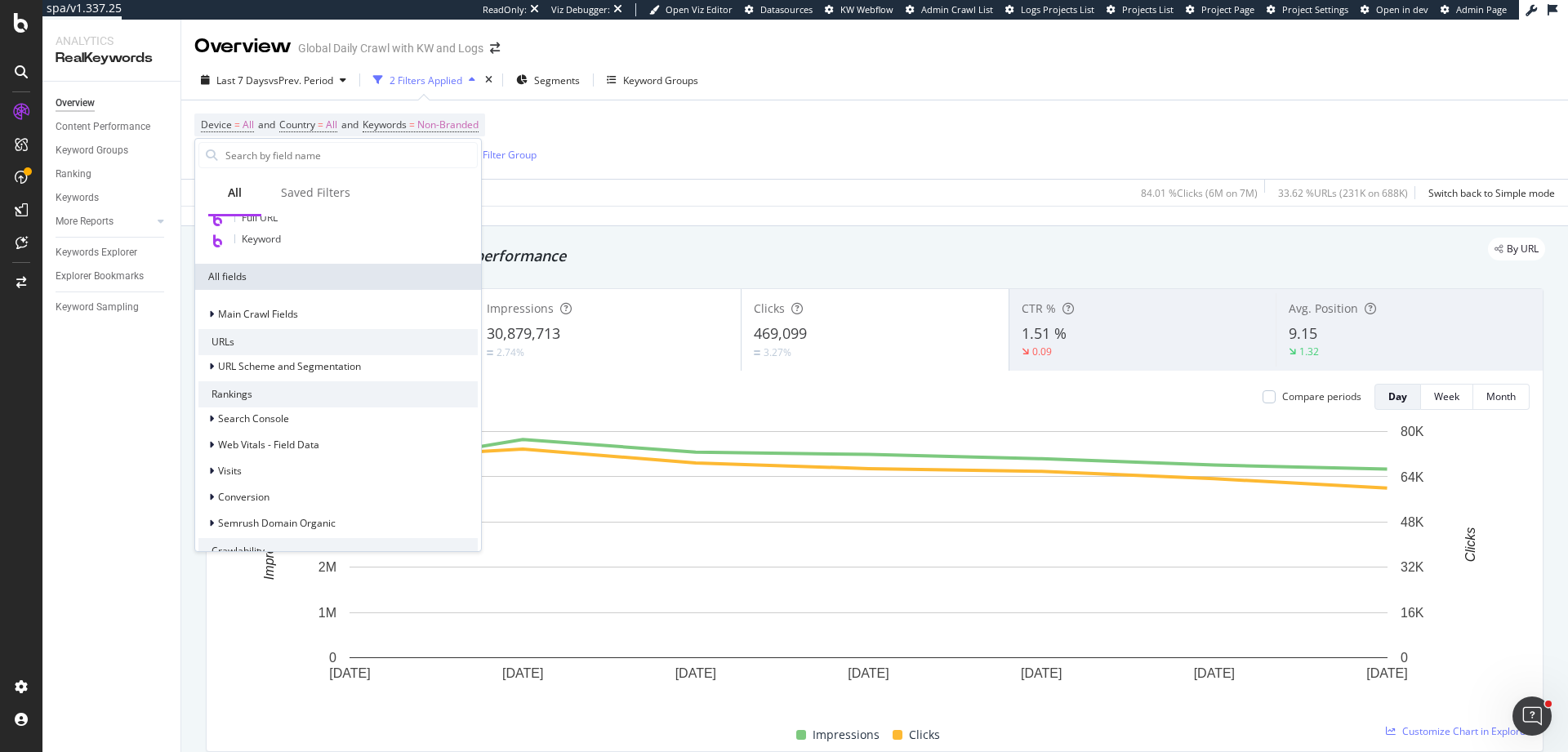
scroll to position [220, 0]
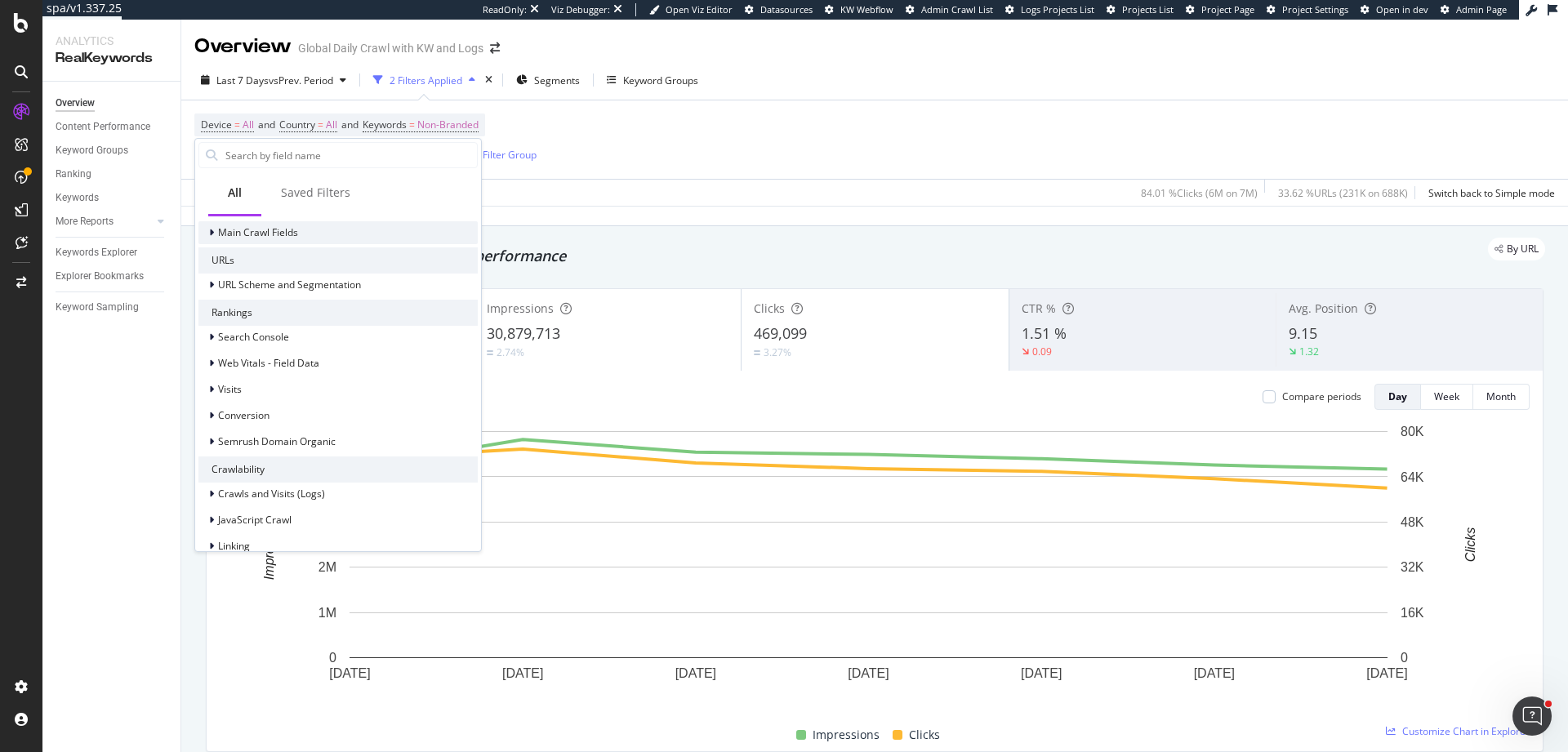
click at [215, 230] on div at bounding box center [213, 233] width 10 height 17
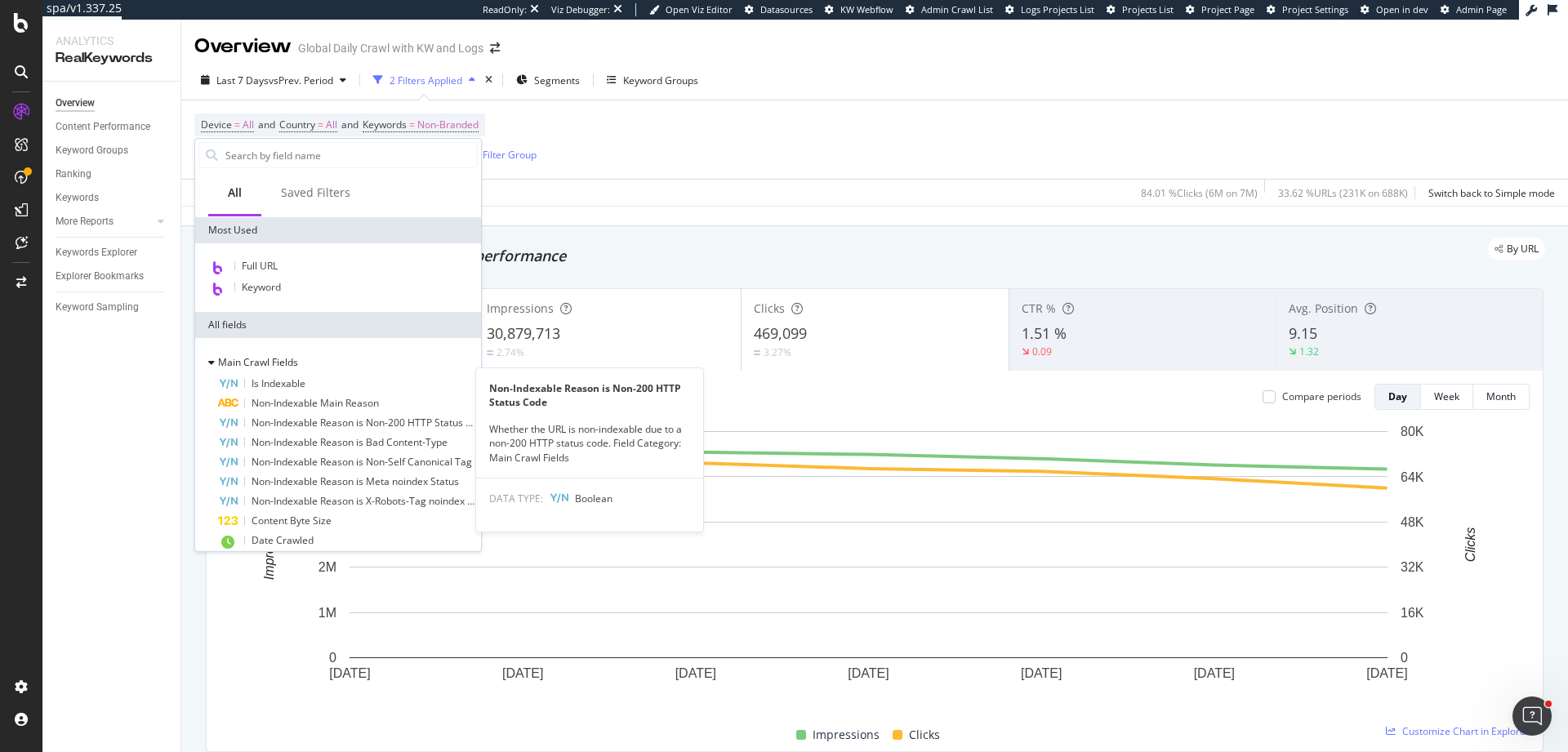
scroll to position [37, 0]
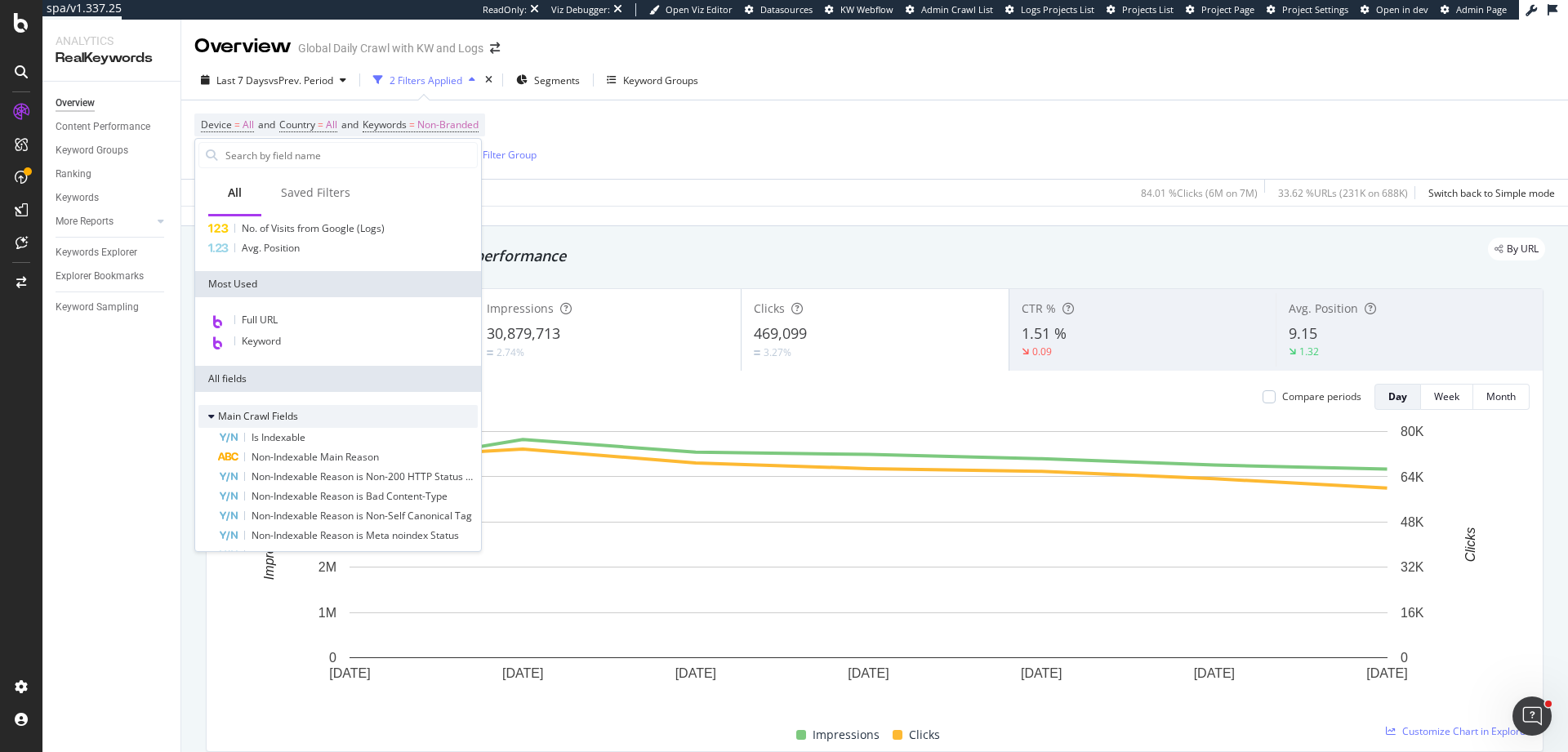
click at [207, 417] on div "Main Crawl Fields" at bounding box center [248, 417] width 99 height 17
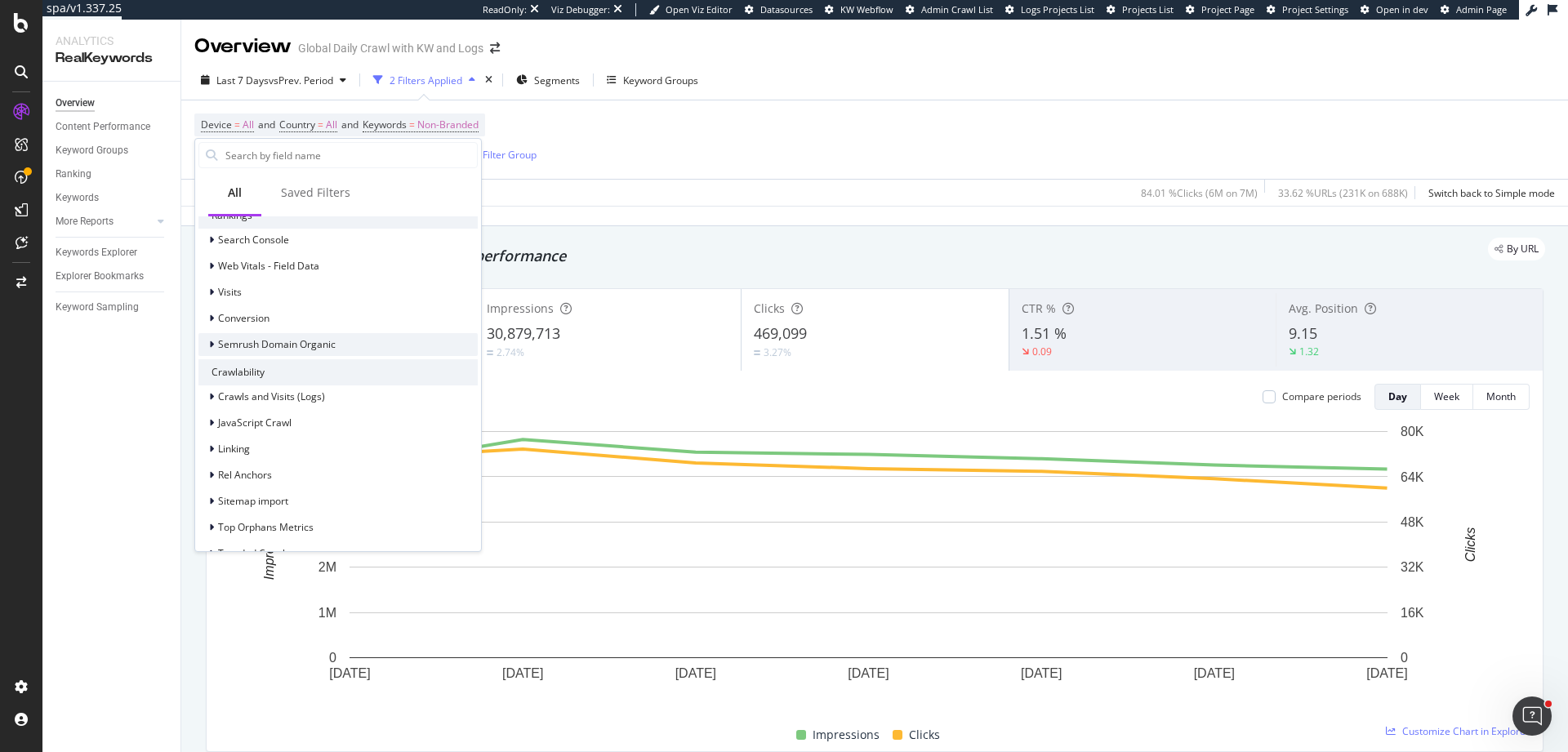
scroll to position [269, 0]
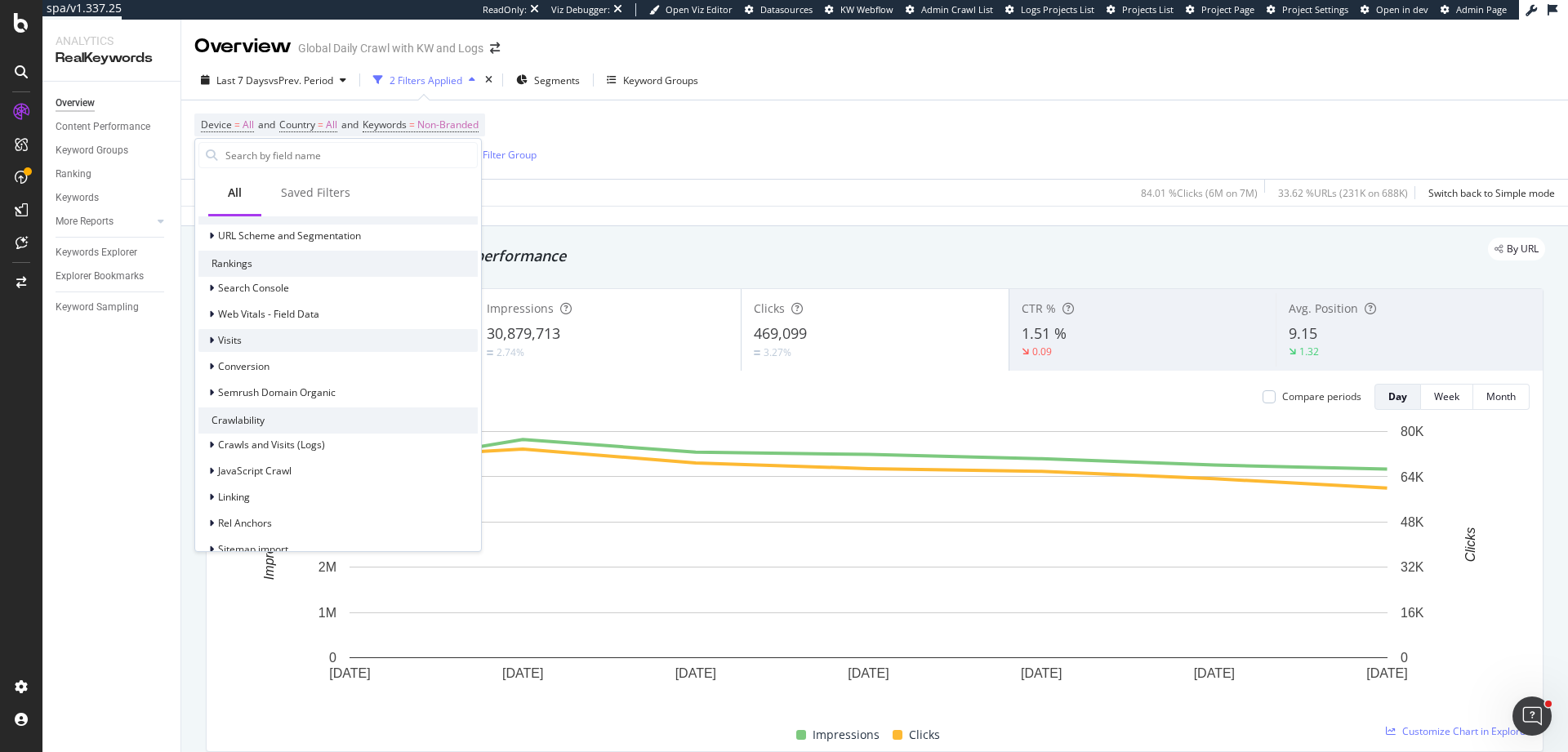
click at [214, 338] on icon at bounding box center [212, 340] width 5 height 10
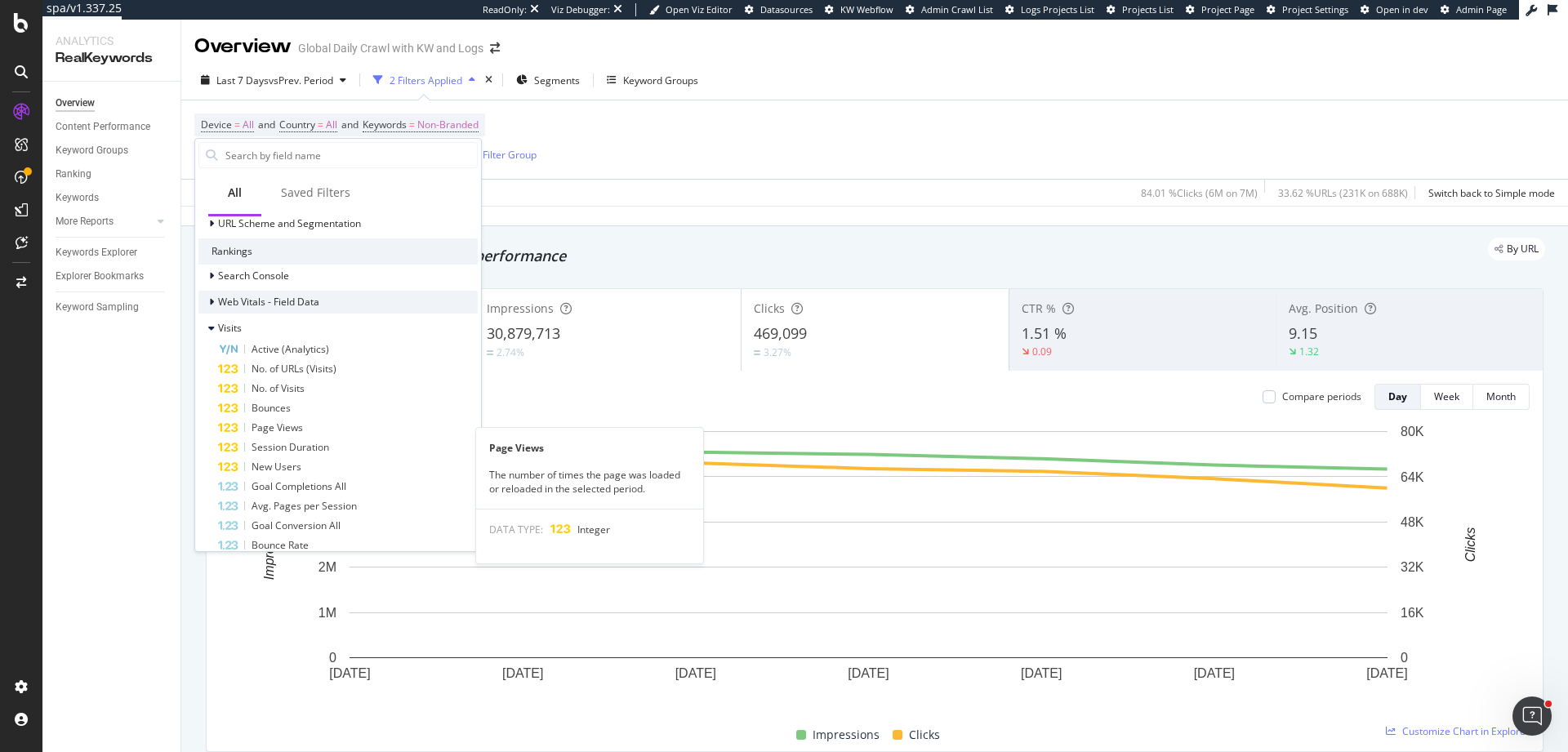
scroll to position [233, 0]
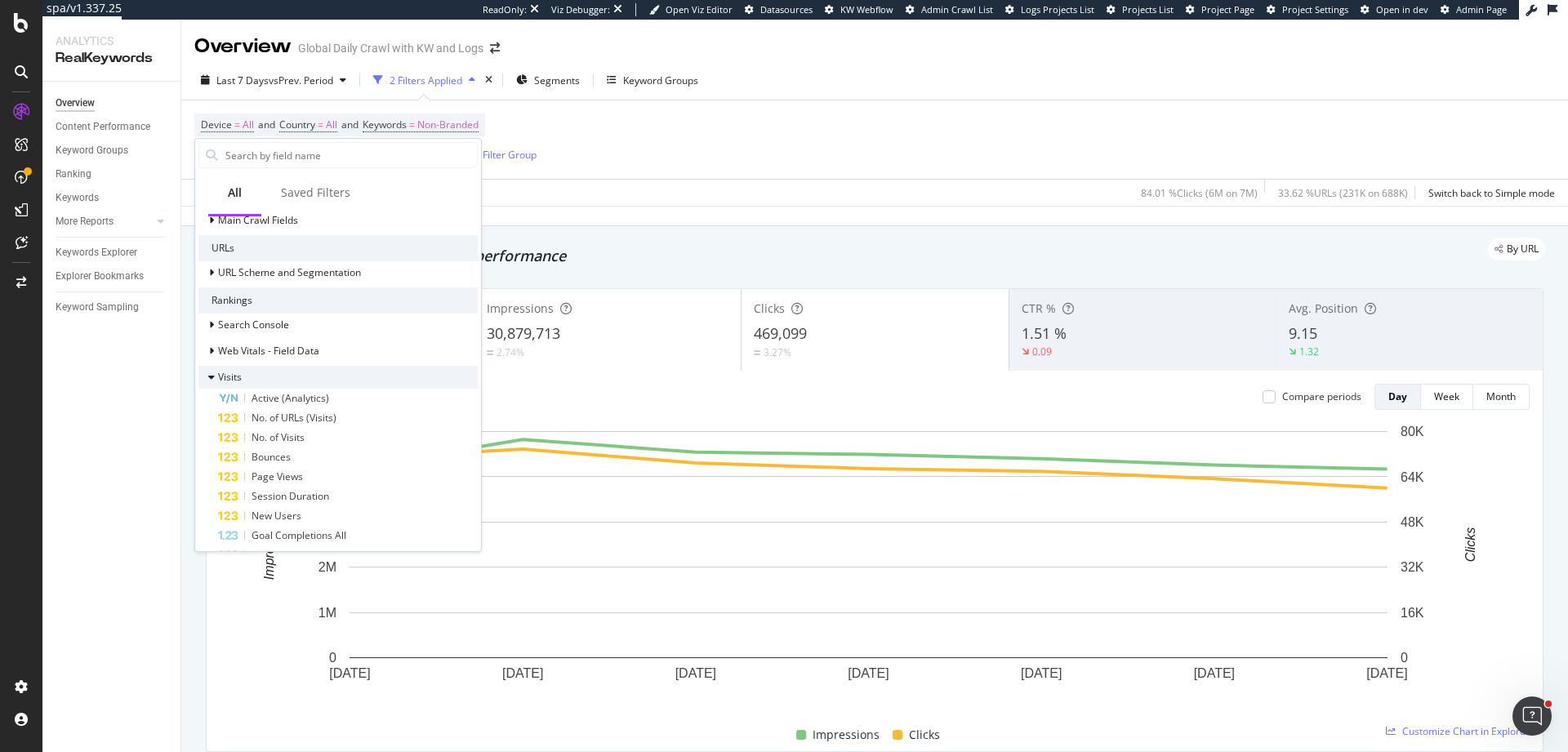
click at [212, 377] on icon at bounding box center [211, 376] width 6 height 10
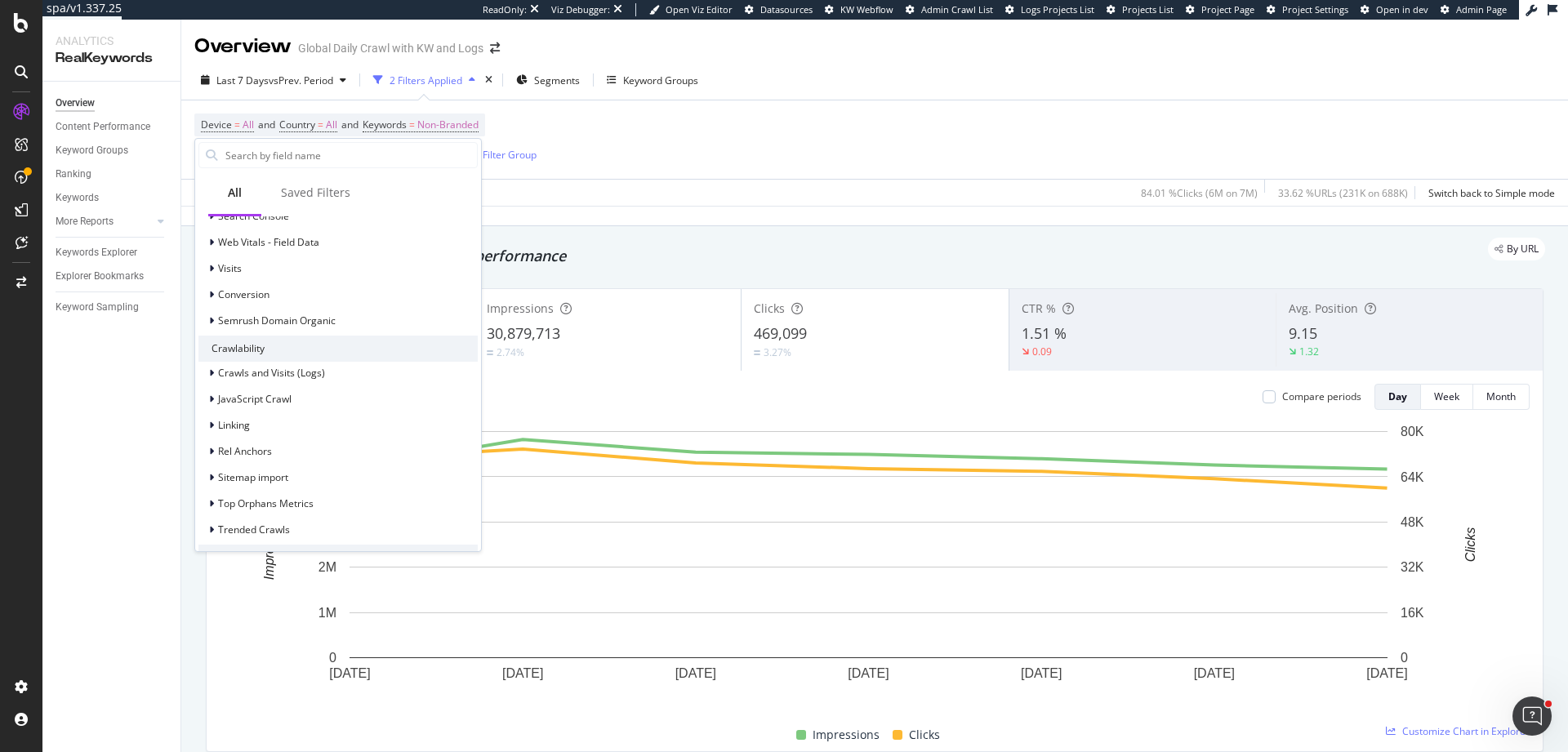
scroll to position [343, 0]
click at [209, 376] on div at bounding box center [213, 371] width 10 height 17
click at [218, 417] on div at bounding box center [222, 420] width 10 height 17
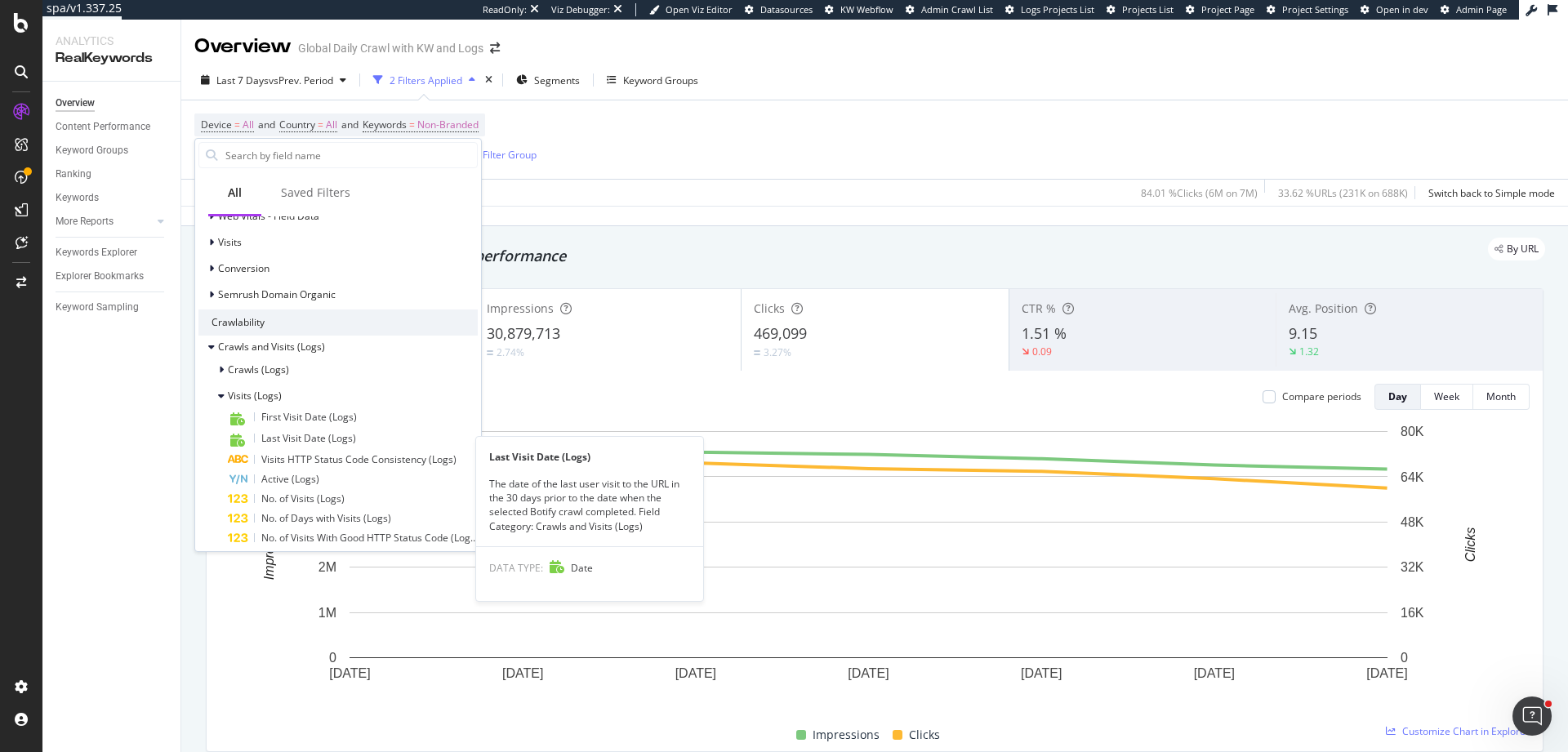
scroll to position [306, 0]
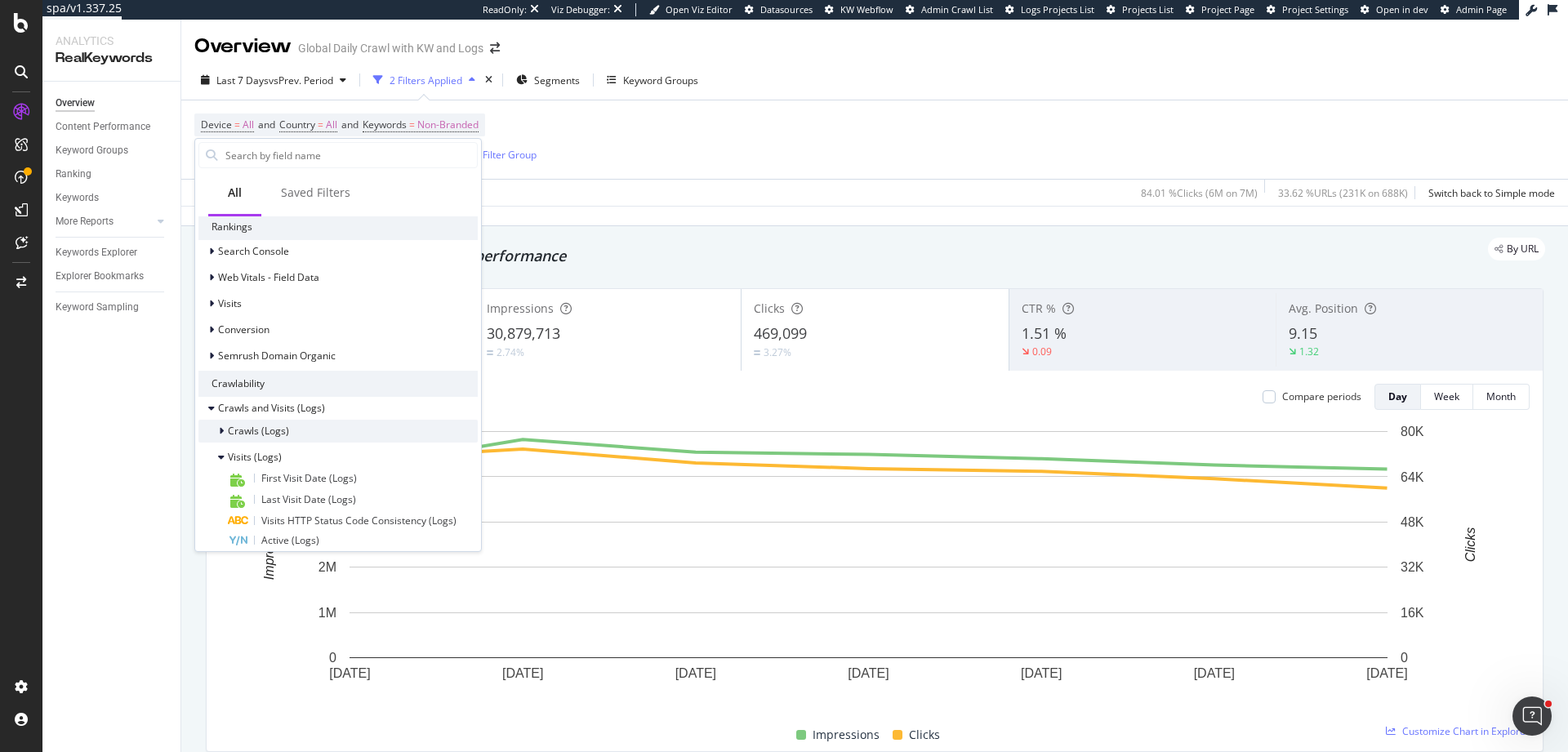
click at [221, 430] on icon at bounding box center [221, 430] width 5 height 10
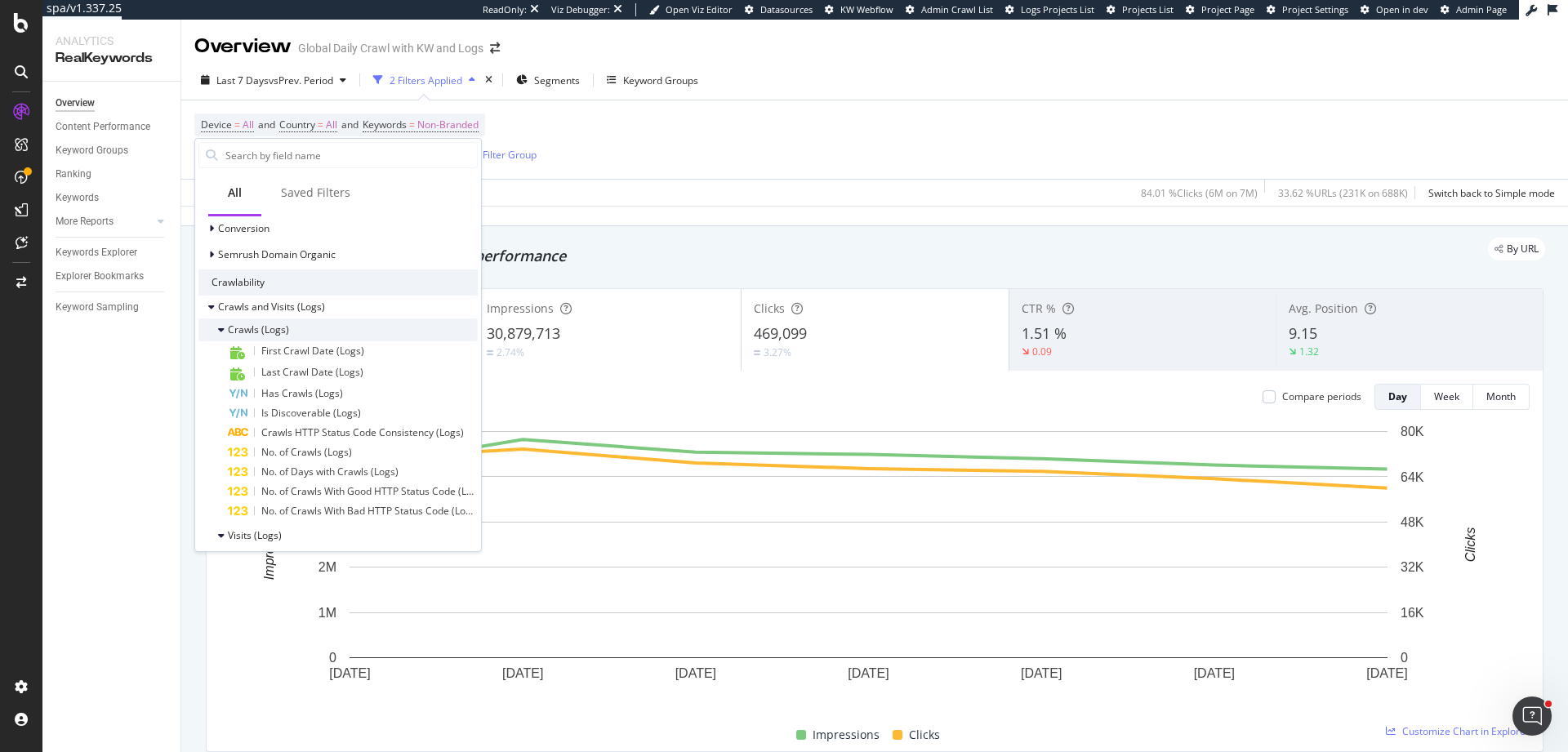
scroll to position [404, 0]
click at [221, 333] on icon at bounding box center [221, 333] width 6 height 10
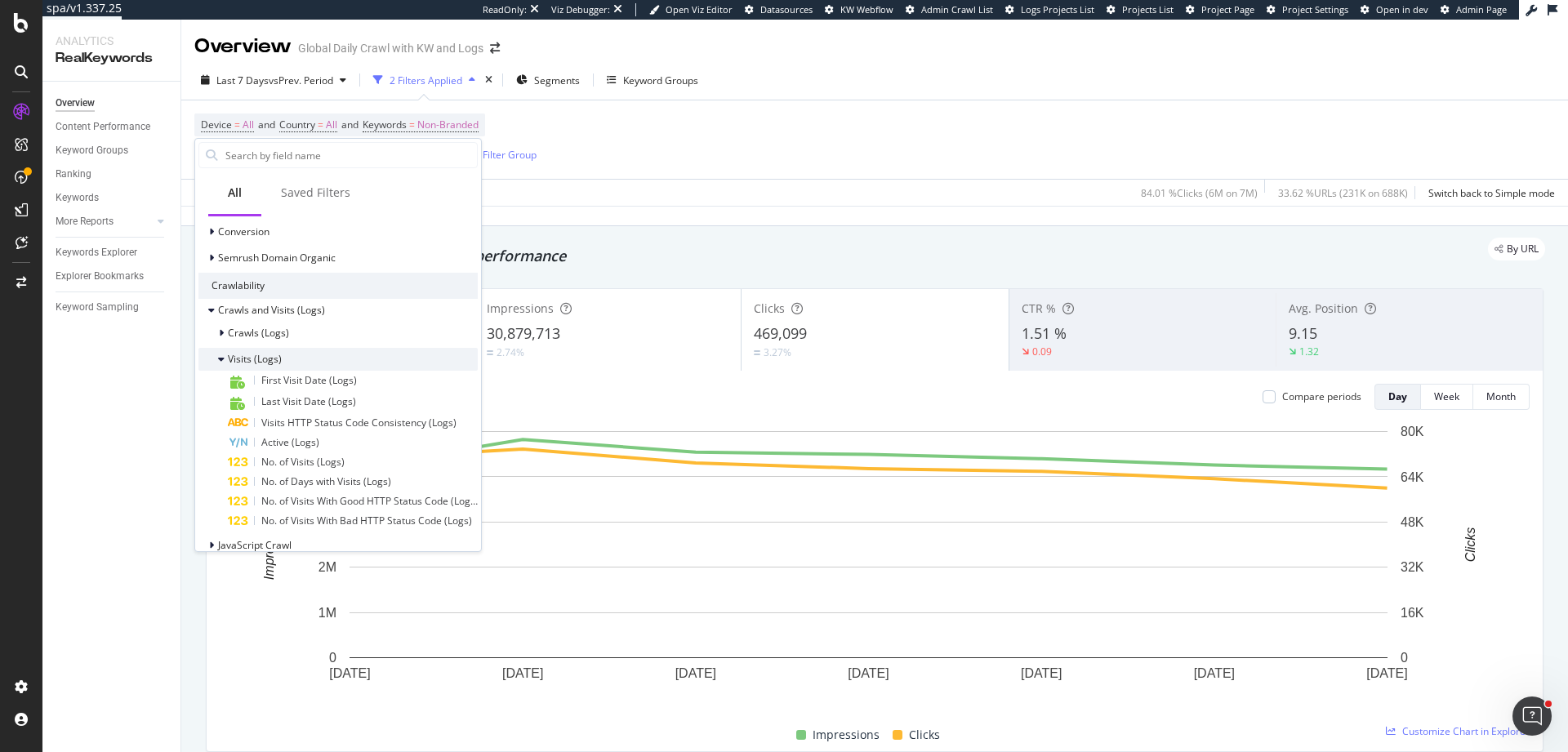
click at [216, 364] on div "Visits (Logs)" at bounding box center [241, 359] width 84 height 17
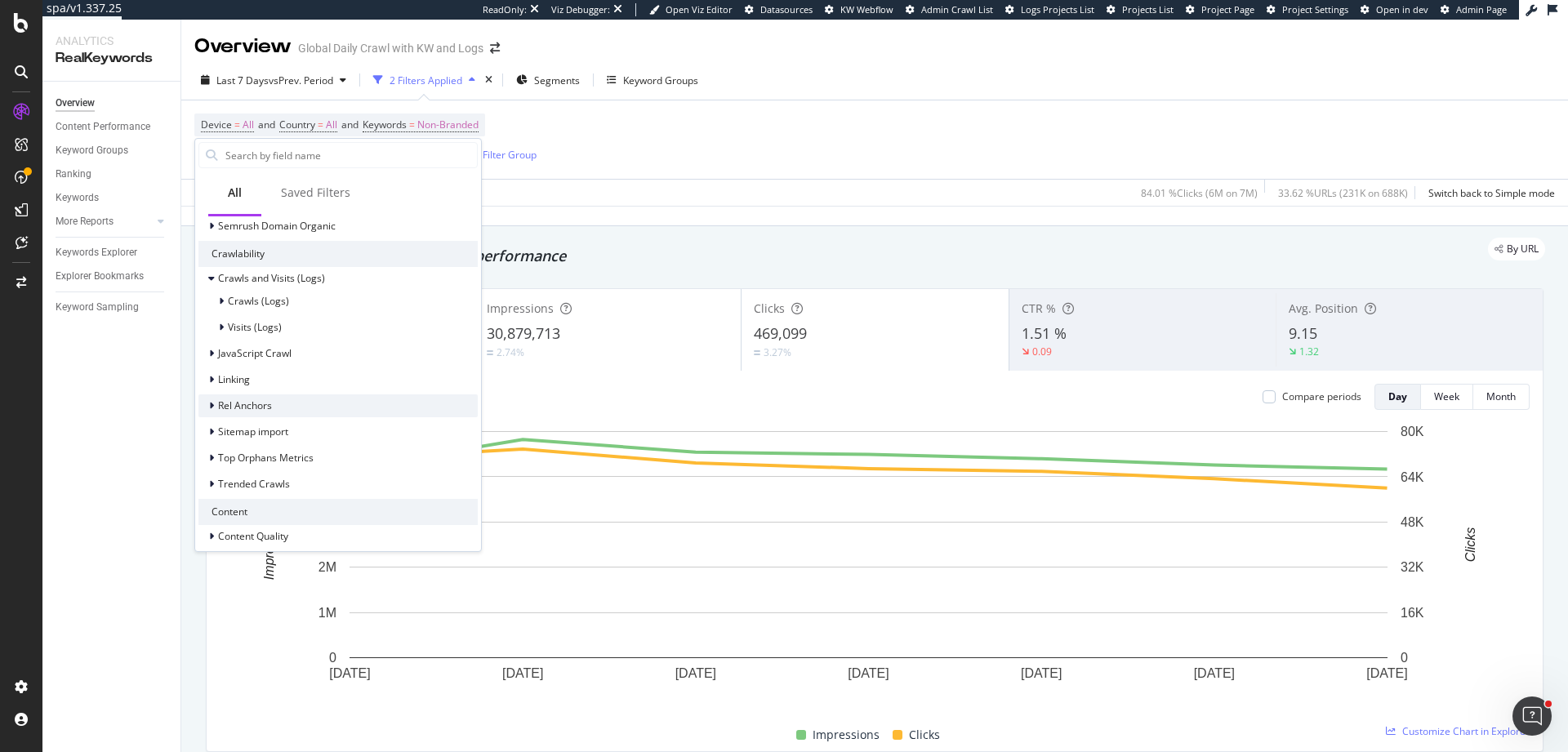
scroll to position [453, 0]
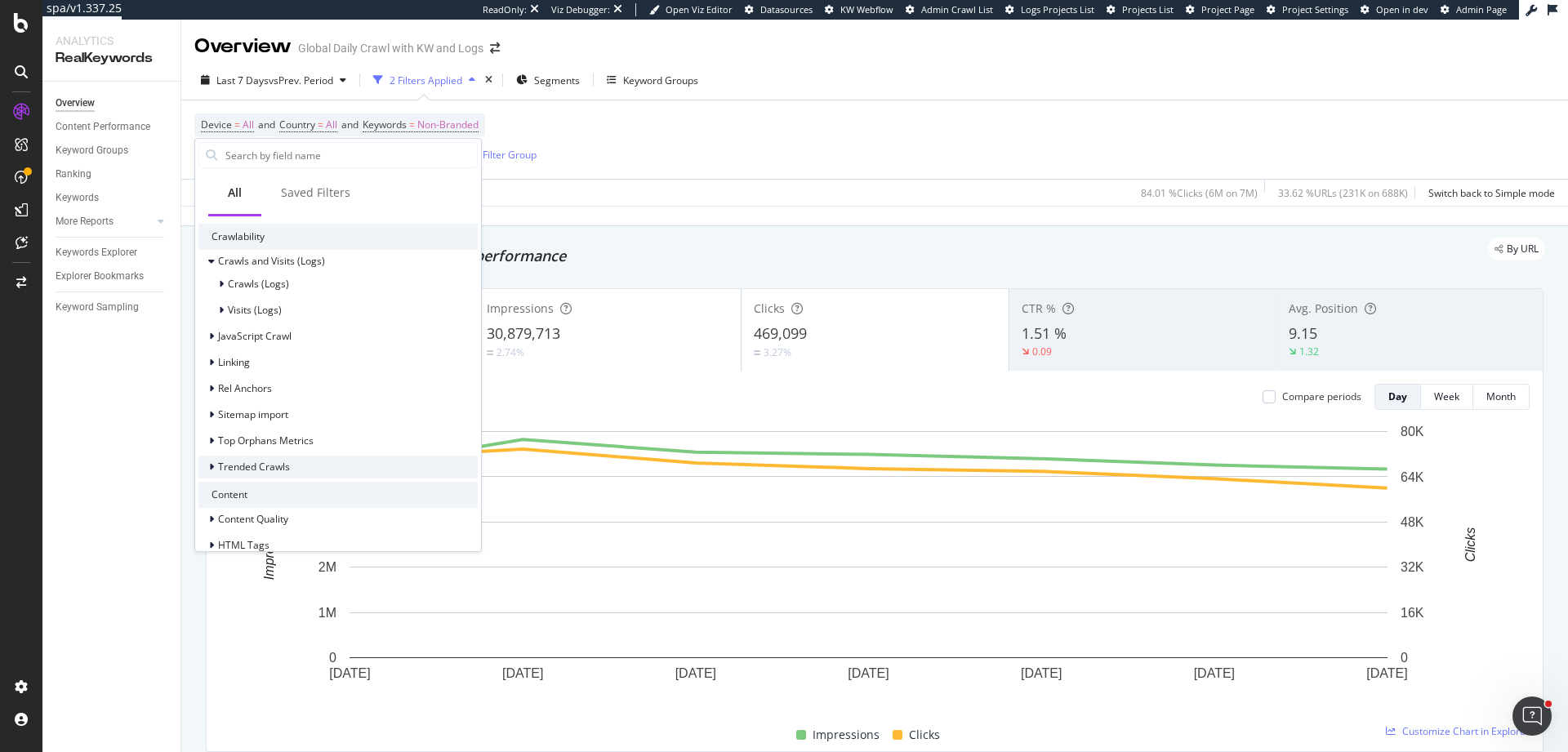
click at [207, 468] on div "Trended Crawls" at bounding box center [244, 467] width 92 height 17
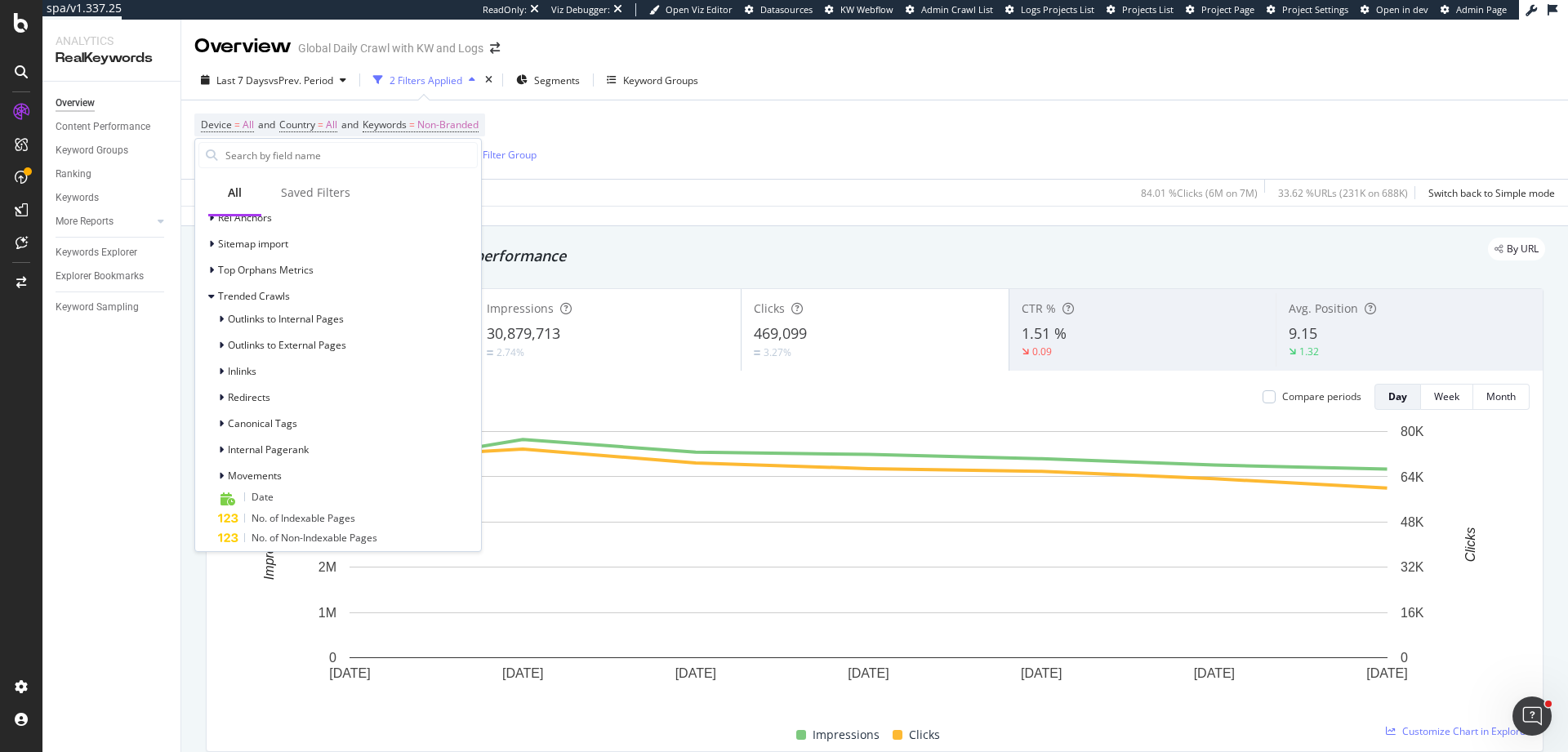
scroll to position [625, 0]
click at [220, 482] on div at bounding box center [222, 475] width 10 height 17
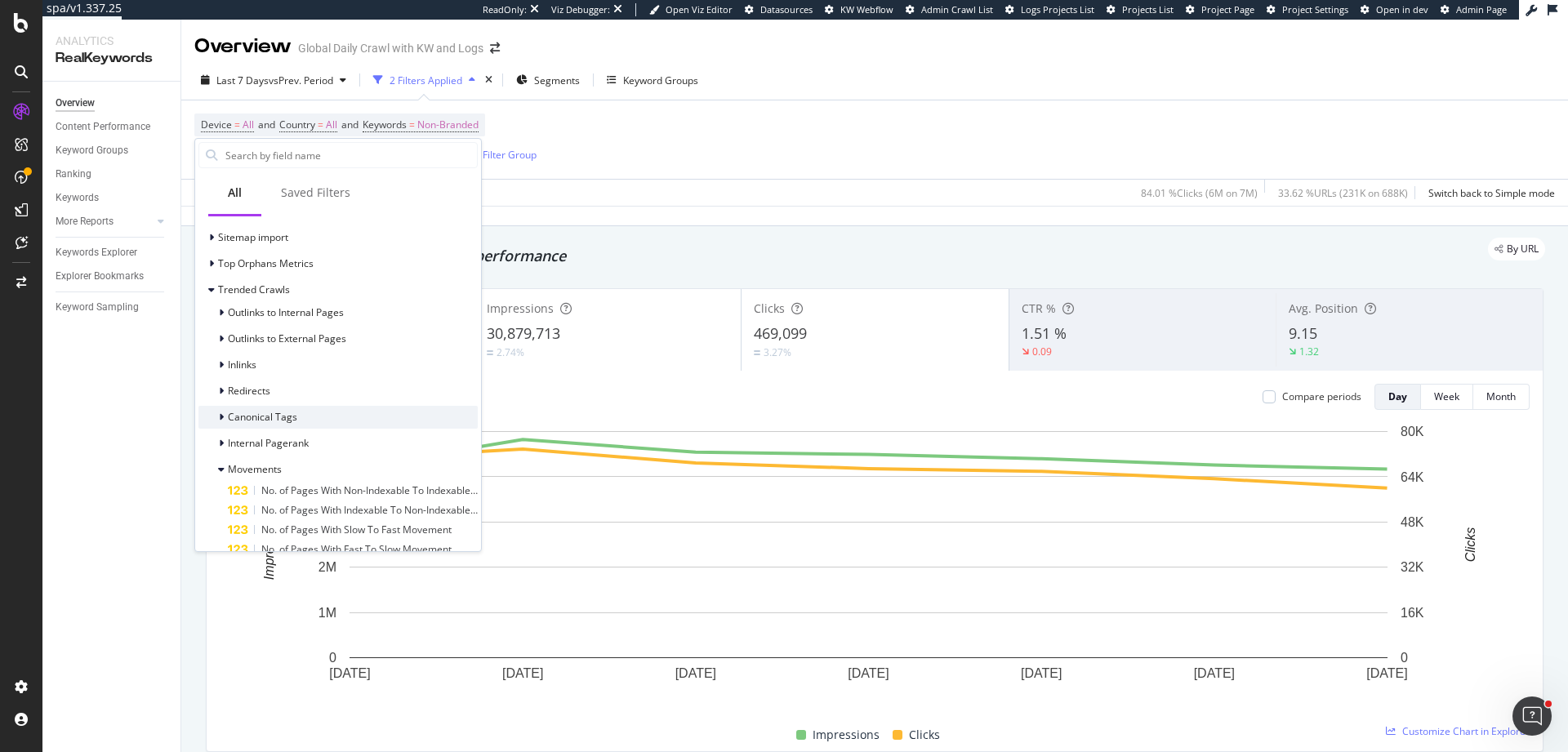
scroll to position [613, 0]
click at [218, 491] on icon at bounding box center [221, 487] width 6 height 10
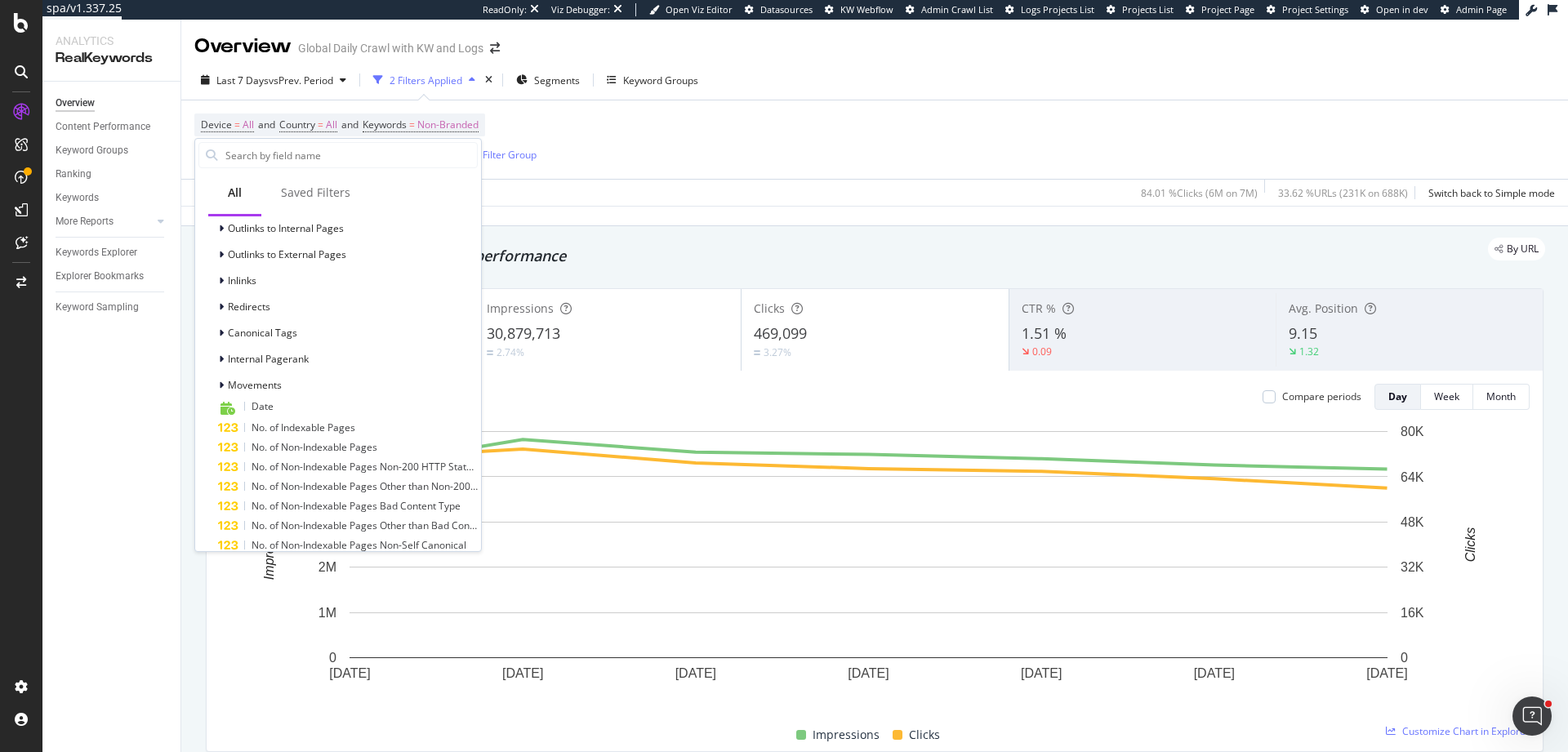
scroll to position [772, 0]
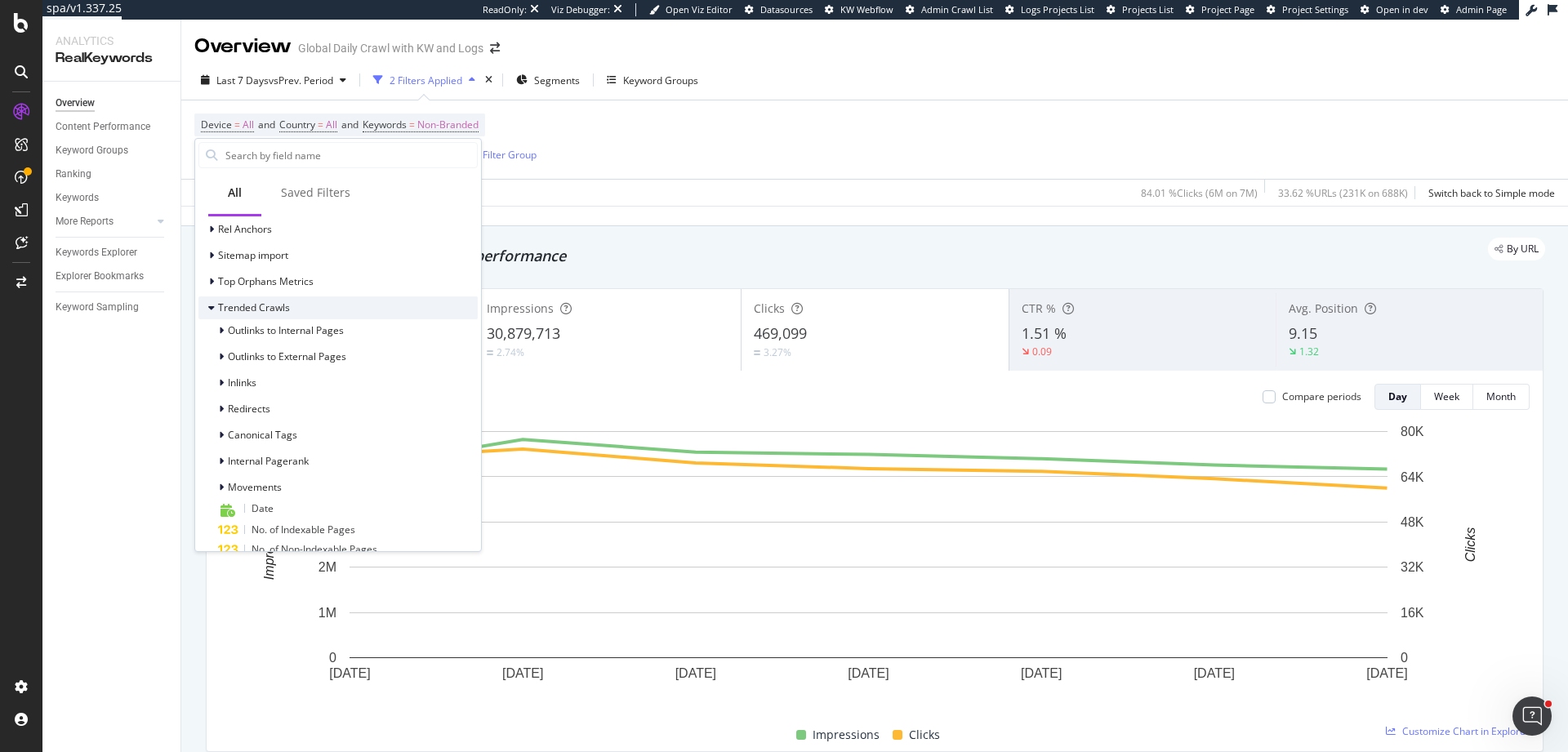
click at [209, 305] on icon at bounding box center [211, 308] width 6 height 10
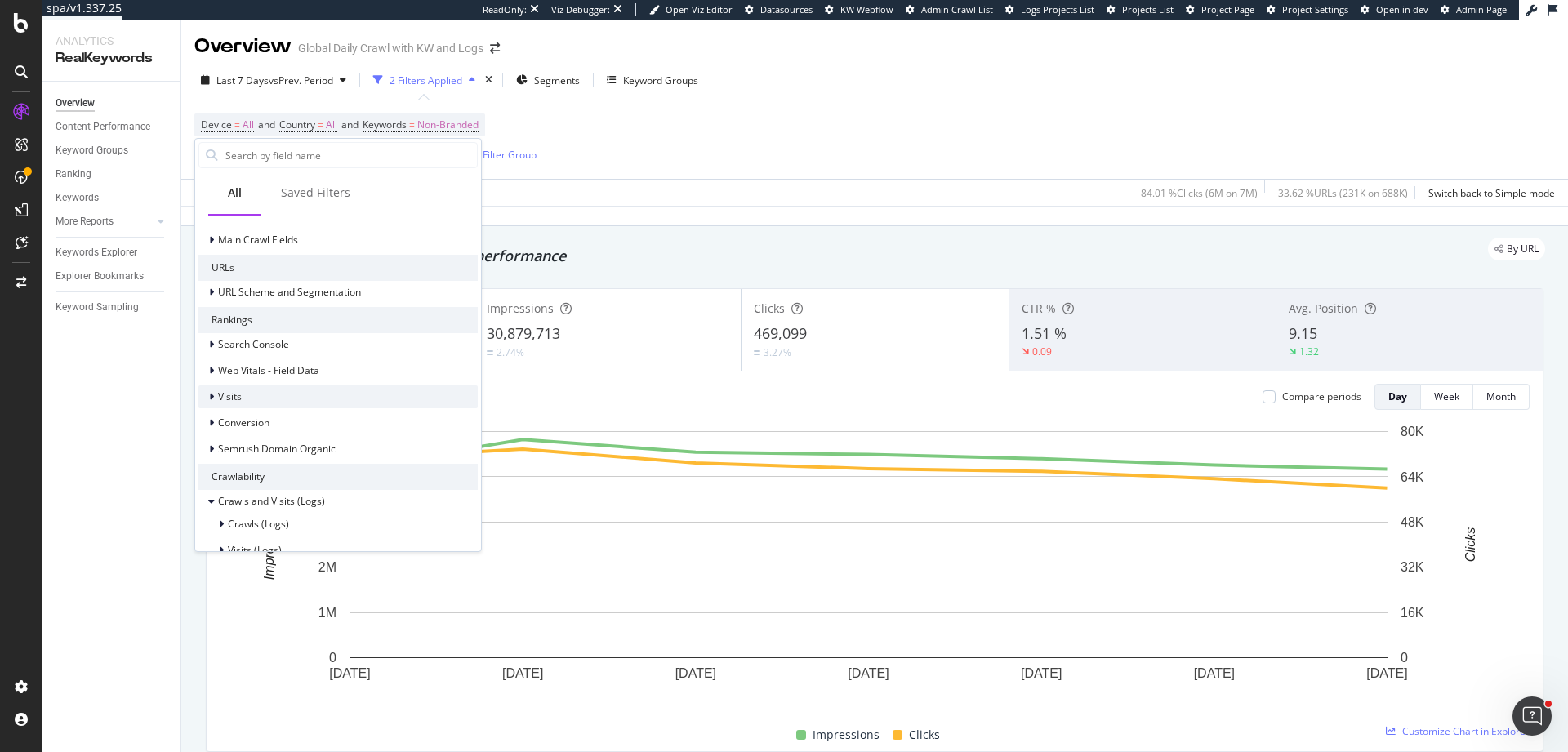
scroll to position [211, 0]
click at [212, 401] on icon at bounding box center [212, 399] width 5 height 10
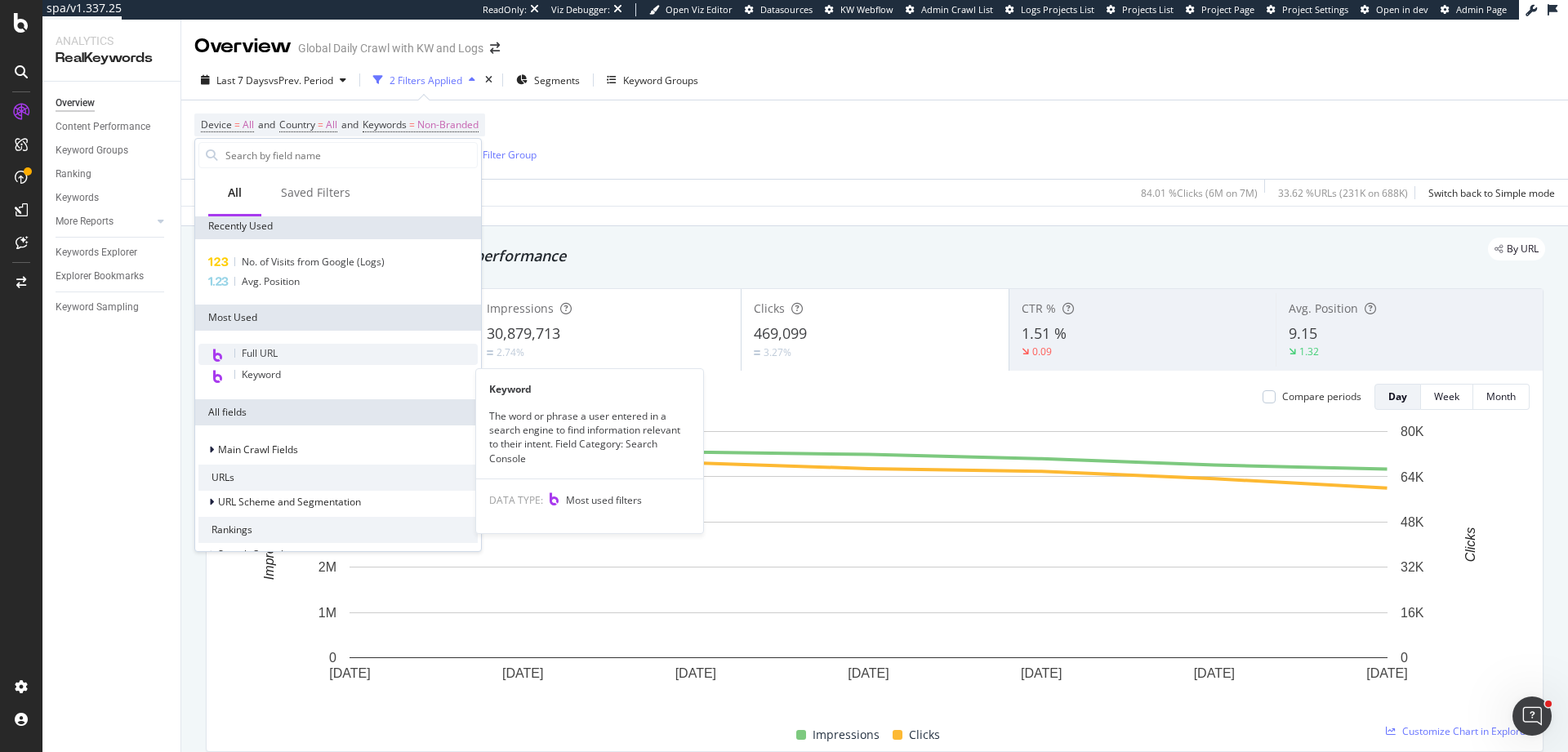
scroll to position [0, 0]
